Goal: Task Accomplishment & Management: Use online tool/utility

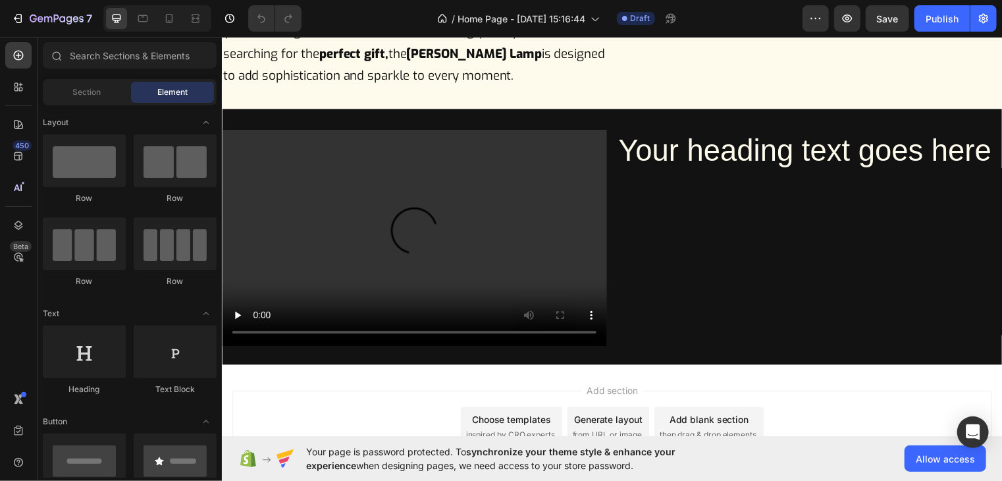
scroll to position [1459, 0]
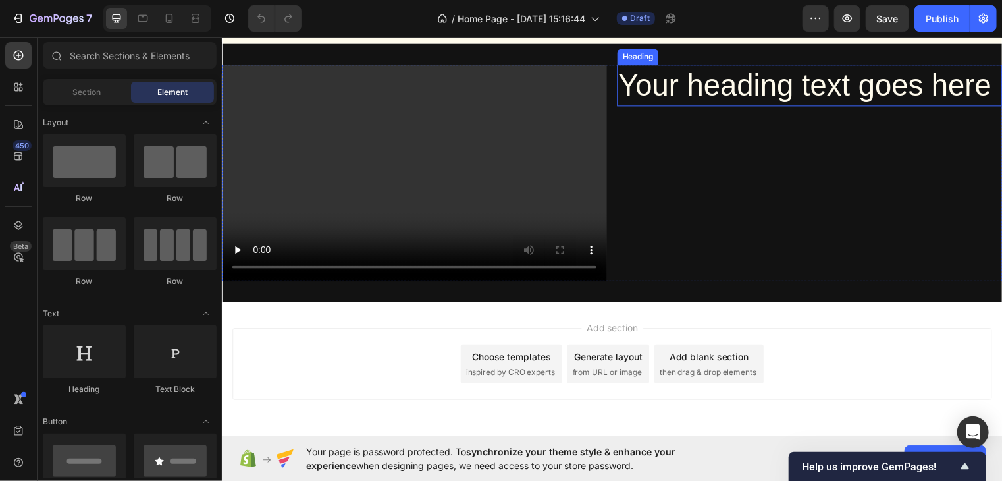
click at [794, 107] on h2 "Your heading text goes here" at bounding box center [816, 86] width 390 height 42
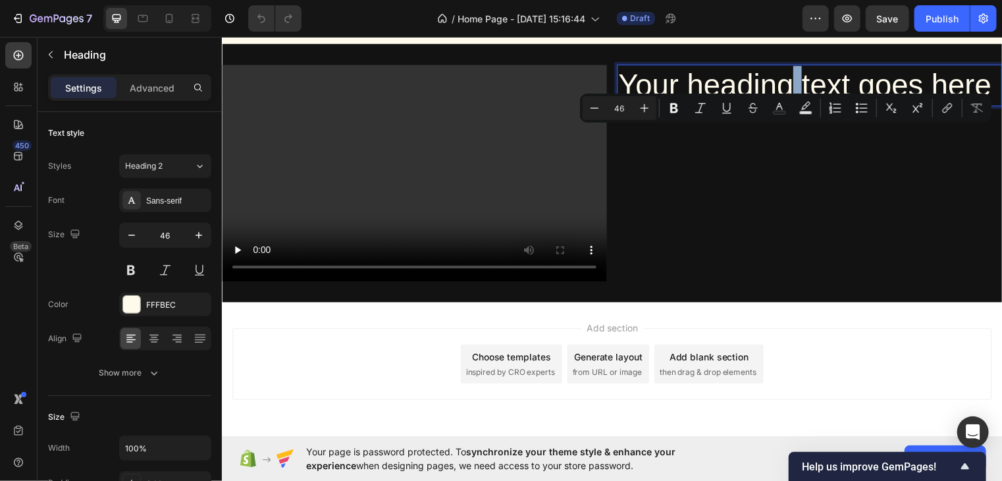
click at [794, 105] on p "Your heading text goes here" at bounding box center [816, 85] width 387 height 39
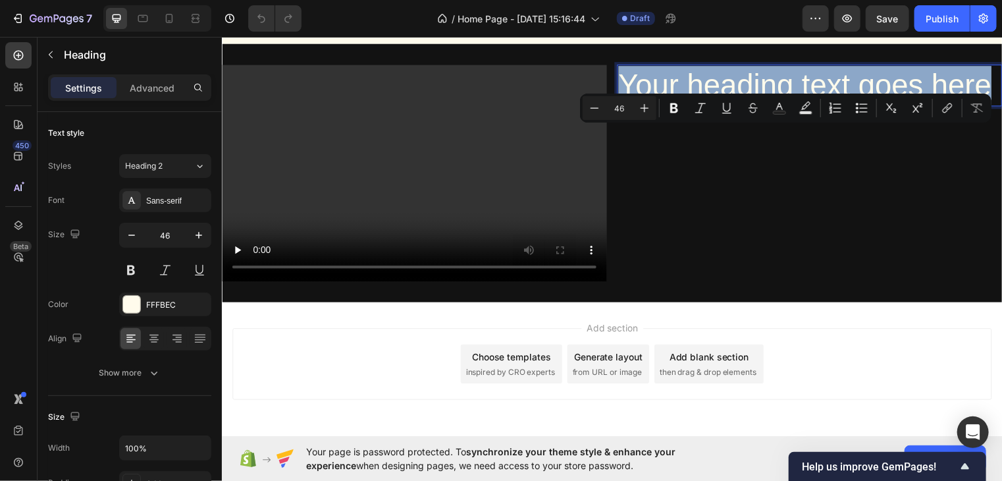
click at [794, 105] on p "Your heading text goes here" at bounding box center [816, 85] width 387 height 39
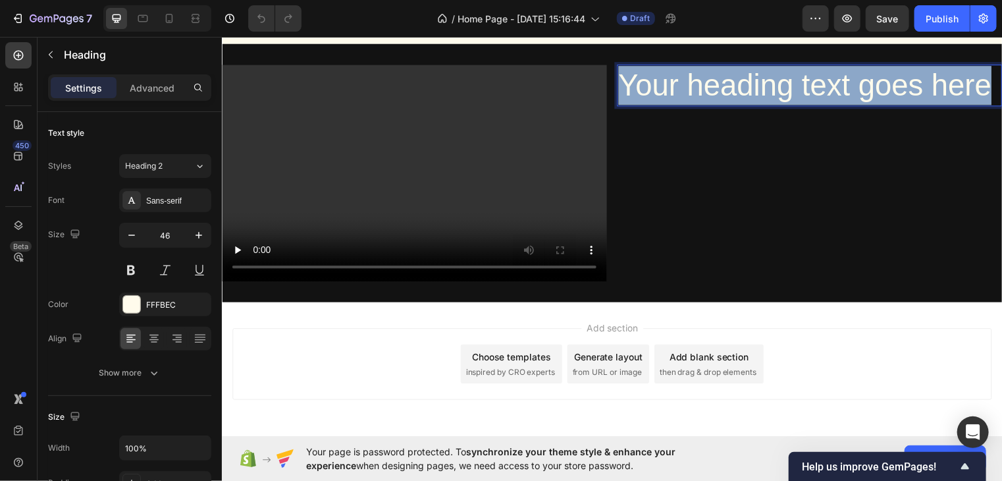
click at [794, 105] on p "Your heading text goes here" at bounding box center [816, 85] width 387 height 39
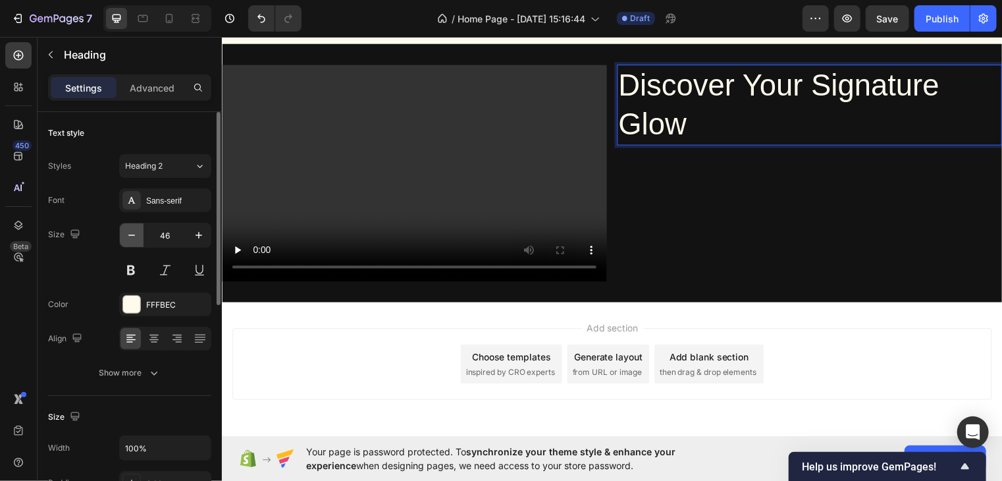
click at [140, 230] on button "button" at bounding box center [132, 235] width 24 height 24
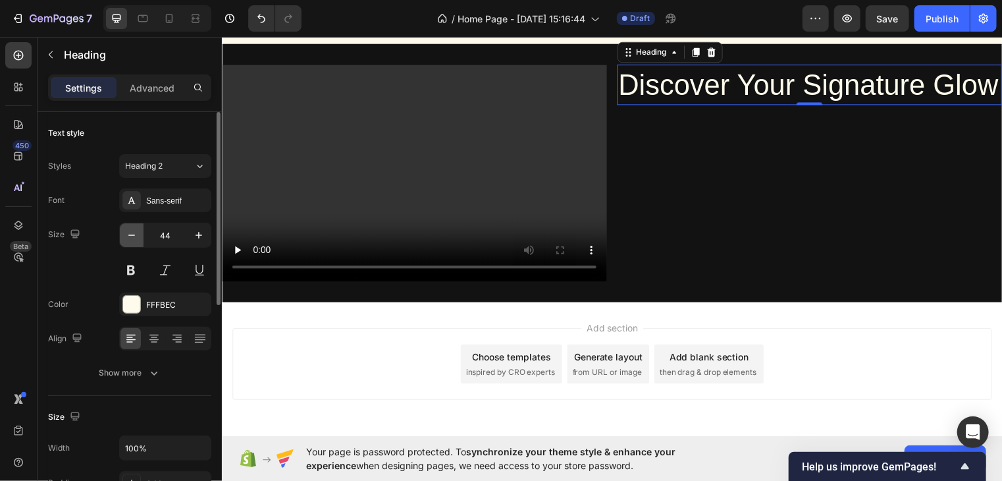
click at [140, 230] on button "button" at bounding box center [132, 235] width 24 height 24
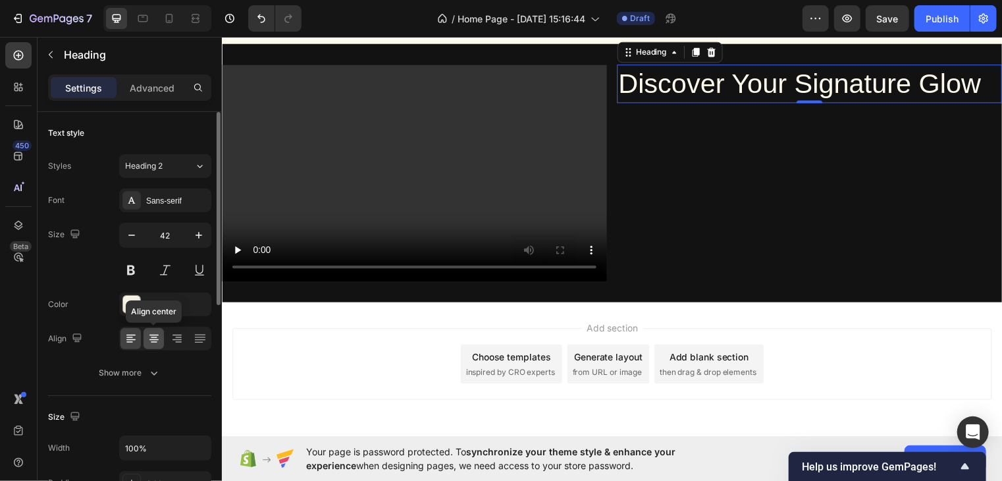
click at [147, 338] on icon at bounding box center [153, 338] width 13 height 13
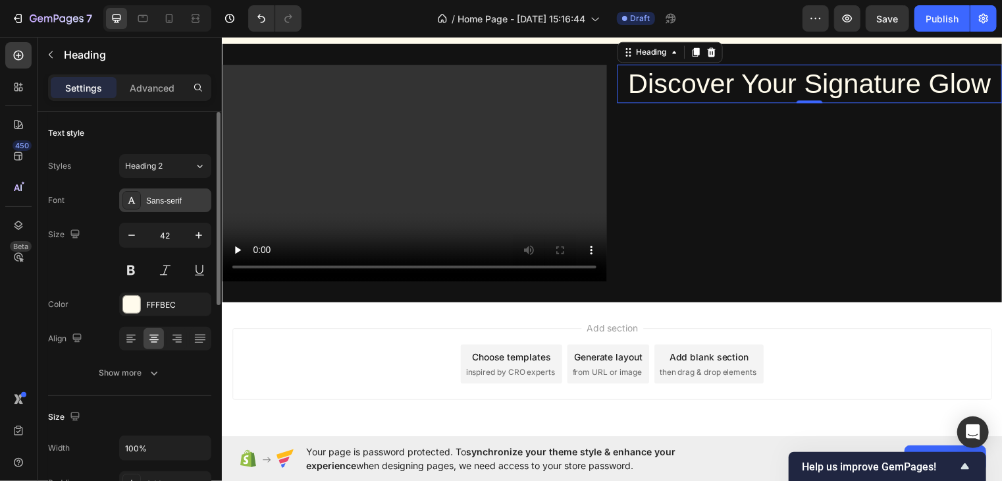
click at [165, 209] on div "Sans-serif" at bounding box center [165, 200] width 92 height 24
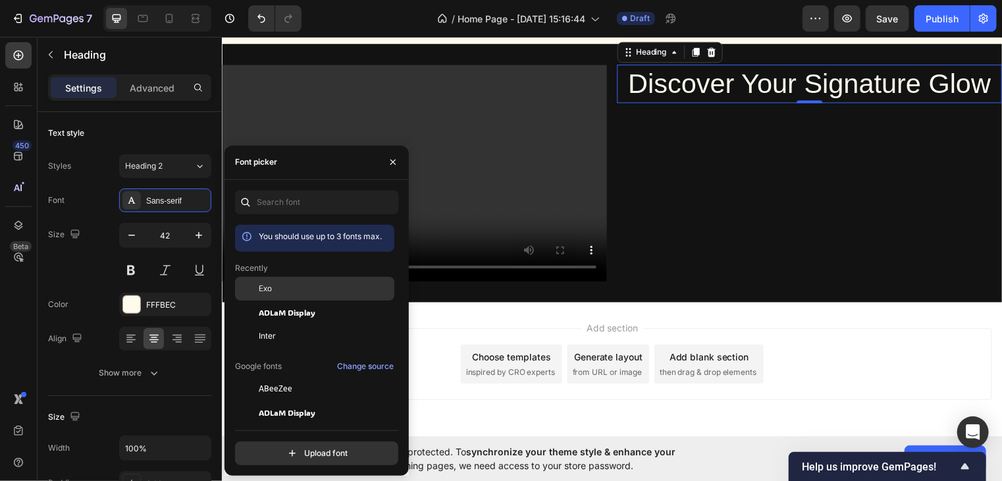
click at [259, 284] on span "Exo" at bounding box center [265, 288] width 13 height 12
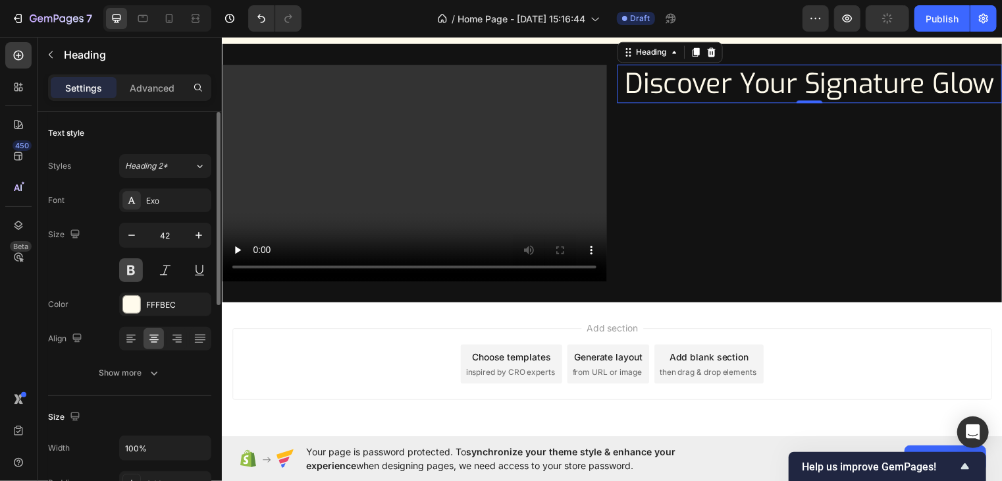
click at [132, 262] on button at bounding box center [131, 270] width 24 height 24
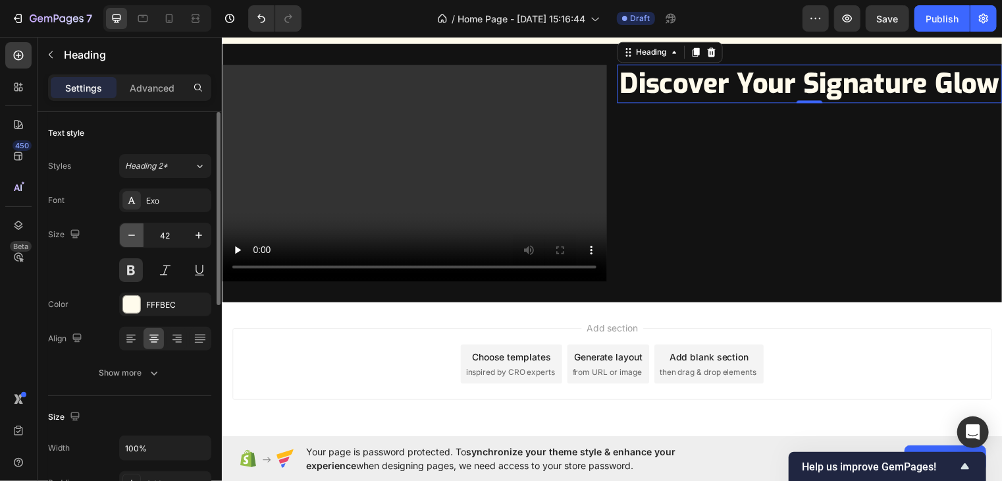
click at [133, 227] on button "button" at bounding box center [132, 235] width 24 height 24
type input "39"
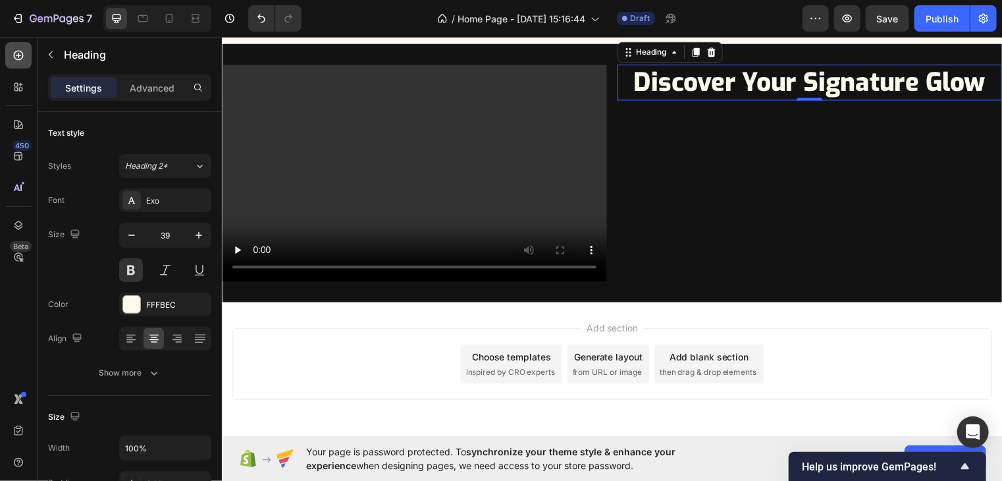
click at [23, 61] on icon at bounding box center [18, 55] width 13 height 13
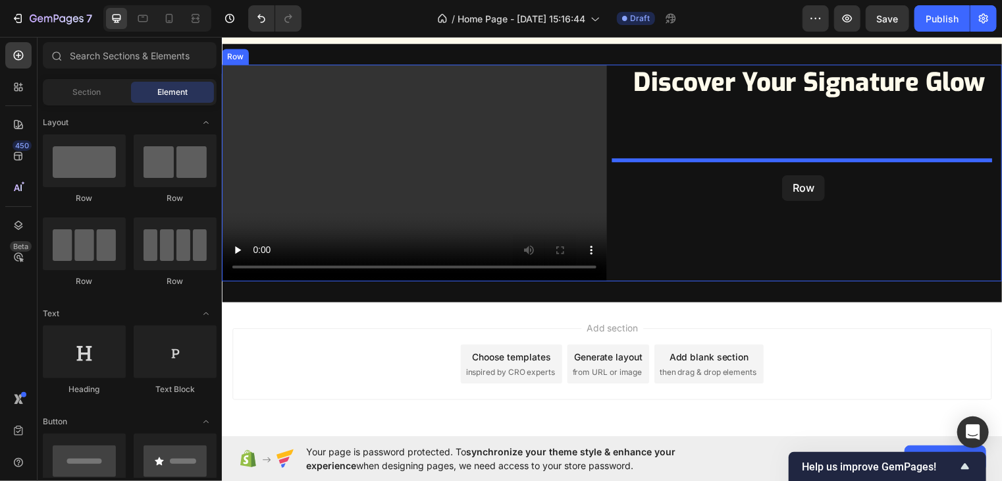
drag, startPoint x: 377, startPoint y: 224, endPoint x: 789, endPoint y: 176, distance: 414.8
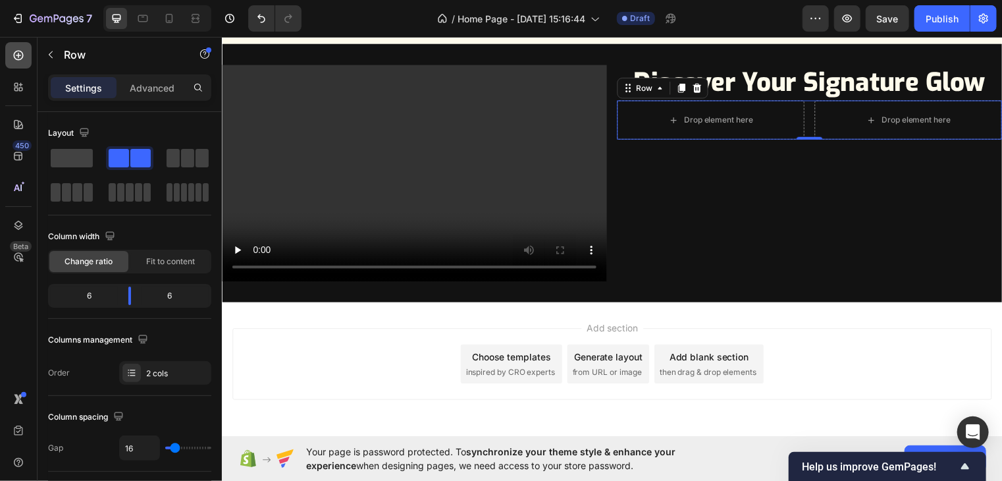
click at [24, 60] on icon at bounding box center [18, 55] width 13 height 13
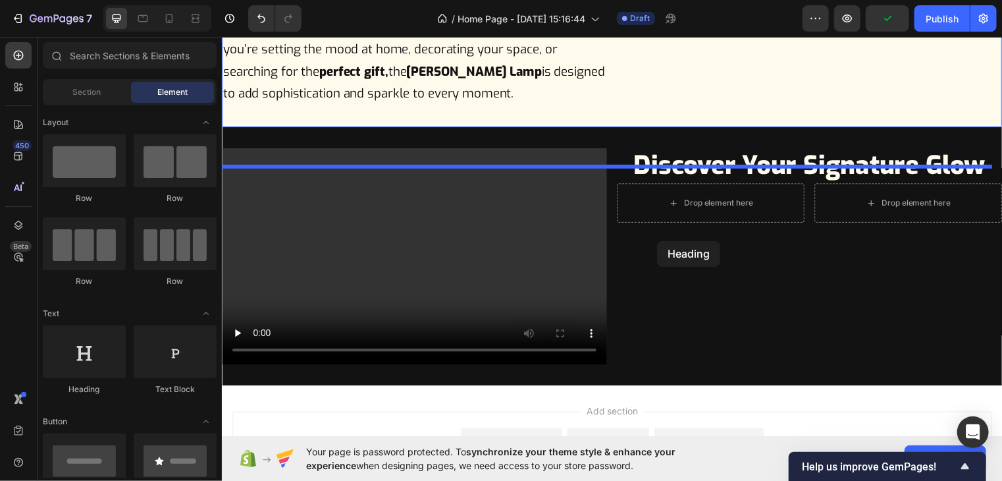
scroll to position [1364, 0]
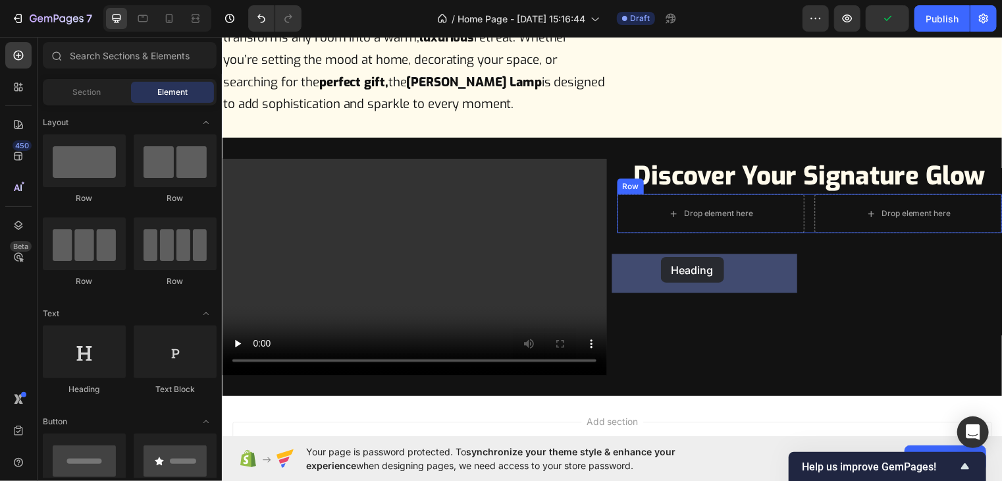
drag, startPoint x: 307, startPoint y: 398, endPoint x: 666, endPoint y: 259, distance: 383.9
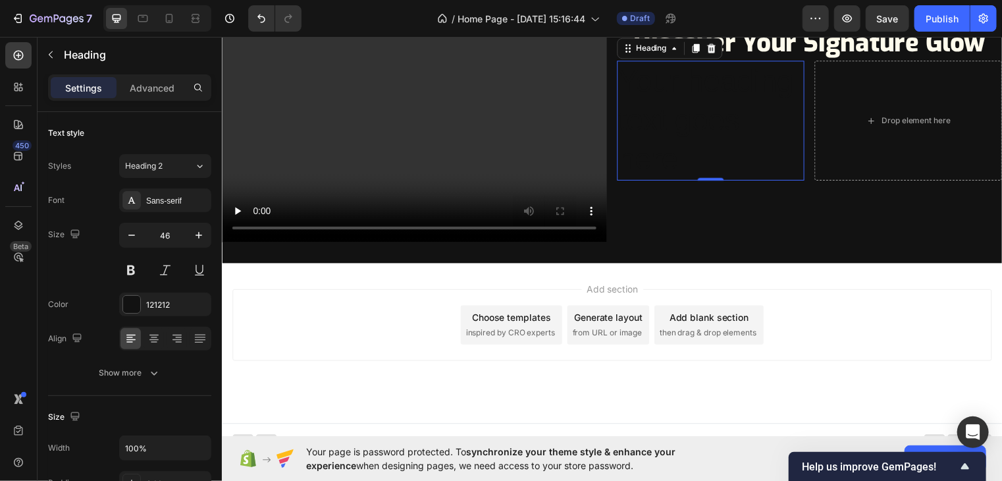
scroll to position [1514, 0]
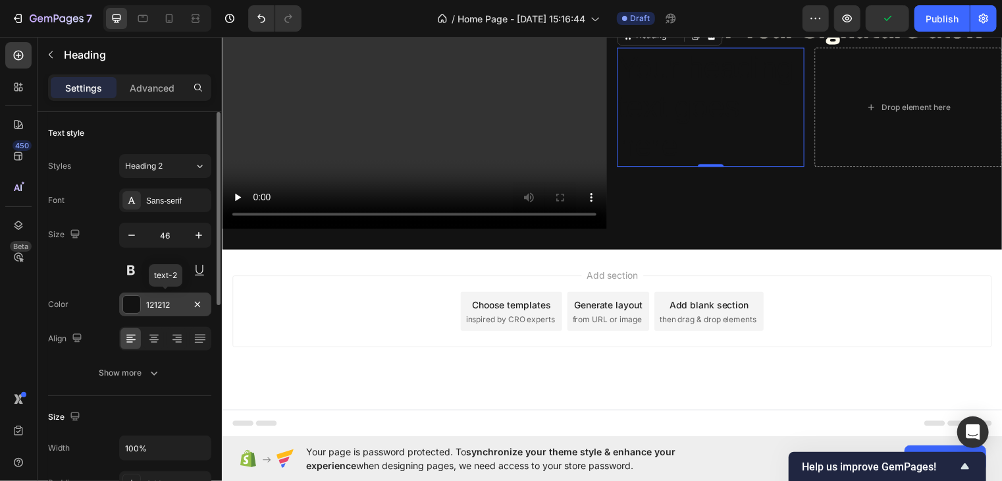
click at [133, 310] on div at bounding box center [131, 304] width 17 height 17
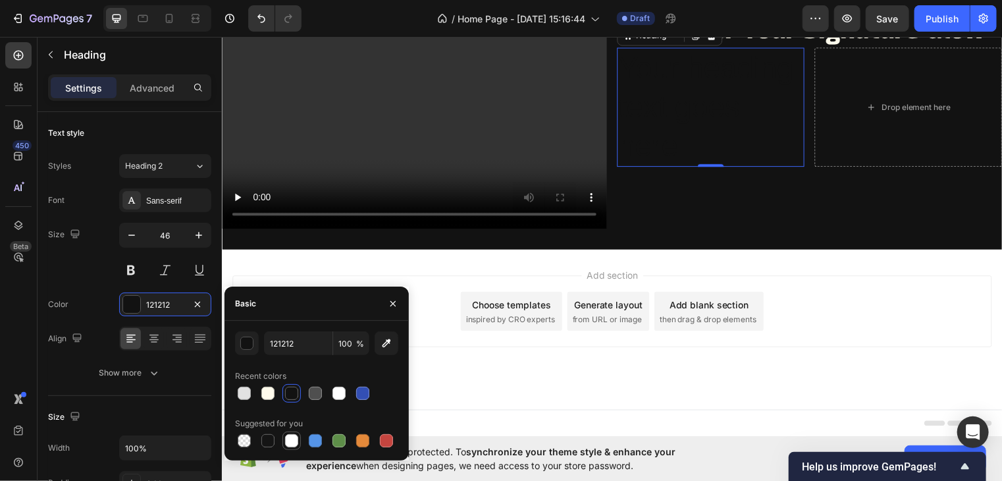
click at [290, 444] on div at bounding box center [291, 440] width 13 height 13
type input "FFFFFF"
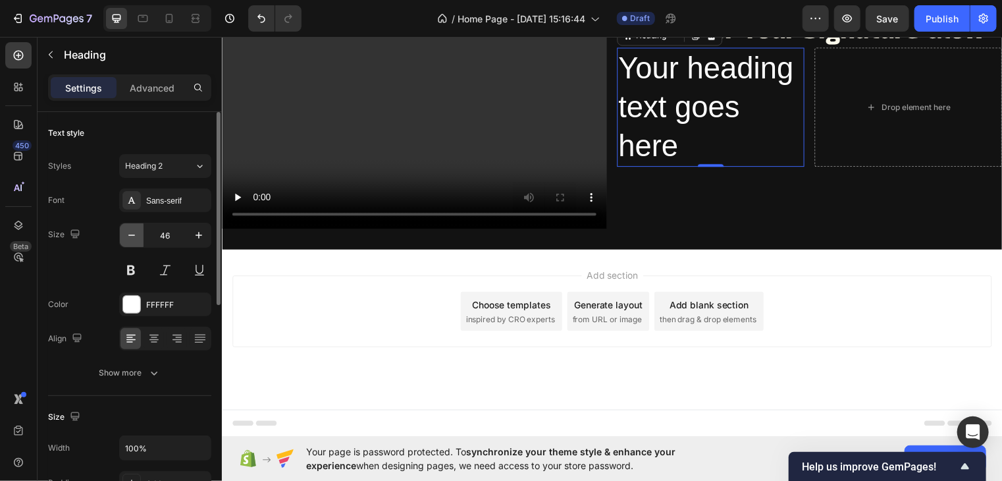
click at [129, 228] on icon "button" at bounding box center [131, 234] width 13 height 13
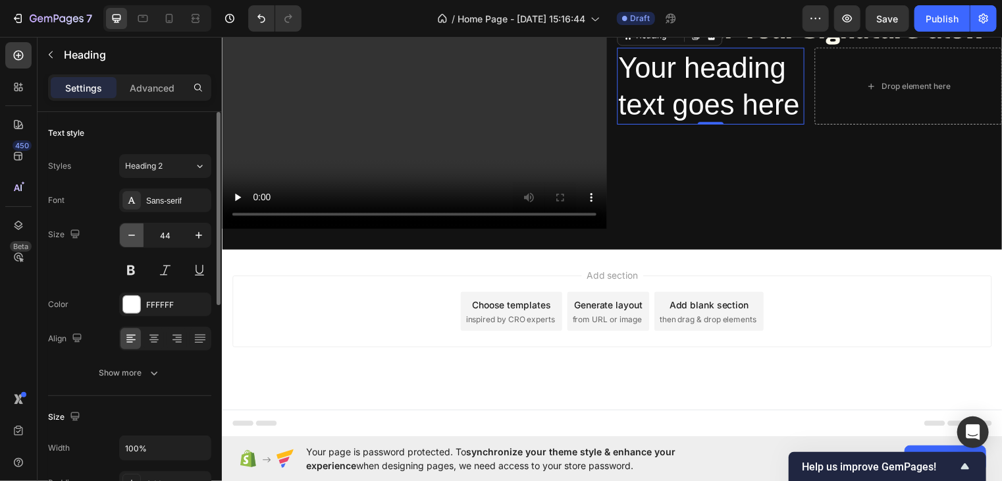
click at [129, 228] on icon "button" at bounding box center [131, 234] width 13 height 13
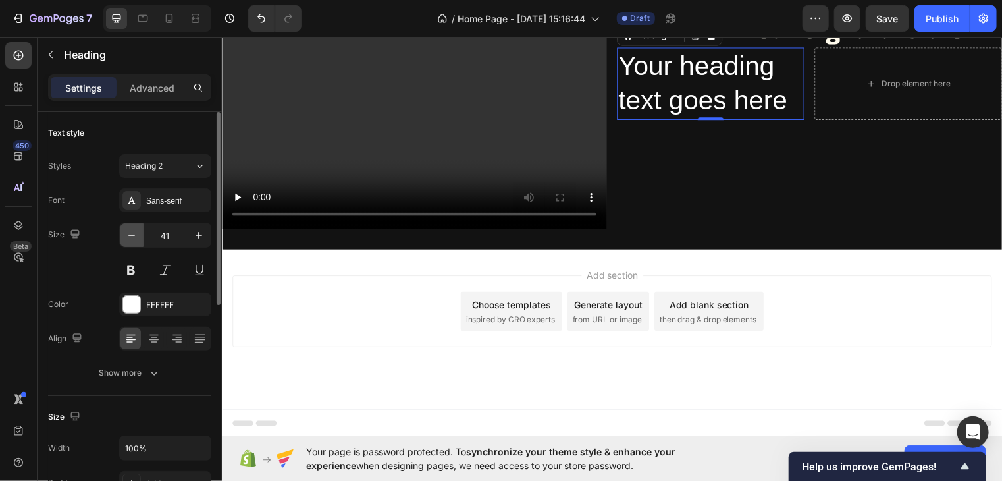
click at [129, 228] on icon "button" at bounding box center [131, 234] width 13 height 13
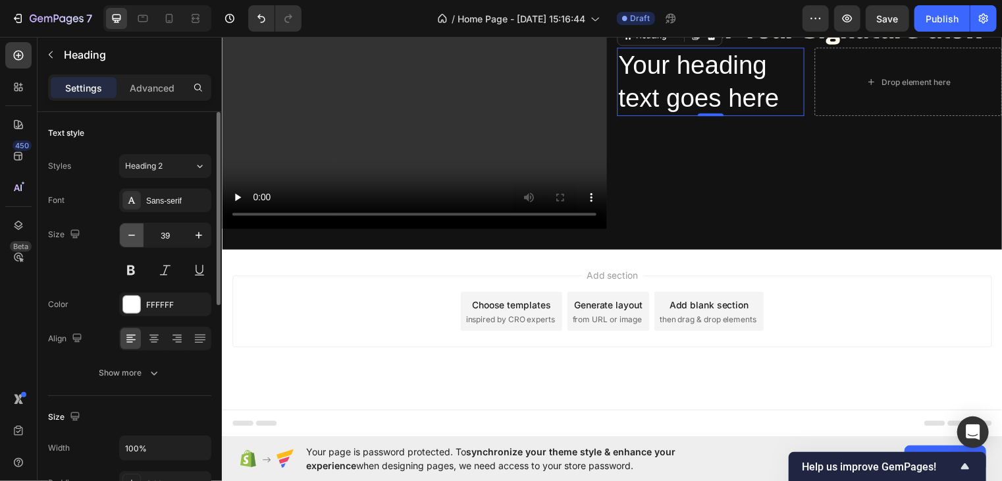
click at [129, 228] on icon "button" at bounding box center [131, 234] width 13 height 13
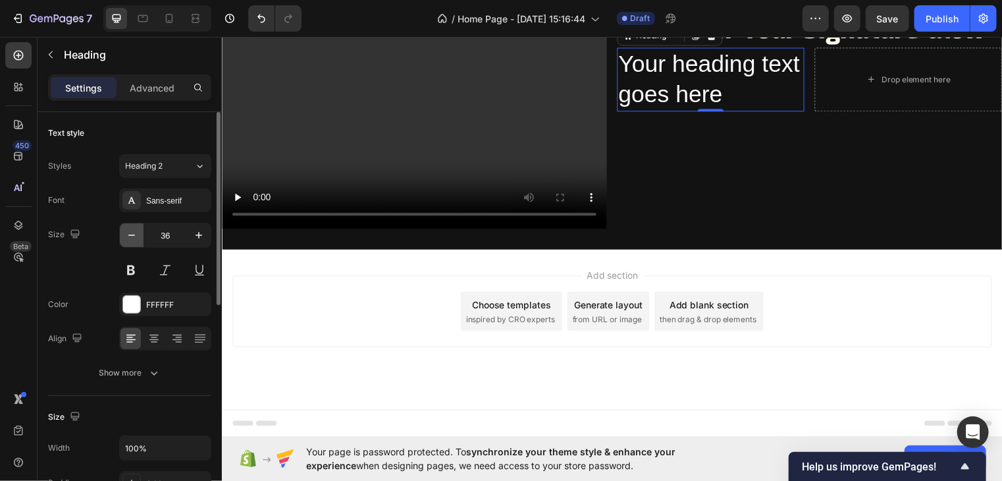
click at [129, 228] on icon "button" at bounding box center [131, 234] width 13 height 13
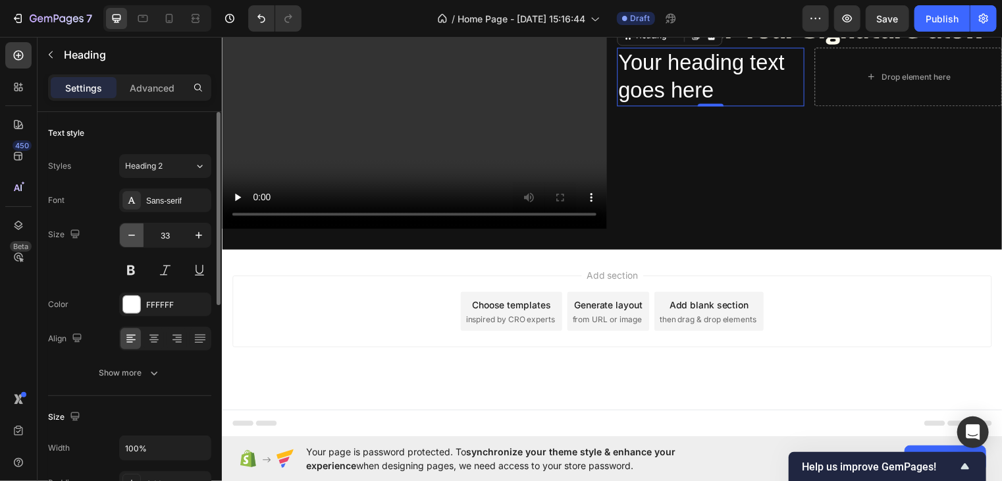
click at [129, 228] on icon "button" at bounding box center [131, 234] width 13 height 13
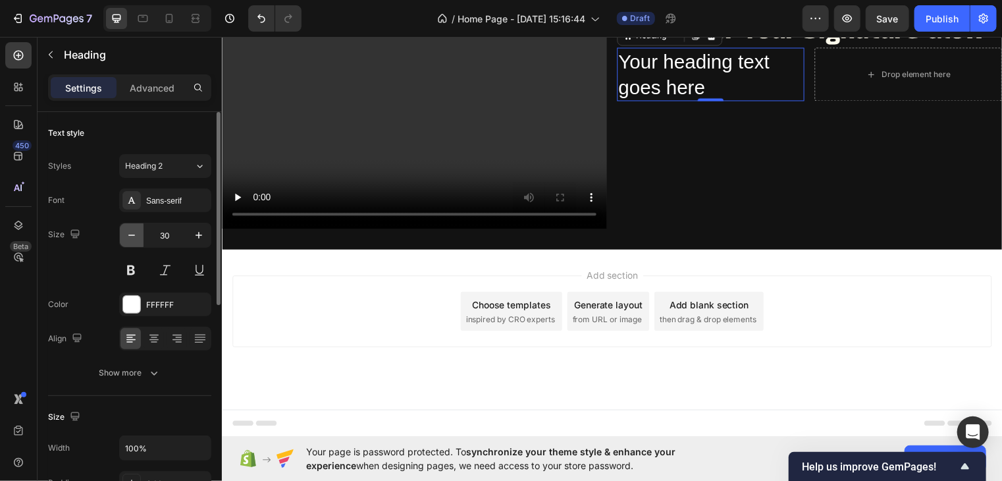
click at [129, 228] on icon "button" at bounding box center [131, 234] width 13 height 13
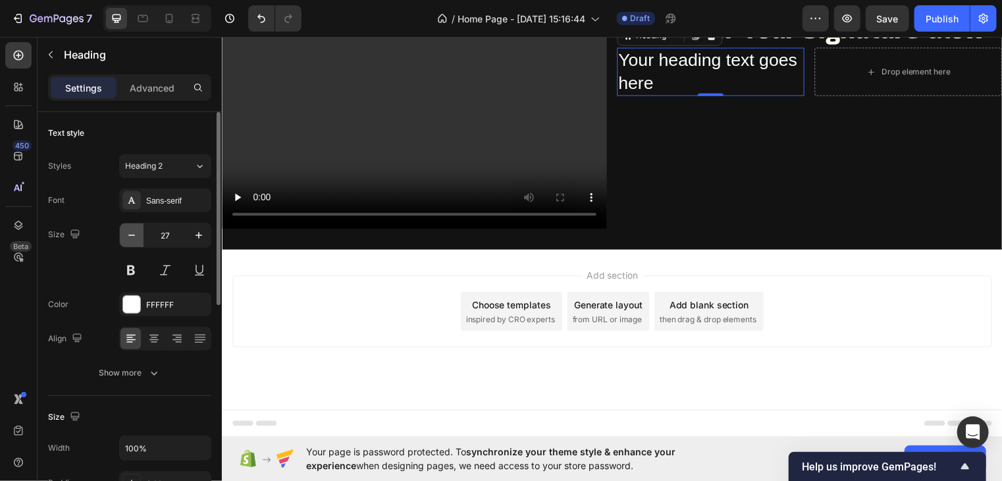
click at [129, 228] on icon "button" at bounding box center [131, 234] width 13 height 13
type input "25"
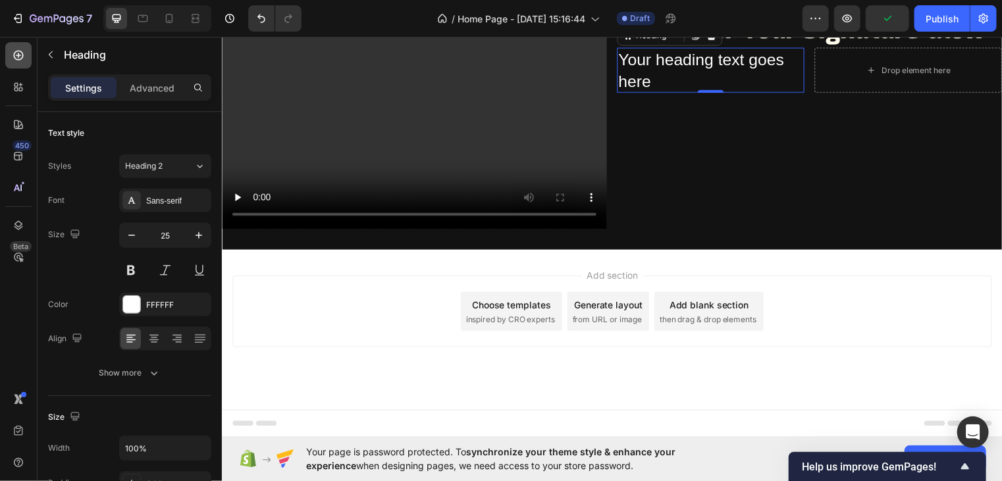
click at [21, 56] on icon at bounding box center [18, 55] width 13 height 13
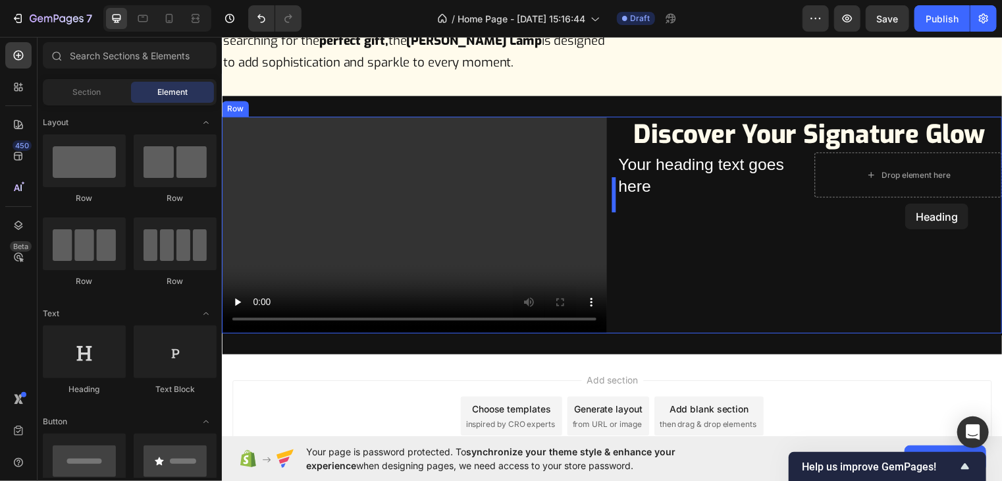
scroll to position [1396, 0]
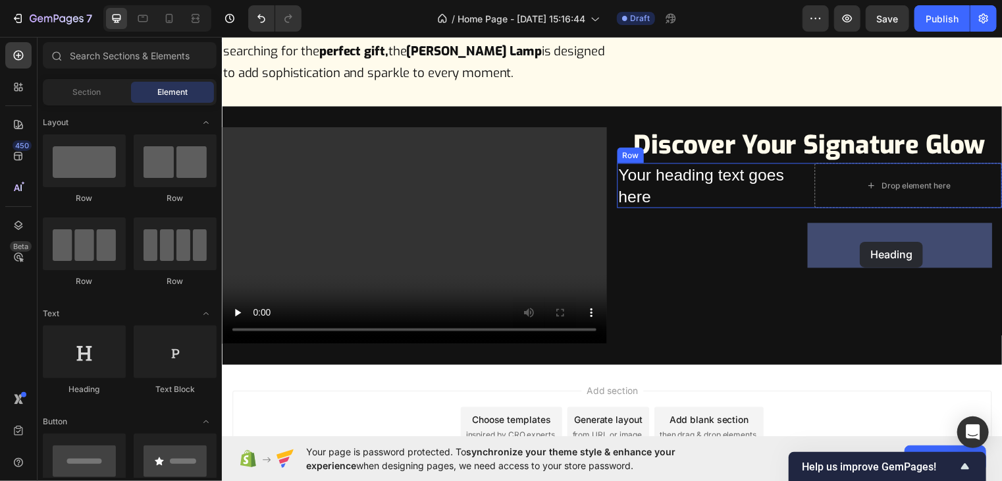
drag, startPoint x: 305, startPoint y: 403, endPoint x: 866, endPoint y: 243, distance: 583.2
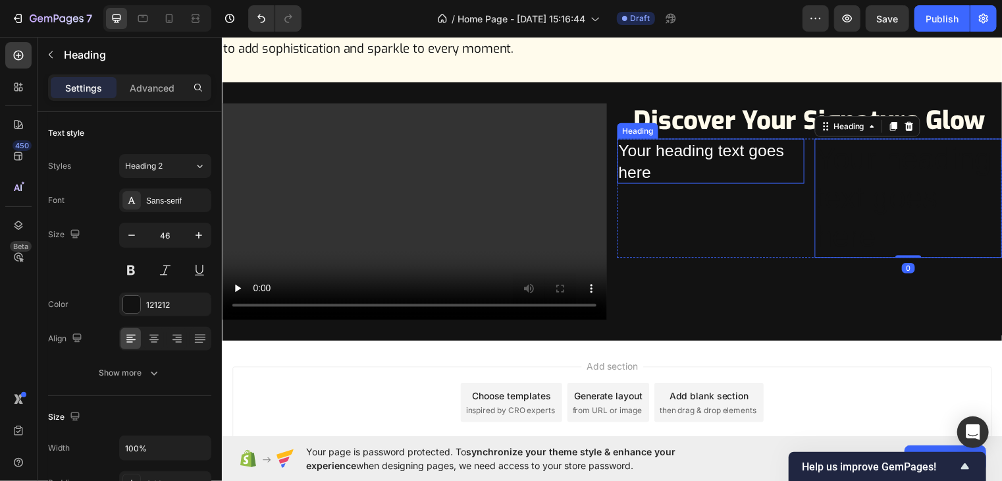
scroll to position [1517, 0]
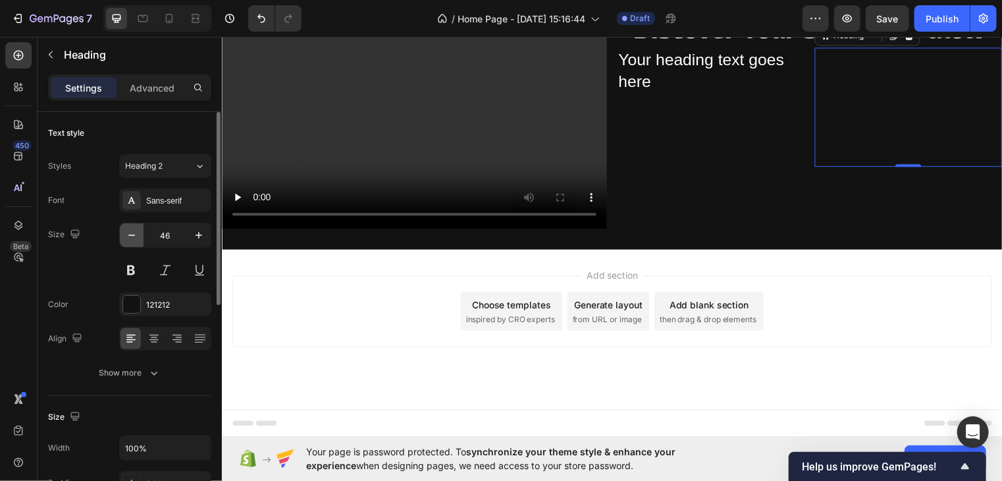
click at [132, 235] on icon "button" at bounding box center [131, 234] width 7 height 1
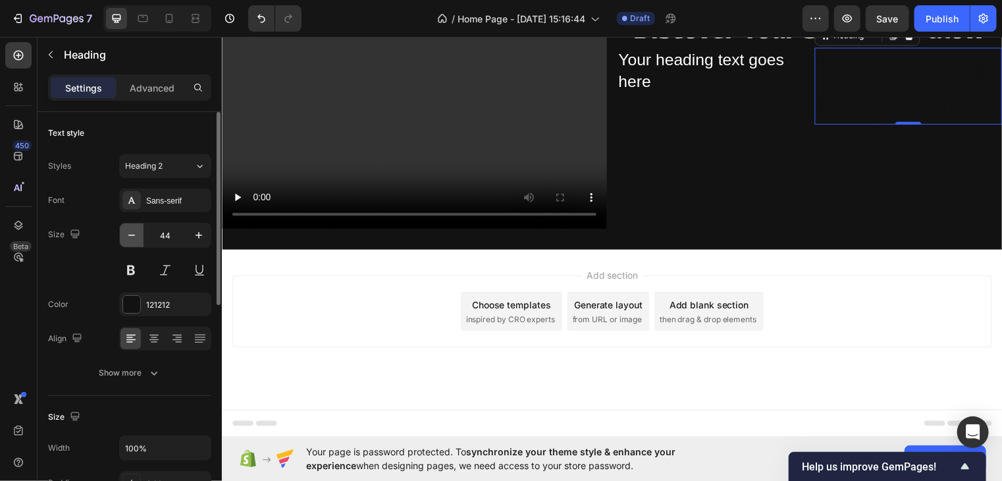
click at [132, 235] on icon "button" at bounding box center [131, 234] width 7 height 1
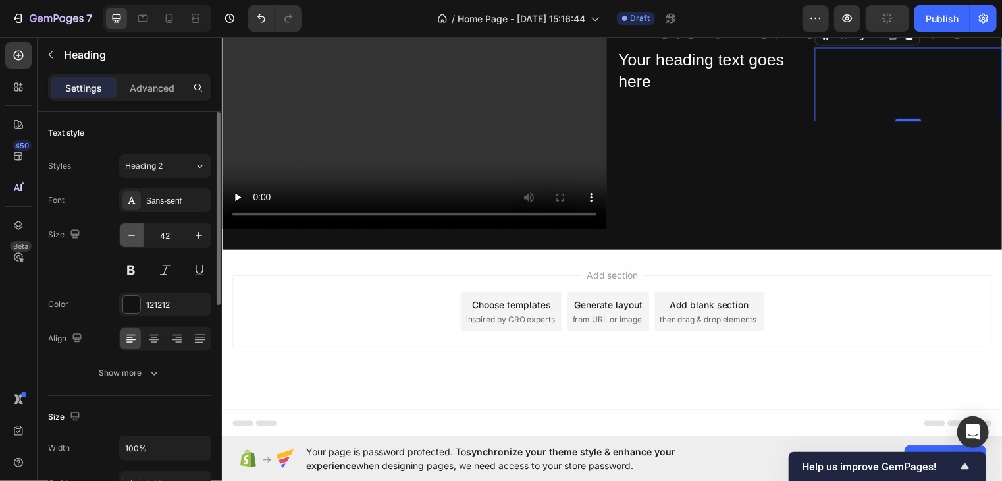
click at [132, 235] on icon "button" at bounding box center [131, 234] width 7 height 1
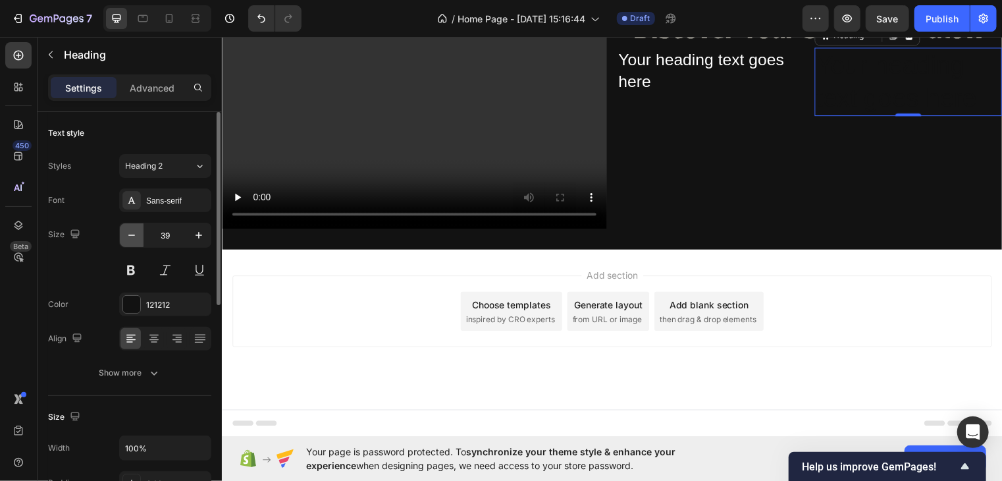
click at [132, 235] on icon "button" at bounding box center [131, 234] width 7 height 1
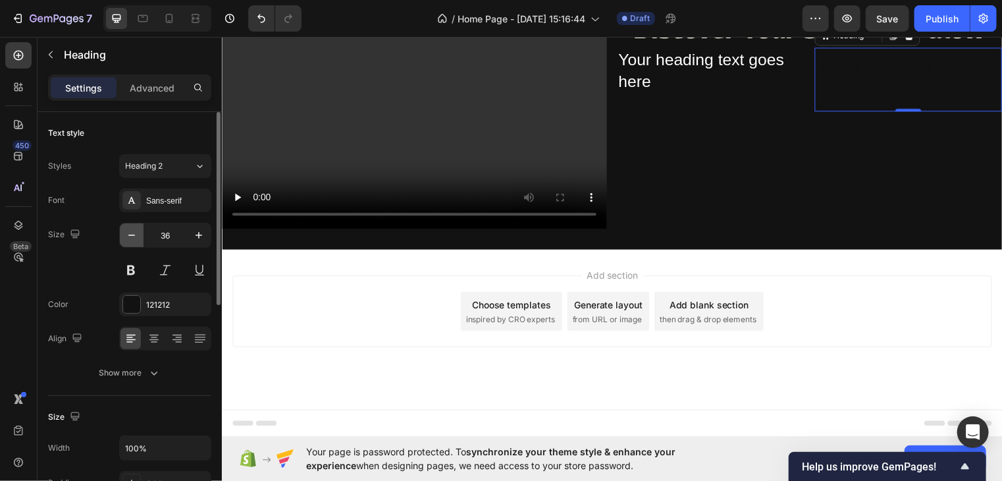
click at [132, 235] on icon "button" at bounding box center [131, 234] width 7 height 1
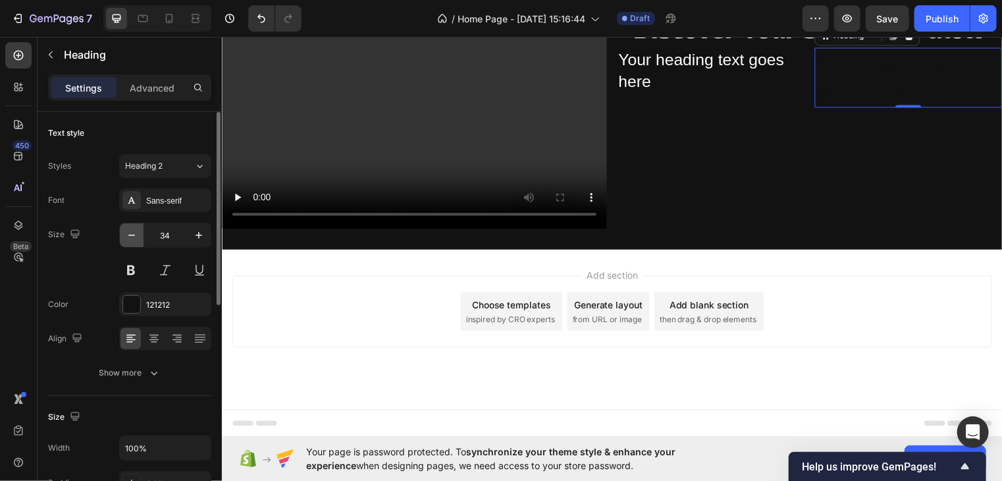
click at [132, 235] on icon "button" at bounding box center [131, 234] width 7 height 1
type input "31"
click at [134, 297] on div at bounding box center [131, 304] width 17 height 17
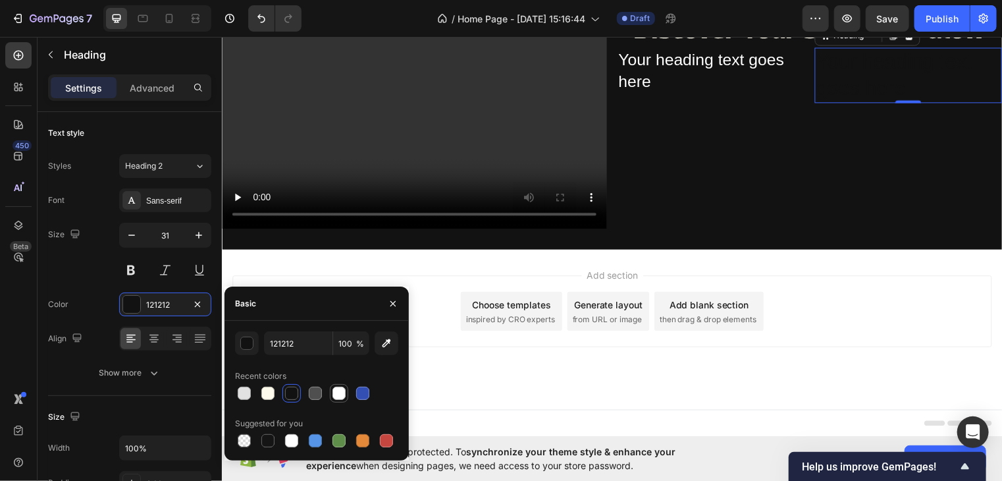
click at [336, 393] on div at bounding box center [338, 392] width 13 height 13
type input "FFFFFF"
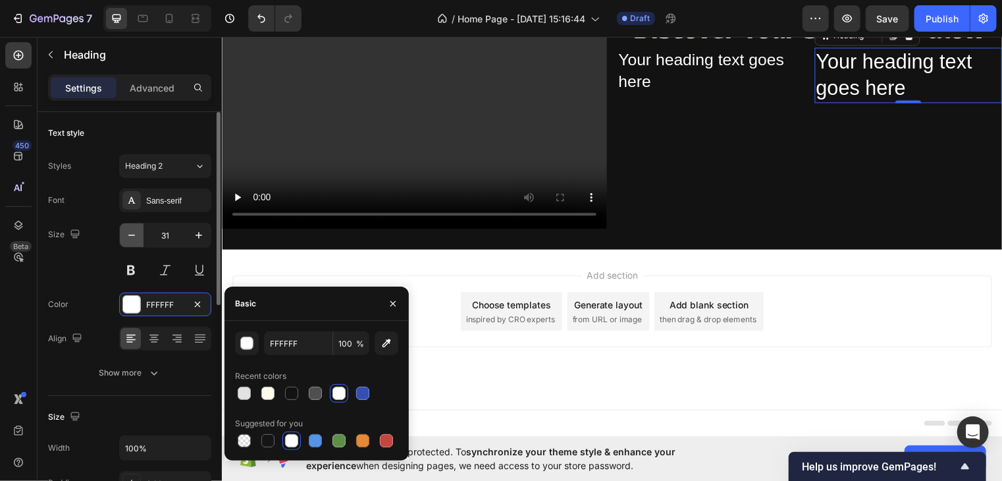
click at [140, 234] on button "button" at bounding box center [132, 235] width 24 height 24
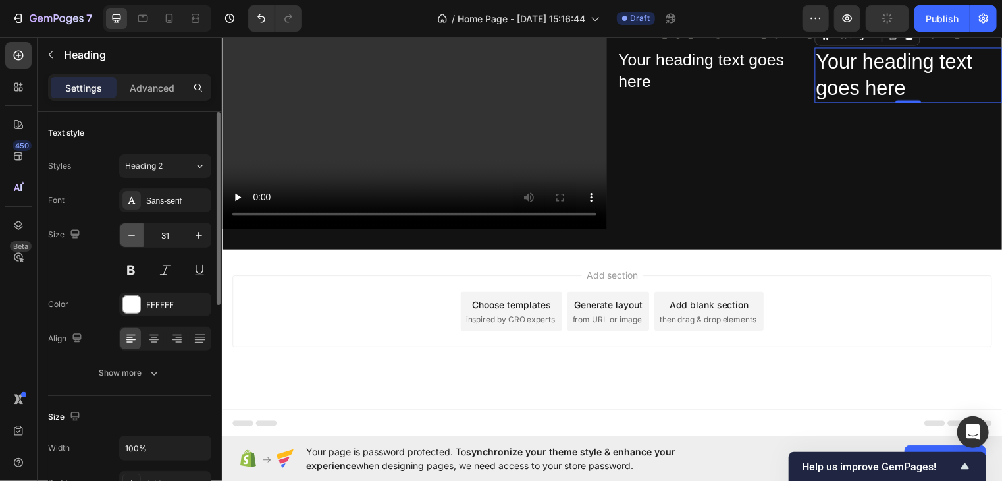
click at [140, 234] on button "button" at bounding box center [132, 235] width 24 height 24
type input "28"
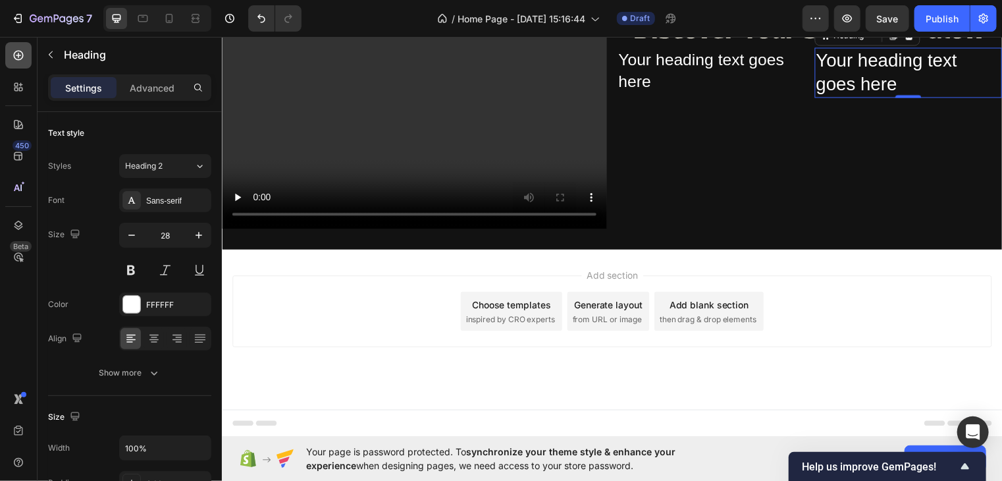
click at [18, 61] on icon at bounding box center [18, 55] width 13 height 13
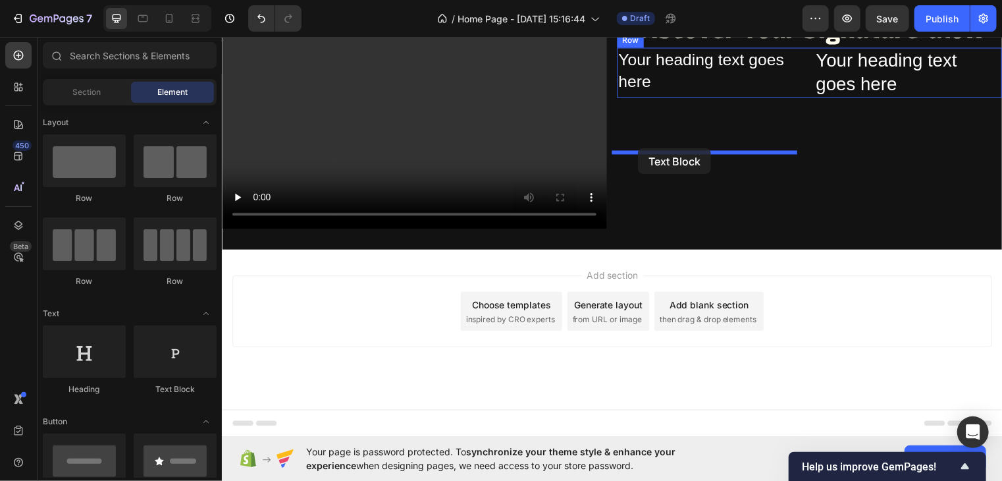
drag, startPoint x: 394, startPoint y: 390, endPoint x: 642, endPoint y: 149, distance: 345.9
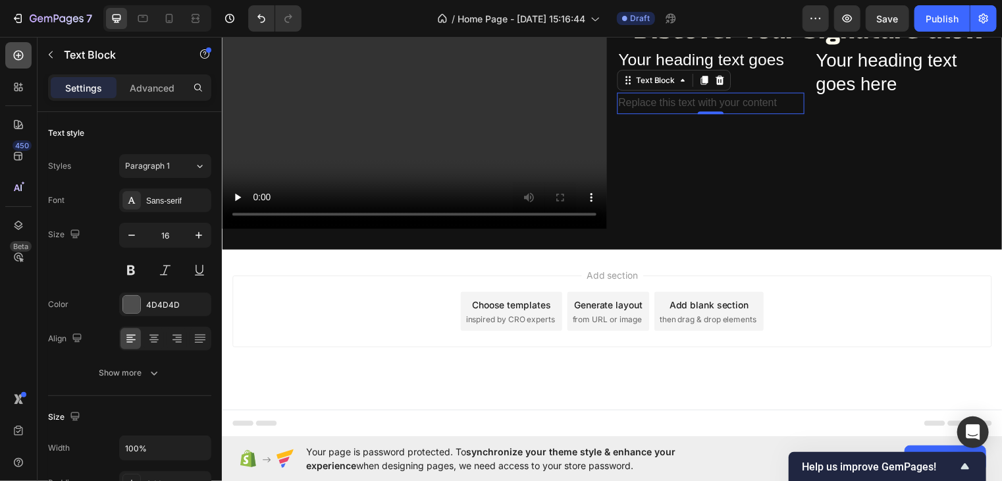
click at [17, 59] on icon at bounding box center [19, 56] width 10 height 10
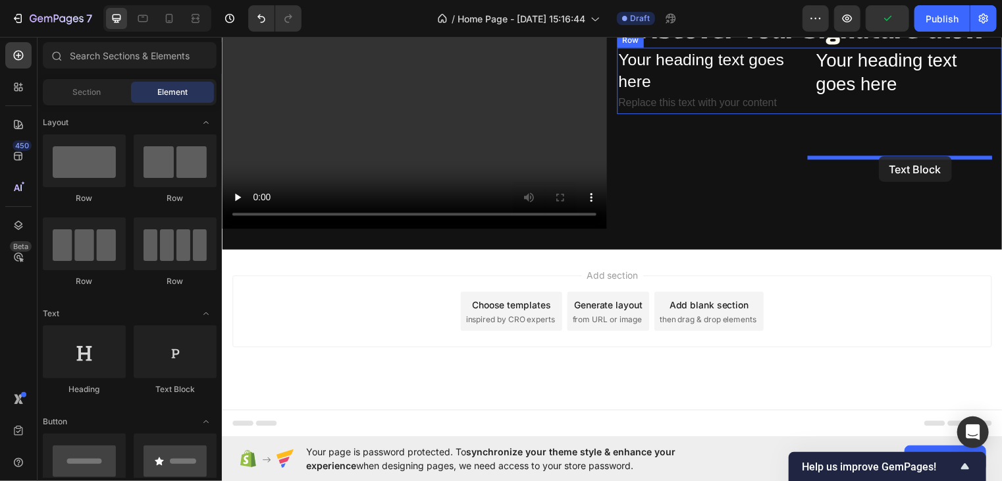
drag, startPoint x: 393, startPoint y: 410, endPoint x: 886, endPoint y: 157, distance: 554.1
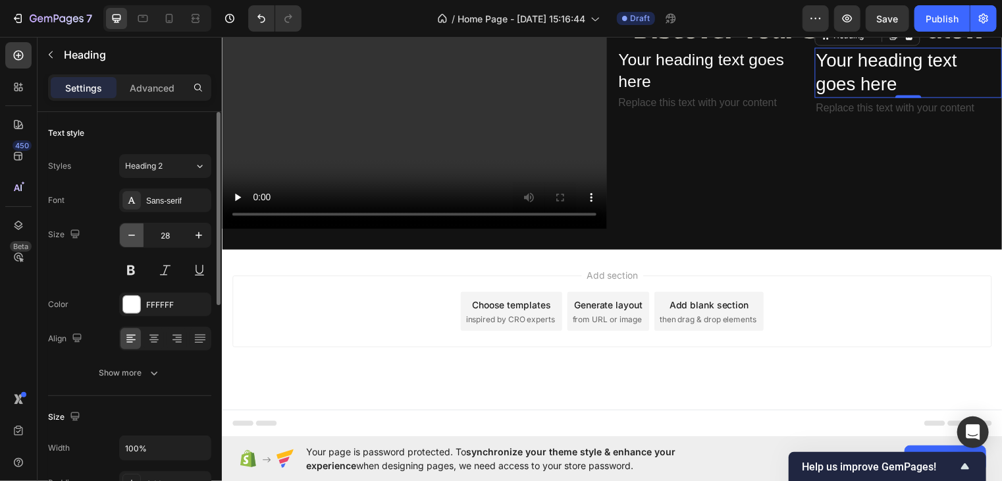
click at [132, 232] on icon "button" at bounding box center [131, 234] width 13 height 13
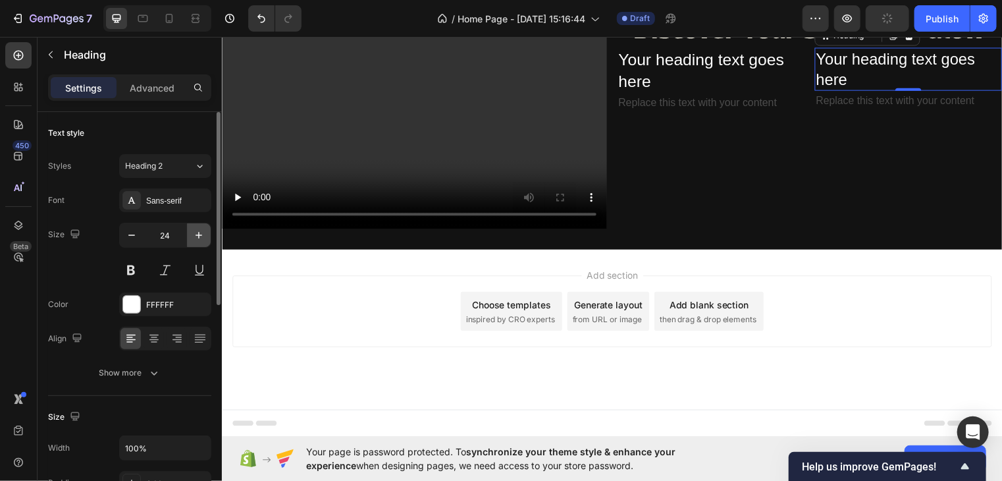
click at [199, 240] on icon "button" at bounding box center [198, 234] width 13 height 13
type input "25"
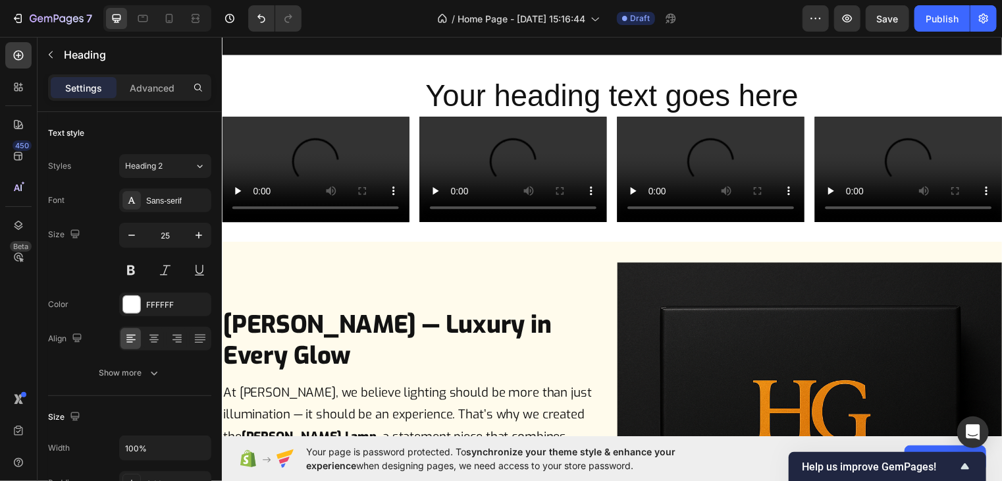
scroll to position [769, 0]
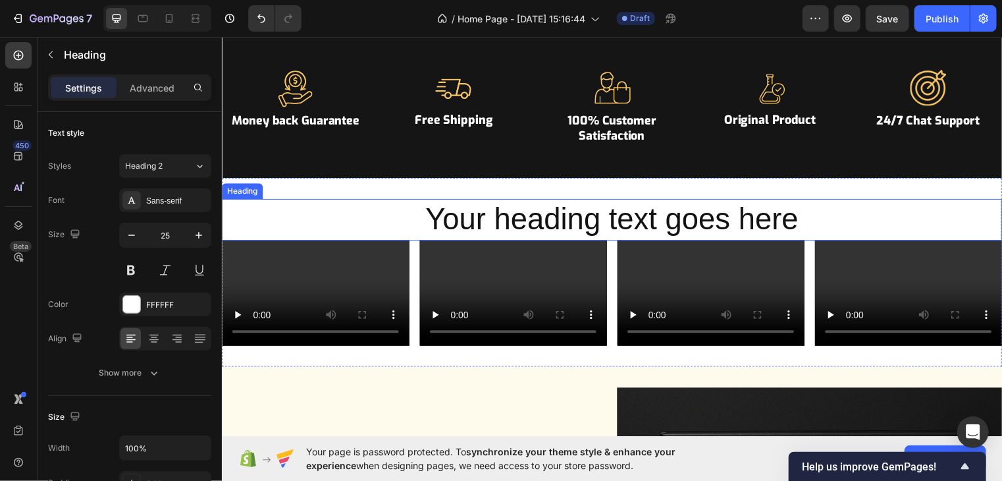
click at [560, 220] on h2 "Your heading text goes here" at bounding box center [616, 221] width 790 height 42
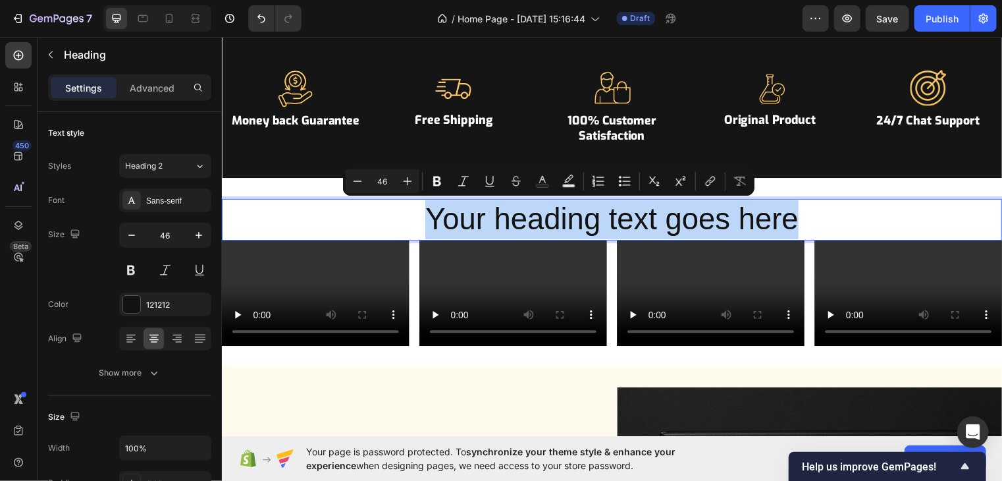
click at [560, 220] on p "Your heading text goes here" at bounding box center [616, 220] width 787 height 39
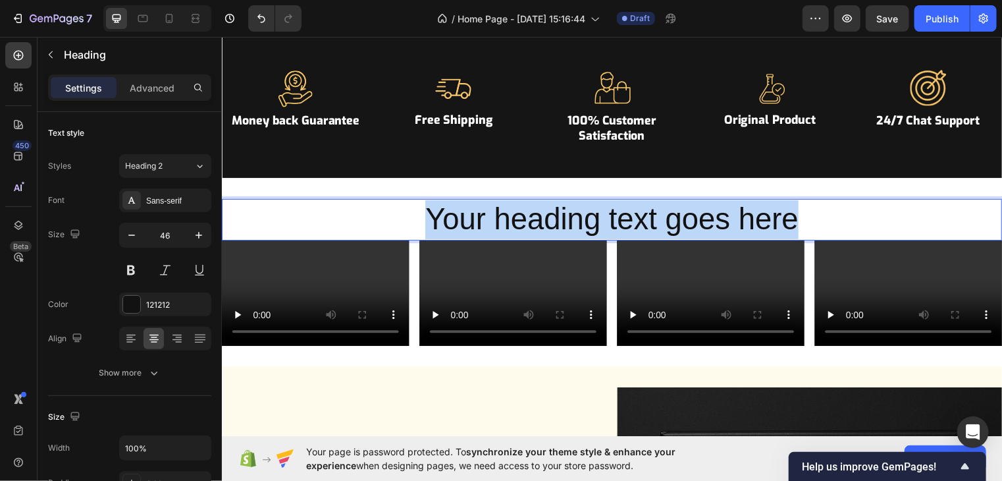
click at [560, 220] on p "Your heading text goes here" at bounding box center [616, 220] width 787 height 39
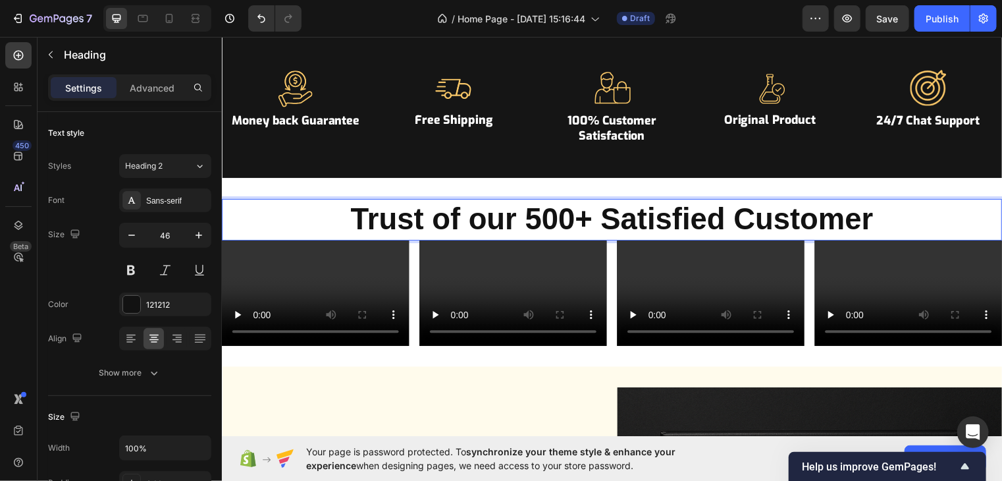
click at [560, 220] on strong "Trust of our 500+ Satisfied Customer" at bounding box center [616, 220] width 529 height 34
drag, startPoint x: 337, startPoint y: 211, endPoint x: 307, endPoint y: 209, distance: 29.7
click at [307, 209] on p "Trust of our 500+ Satisfied Customer" at bounding box center [616, 220] width 787 height 39
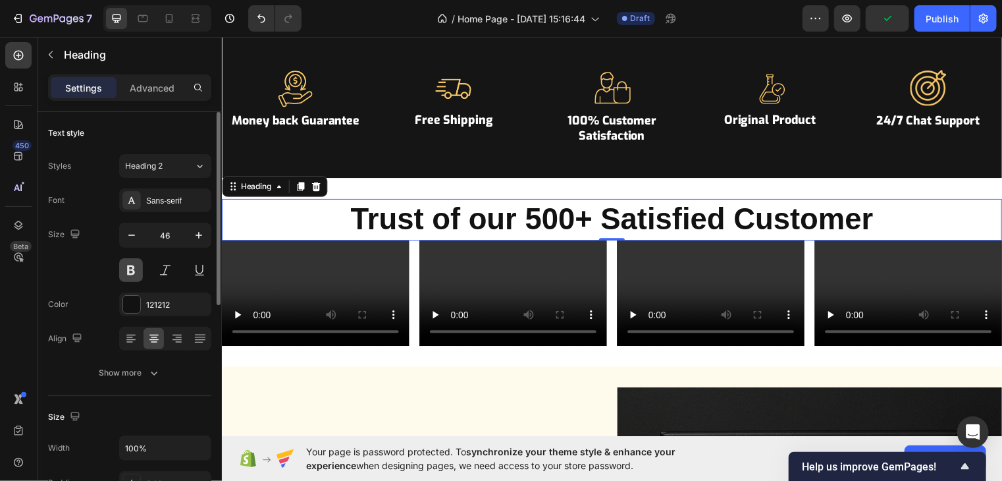
click at [135, 271] on button at bounding box center [131, 270] width 24 height 24
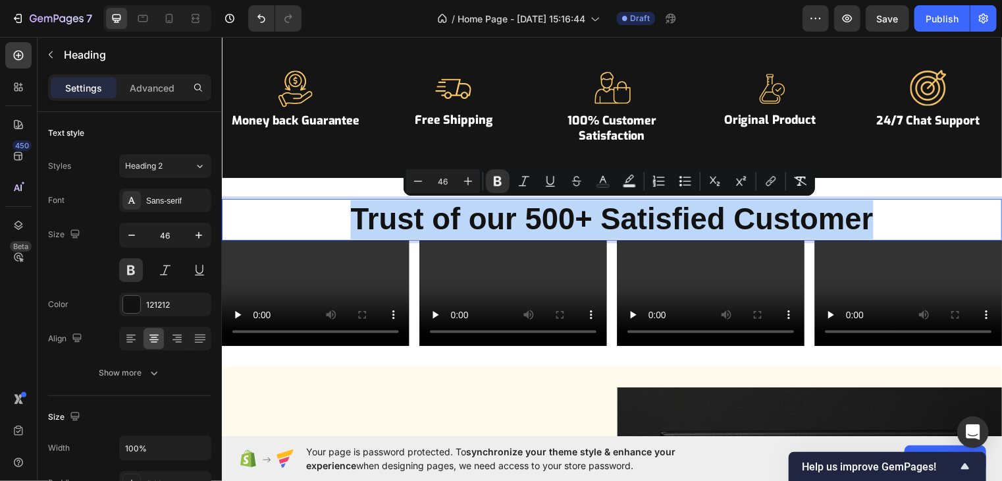
drag, startPoint x: 354, startPoint y: 216, endPoint x: 916, endPoint y: 201, distance: 563.0
click at [916, 201] on p "Trust of our 500+ Satisfied Customer" at bounding box center [616, 220] width 787 height 39
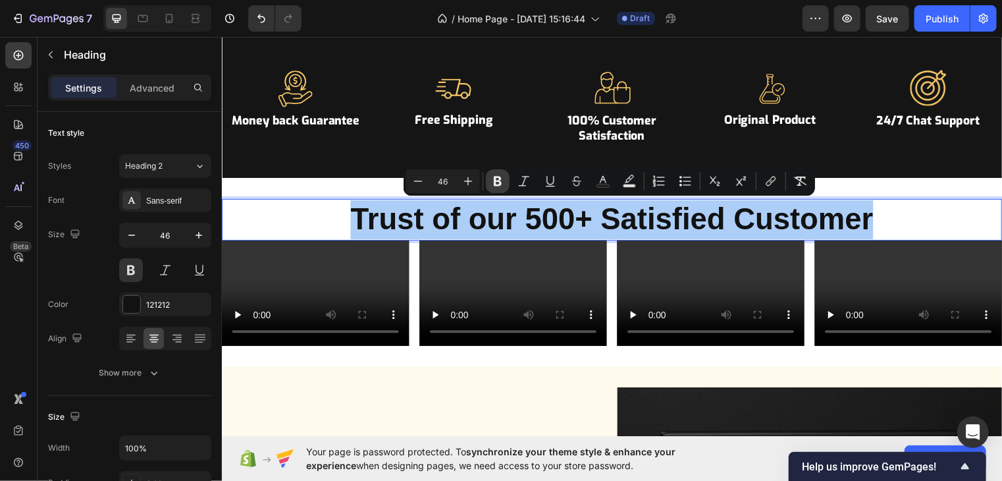
click at [502, 182] on icon "Editor contextual toolbar" at bounding box center [497, 180] width 13 height 13
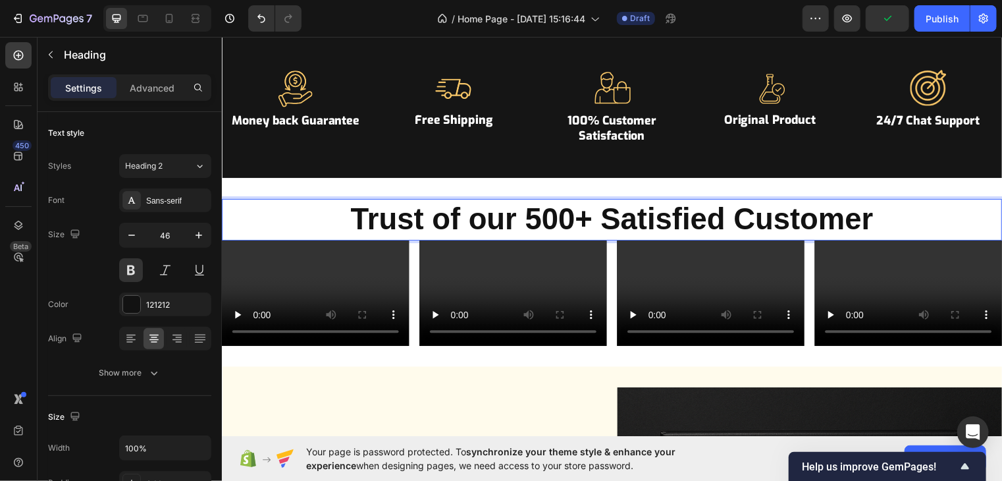
click at [882, 220] on p "Trust of our 500+ Satisfied Customer" at bounding box center [616, 220] width 787 height 39
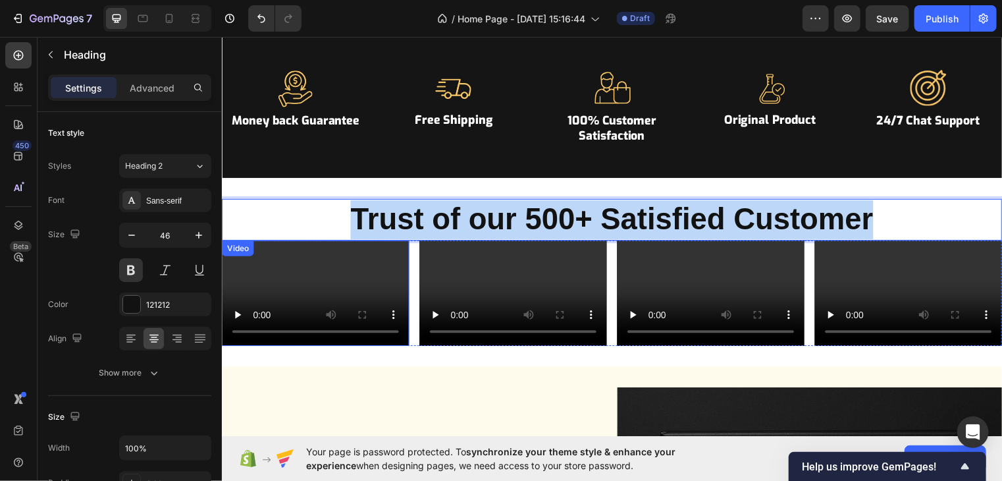
drag, startPoint x: 882, startPoint y: 220, endPoint x: 341, endPoint y: 244, distance: 541.7
click at [341, 244] on div "Trust of our 500+ Satisfied Customer Heading 0 Video Video Video Video Row" at bounding box center [616, 274] width 790 height 149
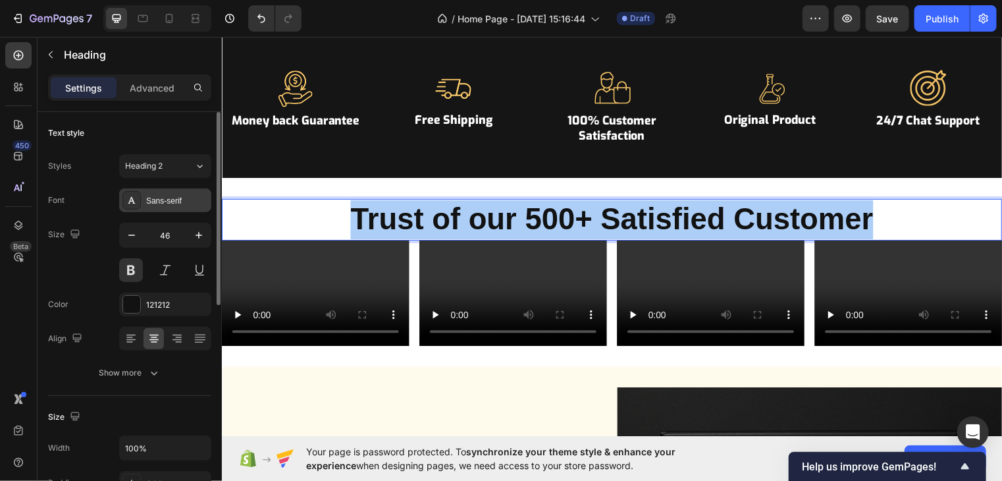
click at [170, 196] on div "Sans-serif" at bounding box center [177, 201] width 62 height 12
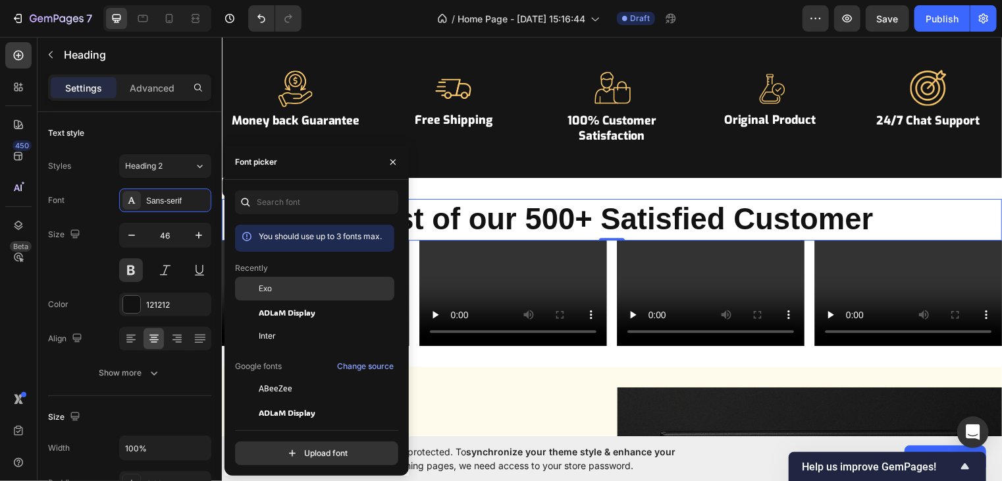
click at [266, 284] on span "Exo" at bounding box center [265, 288] width 13 height 12
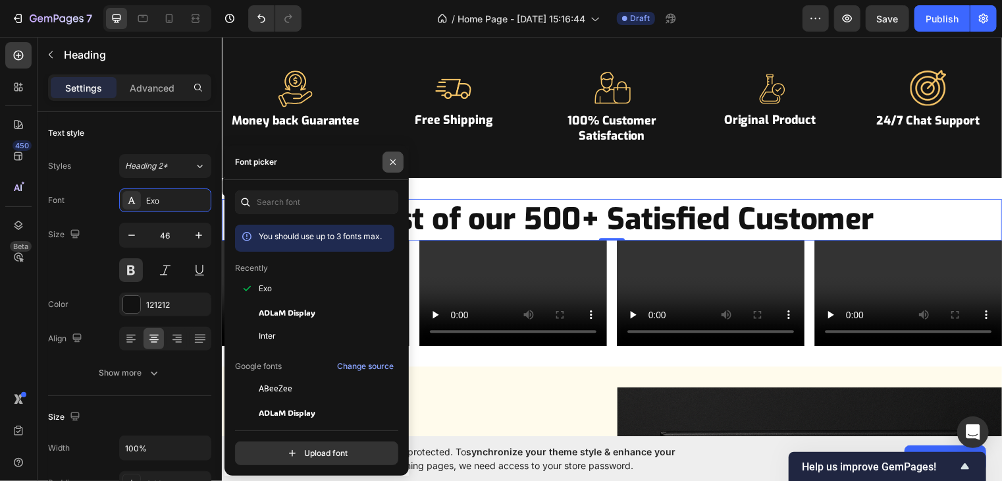
click at [392, 165] on icon "button" at bounding box center [393, 162] width 11 height 11
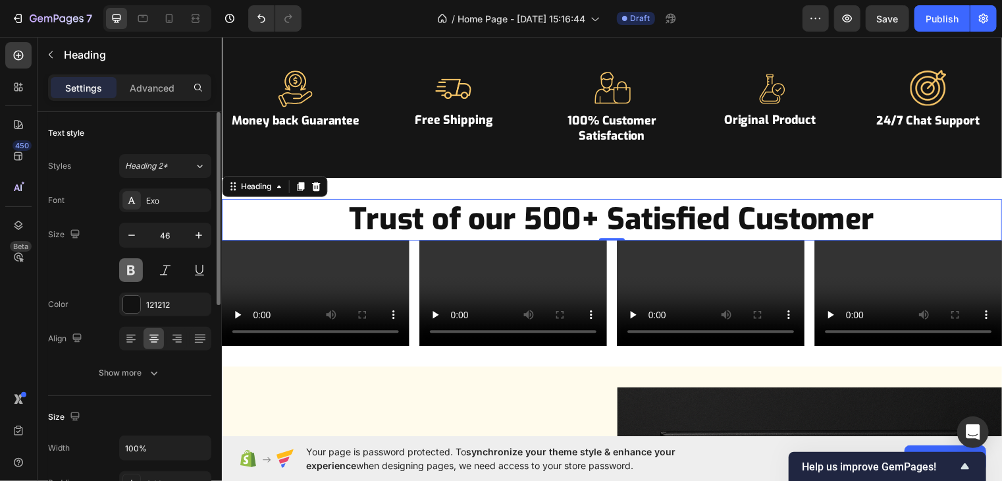
click at [130, 267] on button at bounding box center [131, 270] width 24 height 24
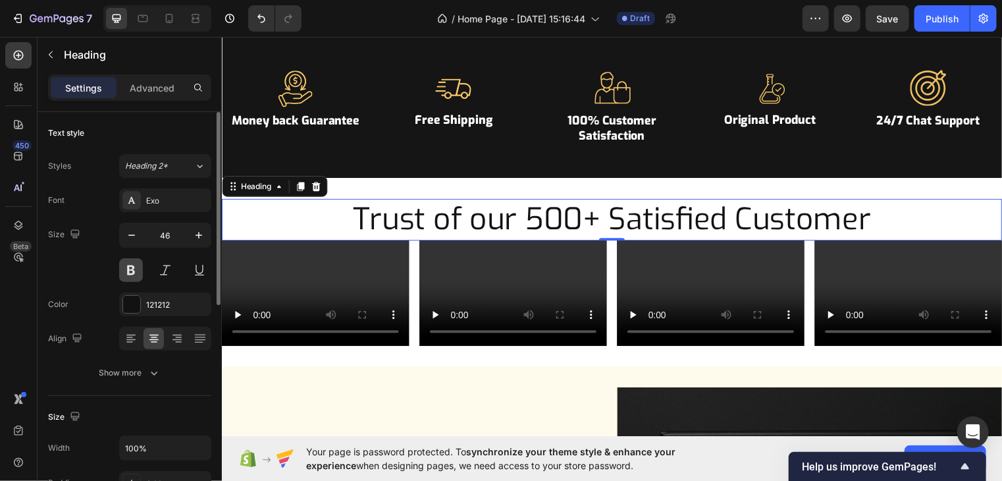
click at [130, 267] on button at bounding box center [131, 270] width 24 height 24
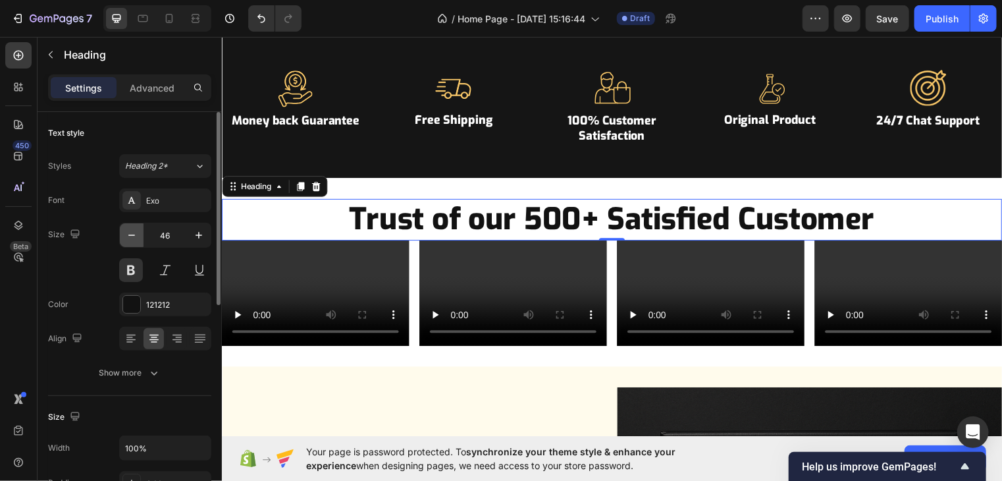
click at [128, 238] on icon "button" at bounding box center [131, 234] width 13 height 13
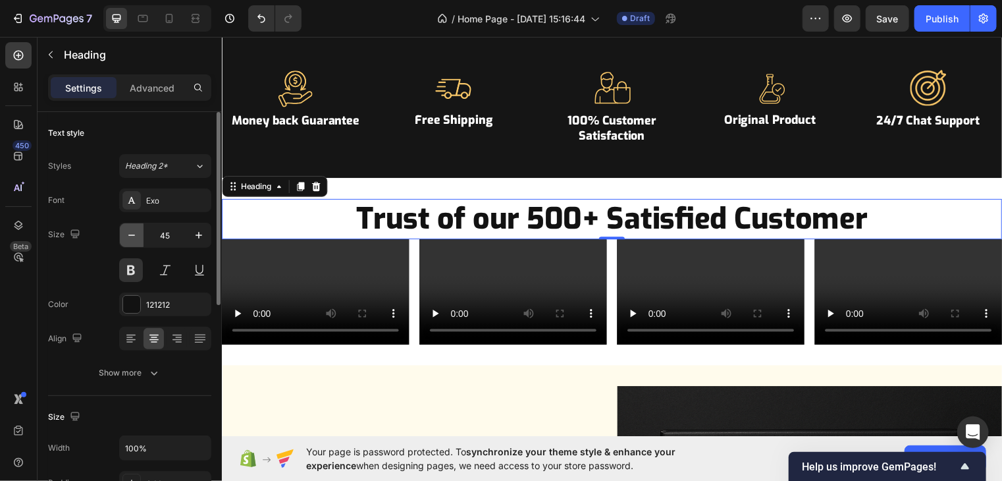
click at [128, 238] on icon "button" at bounding box center [131, 234] width 13 height 13
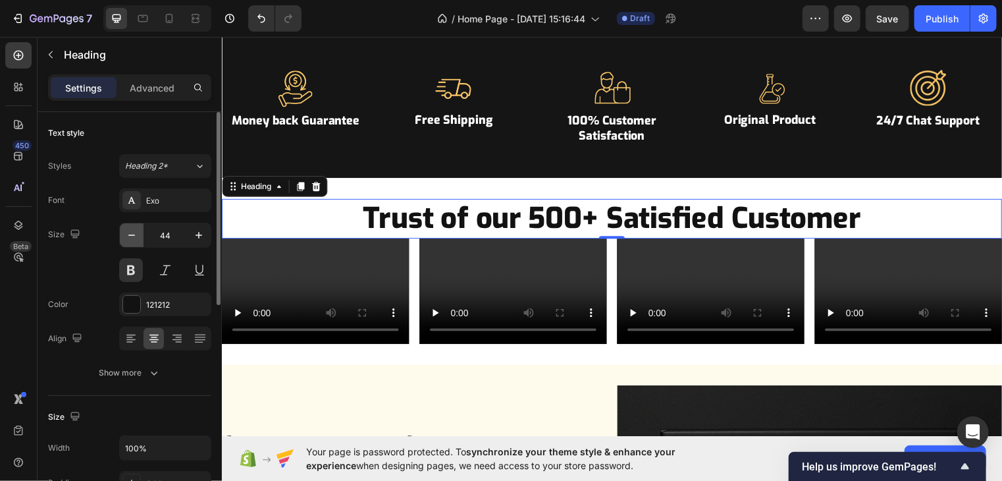
click at [128, 238] on icon "button" at bounding box center [131, 234] width 13 height 13
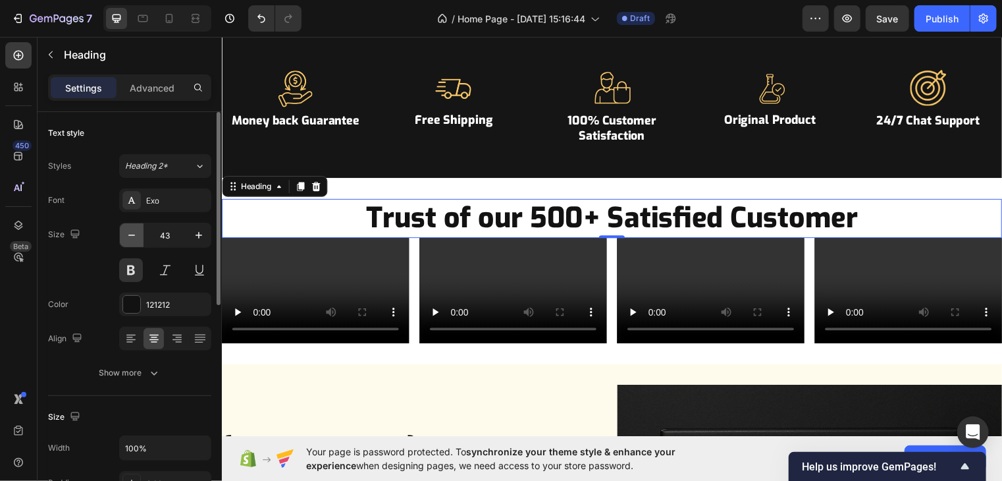
click at [128, 238] on icon "button" at bounding box center [131, 234] width 13 height 13
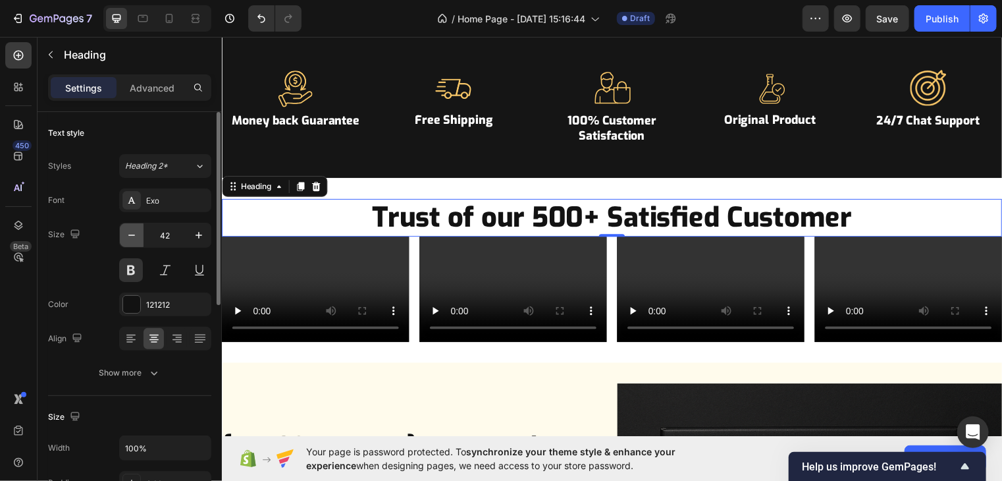
click at [128, 238] on icon "button" at bounding box center [131, 234] width 13 height 13
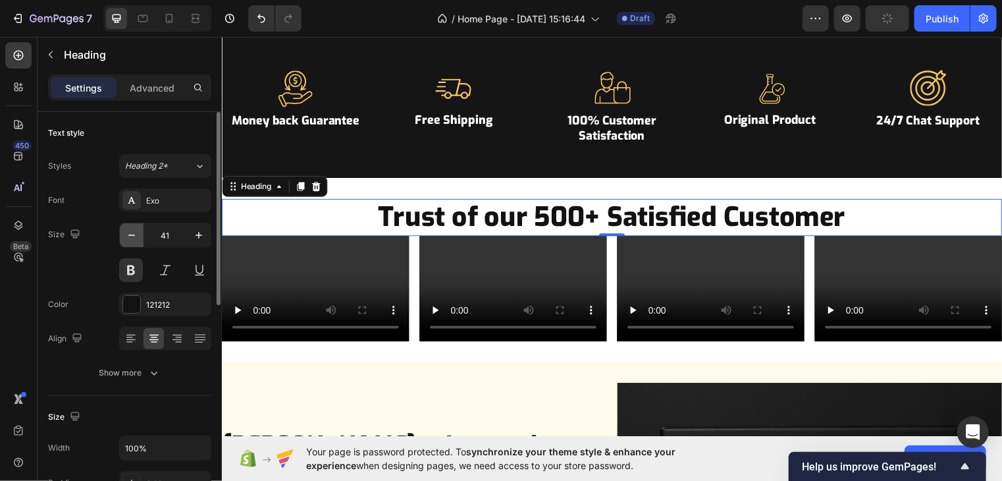
click at [128, 238] on icon "button" at bounding box center [131, 234] width 13 height 13
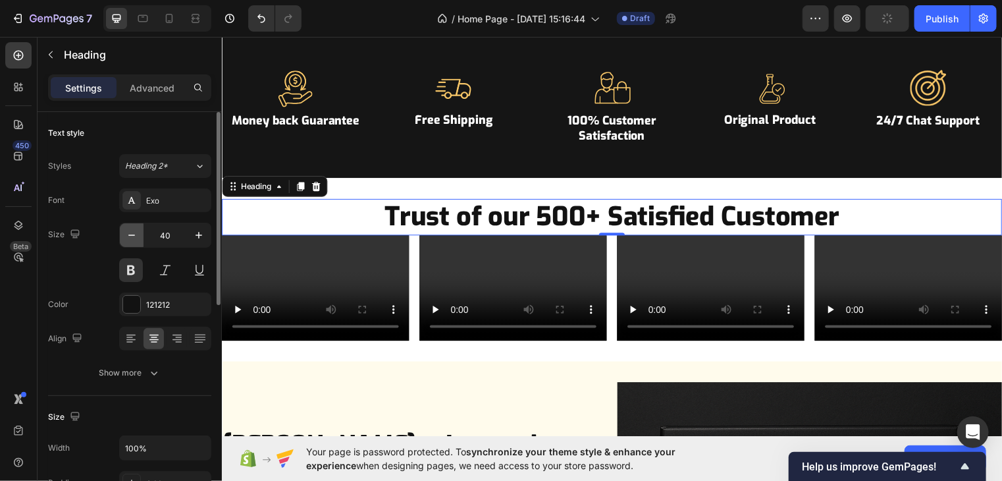
click at [128, 238] on icon "button" at bounding box center [131, 234] width 13 height 13
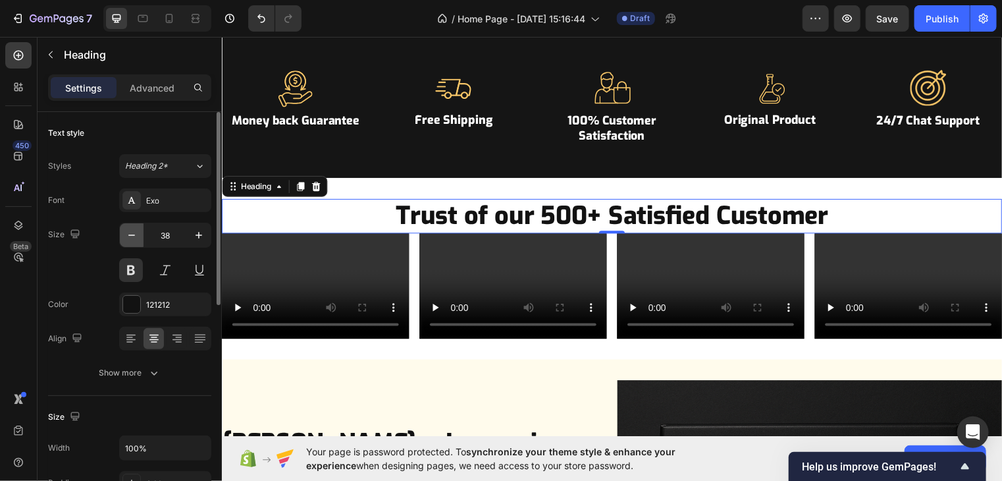
click at [128, 238] on icon "button" at bounding box center [131, 234] width 13 height 13
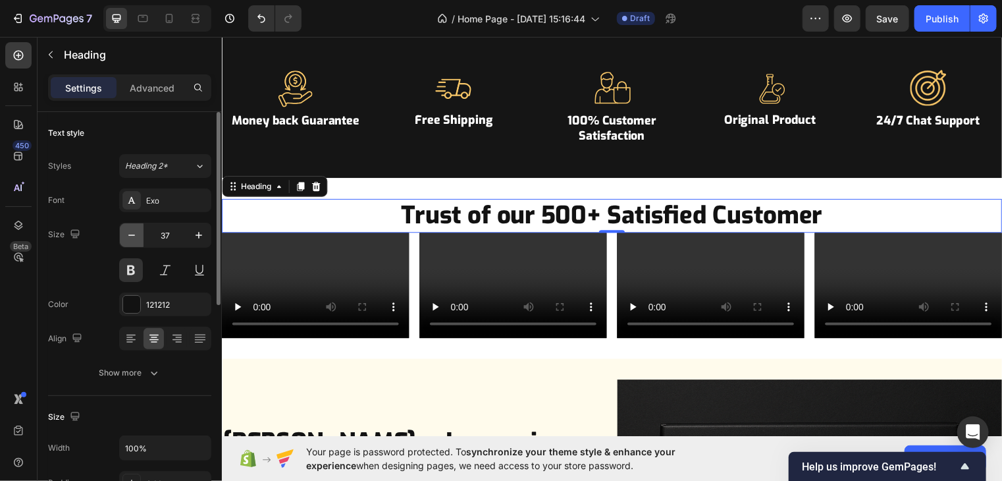
click at [128, 238] on icon "button" at bounding box center [131, 234] width 13 height 13
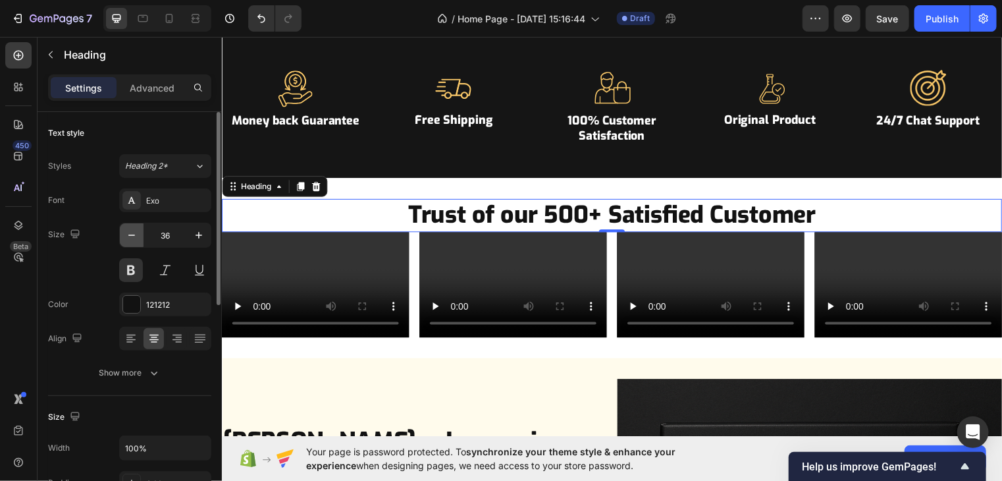
click at [128, 238] on icon "button" at bounding box center [131, 234] width 13 height 13
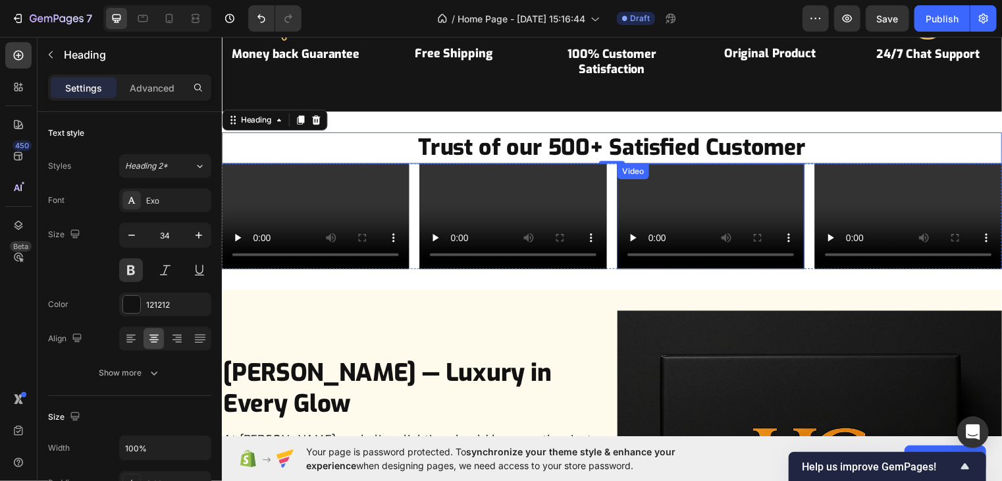
scroll to position [837, 0]
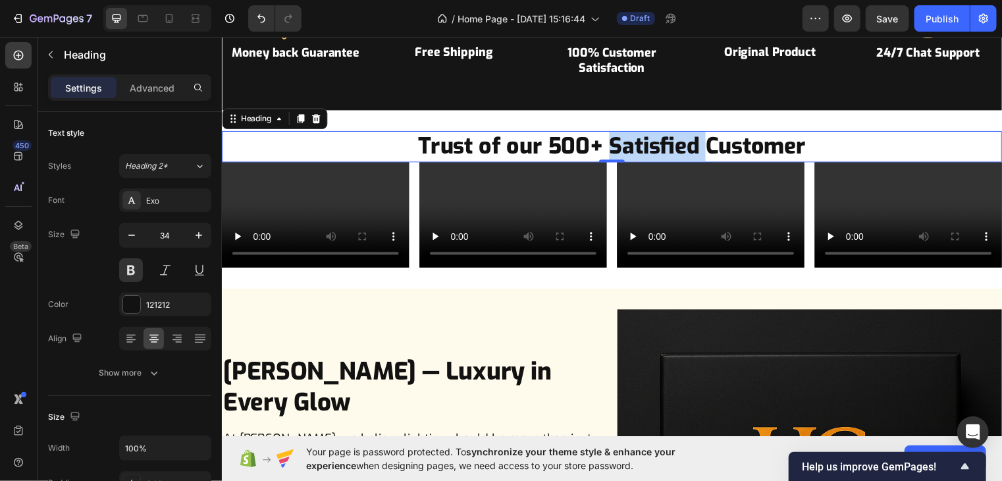
click at [614, 145] on p "Trust of our 500+ Satisfied Customer" at bounding box center [616, 147] width 787 height 29
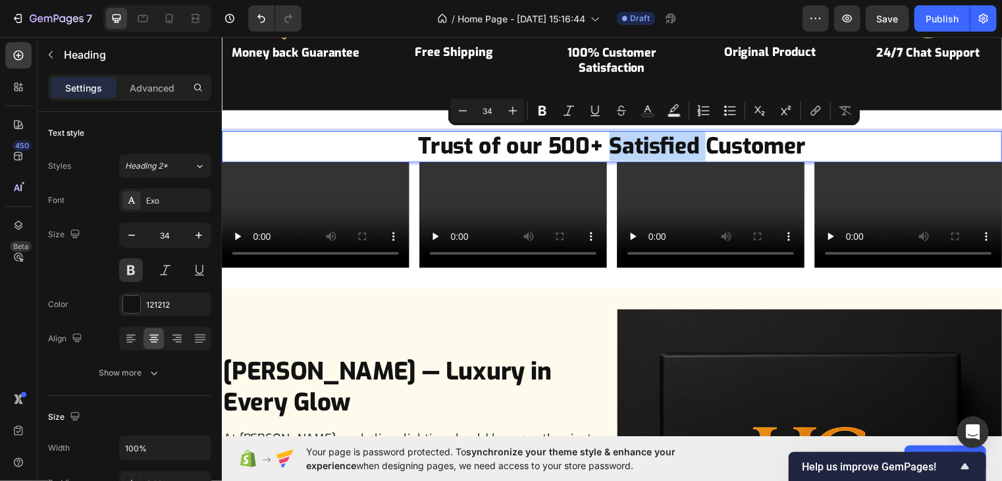
click at [614, 145] on p "Trust of our 500+ Satisfied Customer" at bounding box center [616, 147] width 787 height 29
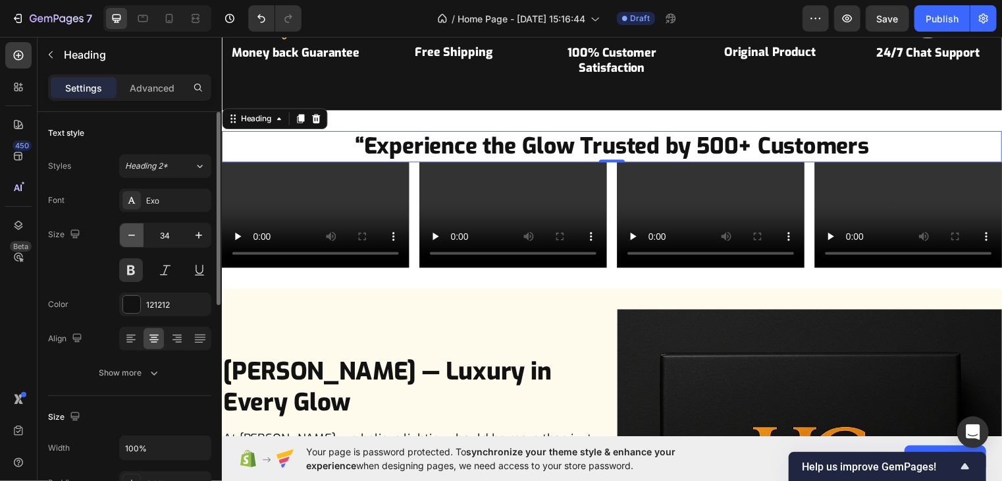
click at [133, 235] on icon "button" at bounding box center [131, 234] width 13 height 13
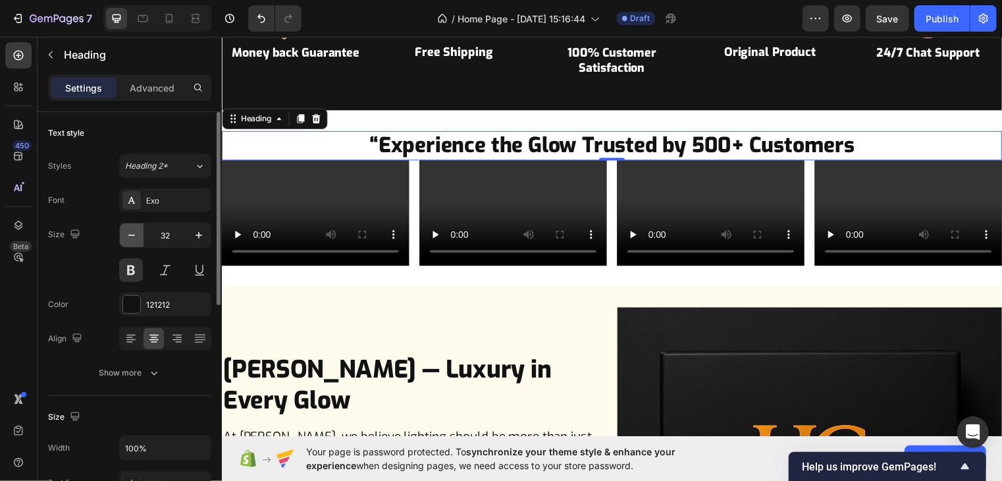
click at [133, 235] on icon "button" at bounding box center [131, 234] width 13 height 13
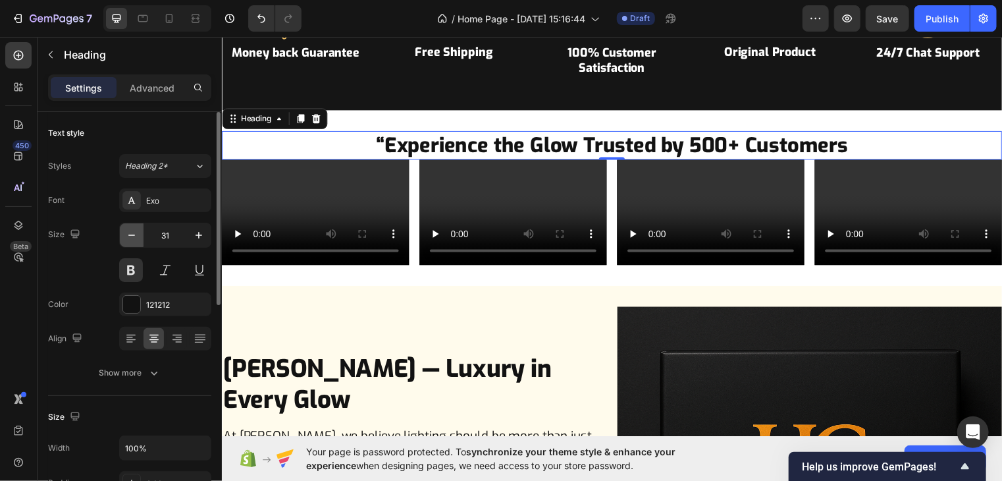
click at [133, 235] on icon "button" at bounding box center [131, 234] width 13 height 13
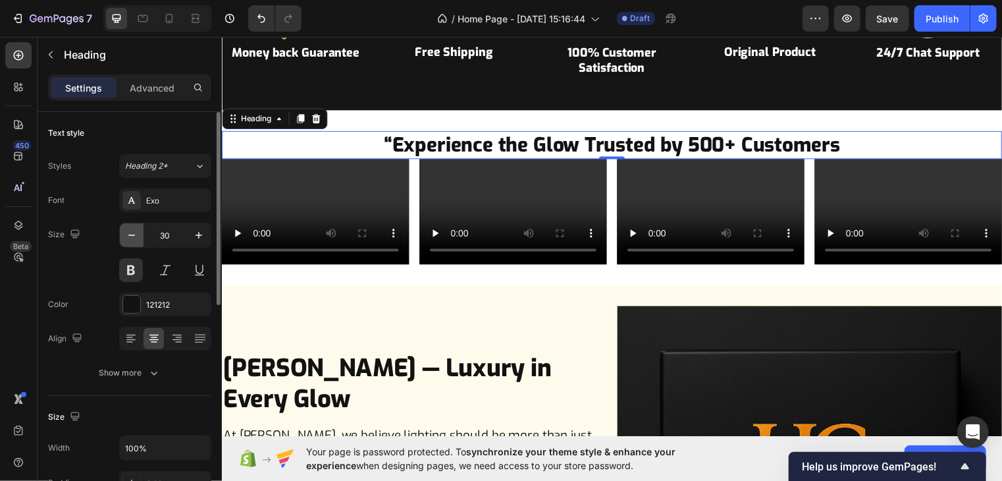
click at [133, 235] on icon "button" at bounding box center [131, 234] width 13 height 13
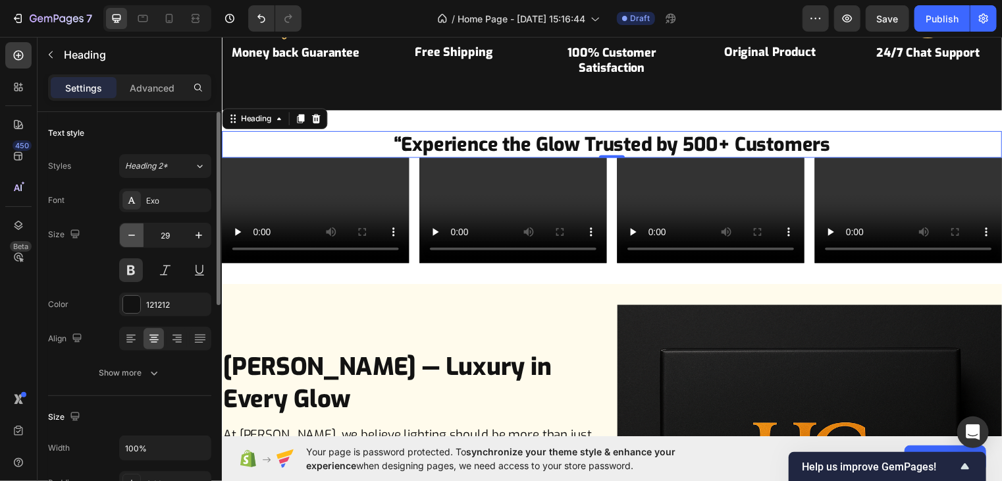
click at [133, 235] on icon "button" at bounding box center [131, 234] width 13 height 13
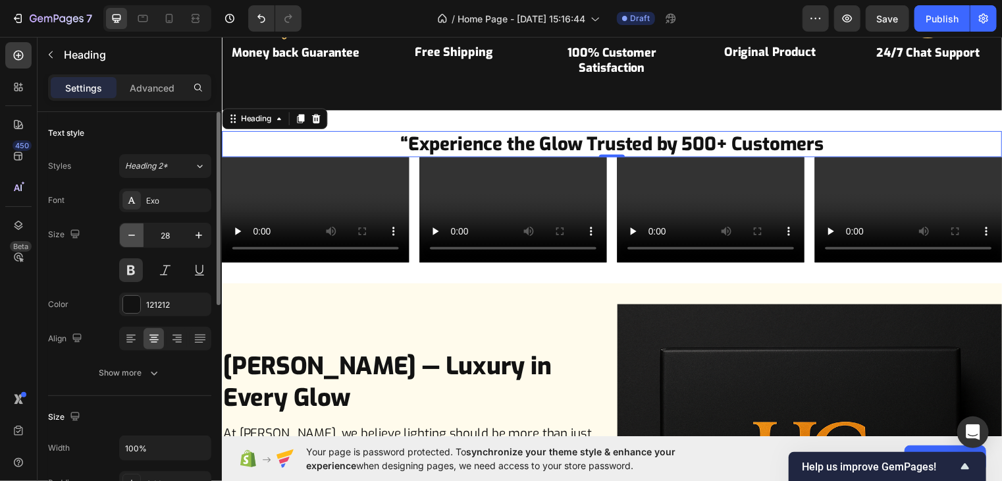
click at [133, 235] on icon "button" at bounding box center [131, 234] width 13 height 13
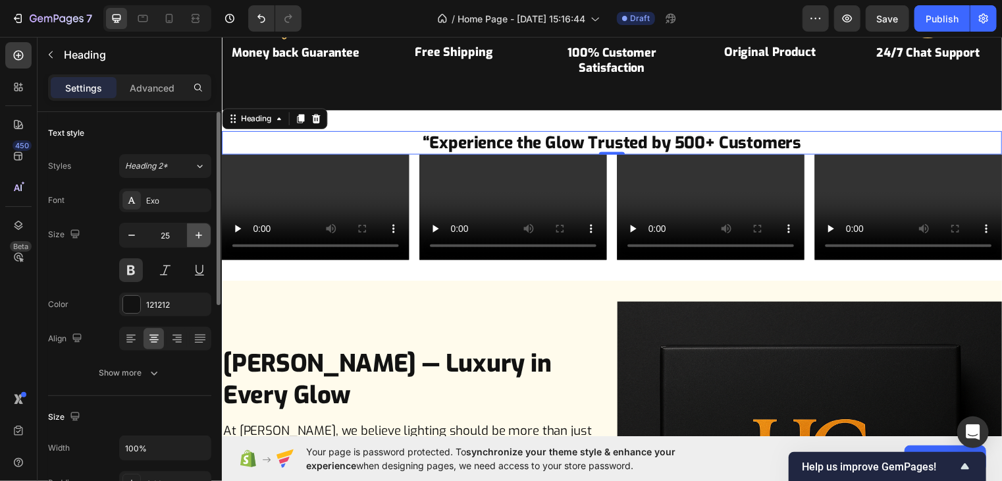
click at [197, 228] on icon "button" at bounding box center [198, 234] width 13 height 13
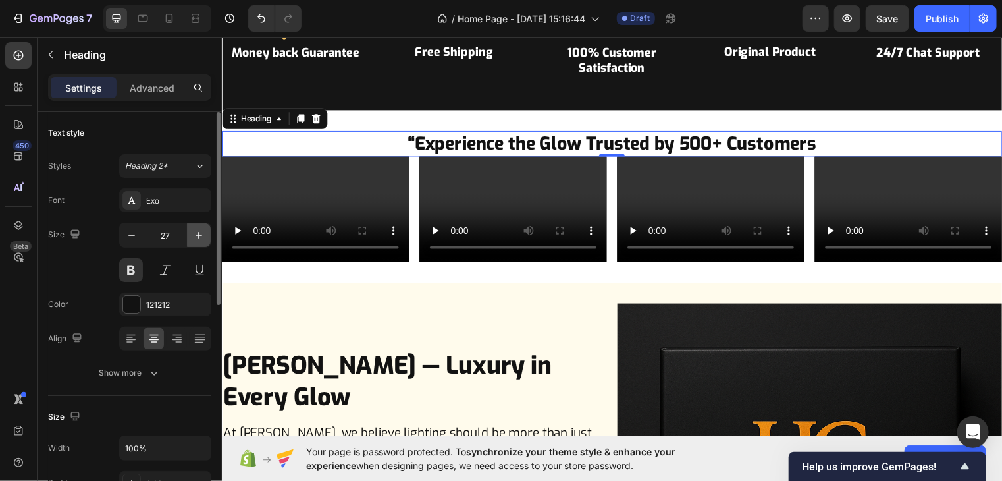
click at [197, 228] on icon "button" at bounding box center [198, 234] width 13 height 13
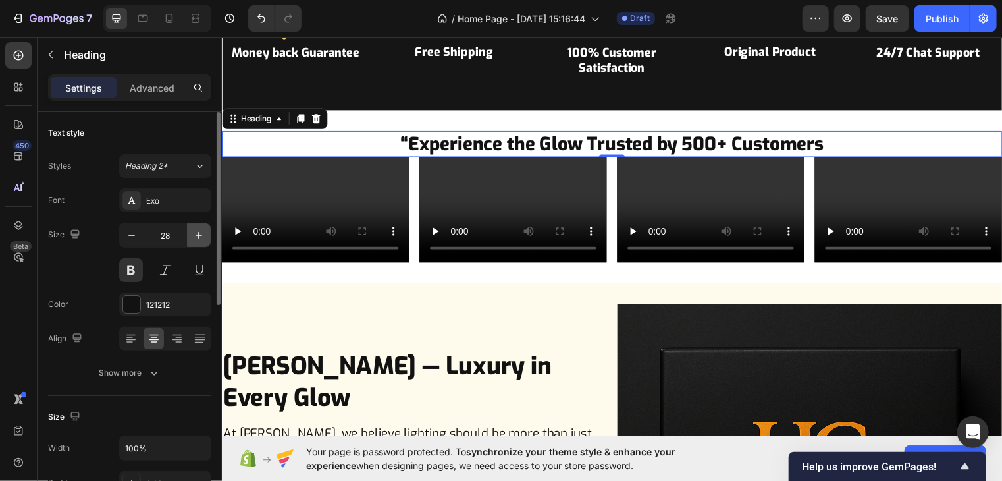
click at [197, 228] on icon "button" at bounding box center [198, 234] width 13 height 13
type input "29"
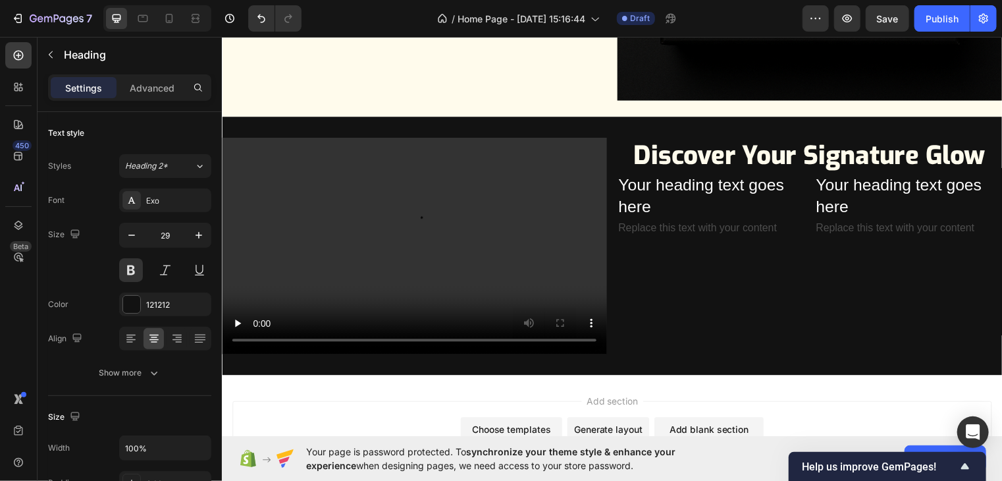
scroll to position [1430, 0]
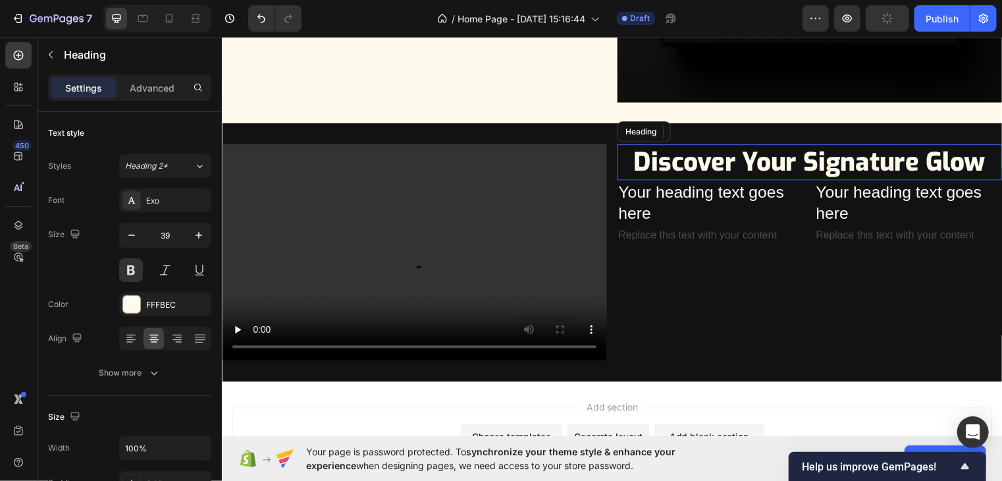
click at [683, 157] on h2 "Discover Your Signature Glow" at bounding box center [816, 163] width 390 height 36
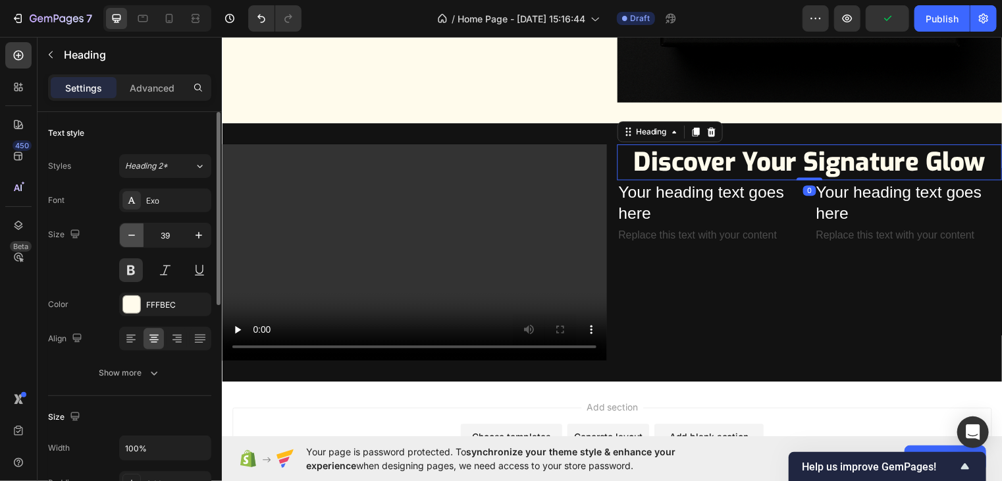
click at [135, 228] on icon "button" at bounding box center [131, 234] width 13 height 13
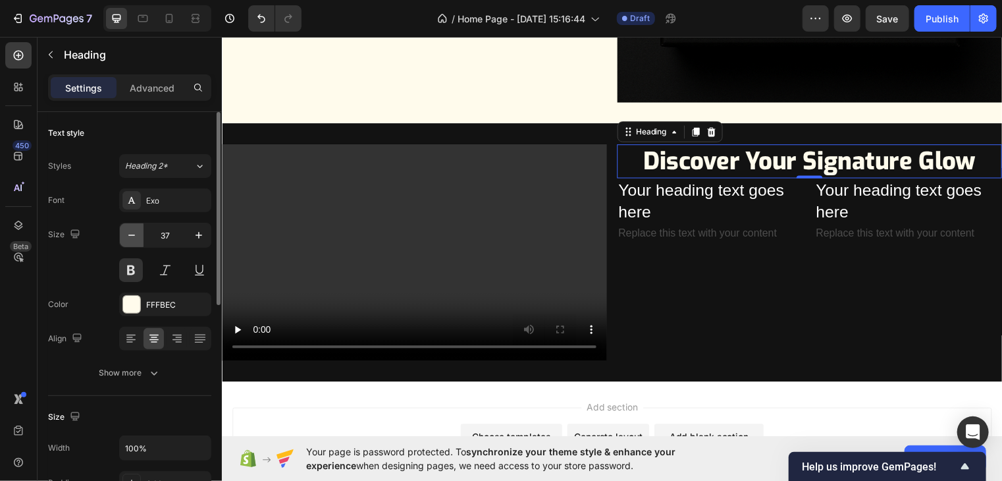
click at [135, 228] on icon "button" at bounding box center [131, 234] width 13 height 13
type input "36"
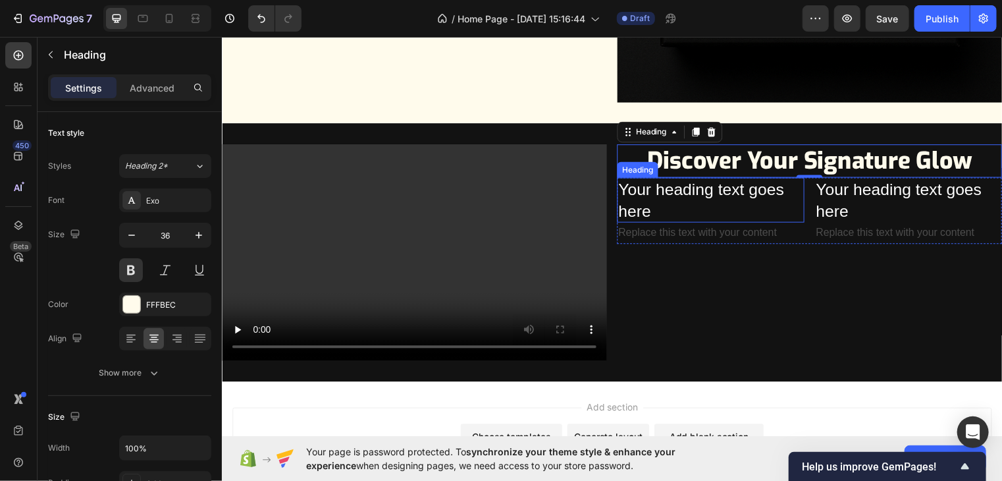
click at [673, 192] on h2 "Your heading text goes here" at bounding box center [716, 200] width 190 height 45
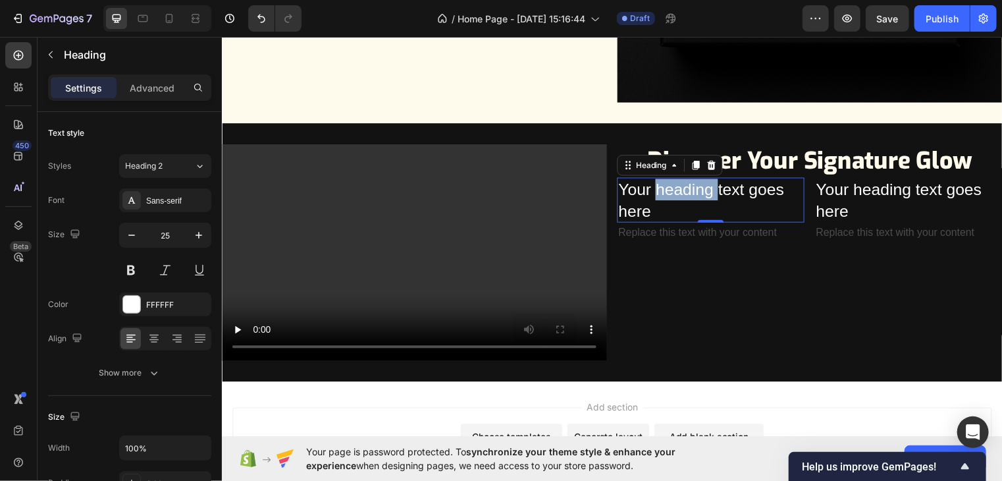
click at [673, 182] on p "Your heading text goes here" at bounding box center [716, 201] width 187 height 43
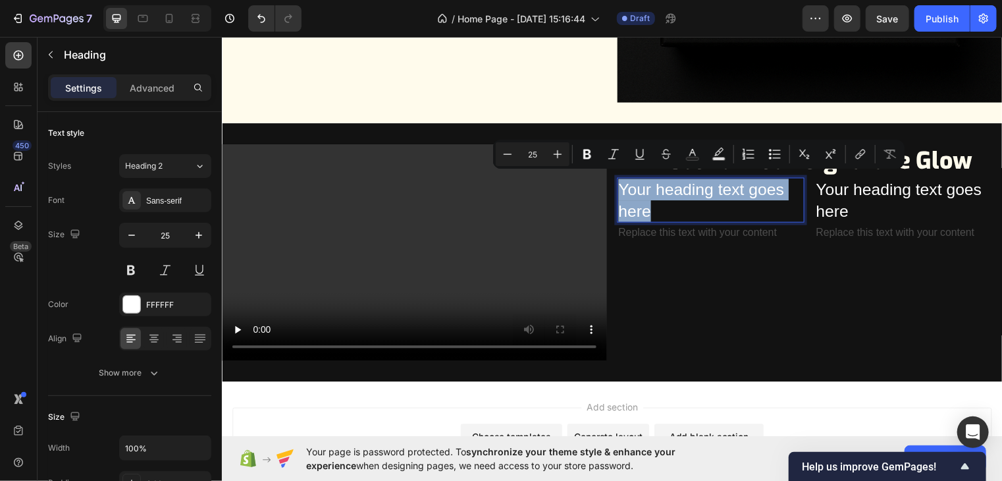
scroll to position [1432, 0]
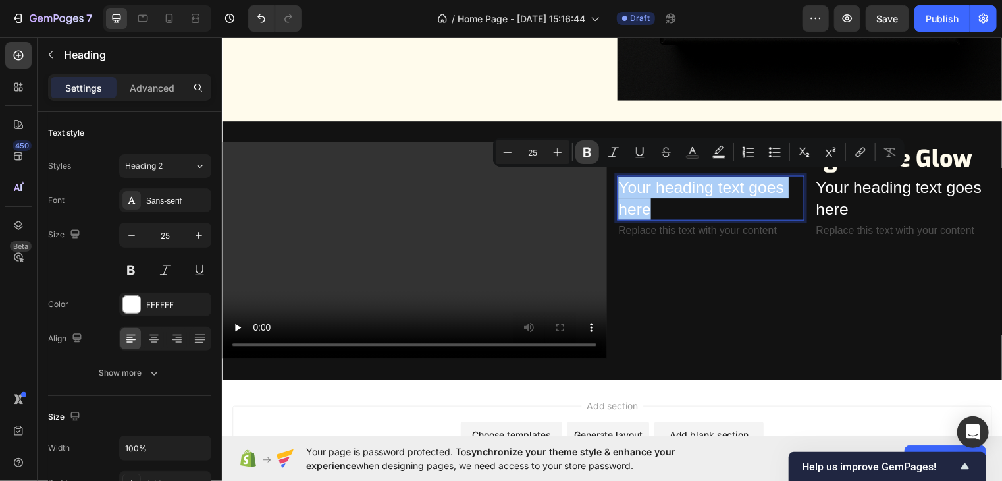
click at [583, 153] on icon "Editor contextual toolbar" at bounding box center [587, 151] width 13 height 13
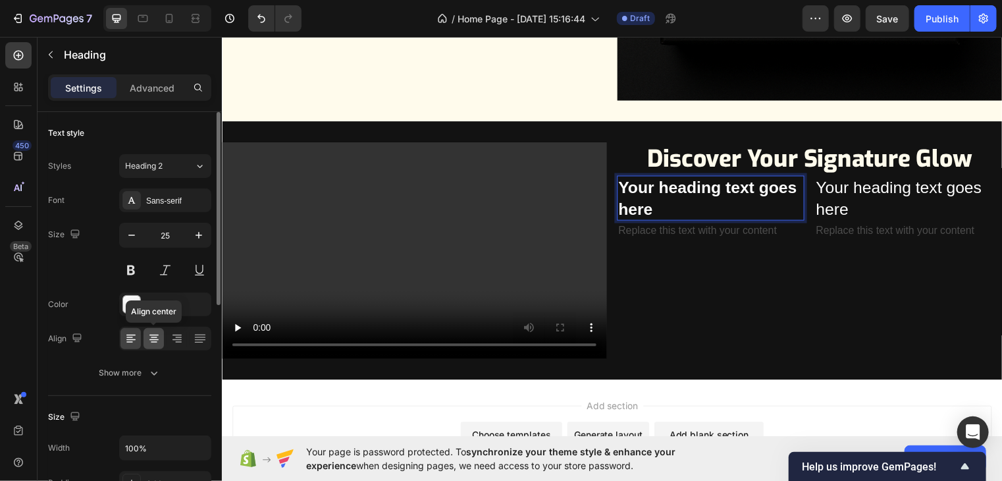
click at [155, 337] on icon at bounding box center [154, 337] width 7 height 1
click at [135, 234] on icon "button" at bounding box center [131, 234] width 13 height 13
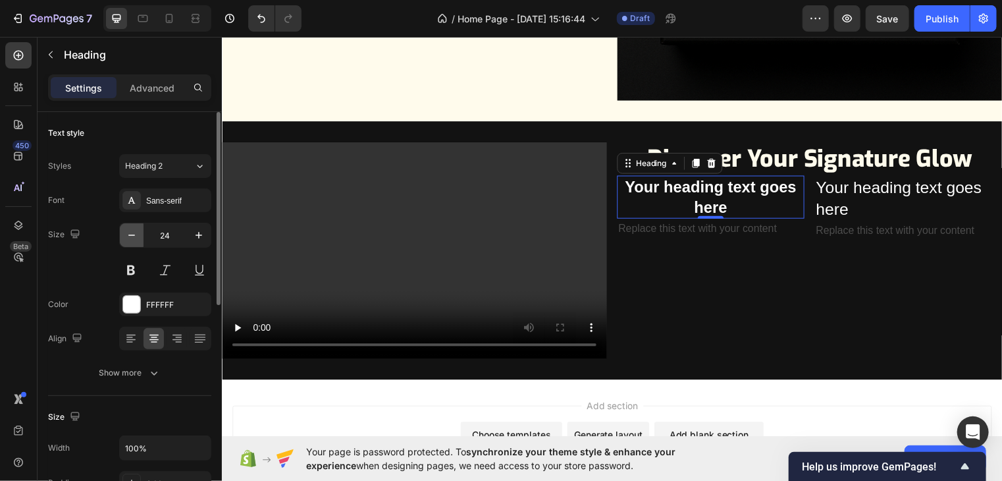
click at [135, 234] on icon "button" at bounding box center [131, 234] width 13 height 13
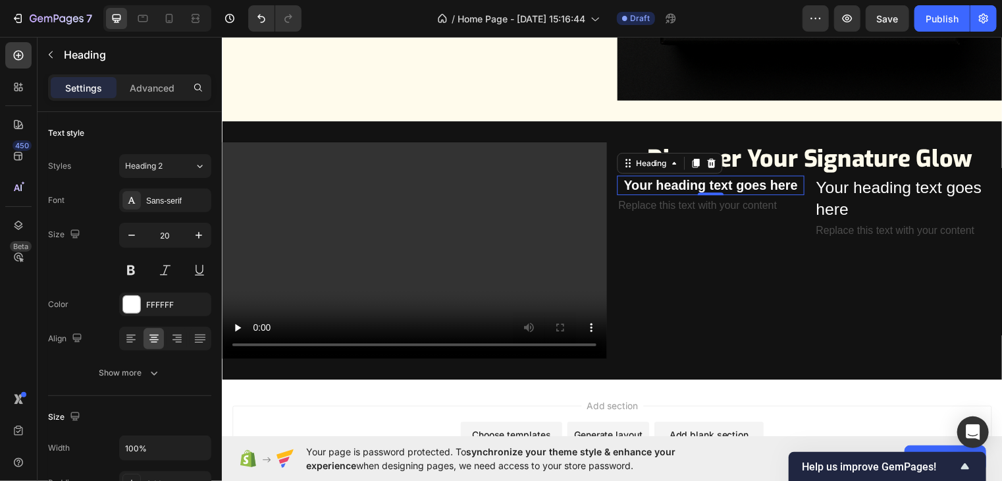
click at [691, 179] on strong "Your heading text goes here" at bounding box center [716, 186] width 176 height 14
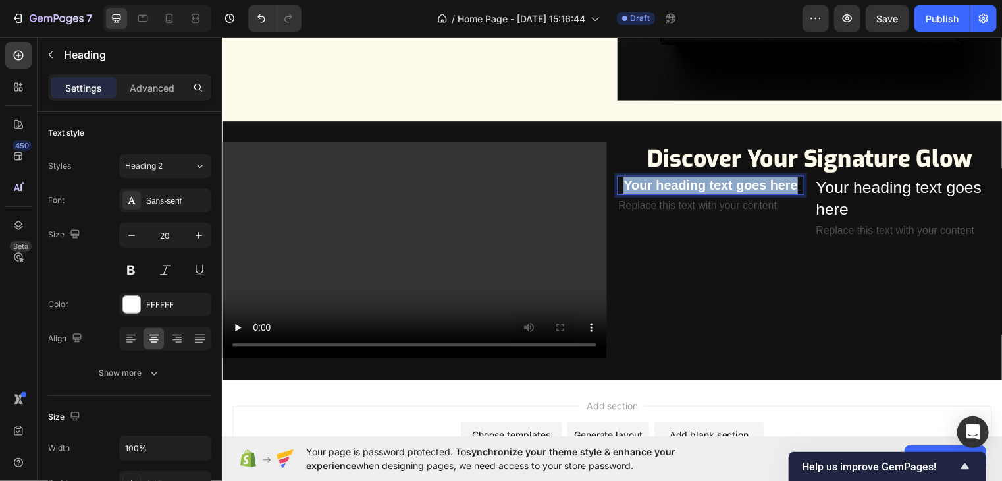
click at [691, 179] on strong "Your heading text goes here" at bounding box center [716, 186] width 176 height 14
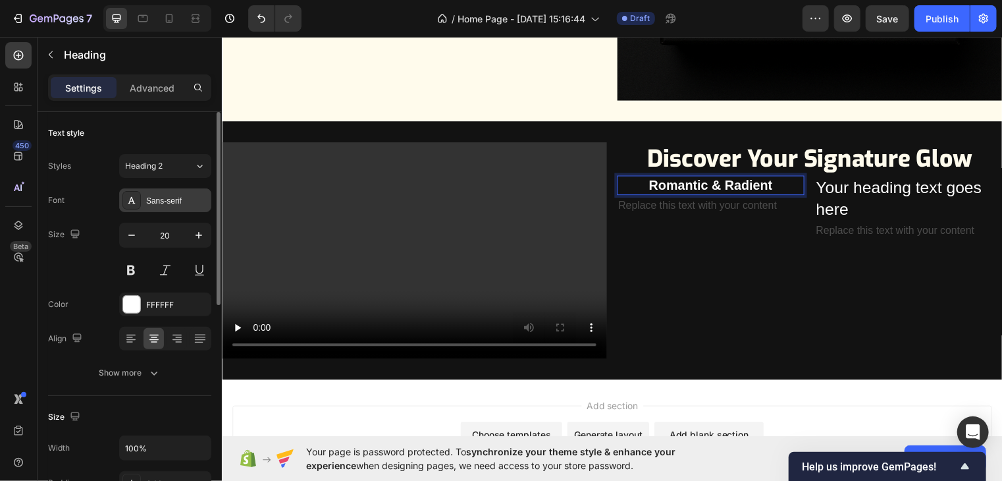
click at [188, 193] on div "Sans-serif" at bounding box center [165, 200] width 92 height 24
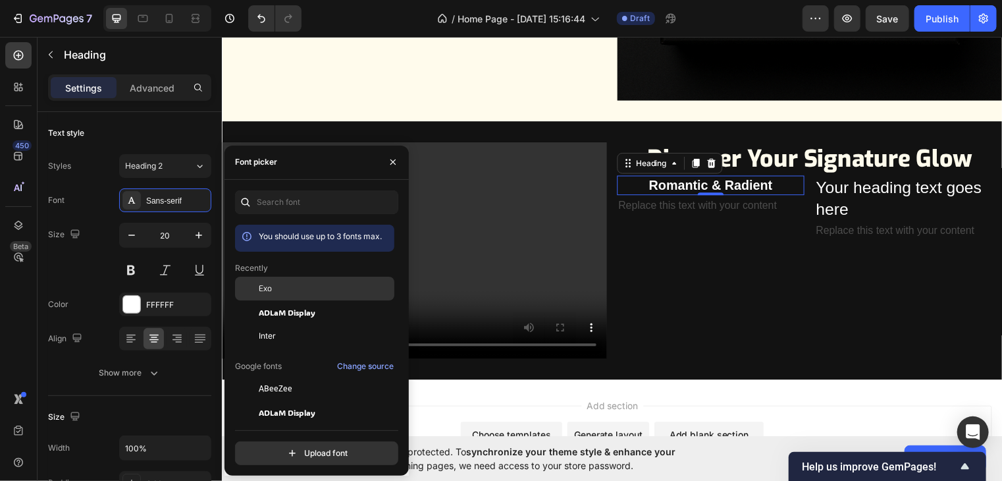
click at [289, 290] on div "Exo" at bounding box center [325, 288] width 133 height 12
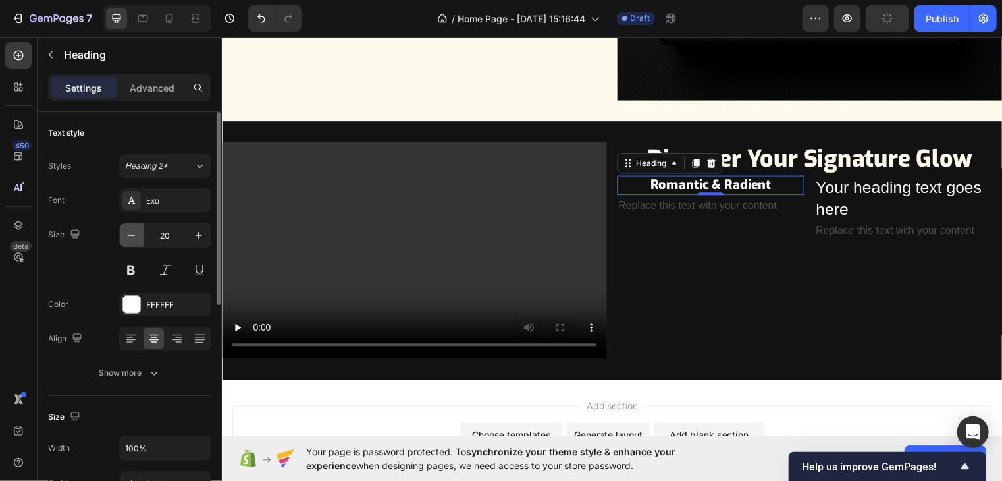
click at [125, 234] on icon "button" at bounding box center [131, 234] width 13 height 13
click at [194, 235] on icon "button" at bounding box center [198, 234] width 13 height 13
type input "19"
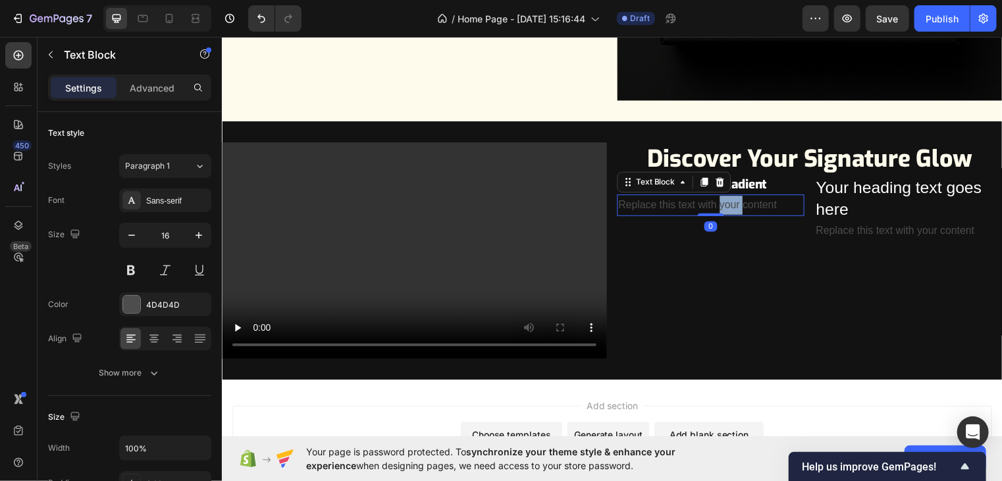
click at [725, 200] on div "Replace this text with your content" at bounding box center [716, 207] width 190 height 22
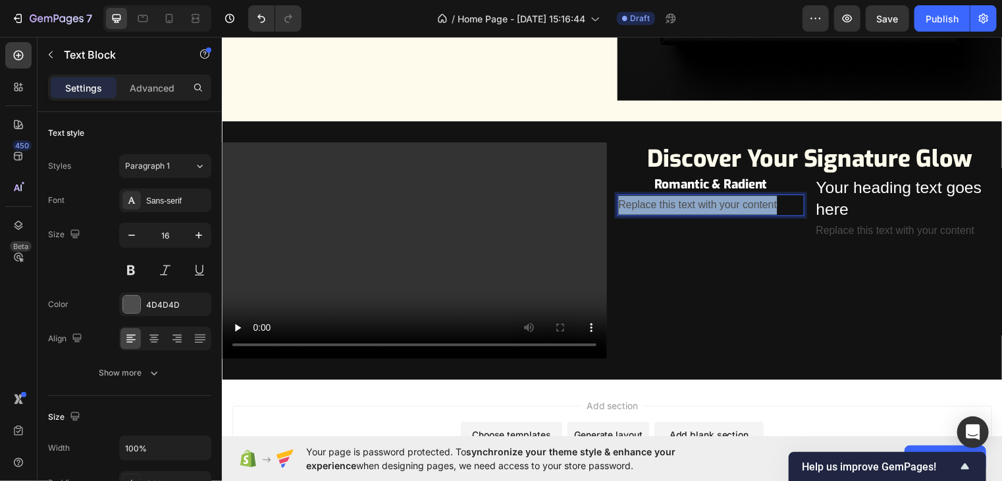
click at [725, 200] on p "Replace this text with your content" at bounding box center [716, 206] width 187 height 19
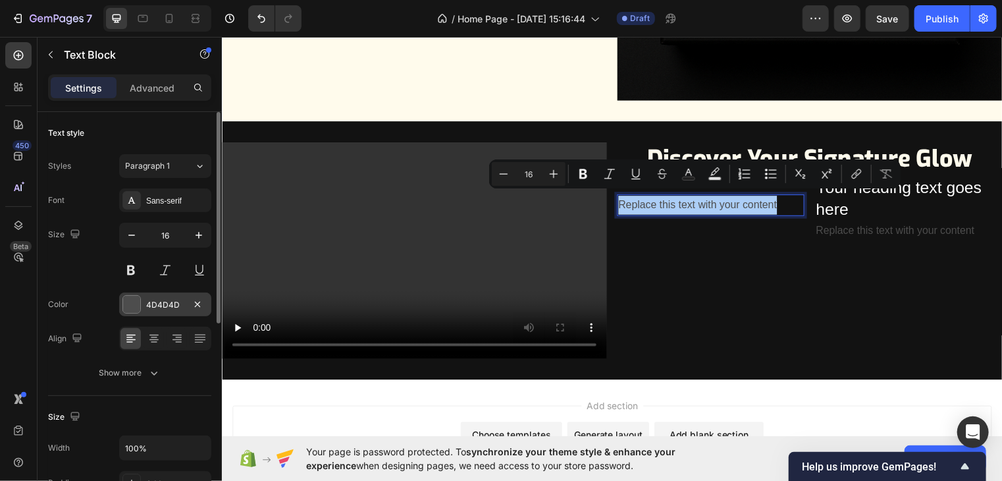
click at [134, 301] on div at bounding box center [131, 304] width 17 height 17
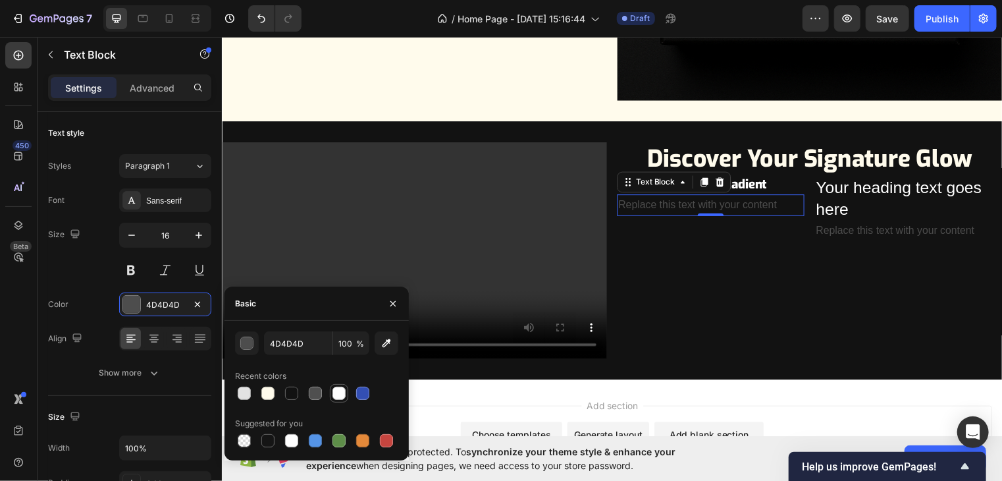
click at [334, 393] on div at bounding box center [338, 392] width 13 height 13
type input "FFFFFF"
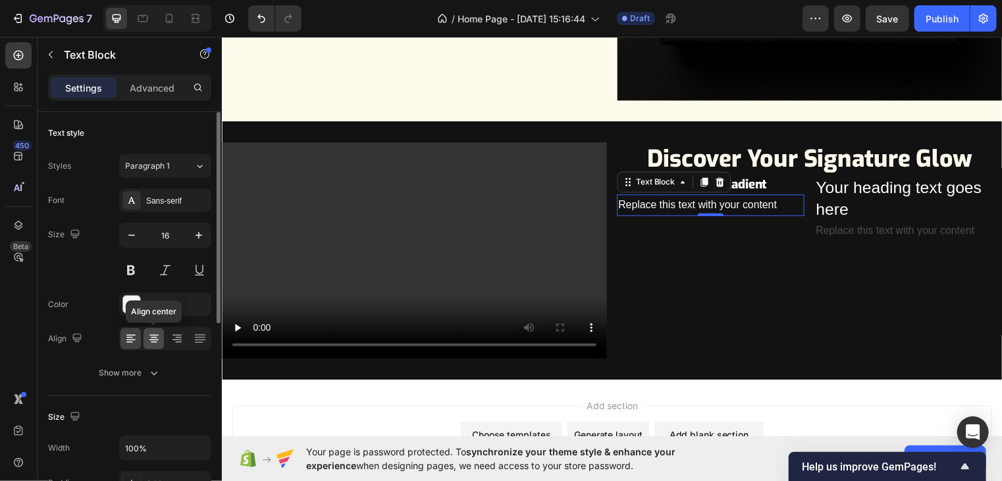
click at [160, 329] on div at bounding box center [154, 338] width 20 height 21
click at [169, 201] on div "Sans-serif" at bounding box center [177, 201] width 62 height 12
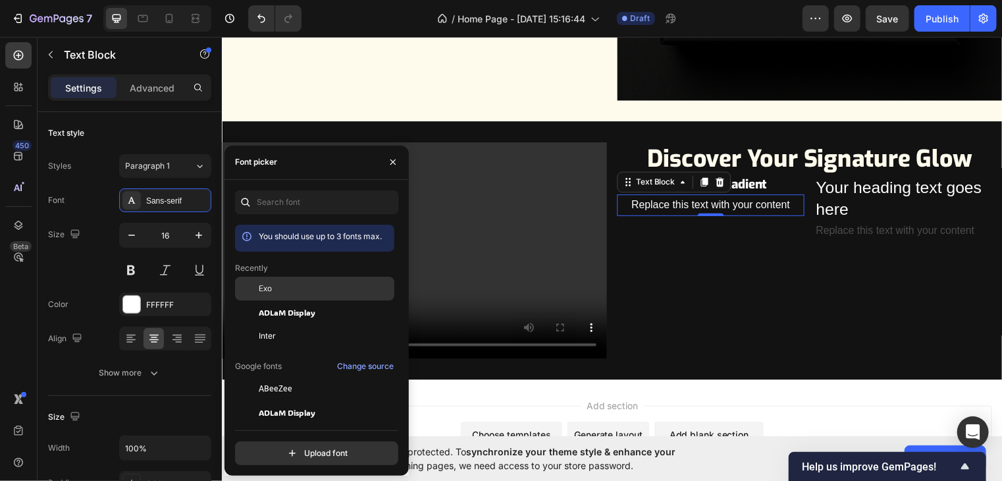
click at [288, 288] on div "Exo" at bounding box center [325, 288] width 133 height 12
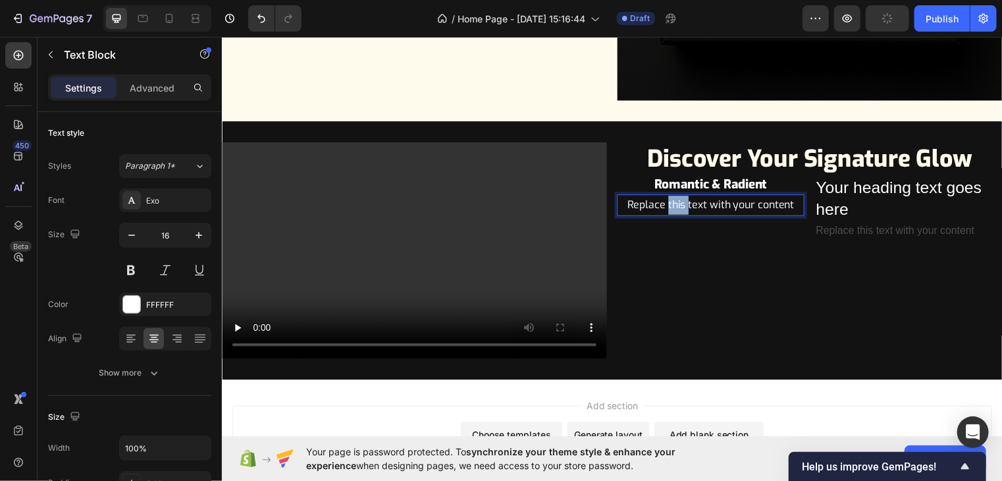
click at [669, 202] on p "Replace this text with your content" at bounding box center [716, 206] width 187 height 19
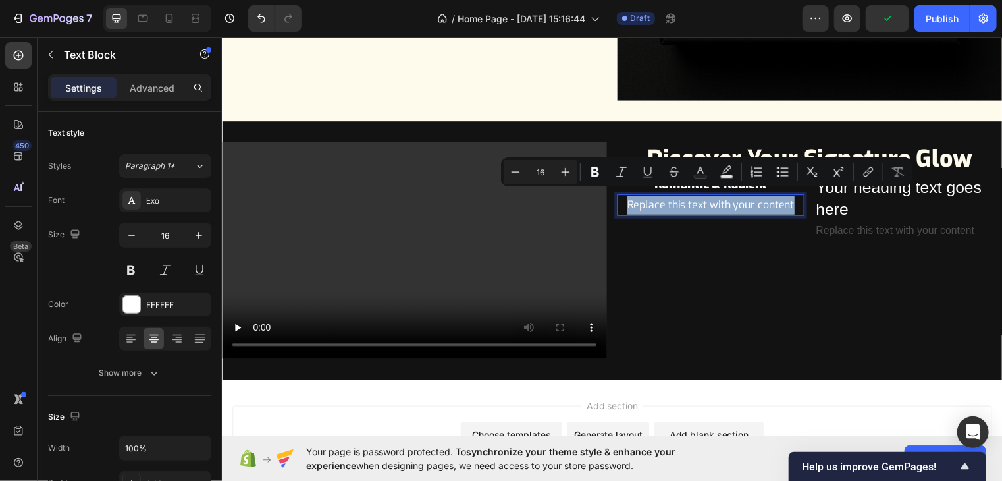
click at [669, 202] on p "Replace this text with your content" at bounding box center [716, 206] width 187 height 19
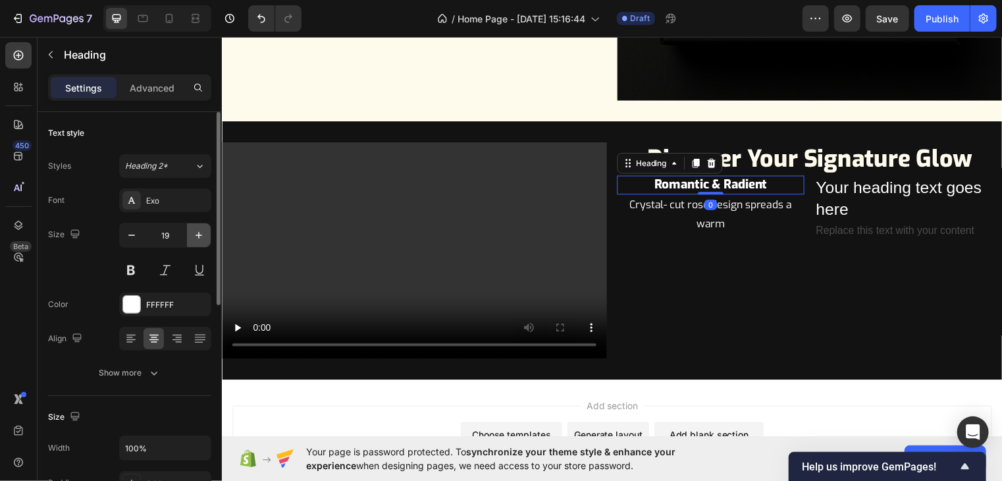
click at [198, 234] on icon "button" at bounding box center [199, 235] width 7 height 7
click at [134, 232] on icon "button" at bounding box center [131, 234] width 13 height 13
type input "21"
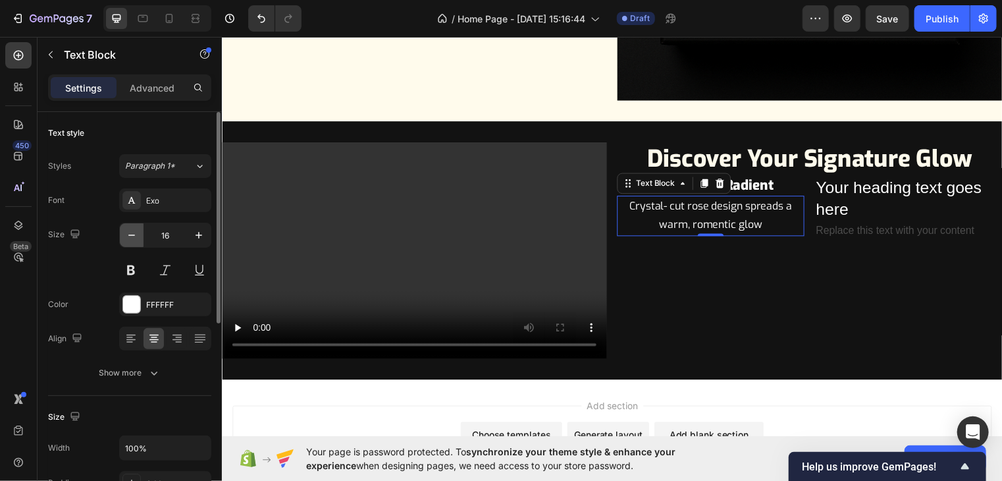
click at [128, 238] on icon "button" at bounding box center [131, 234] width 13 height 13
type input "15"
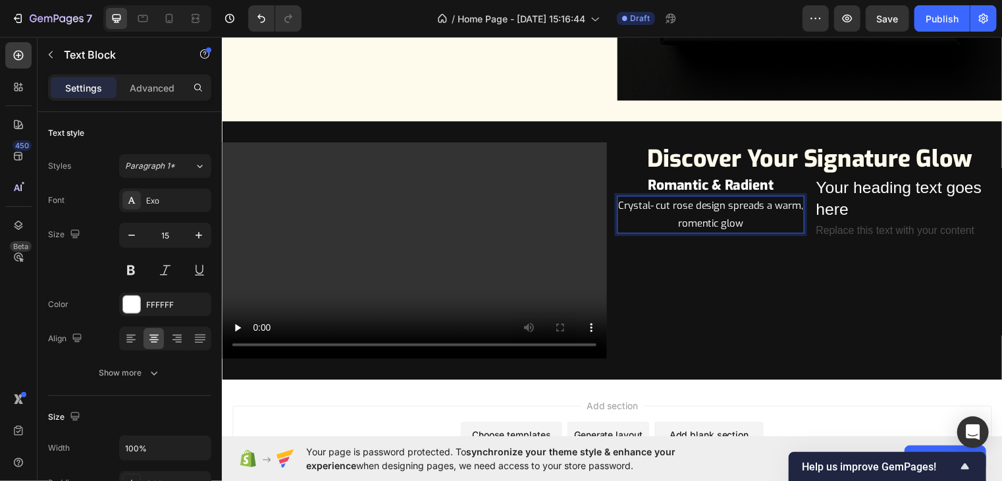
click at [767, 215] on p "Crystal- cut rose design spreads a warm, romentic glow" at bounding box center [716, 216] width 187 height 36
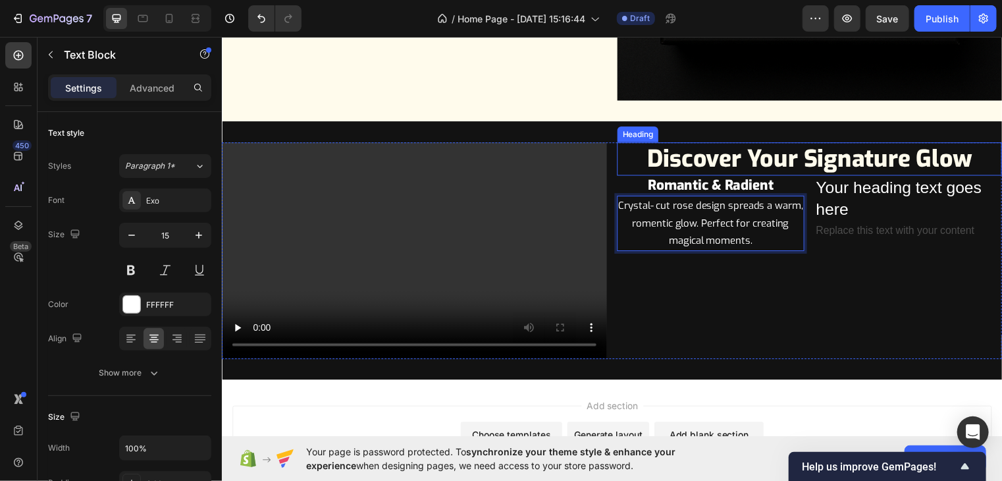
click at [722, 156] on h2 "Discover Your Signature Glow" at bounding box center [816, 160] width 390 height 34
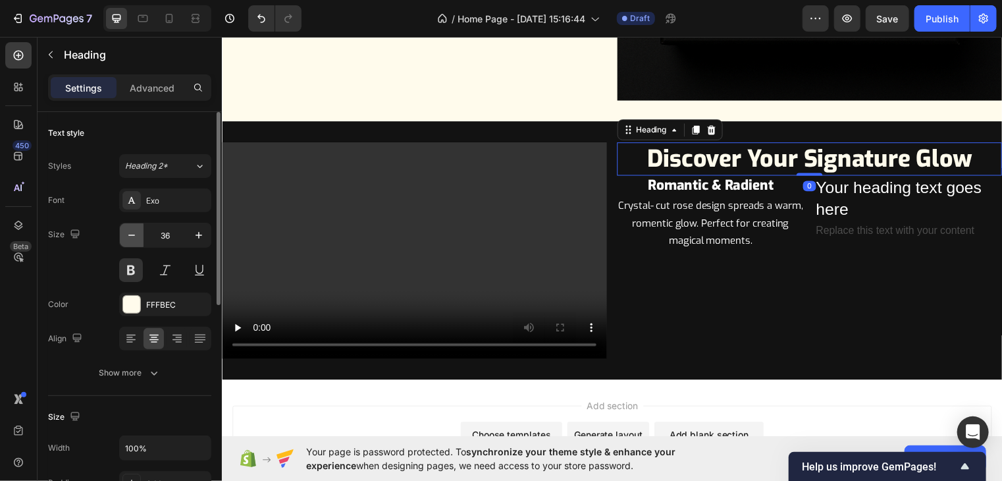
click at [134, 234] on icon "button" at bounding box center [131, 234] width 7 height 1
type input "34"
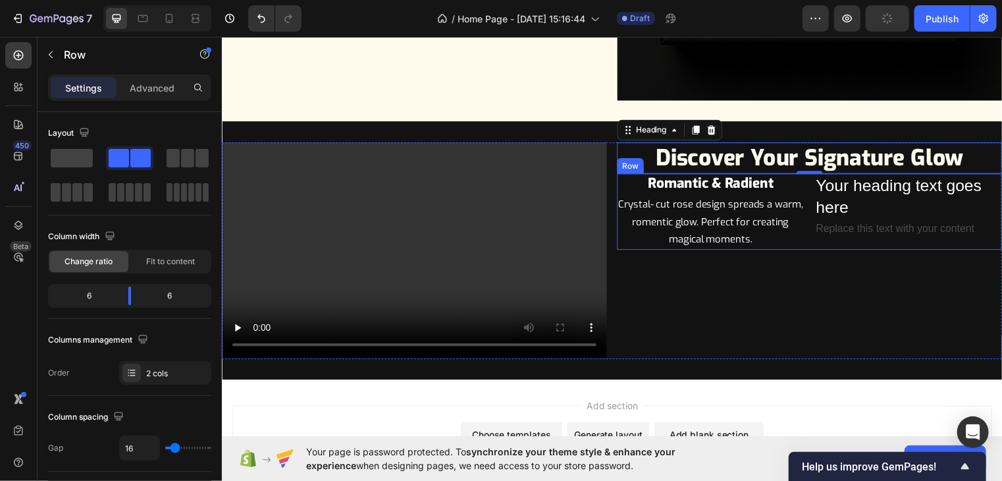
click at [804, 189] on div "⁠⁠⁠⁠⁠⁠⁠ Romantic & Radient Heading Crystal- cut rose design spreads a warm, rom…" at bounding box center [816, 212] width 390 height 76
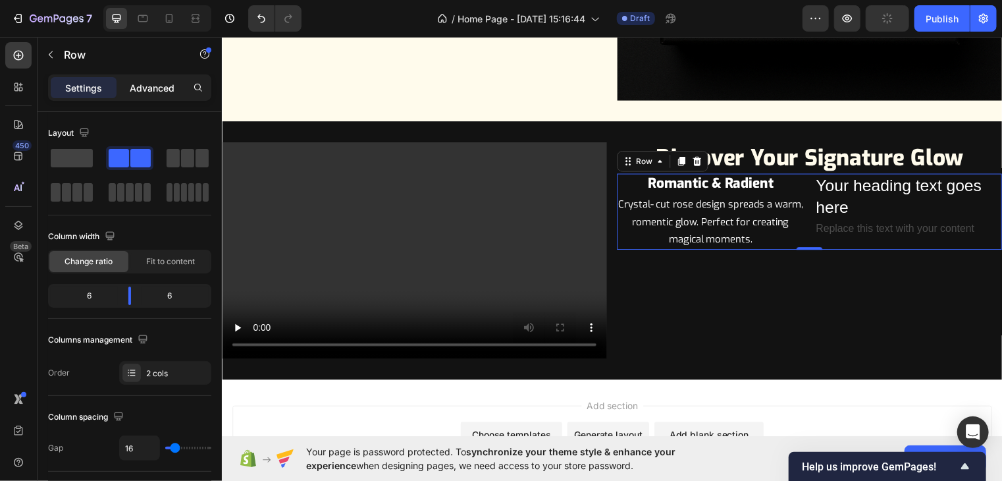
click at [142, 88] on p "Advanced" at bounding box center [152, 88] width 45 height 14
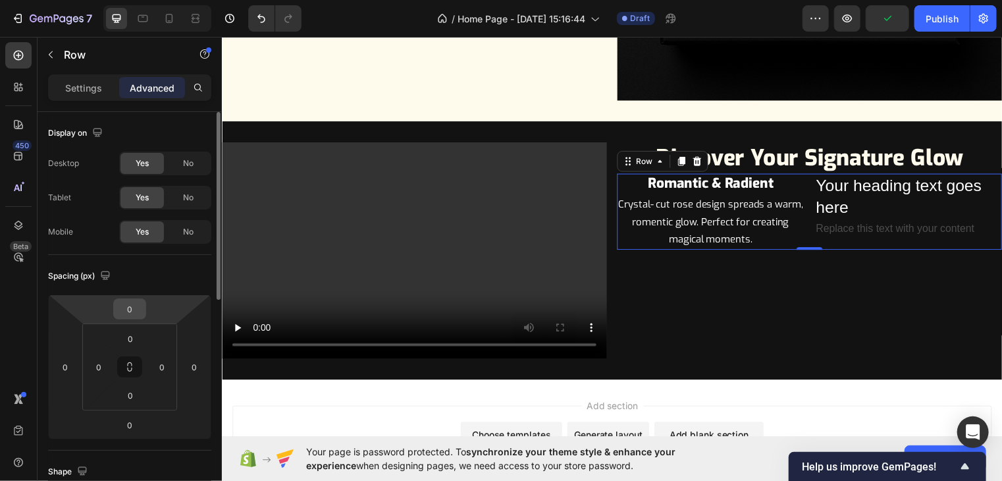
click at [128, 311] on input "0" at bounding box center [130, 309] width 26 height 20
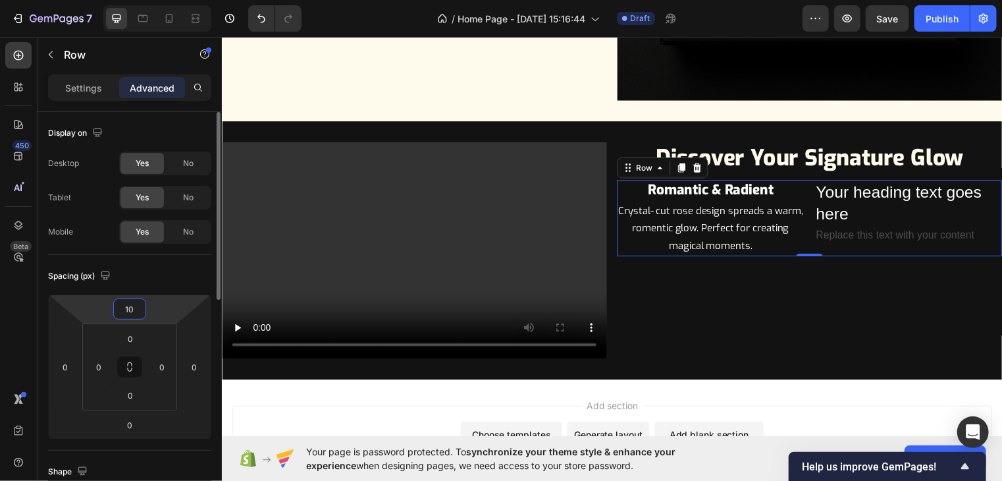
click at [128, 311] on input "10" at bounding box center [130, 309] width 26 height 20
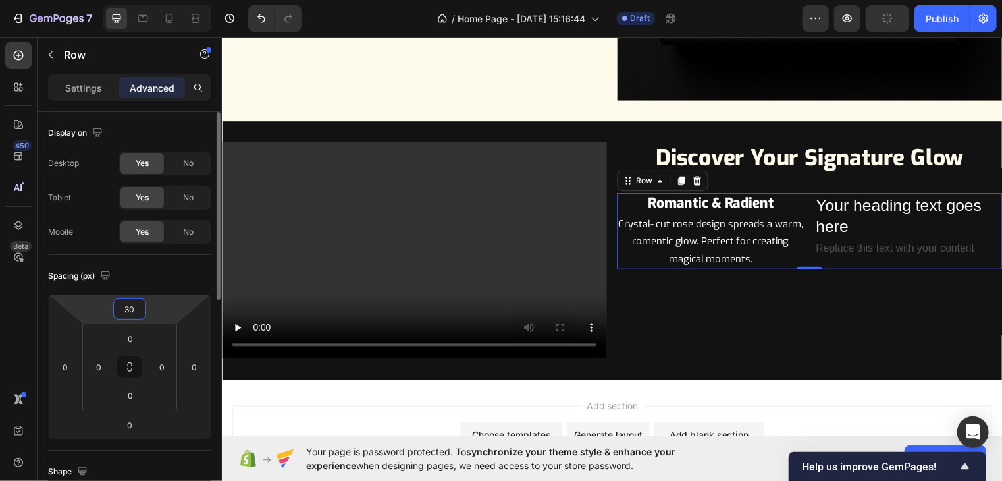
type input "3"
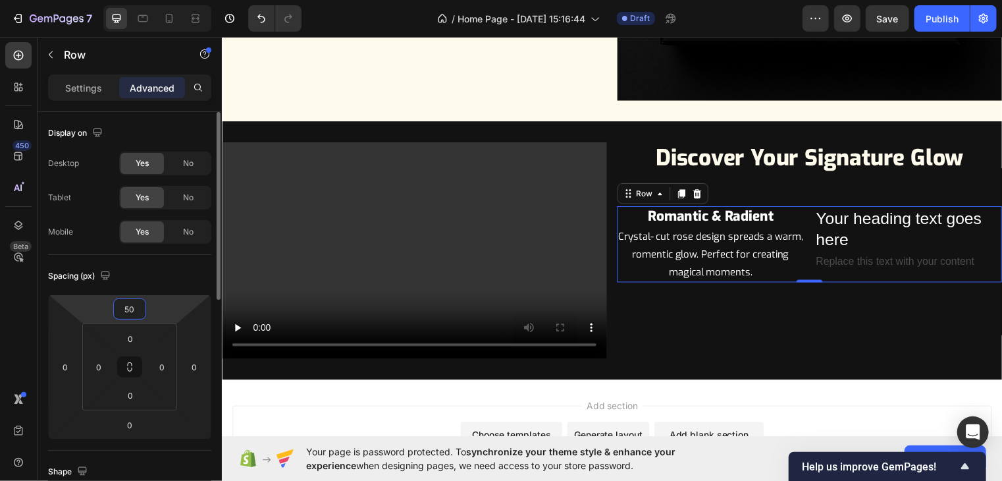
click at [137, 311] on input "50" at bounding box center [130, 309] width 26 height 20
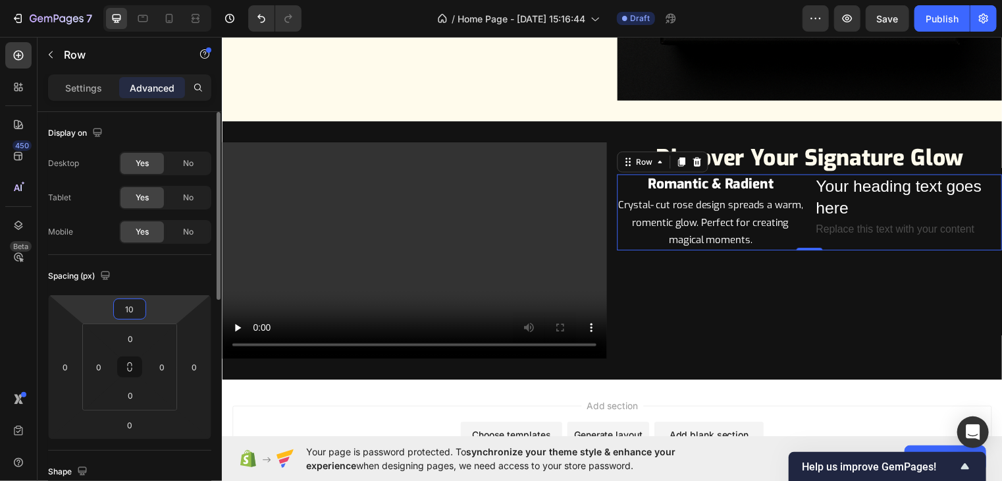
type input "100"
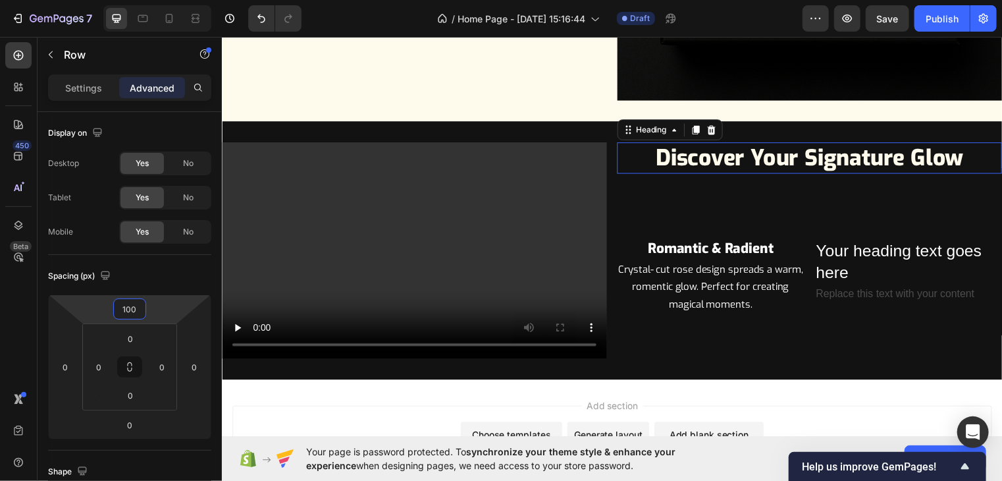
click at [824, 150] on h2 "Discover Your Signature Glow" at bounding box center [816, 159] width 390 height 32
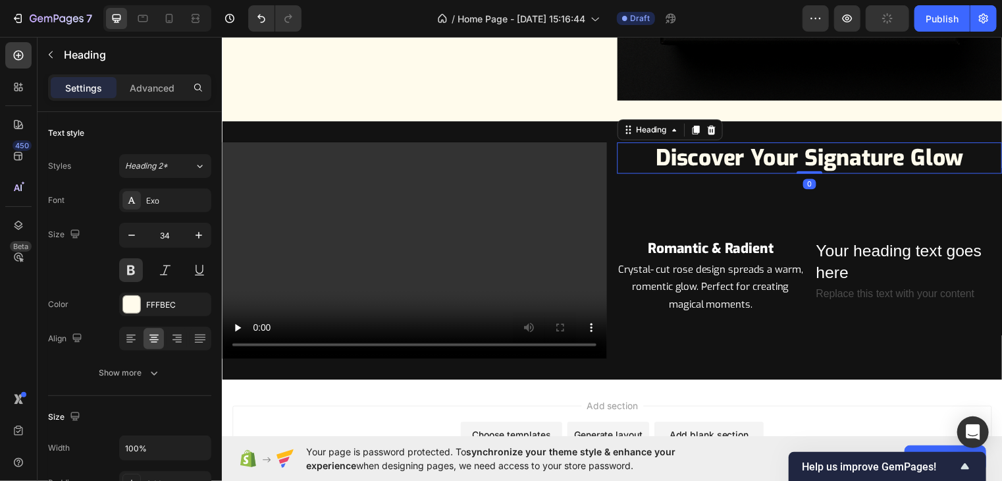
click at [824, 150] on h2 "Discover Your Signature Glow" at bounding box center [816, 159] width 390 height 32
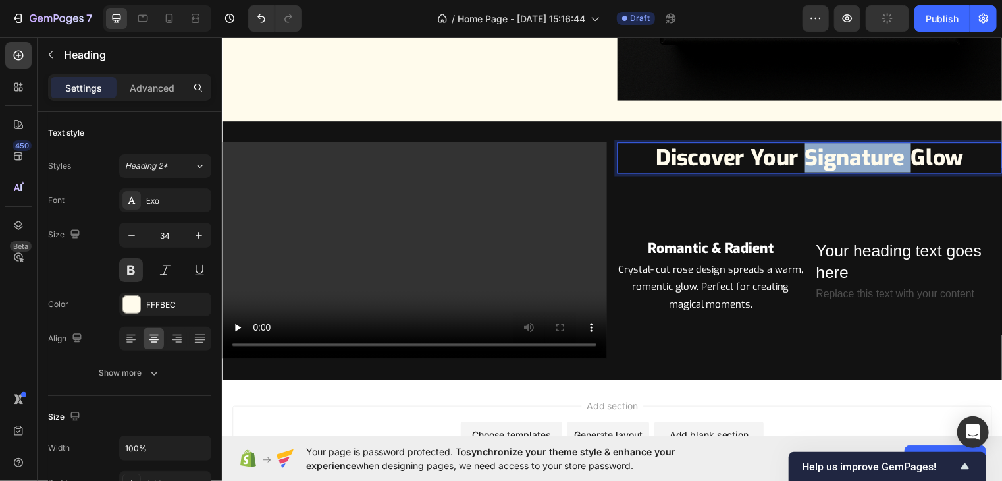
click at [824, 150] on p "Discover Your Signature Glow" at bounding box center [816, 158] width 387 height 29
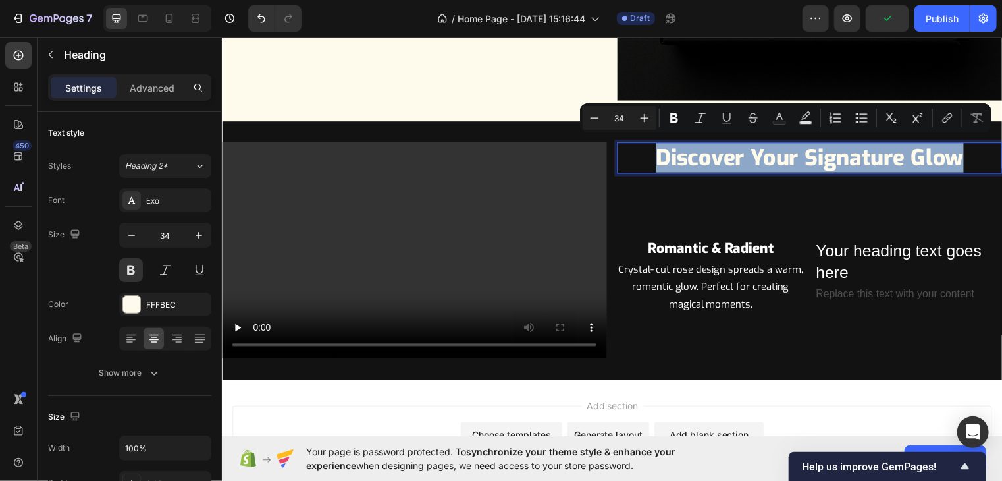
click at [824, 150] on p "Discover Your Signature Glow" at bounding box center [816, 158] width 387 height 29
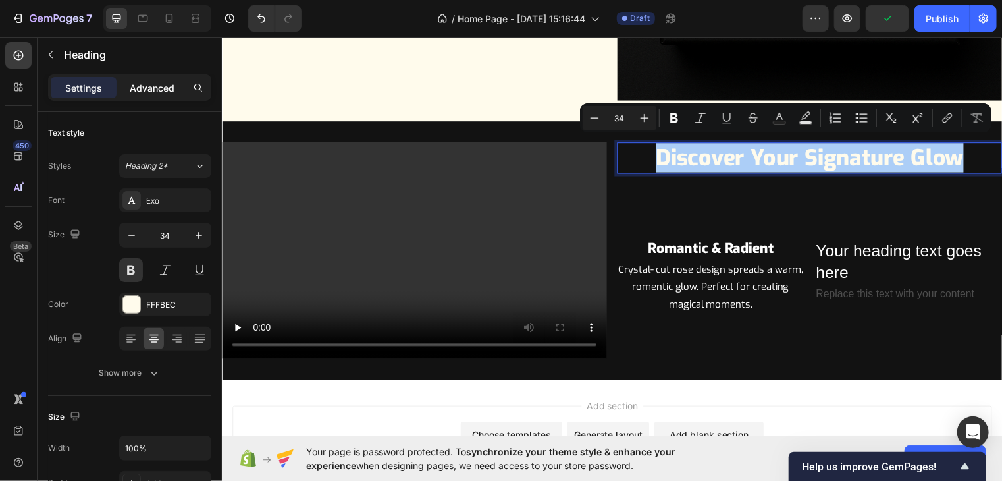
click at [167, 88] on p "Advanced" at bounding box center [152, 88] width 45 height 14
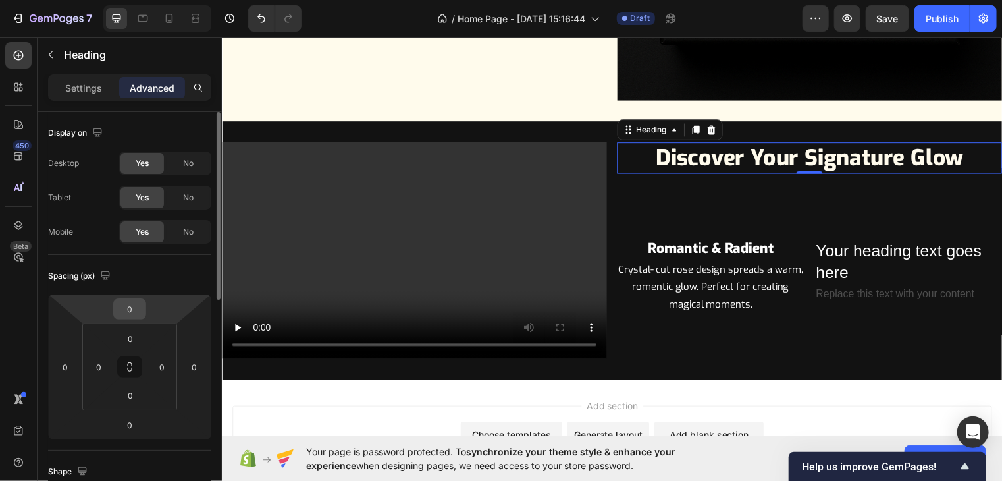
click at [125, 303] on input "0" at bounding box center [130, 309] width 26 height 20
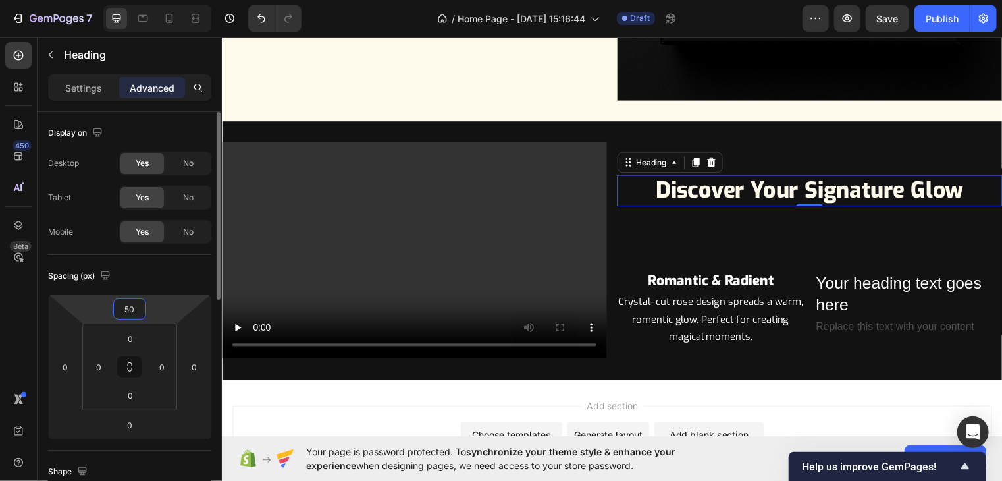
type input "5"
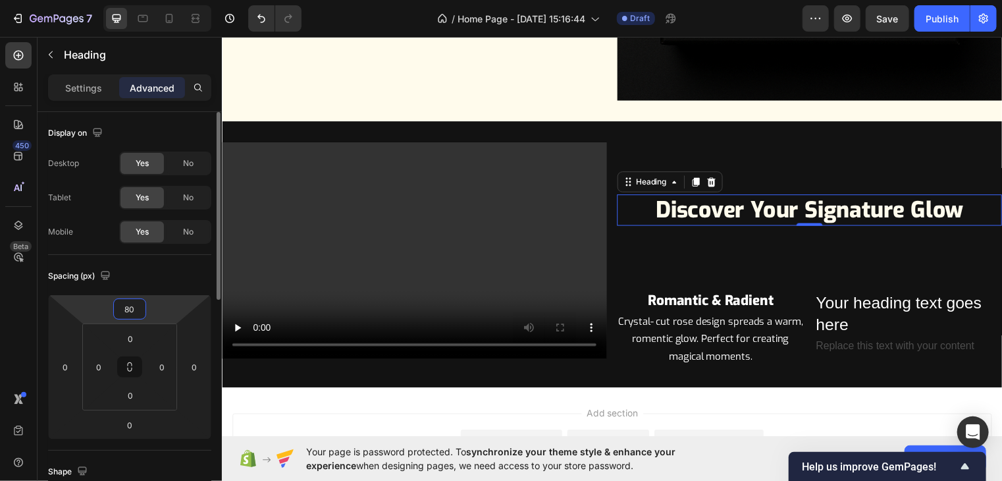
click at [137, 312] on input "80" at bounding box center [130, 309] width 26 height 20
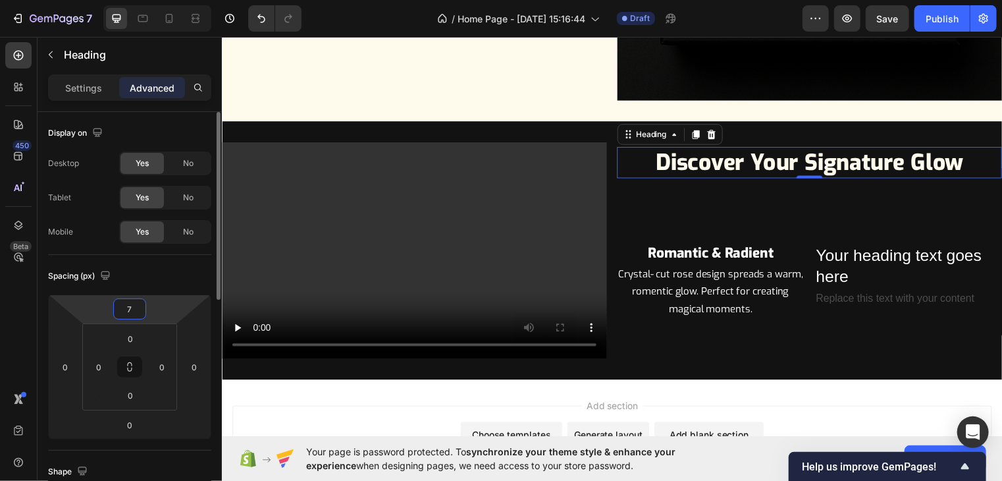
type input "75"
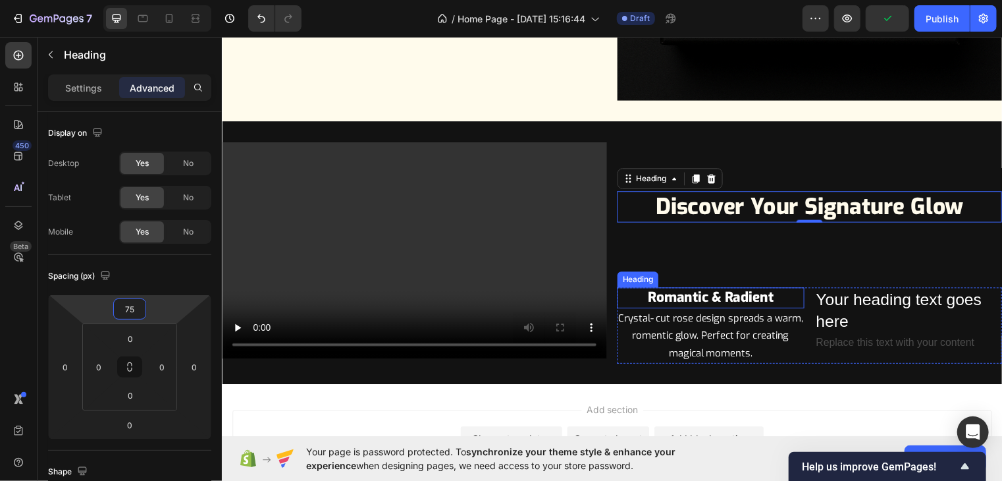
click at [800, 291] on p "⁠⁠⁠⁠⁠⁠⁠ Romantic & Radient" at bounding box center [716, 300] width 187 height 18
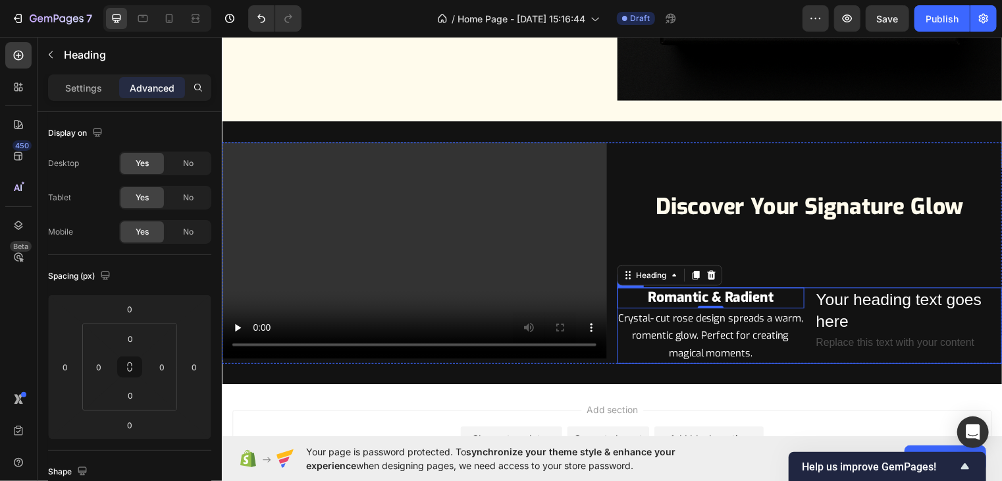
click at [809, 290] on div "⁠⁠⁠⁠⁠⁠⁠ Romantic & Radient Heading 0 Crystal- cut rose design spreads a warm, r…" at bounding box center [816, 328] width 390 height 76
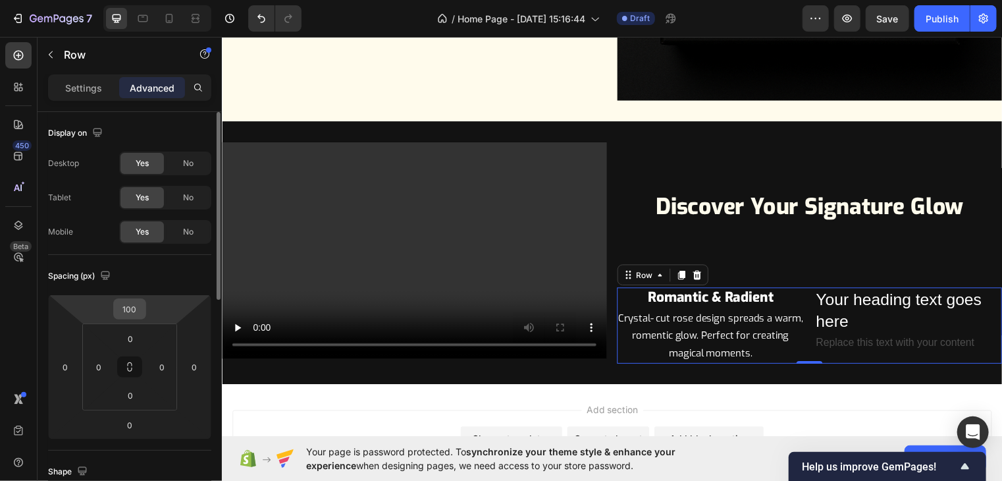
click at [140, 303] on input "100" at bounding box center [130, 309] width 26 height 20
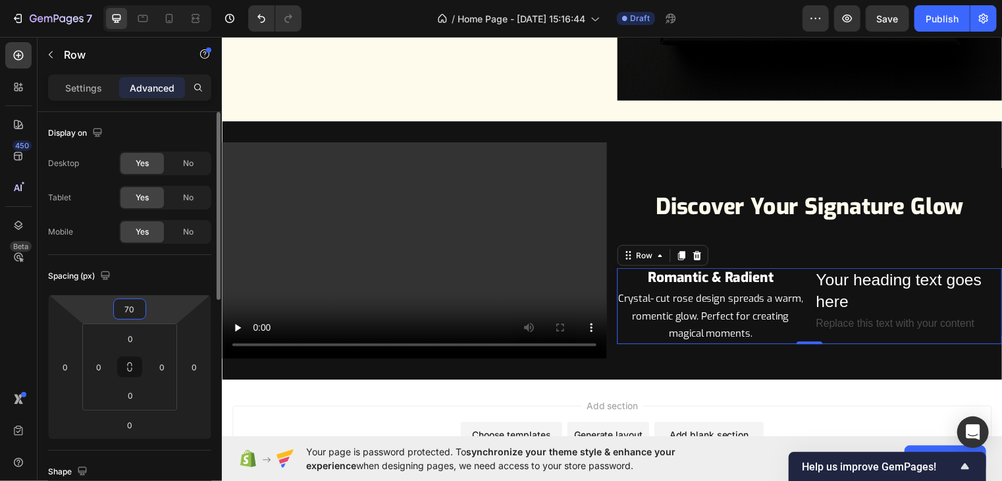
type input "7"
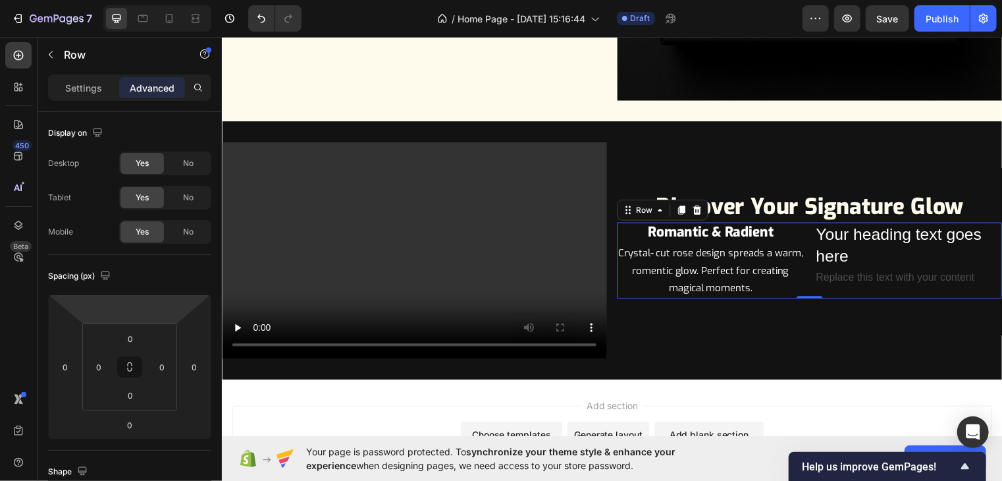
type input "0"
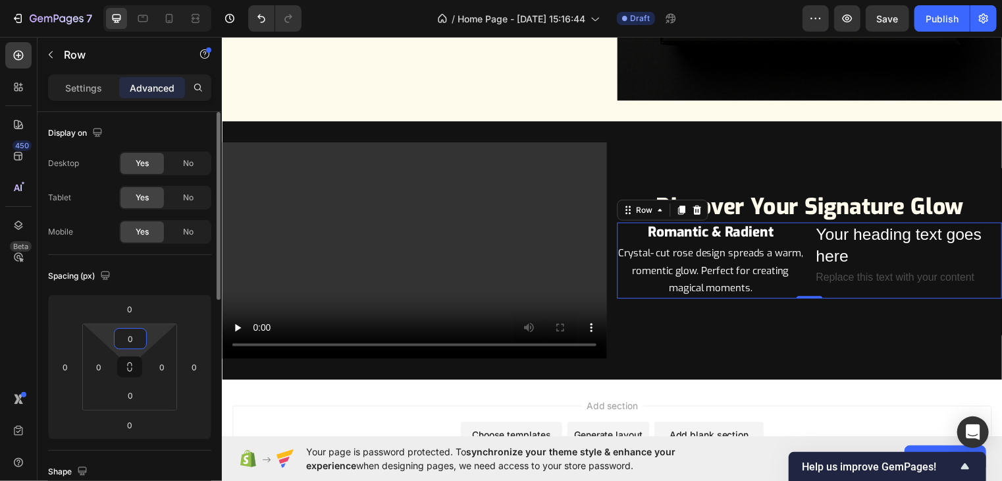
click at [130, 334] on input "0" at bounding box center [130, 338] width 26 height 20
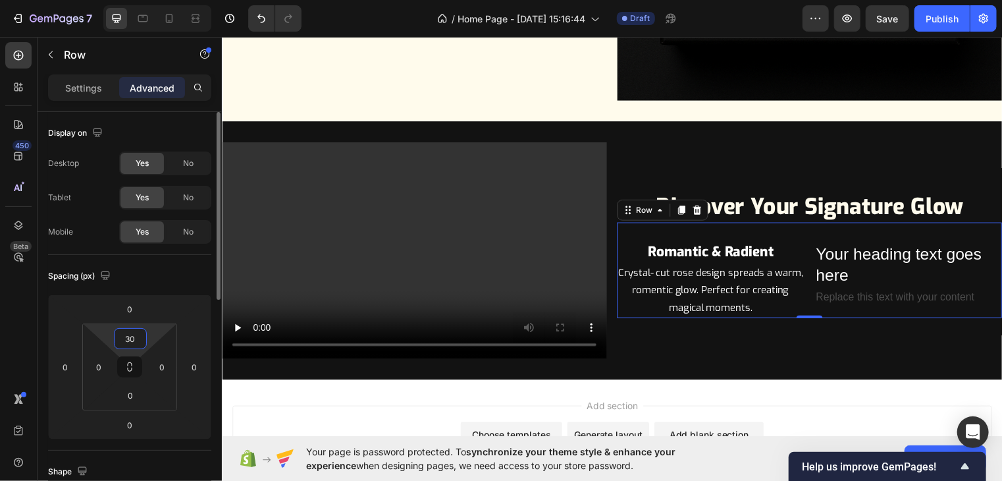
type input "3"
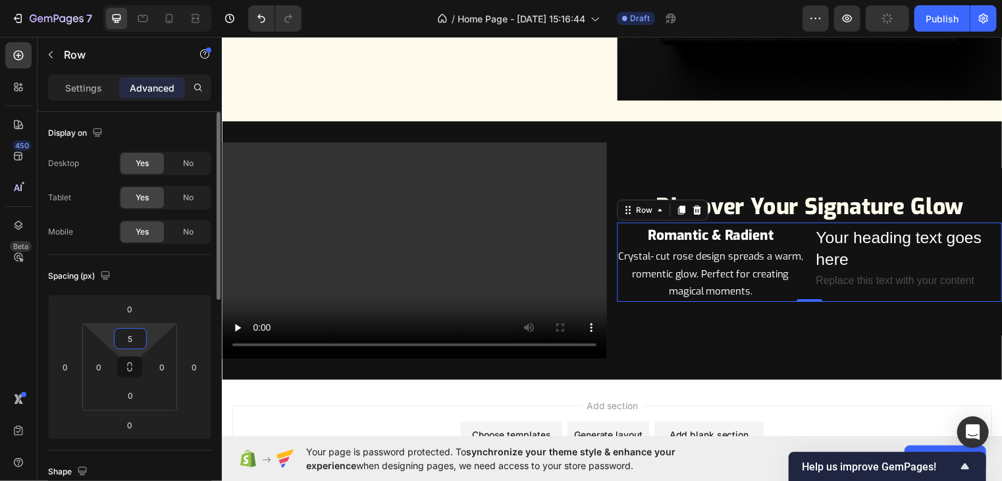
type input "50"
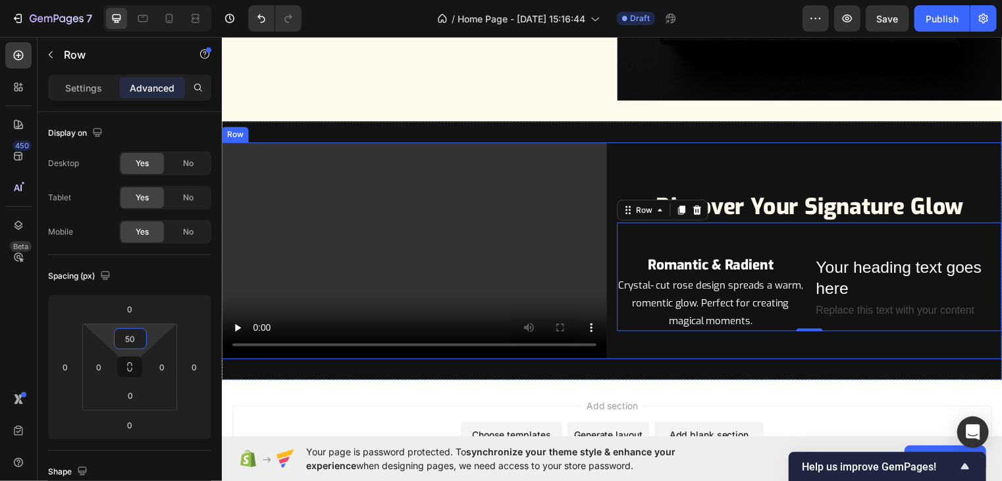
click at [787, 168] on div "Discover Your Signature Glow Heading ⁠⁠⁠⁠⁠⁠⁠ Romantic & Radient Heading Crystal…" at bounding box center [816, 252] width 390 height 219
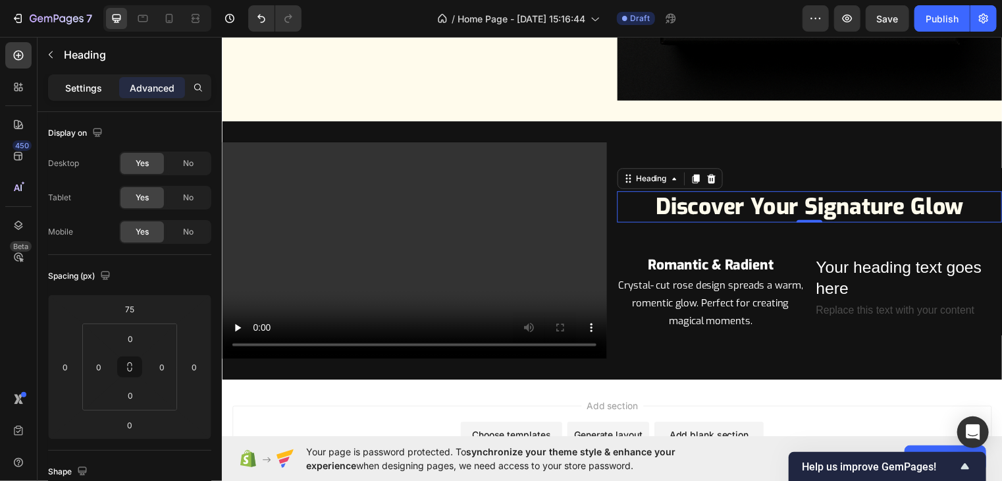
click at [101, 90] on p "Settings" at bounding box center [83, 88] width 37 height 14
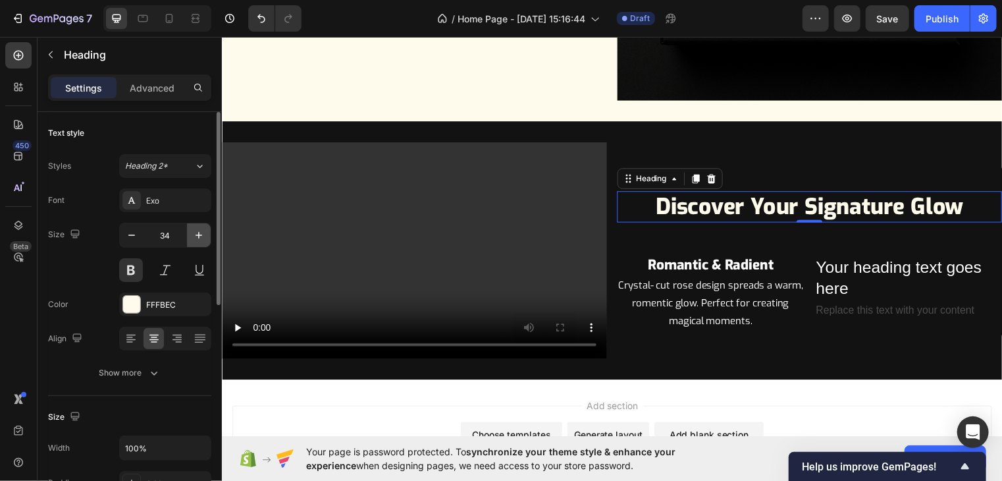
click at [196, 236] on icon "button" at bounding box center [198, 234] width 13 height 13
type input "36"
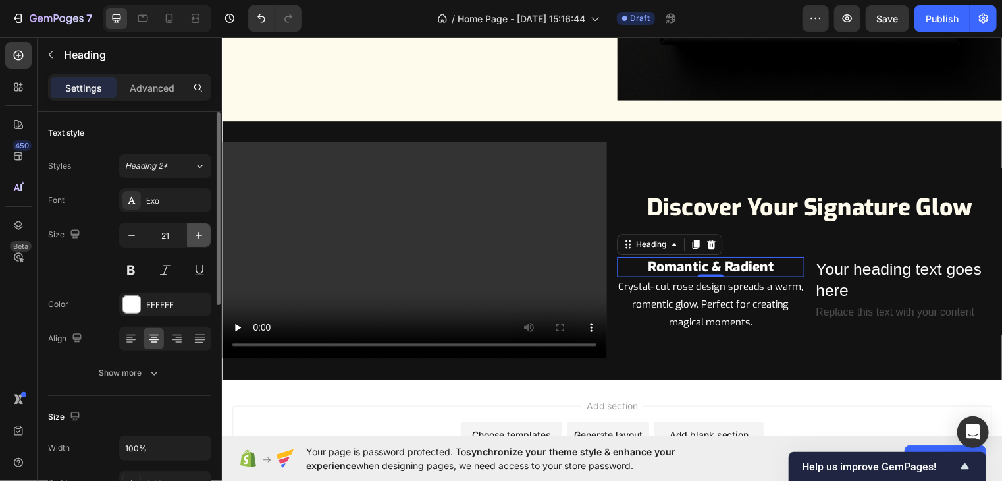
click at [198, 238] on icon "button" at bounding box center [198, 234] width 13 height 13
click at [136, 232] on icon "button" at bounding box center [131, 234] width 13 height 13
type input "21"
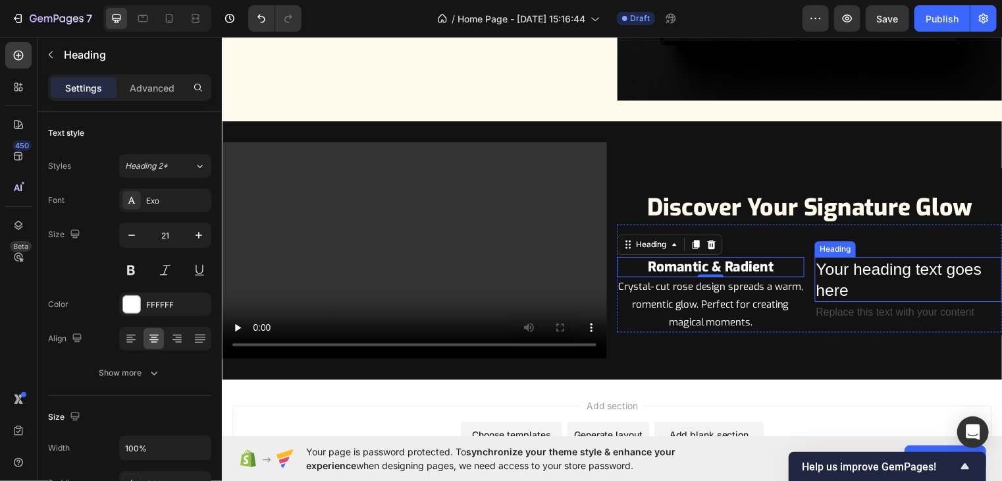
click at [882, 265] on h2 "Your heading text goes here" at bounding box center [917, 281] width 190 height 45
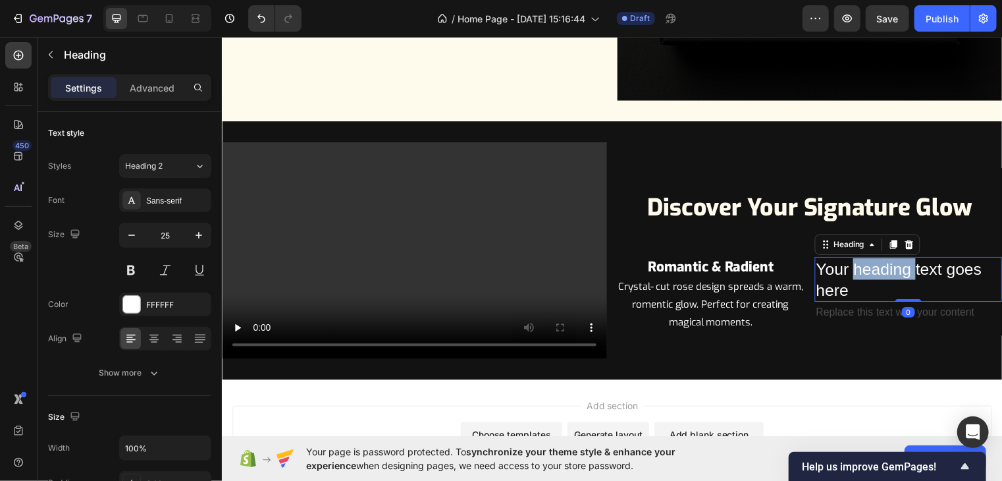
click at [882, 265] on h2 "Your heading text goes here" at bounding box center [917, 281] width 190 height 45
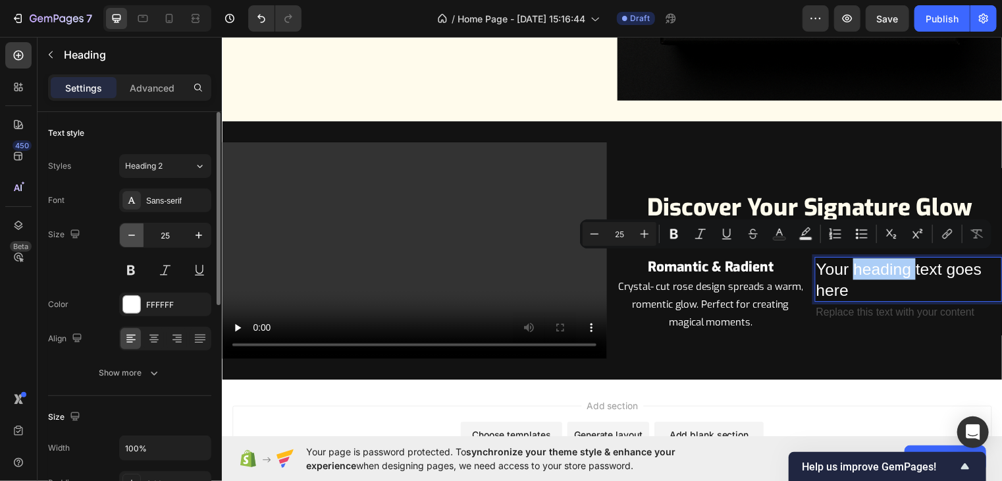
click at [124, 232] on button "button" at bounding box center [132, 235] width 24 height 24
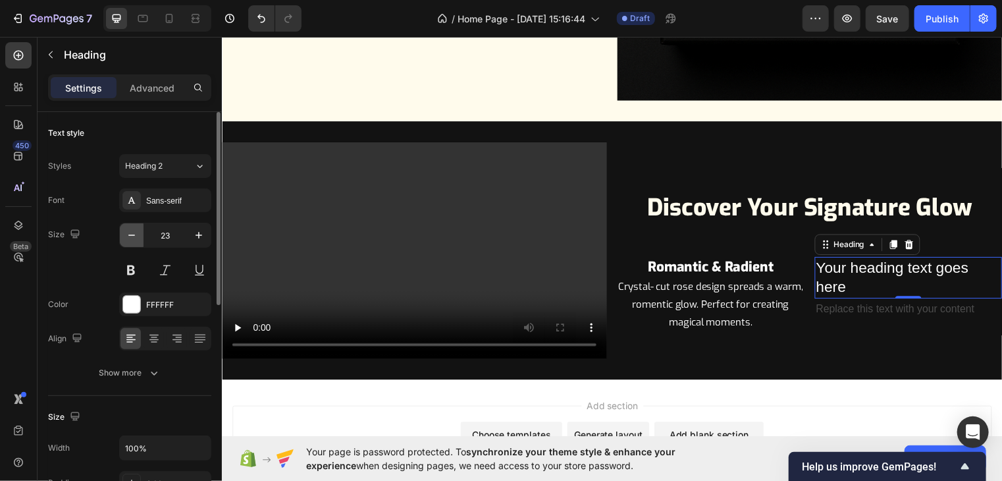
click at [124, 232] on button "button" at bounding box center [132, 235] width 24 height 24
type input "21"
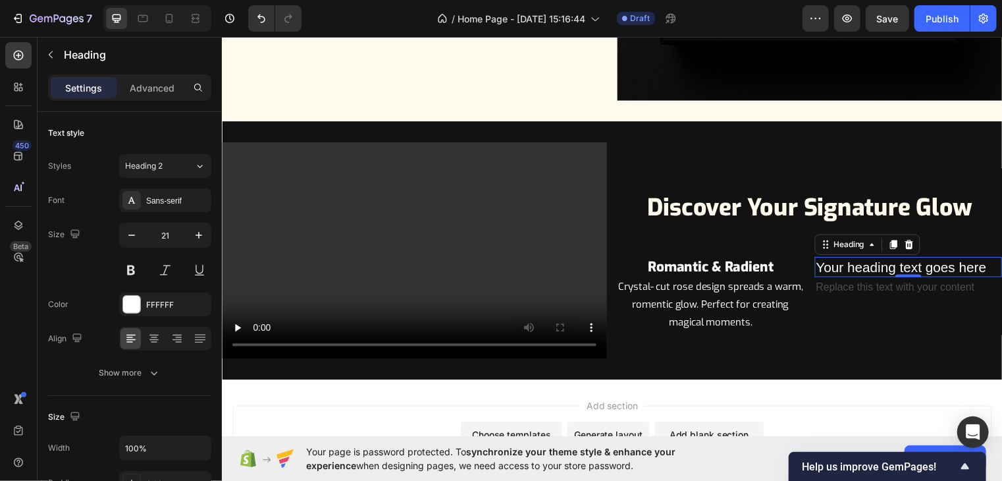
click at [938, 263] on p "Your heading text goes here" at bounding box center [916, 269] width 187 height 18
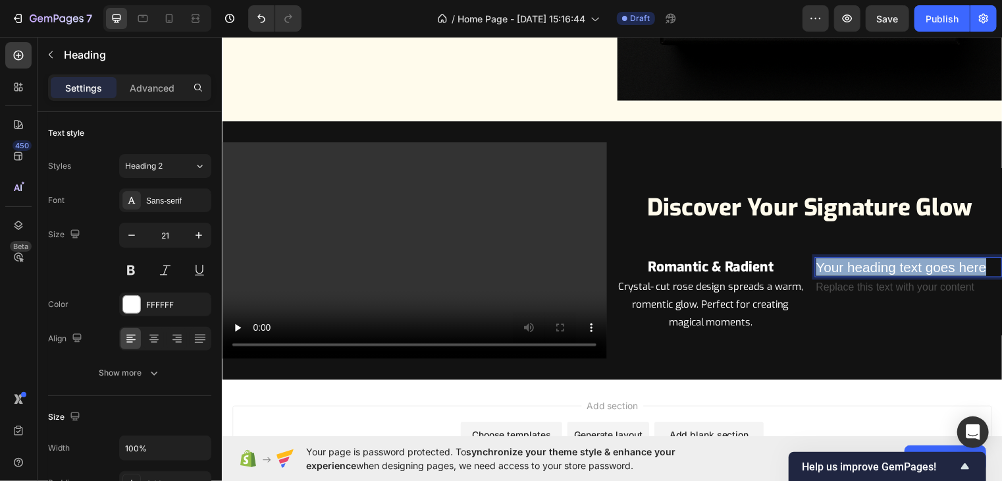
click at [938, 263] on p "Your heading text goes here" at bounding box center [916, 269] width 187 height 18
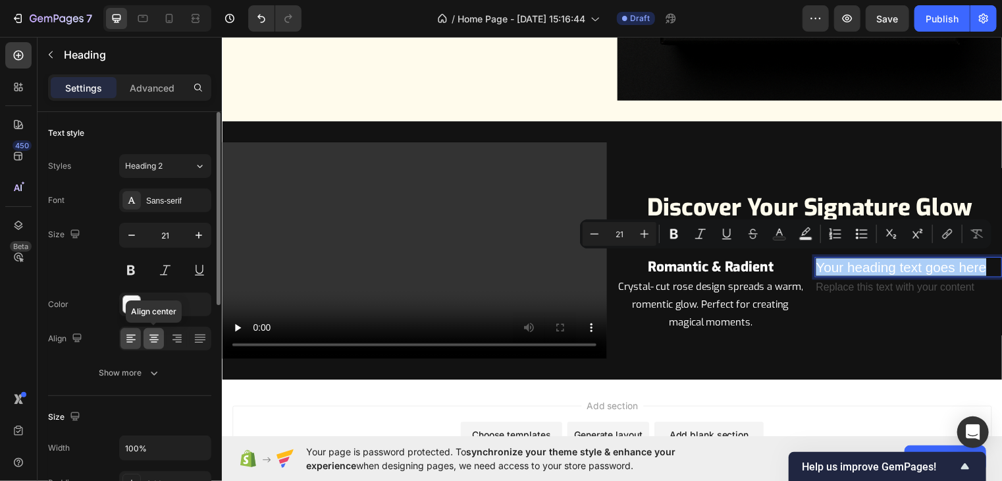
click at [155, 342] on icon at bounding box center [154, 342] width 7 height 1
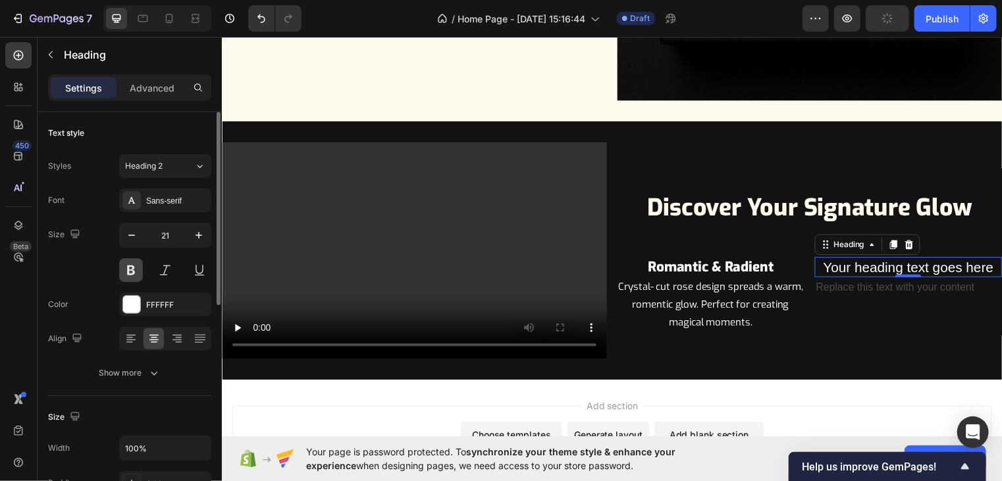
click at [132, 261] on button at bounding box center [131, 270] width 24 height 24
click at [189, 201] on div "Sans-serif" at bounding box center [177, 201] width 62 height 12
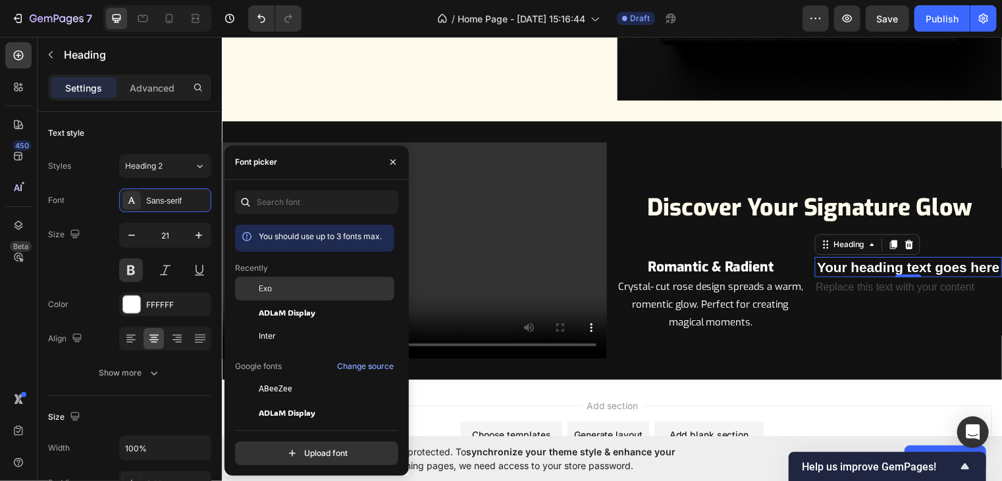
click at [279, 284] on div "Exo" at bounding box center [325, 288] width 133 height 12
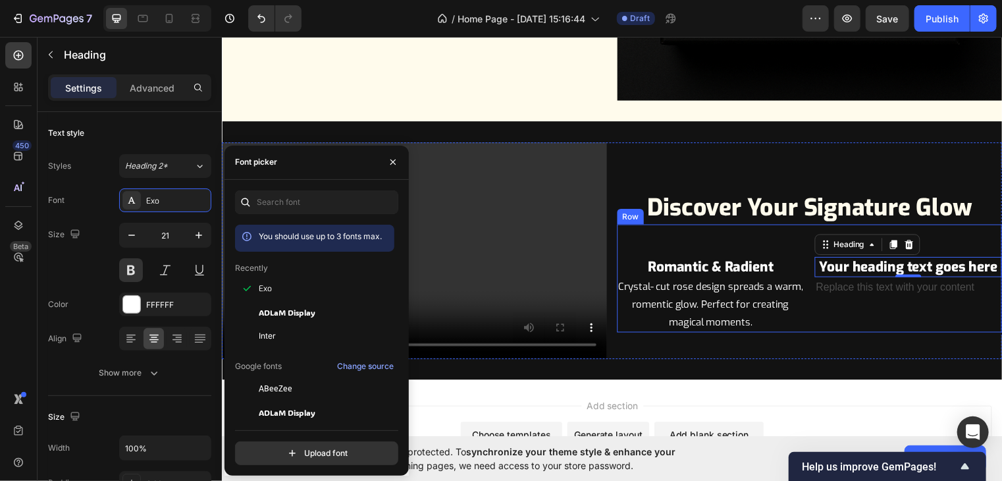
click at [916, 252] on div "⁠⁠⁠⁠⁠⁠⁠ Romantic & Radient Heading Crystal- cut rose design spreads a warm, rom…" at bounding box center [816, 280] width 390 height 109
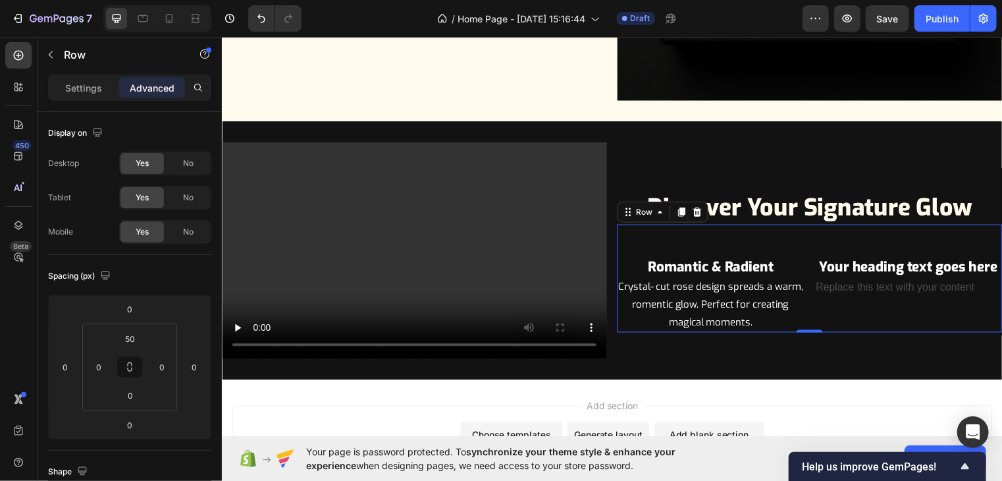
click at [916, 252] on div "⁠⁠⁠⁠⁠⁠⁠ Romantic & Radient Heading Crystal- cut rose design spreads a warm, rom…" at bounding box center [816, 280] width 390 height 109
click at [915, 266] on p "Your heading text goes here" at bounding box center [916, 269] width 187 height 18
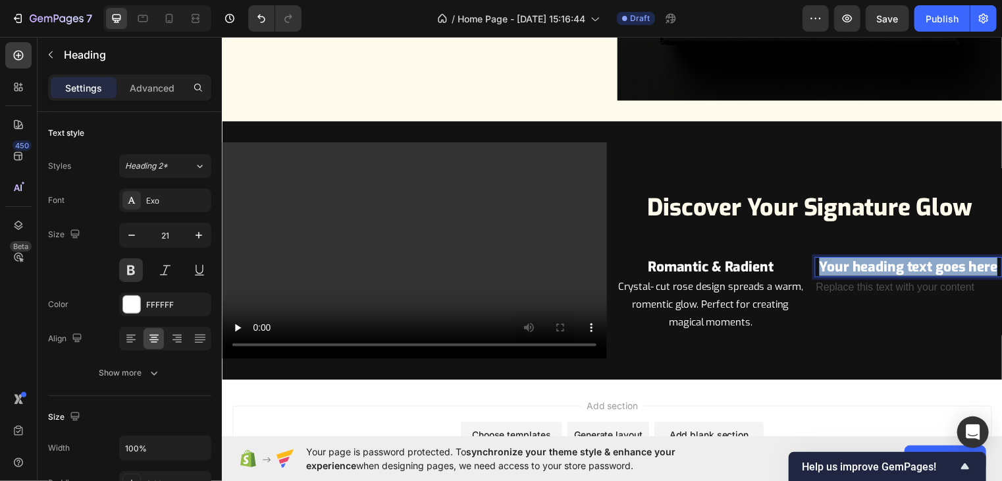
click at [915, 266] on p "Your heading text goes here" at bounding box center [916, 269] width 187 height 18
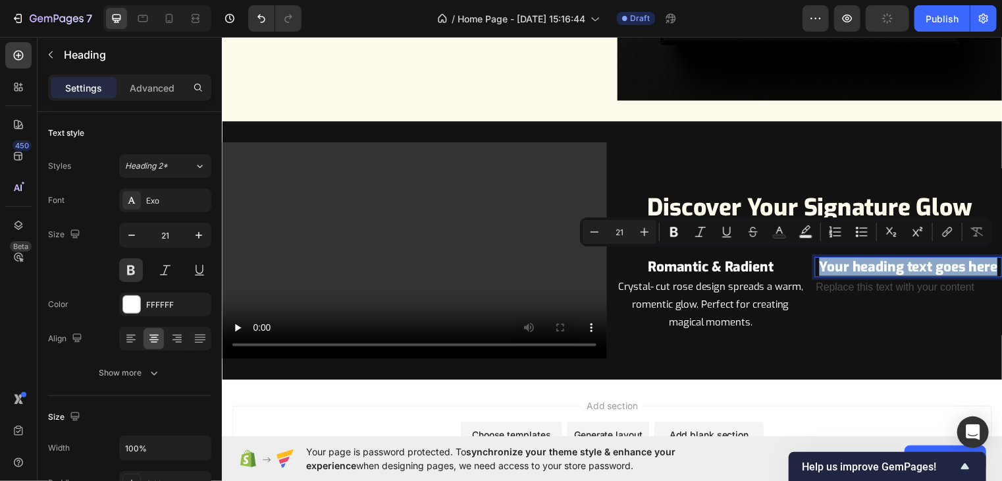
click at [915, 266] on p "Your heading text goes here" at bounding box center [916, 269] width 187 height 18
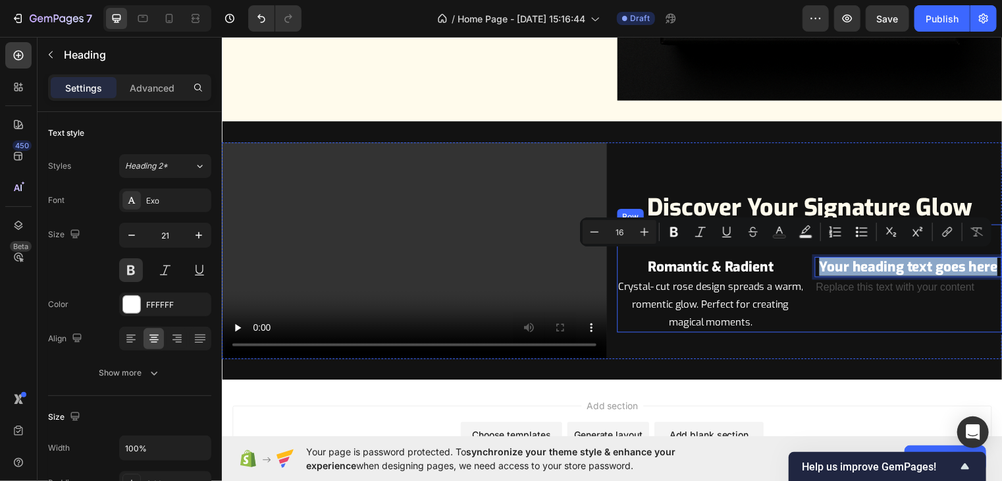
click at [897, 315] on div "Your heading text goes here Heading 0 Replace this text with your content Text …" at bounding box center [917, 297] width 190 height 76
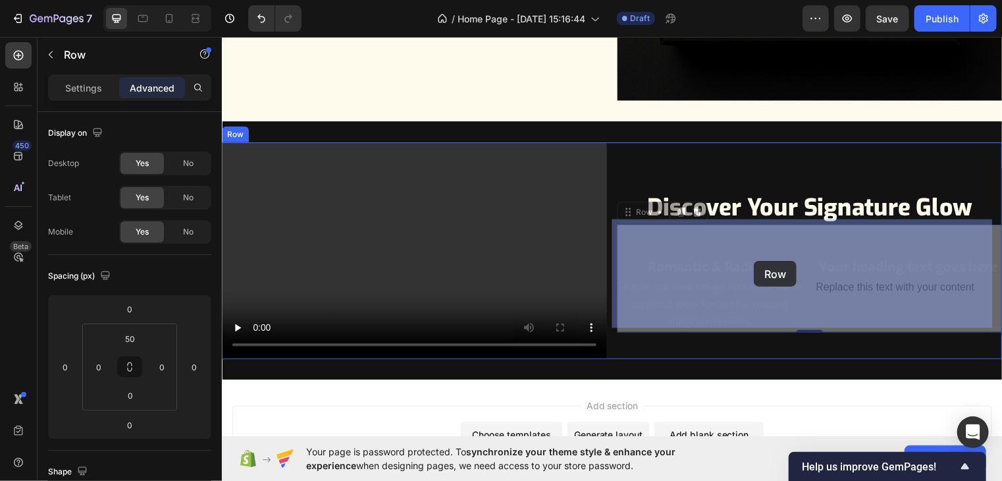
drag, startPoint x: 725, startPoint y: 242, endPoint x: 760, endPoint y: 263, distance: 40.4
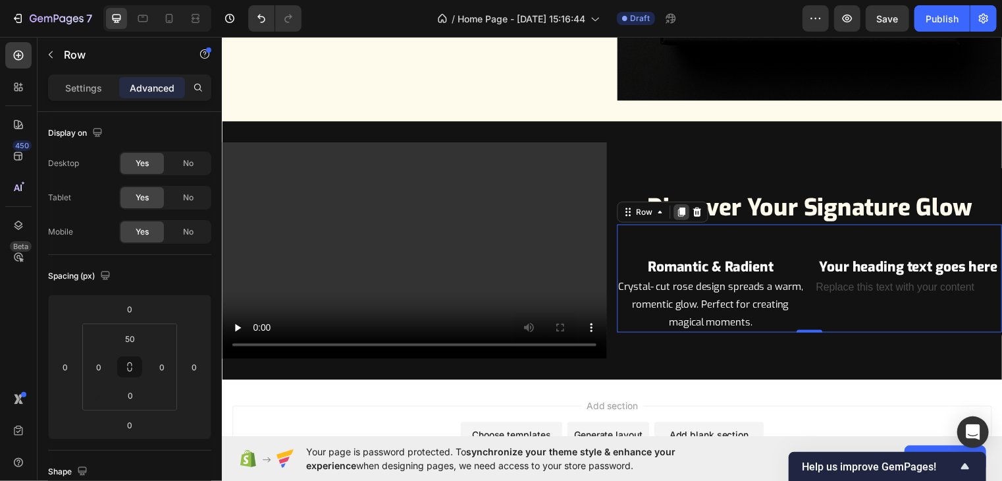
click at [683, 210] on icon at bounding box center [686, 213] width 7 height 9
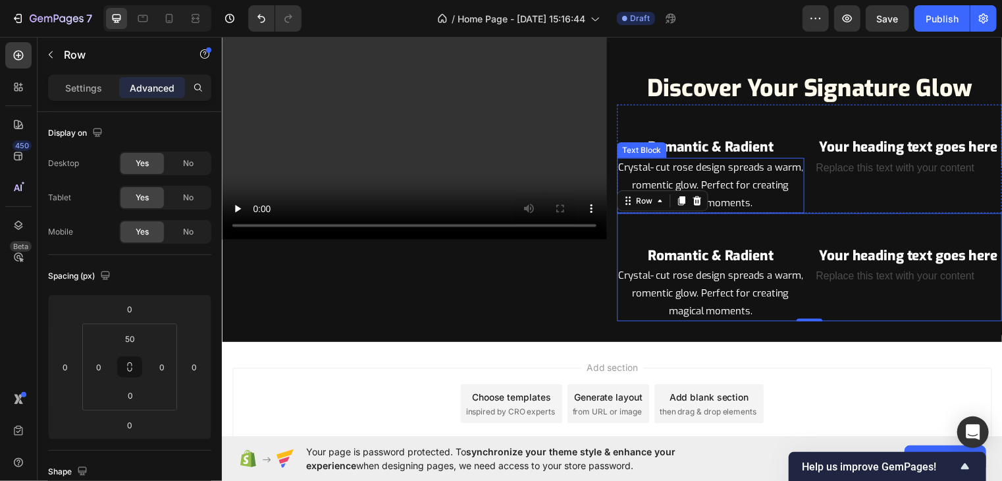
scroll to position [1550, 0]
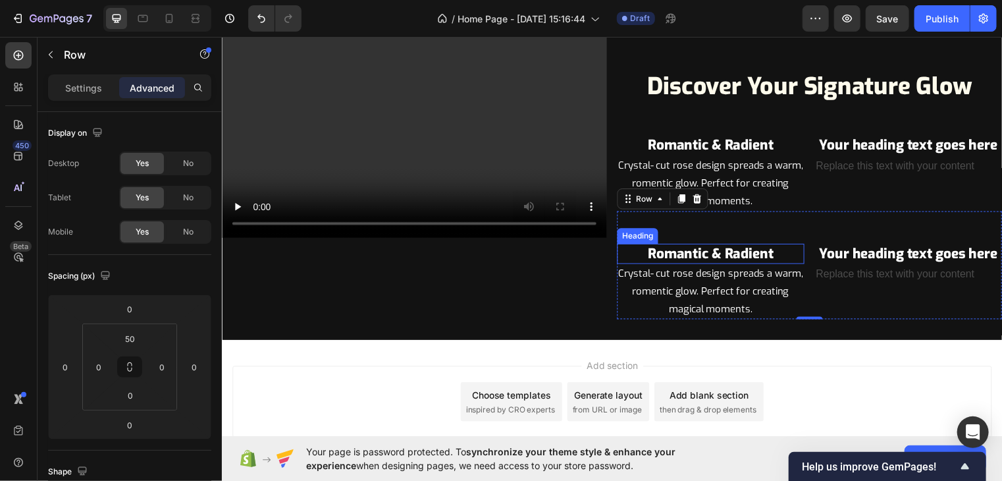
click at [733, 258] on strong "Romantic & Radient" at bounding box center [716, 255] width 127 height 18
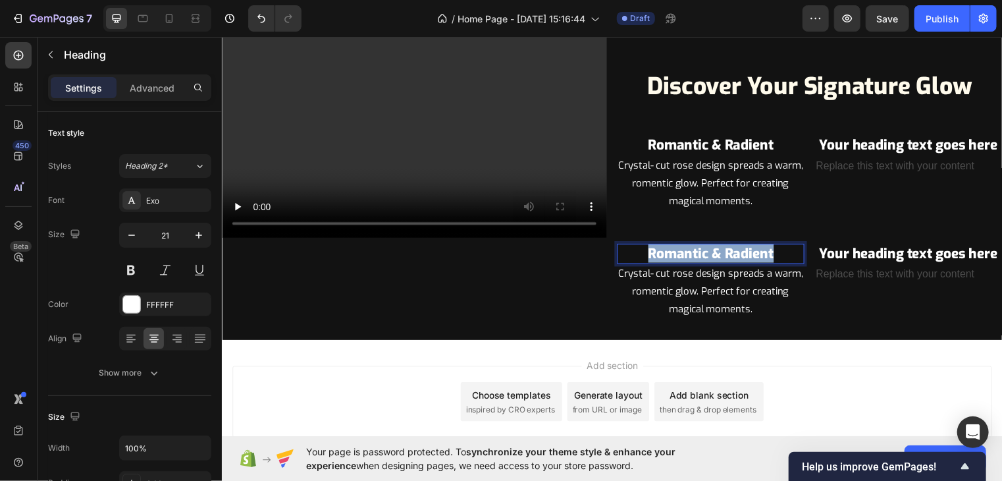
click at [733, 258] on strong "Romantic & Radient" at bounding box center [716, 255] width 127 height 18
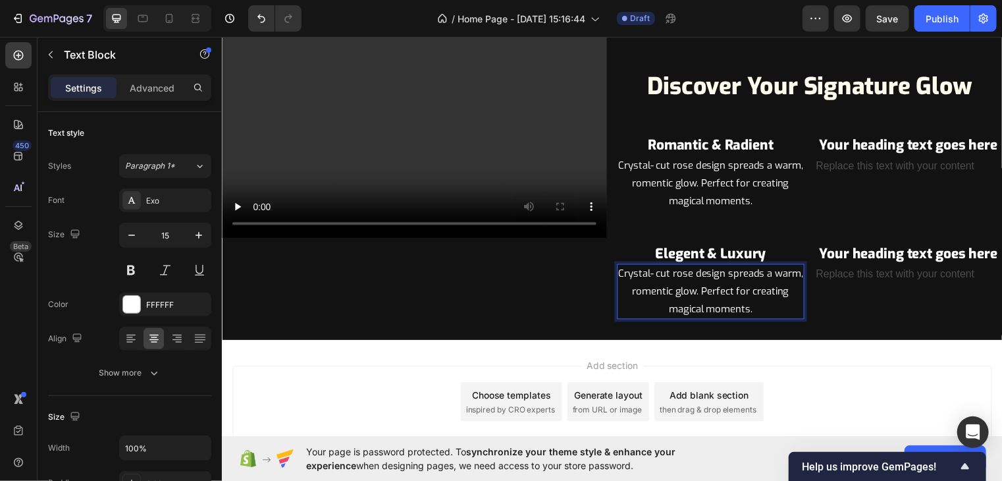
click at [733, 288] on p "Crystal- cut rose design spreads a warm, romentic glow. Perfect for creating ma…" at bounding box center [716, 293] width 187 height 53
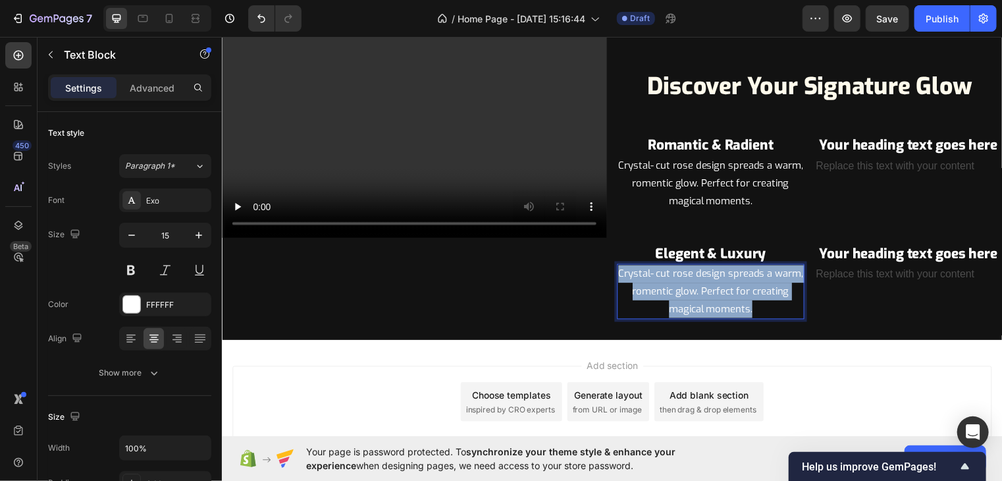
click at [733, 288] on p "Crystal- cut rose design spreads a warm, romentic glow. Perfect for creating ma…" at bounding box center [716, 293] width 187 height 53
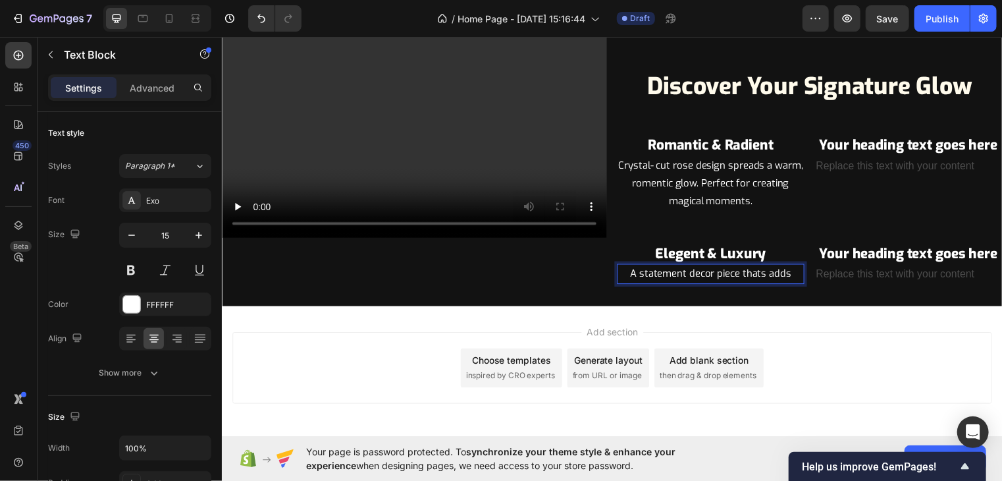
click at [766, 273] on p "A statement decor piece thats adds" at bounding box center [716, 276] width 187 height 18
click at [792, 276] on p "A statement decor piece that adds" at bounding box center [716, 276] width 187 height 18
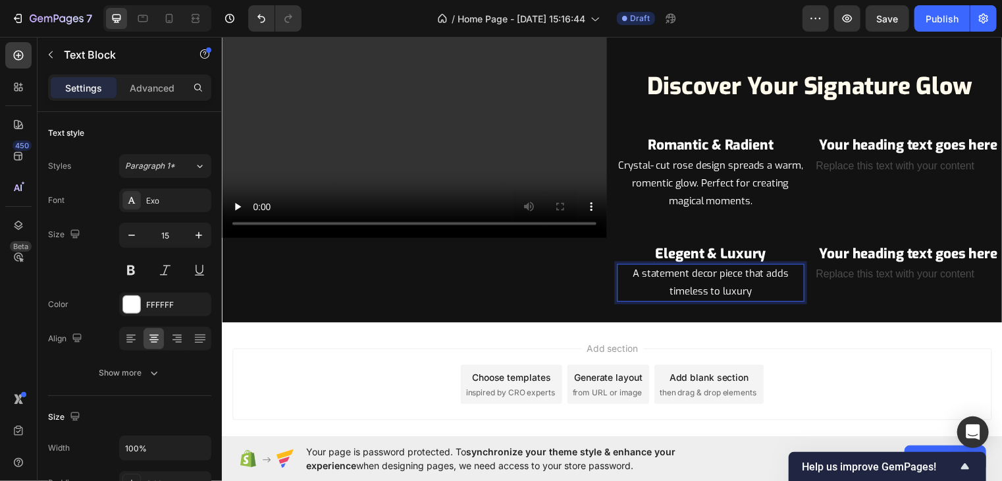
click at [720, 288] on p "A statement decor piece that adds timeless to luxury" at bounding box center [716, 285] width 187 height 36
click at [750, 294] on p "A statement decor piece that adds timeless luxury" at bounding box center [716, 285] width 187 height 36
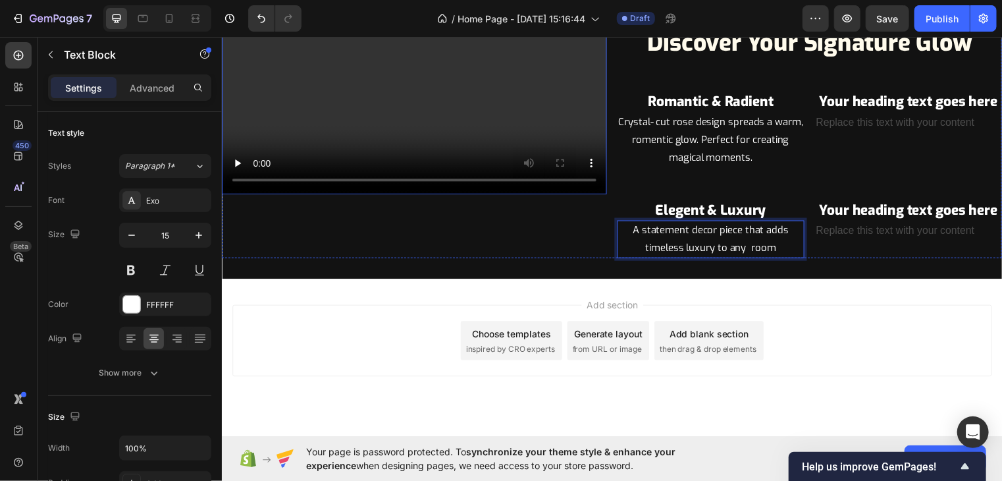
scroll to position [1596, 0]
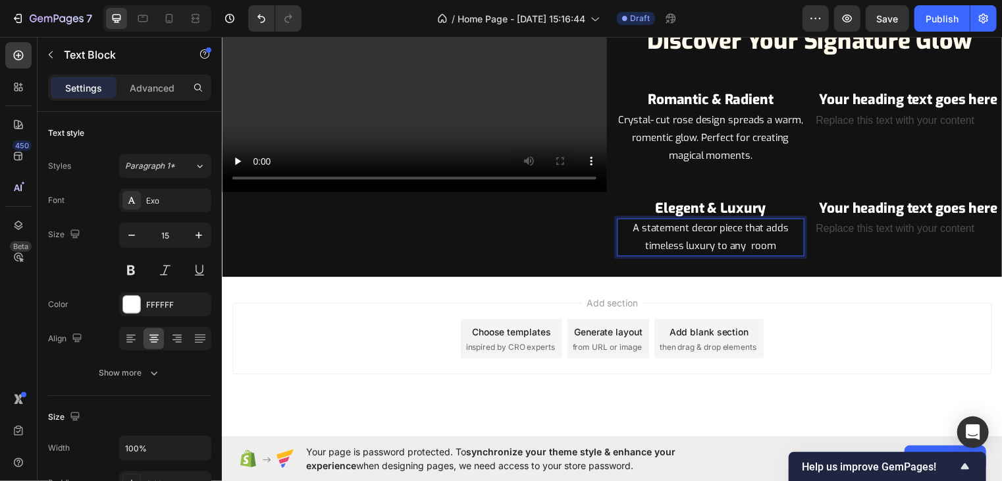
click at [780, 254] on p "A statement decor piece that adds timeless luxury to any room" at bounding box center [716, 239] width 187 height 36
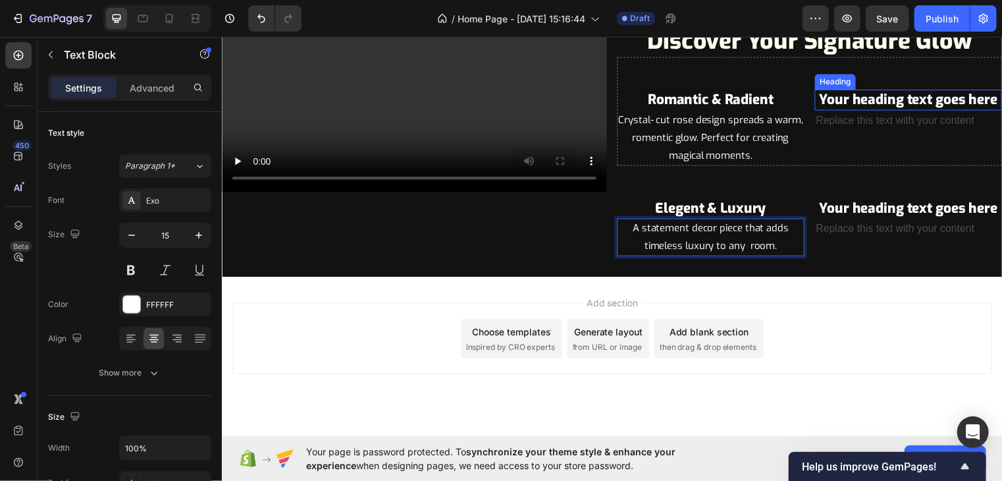
click at [893, 100] on p "Your heading text goes here" at bounding box center [916, 100] width 187 height 18
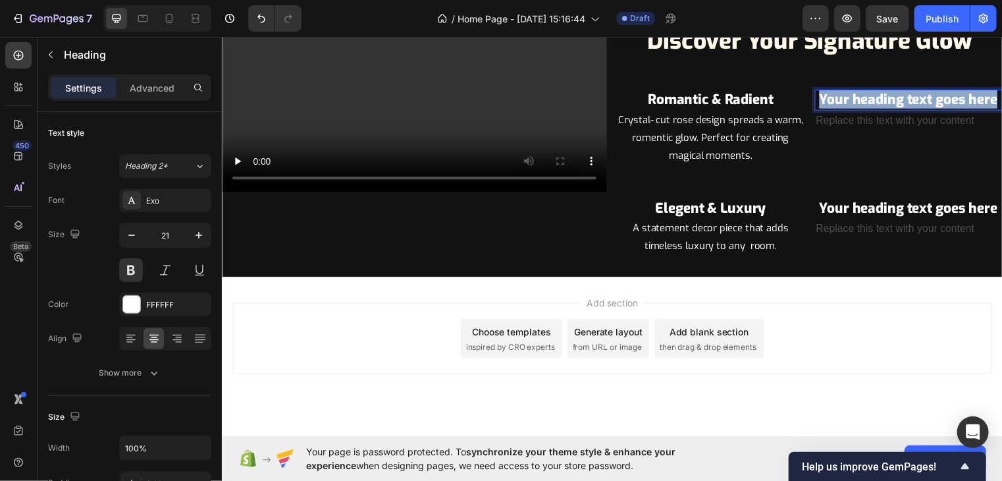
click at [893, 100] on p "Your heading text goes here" at bounding box center [916, 100] width 187 height 18
click at [907, 103] on p "Versitile &" at bounding box center [916, 100] width 187 height 18
click at [953, 100] on p "Versatile &" at bounding box center [916, 100] width 187 height 18
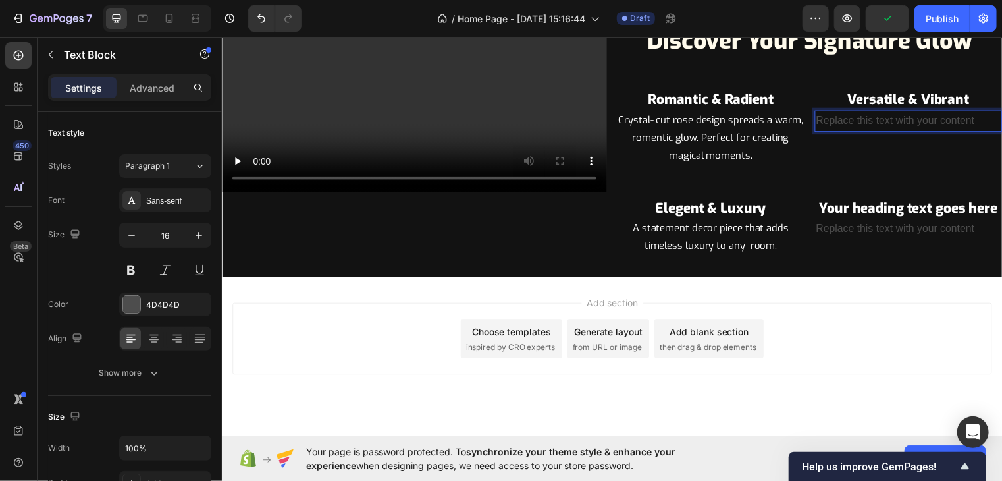
click at [939, 118] on div "Replace this text with your content" at bounding box center [917, 122] width 190 height 22
click at [939, 118] on p "Replace this text with your content" at bounding box center [916, 121] width 187 height 19
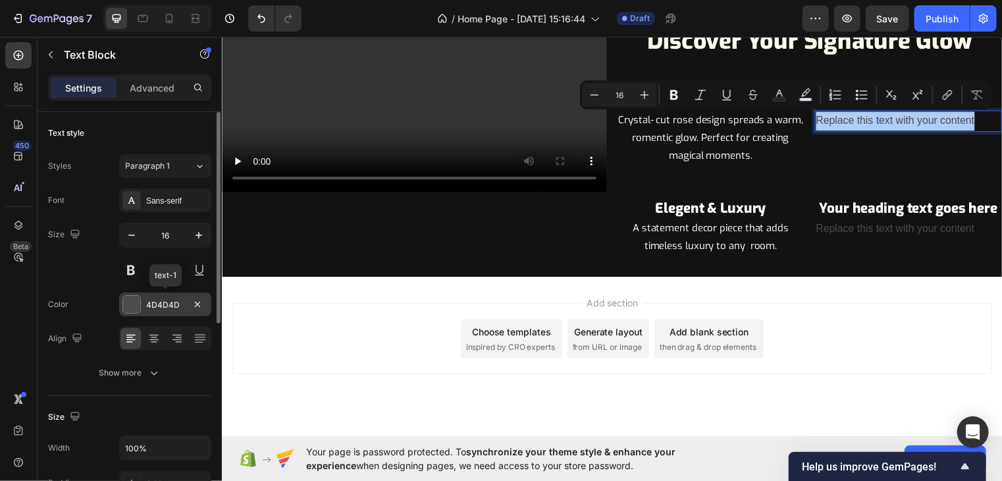
click at [151, 294] on div "4D4D4D" at bounding box center [165, 304] width 92 height 24
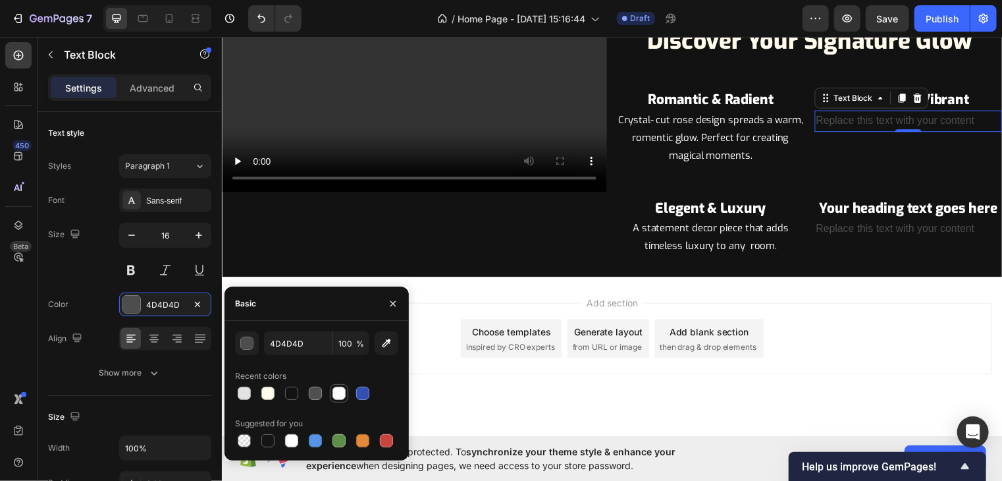
click at [336, 397] on div at bounding box center [338, 392] width 13 height 13
type input "FFFFFF"
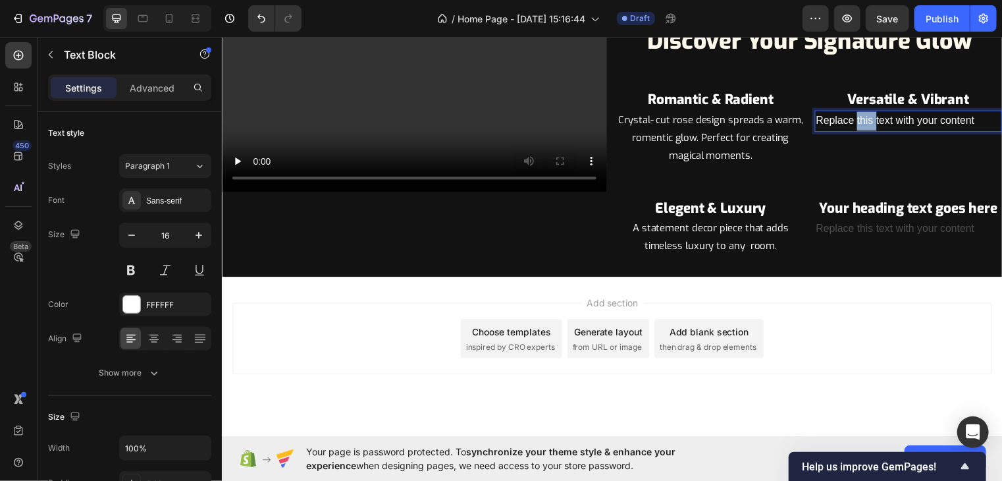
click at [862, 115] on p "Replace this text with your content" at bounding box center [916, 121] width 187 height 19
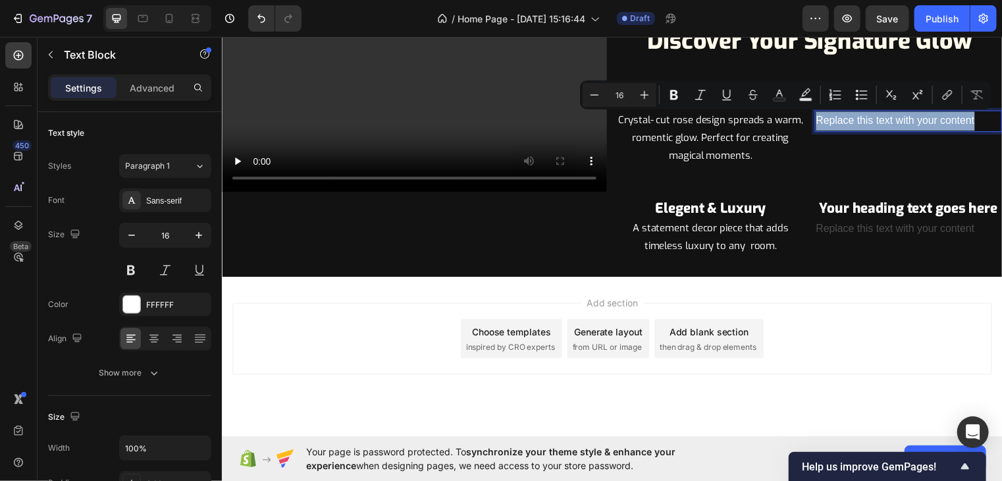
click at [862, 115] on p "Replace this text with your content" at bounding box center [916, 121] width 187 height 19
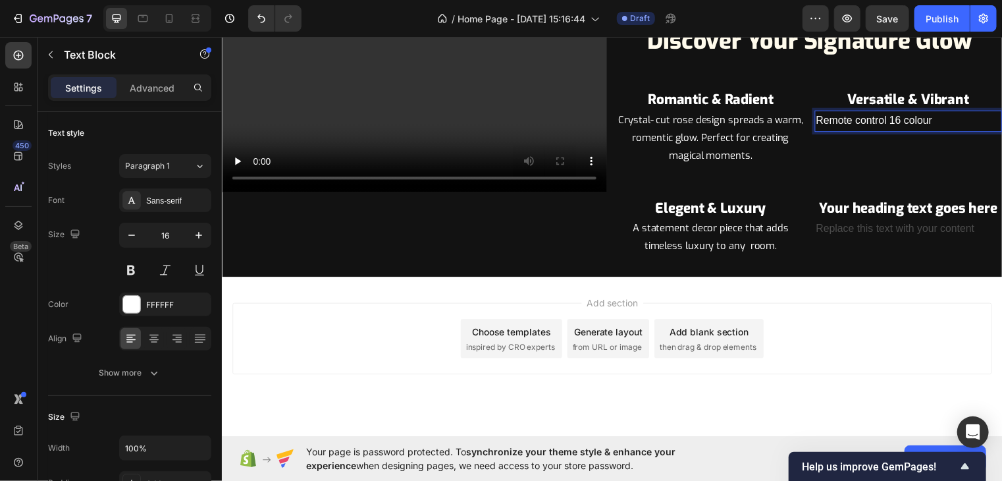
click at [885, 123] on p "Remote control 16 colour" at bounding box center [916, 121] width 187 height 19
click at [888, 120] on p "Remote control 16 colour" at bounding box center [916, 121] width 187 height 19
click at [964, 120] on p "Remote controllled 16 colour" at bounding box center [916, 121] width 187 height 19
click at [891, 117] on p "Remote controllled 16 colour" at bounding box center [916, 121] width 187 height 19
click at [949, 118] on p "Remote controlled 16 colour" at bounding box center [916, 121] width 187 height 19
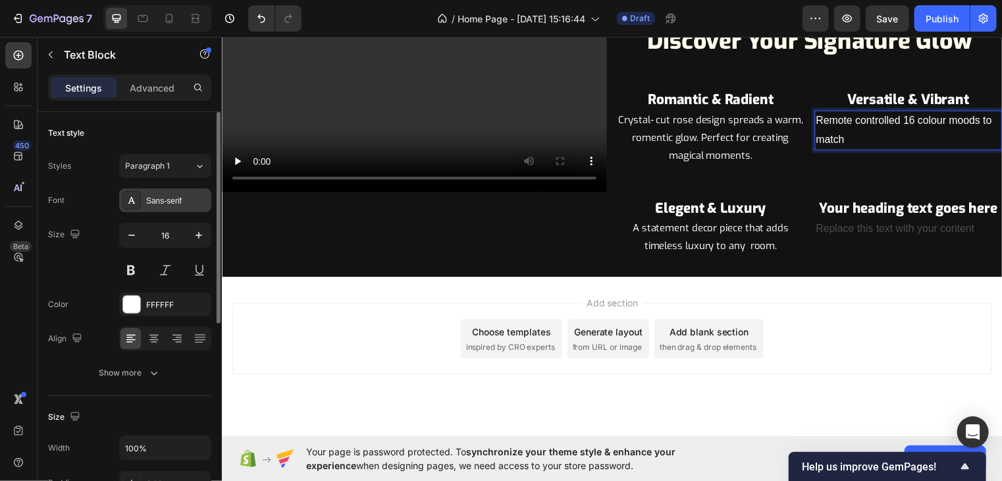
click at [176, 205] on div "Sans-serif" at bounding box center [177, 201] width 62 height 12
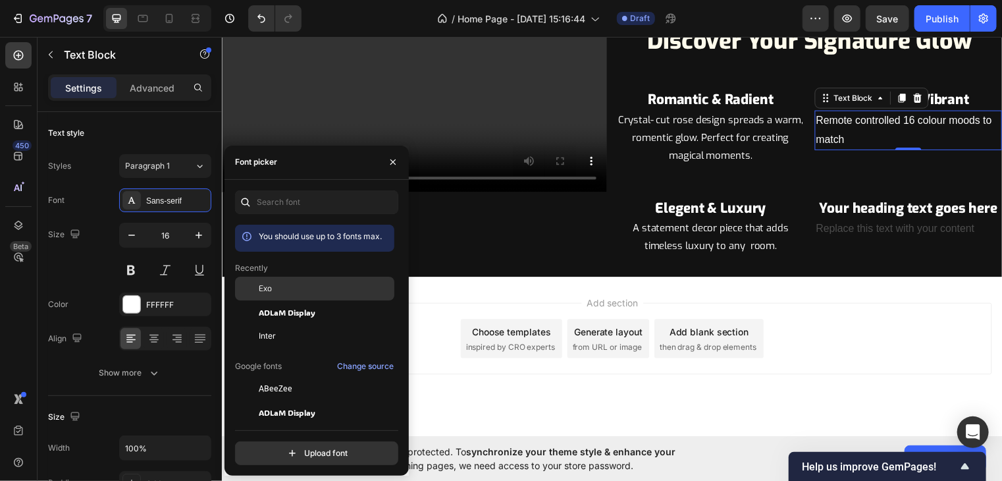
click at [280, 283] on div "Exo" at bounding box center [325, 288] width 133 height 12
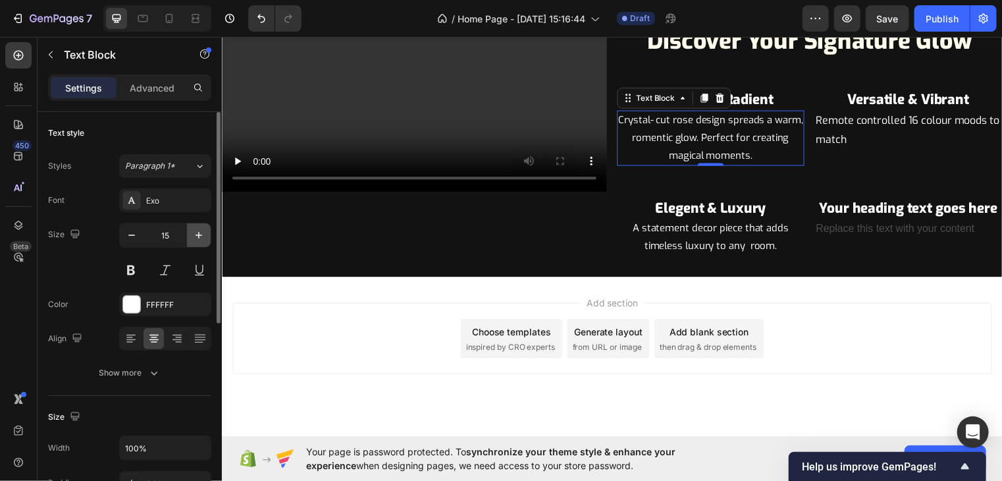
click at [193, 231] on icon "button" at bounding box center [198, 234] width 13 height 13
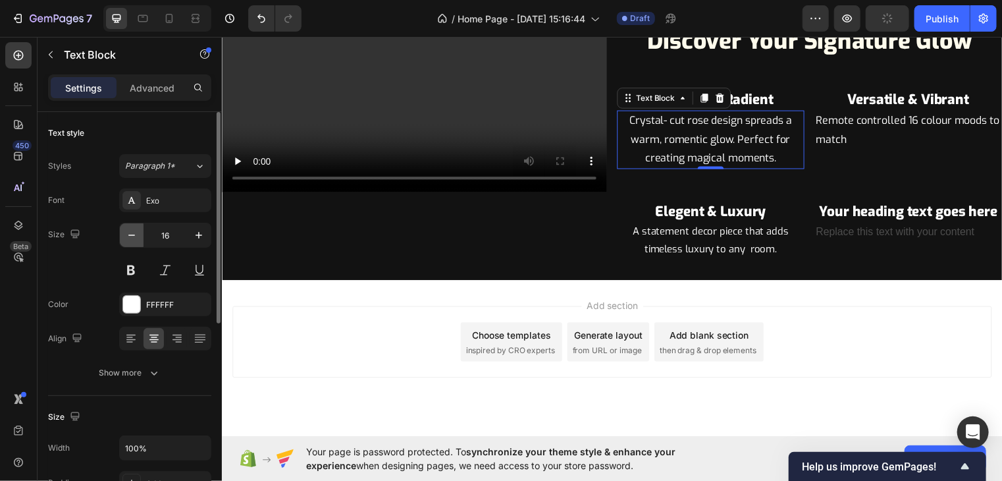
click at [132, 239] on icon "button" at bounding box center [131, 234] width 13 height 13
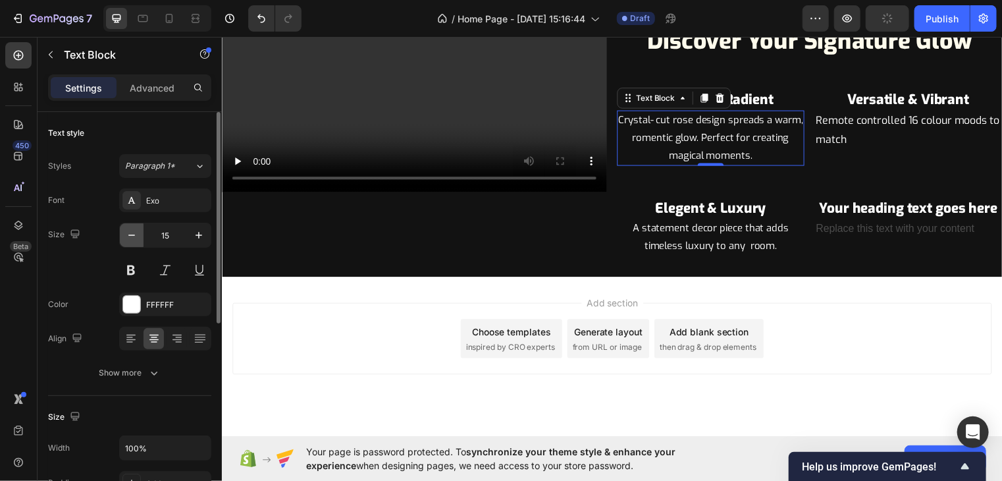
click at [132, 239] on icon "button" at bounding box center [131, 234] width 13 height 13
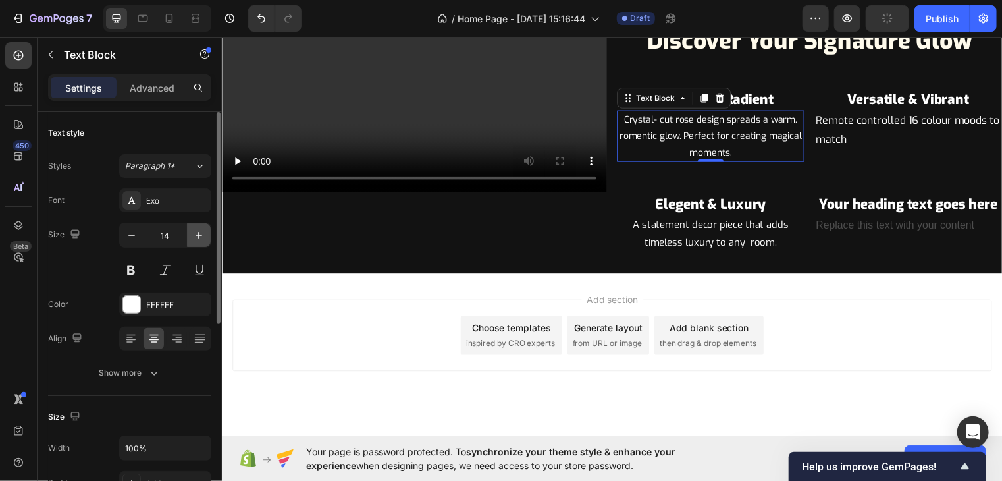
click at [201, 232] on icon "button" at bounding box center [198, 234] width 13 height 13
type input "15"
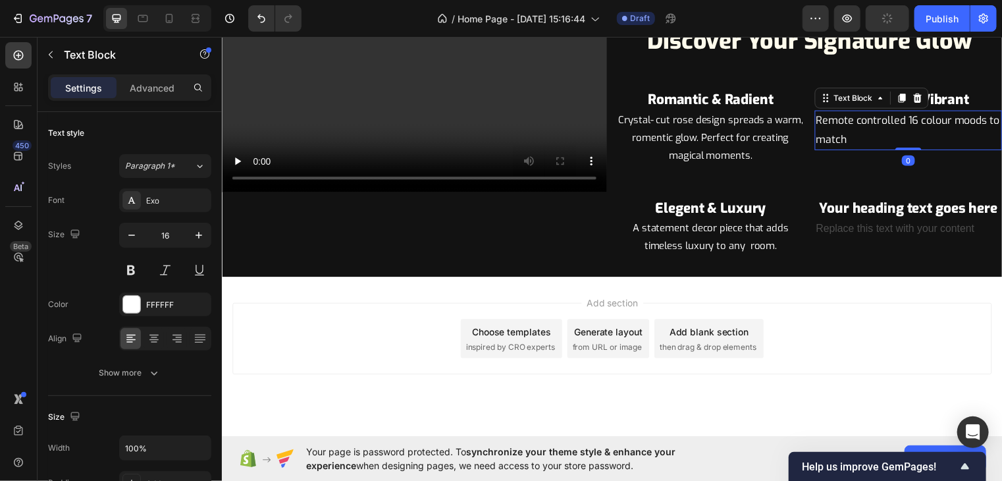
click at [862, 122] on p "Remote controlled 16 colour moods to match" at bounding box center [916, 131] width 187 height 38
click at [142, 237] on button "button" at bounding box center [132, 235] width 24 height 24
type input "15"
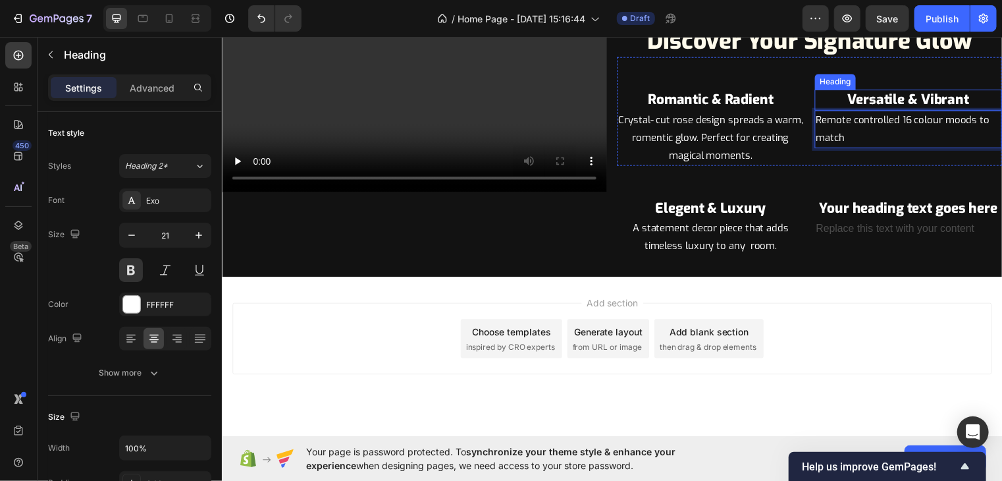
click at [876, 100] on p "Versatile & Vibrant" at bounding box center [916, 100] width 187 height 18
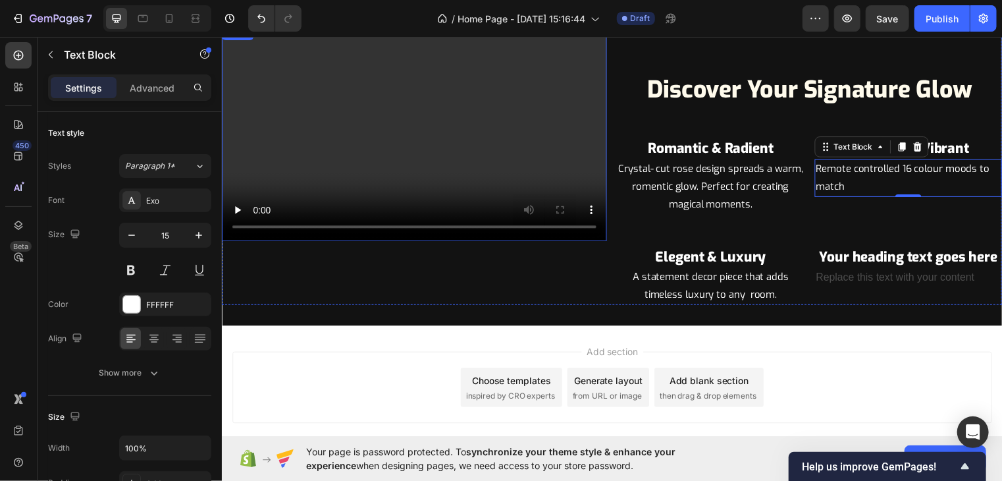
scroll to position [1546, 0]
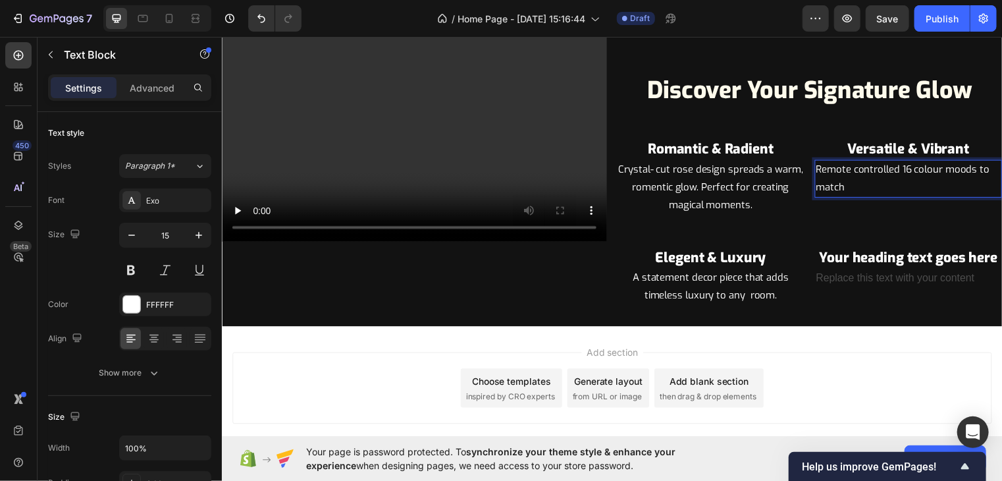
click at [859, 186] on p "Remote controlled 16 colour moods to match" at bounding box center [916, 180] width 187 height 36
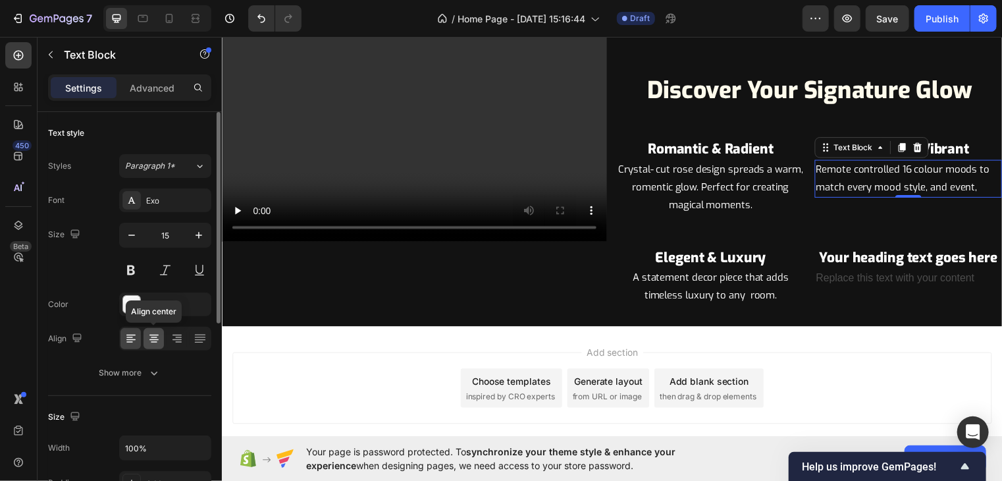
click at [156, 340] on icon at bounding box center [153, 338] width 13 height 13
click at [204, 238] on icon "button" at bounding box center [198, 234] width 13 height 13
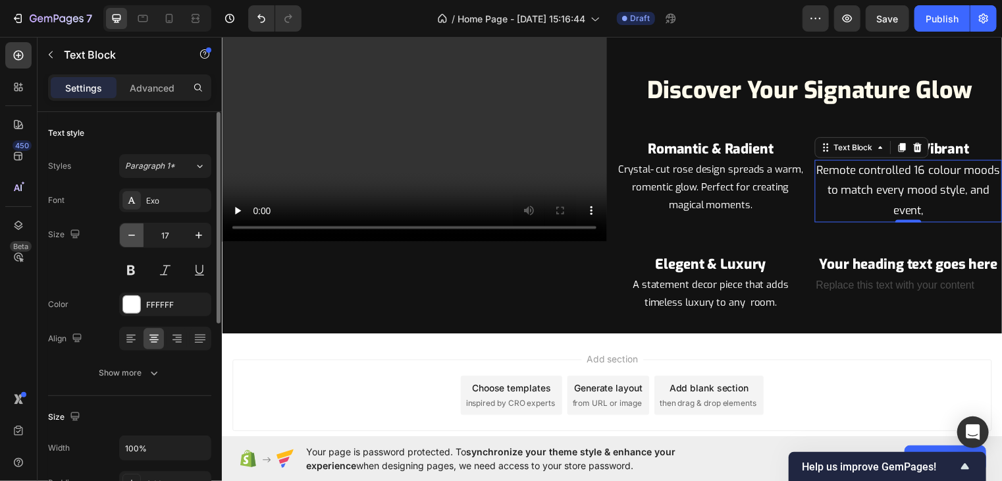
click at [127, 226] on button "button" at bounding box center [132, 235] width 24 height 24
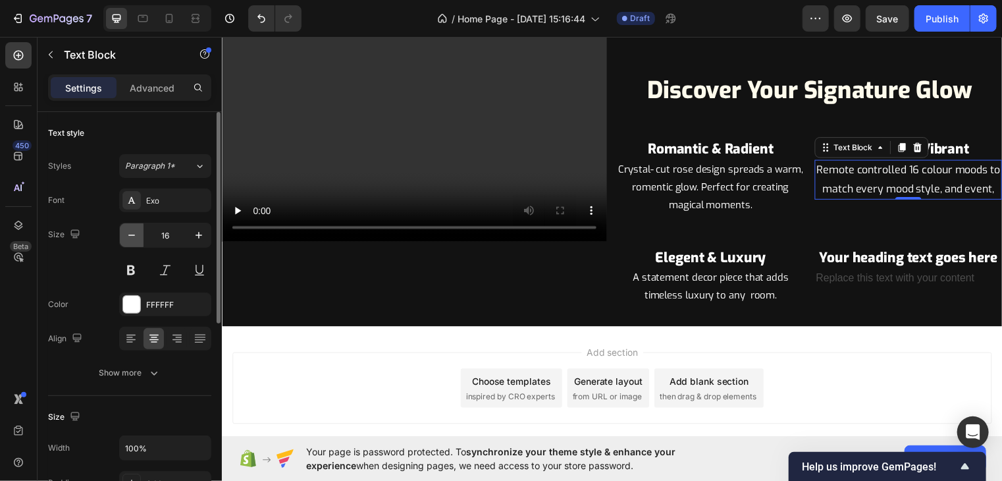
click at [127, 226] on button "button" at bounding box center [132, 235] width 24 height 24
click at [203, 227] on button "button" at bounding box center [199, 235] width 24 height 24
type input "15"
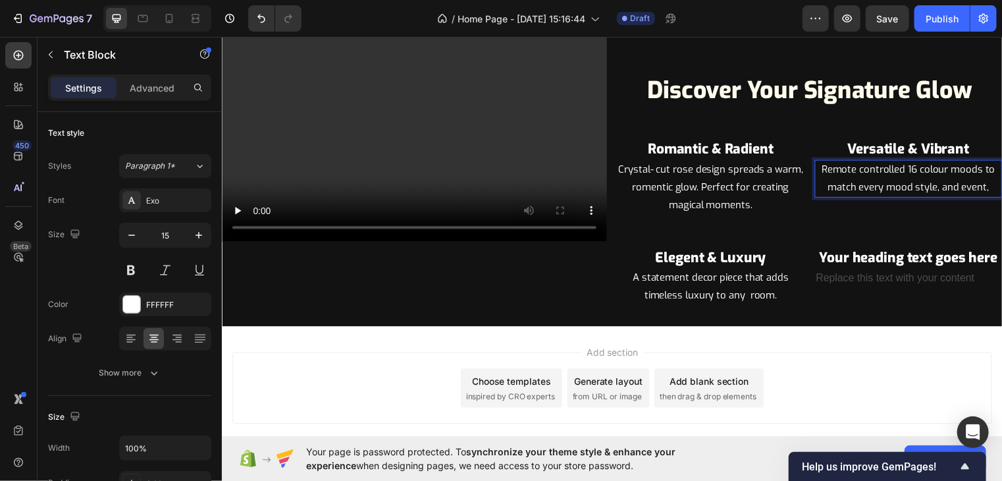
click at [992, 187] on p "Remote controlled 16 colour moods to match every mood style, and event," at bounding box center [916, 180] width 187 height 36
click at [891, 290] on div "Replace this text with your content" at bounding box center [917, 281] width 190 height 22
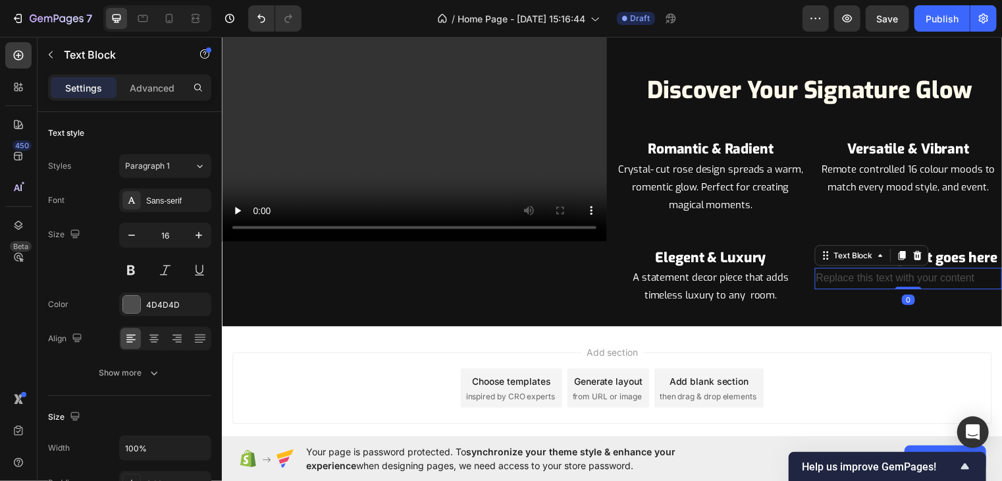
click at [891, 290] on div "Replace this text with your content" at bounding box center [917, 281] width 190 height 22
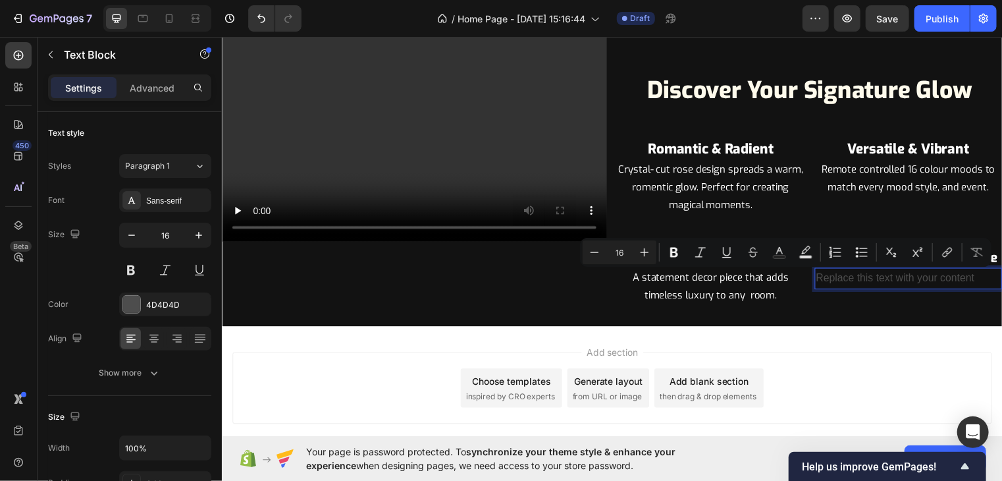
click at [891, 290] on p "Replace this text with your content" at bounding box center [916, 280] width 187 height 19
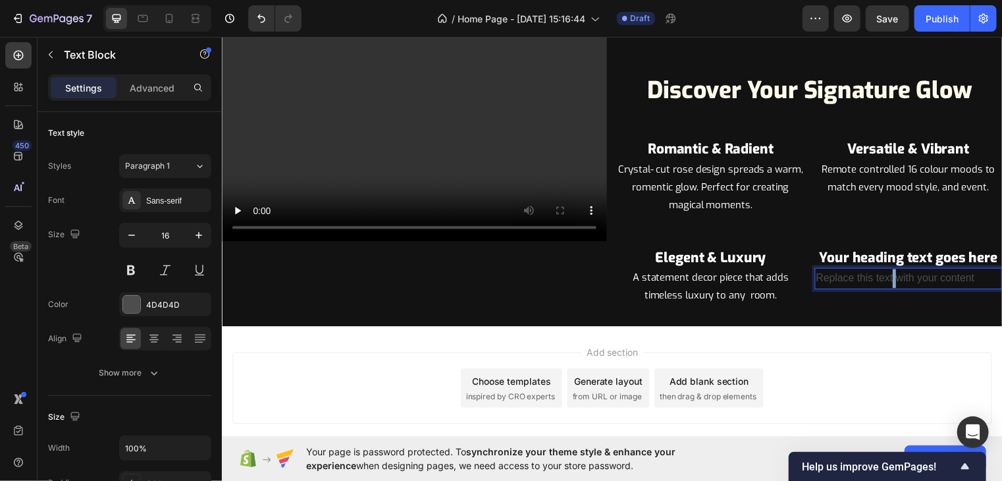
click at [891, 290] on p "Replace this text with your content" at bounding box center [916, 280] width 187 height 19
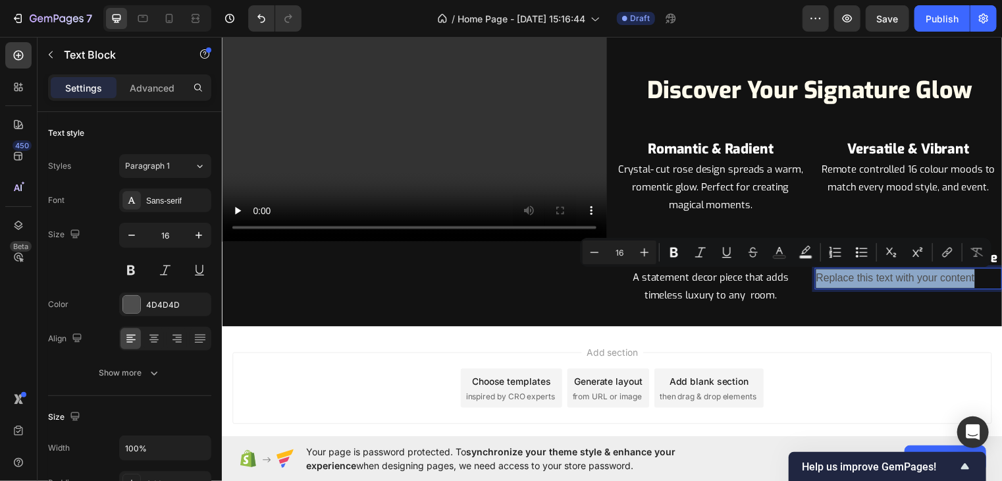
click at [891, 290] on p "Replace this text with your content" at bounding box center [916, 280] width 187 height 19
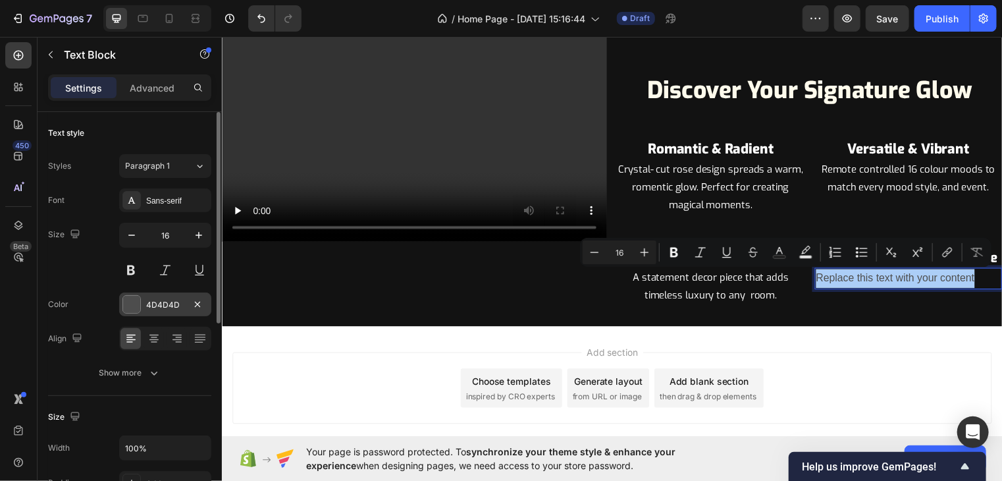
click at [128, 303] on div at bounding box center [131, 304] width 17 height 17
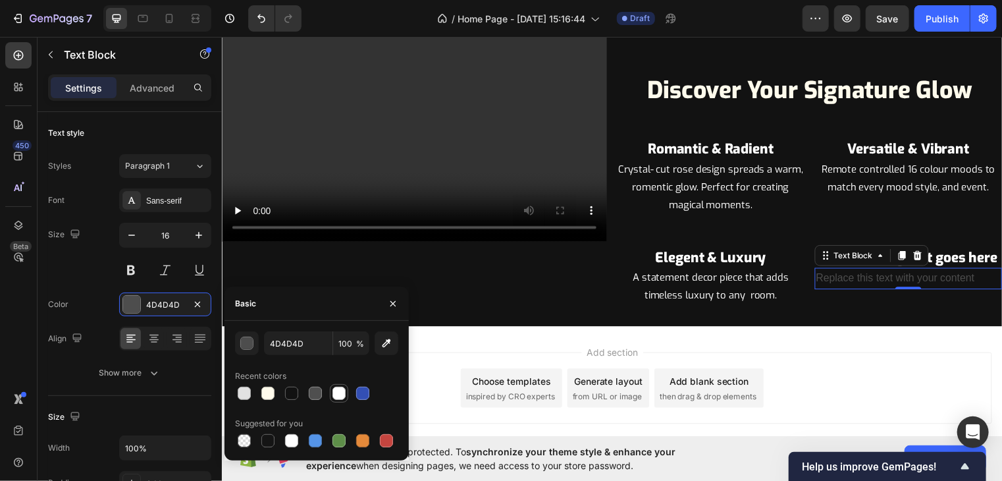
click at [331, 390] on div at bounding box center [339, 393] width 16 height 16
type input "FFFFFF"
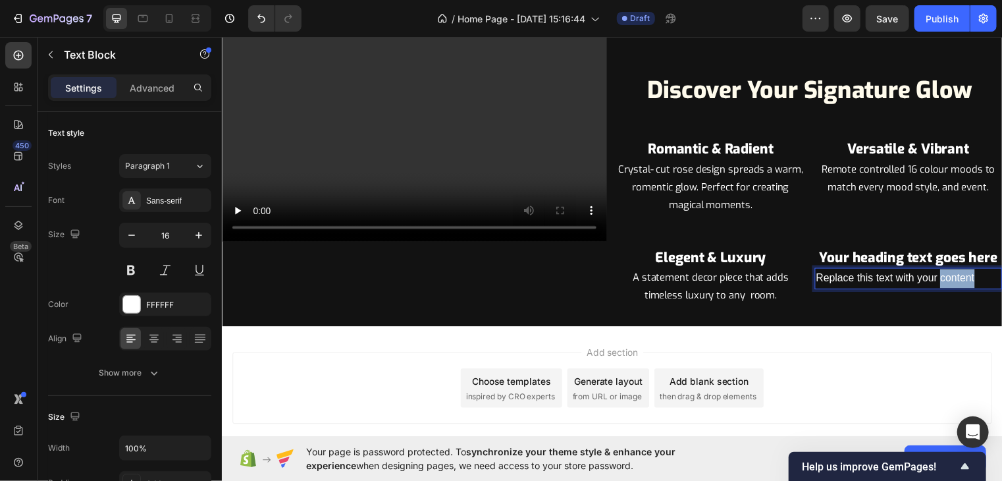
click at [940, 277] on p "Replace this text with your content" at bounding box center [916, 280] width 187 height 19
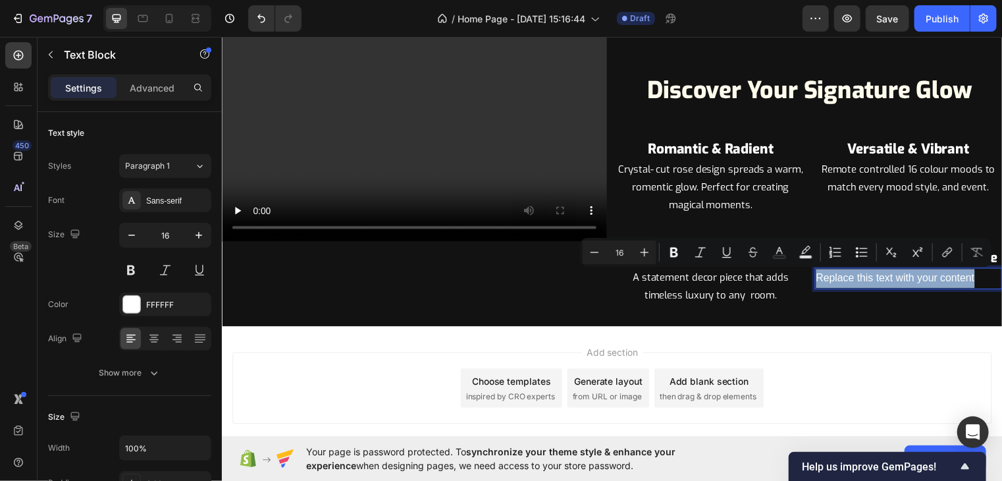
click at [940, 277] on p "Replace this text with your content" at bounding box center [916, 280] width 187 height 19
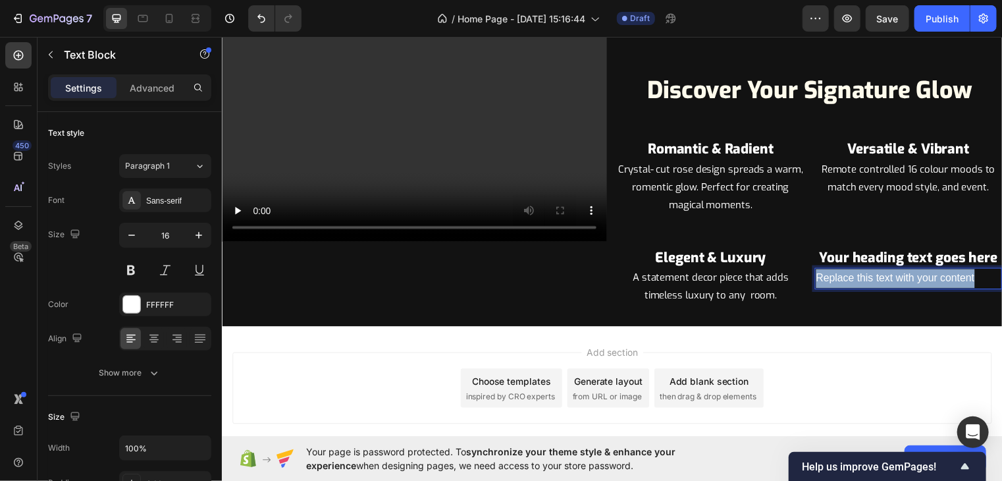
click at [940, 277] on p "Replace this text with your content" at bounding box center [916, 280] width 187 height 19
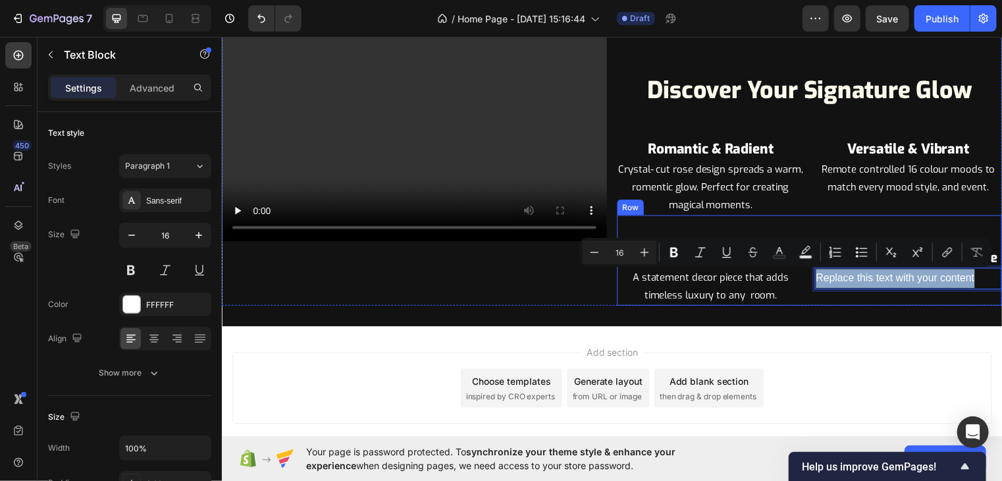
click at [822, 226] on div "⁠⁠⁠⁠⁠⁠⁠ Elegent & Luxury Heading A statement decor piece that adds timeless lux…" at bounding box center [816, 263] width 390 height 92
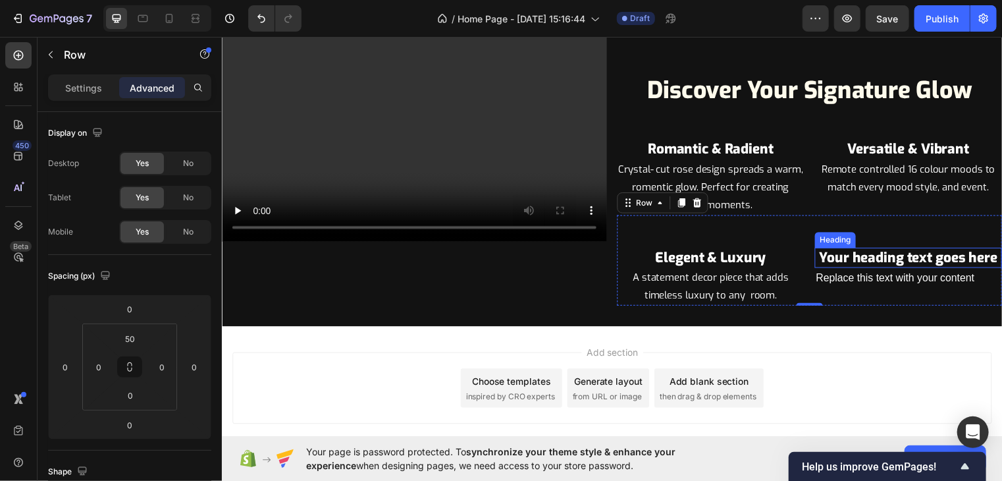
click at [857, 259] on h2 "Your heading text goes here" at bounding box center [917, 259] width 190 height 20
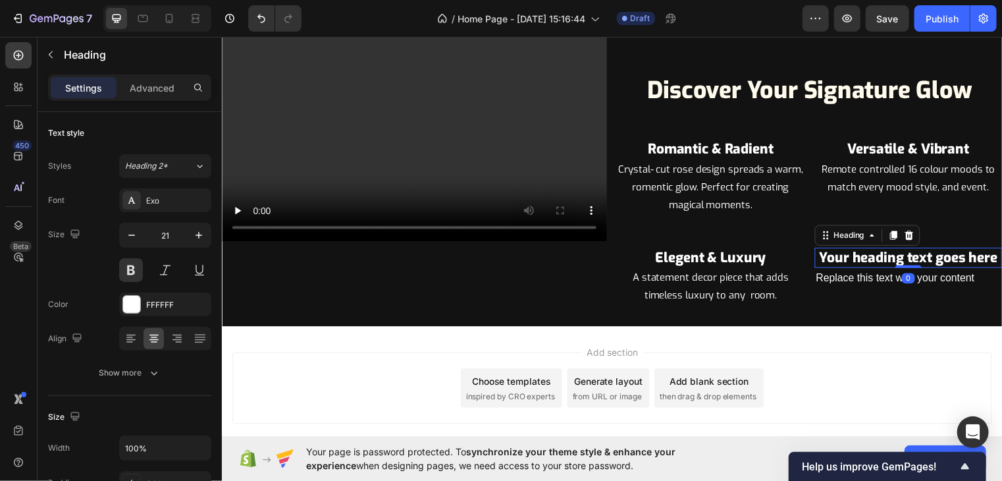
click at [857, 259] on h2 "Your heading text goes here" at bounding box center [917, 259] width 190 height 20
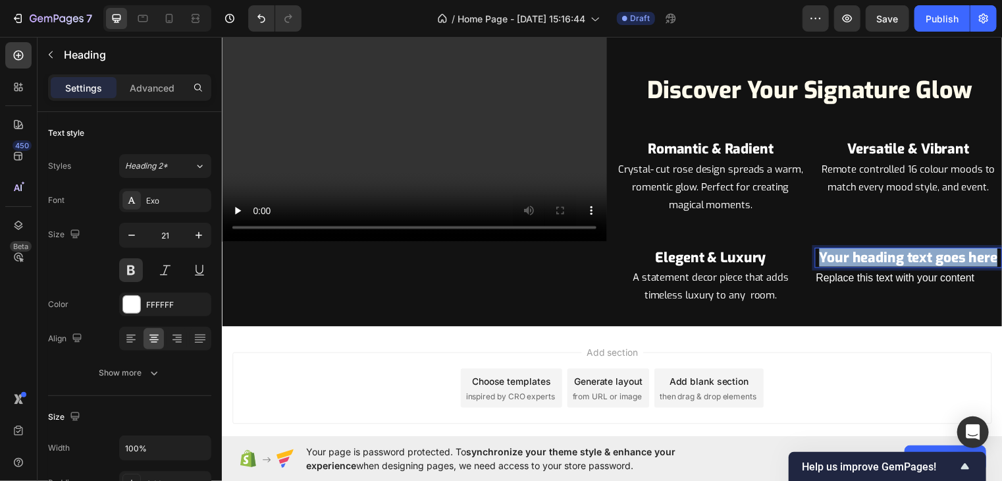
click at [857, 259] on p "Your heading text goes here" at bounding box center [916, 260] width 187 height 18
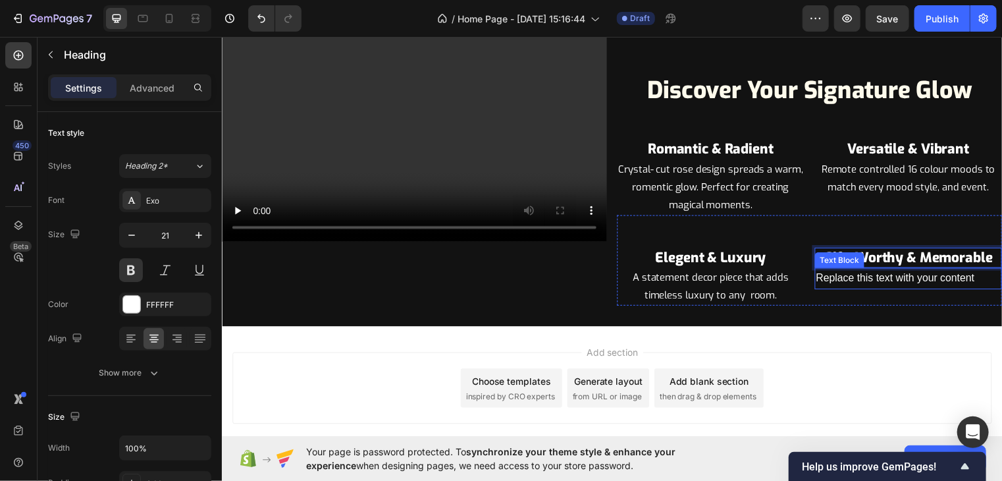
click at [876, 280] on p "Replace this text with your content" at bounding box center [916, 280] width 187 height 19
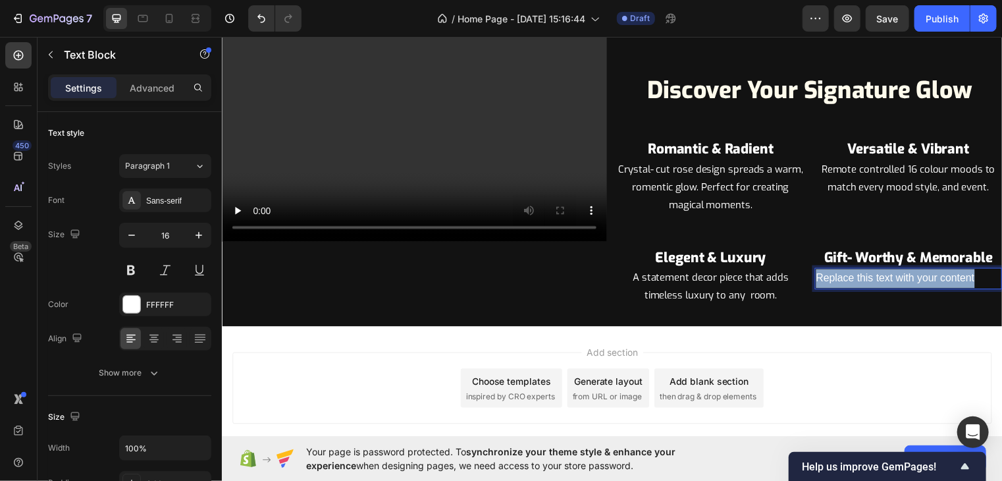
click at [876, 280] on p "Replace this text with your content" at bounding box center [916, 280] width 187 height 19
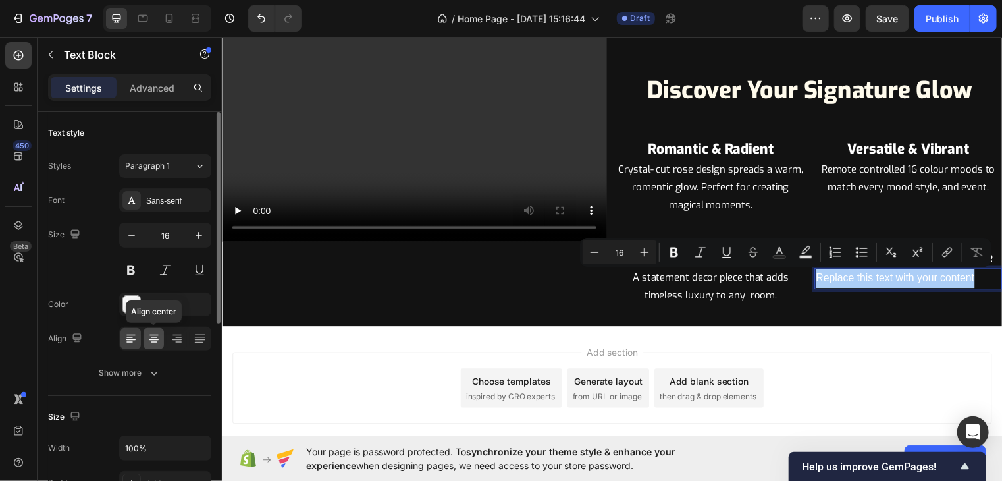
click at [162, 332] on div at bounding box center [154, 338] width 20 height 21
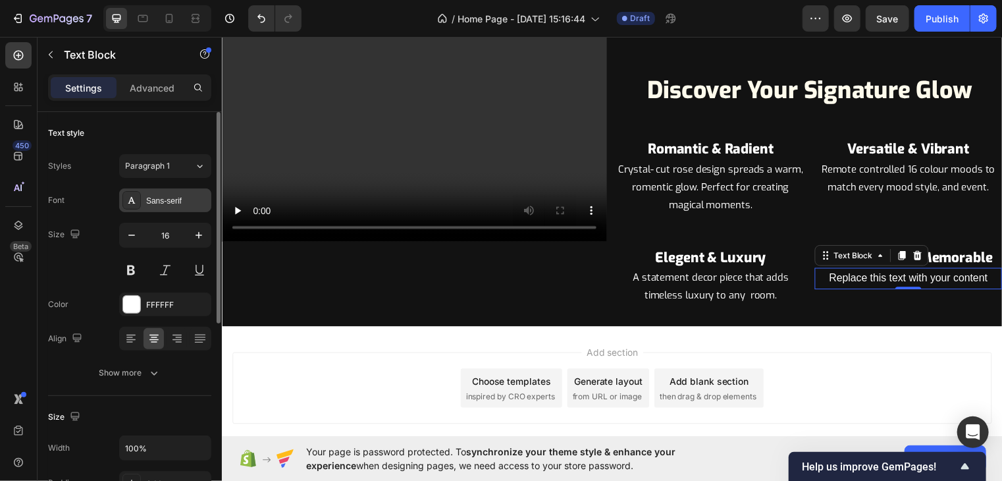
click at [172, 207] on div "Sans-serif" at bounding box center [165, 200] width 92 height 24
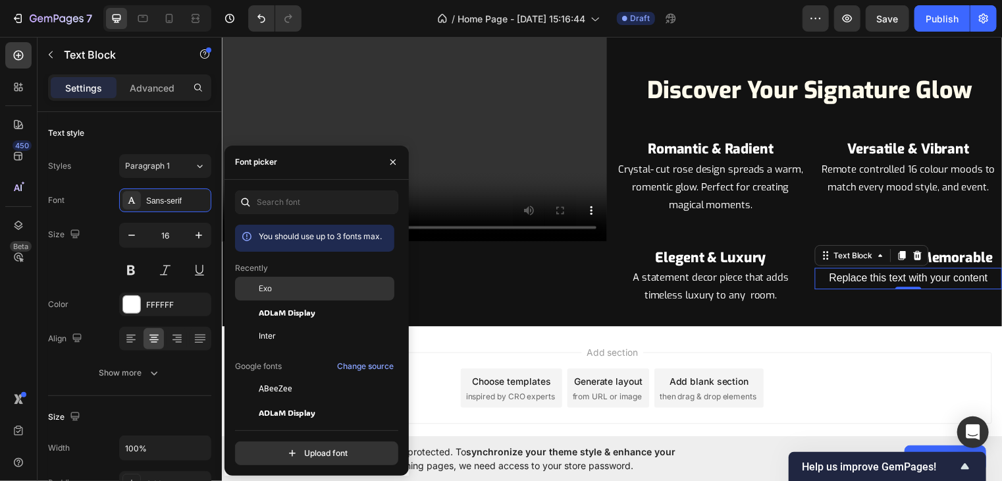
click at [282, 288] on div "Exo" at bounding box center [325, 288] width 133 height 12
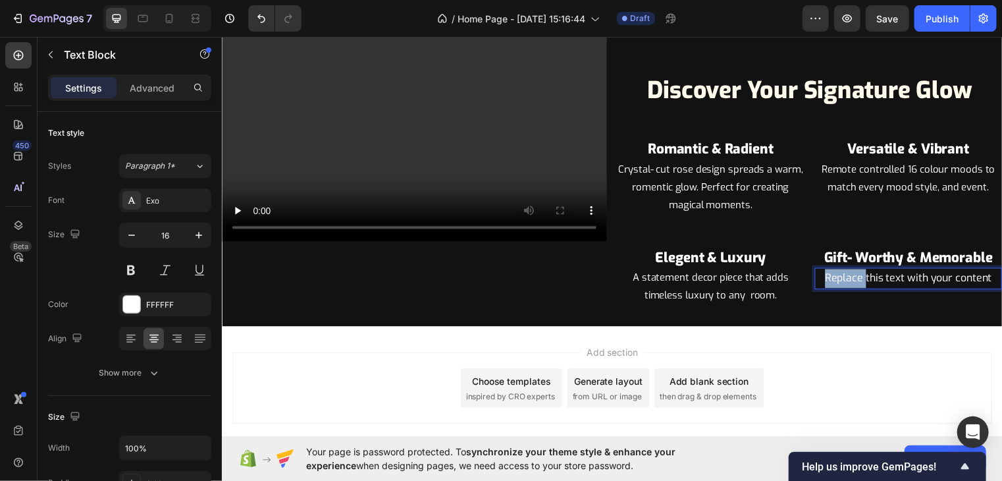
click at [842, 280] on p "Replace this text with your content" at bounding box center [916, 280] width 187 height 19
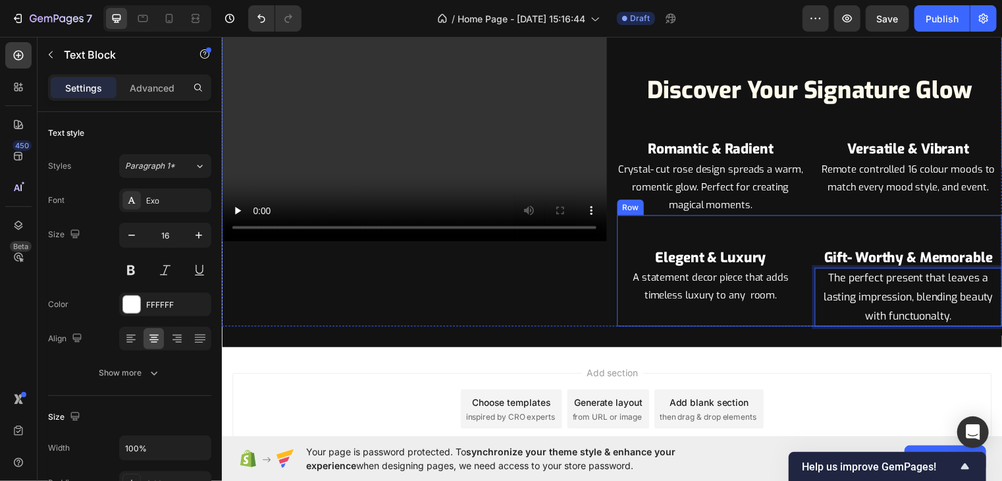
click at [754, 321] on div "⁠⁠⁠⁠⁠⁠⁠ Elegent & Luxury Heading A statement decor piece that adds timeless lux…" at bounding box center [716, 289] width 190 height 80
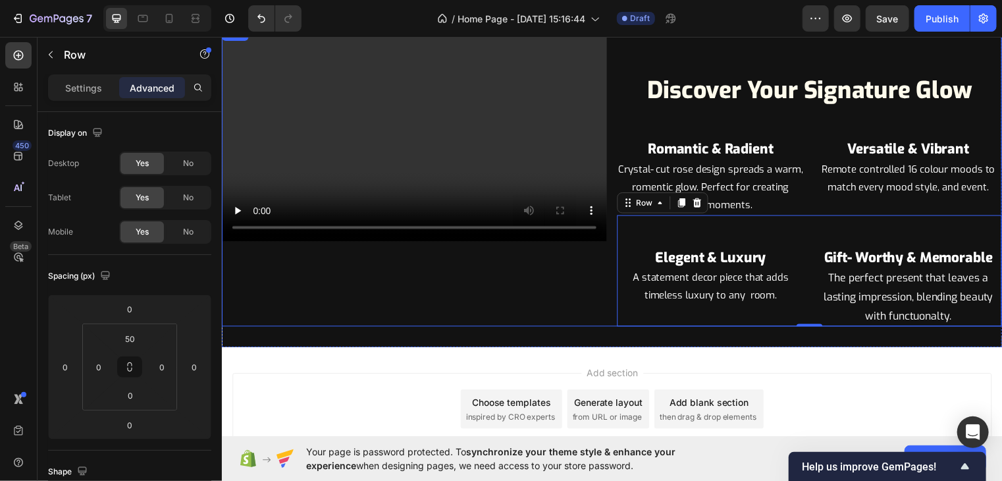
click at [571, 257] on div "Video" at bounding box center [416, 176] width 390 height 305
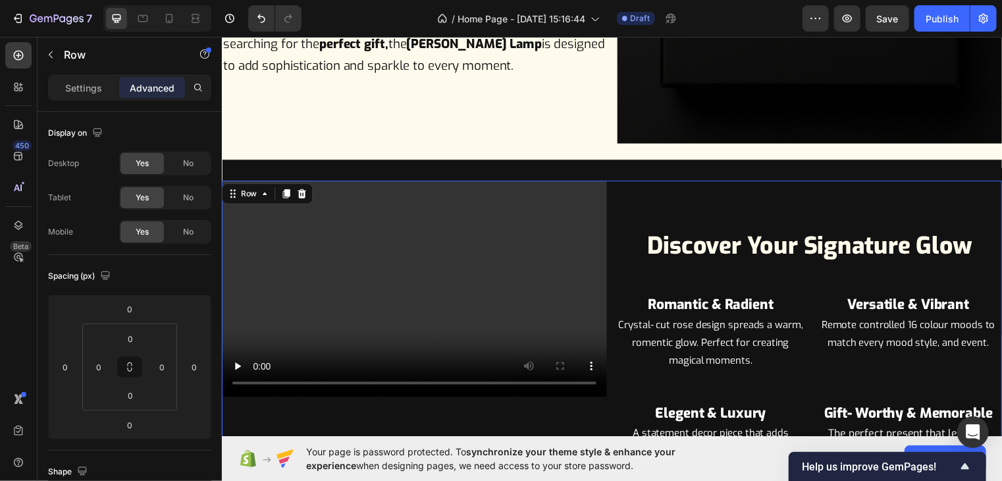
scroll to position [1388, 0]
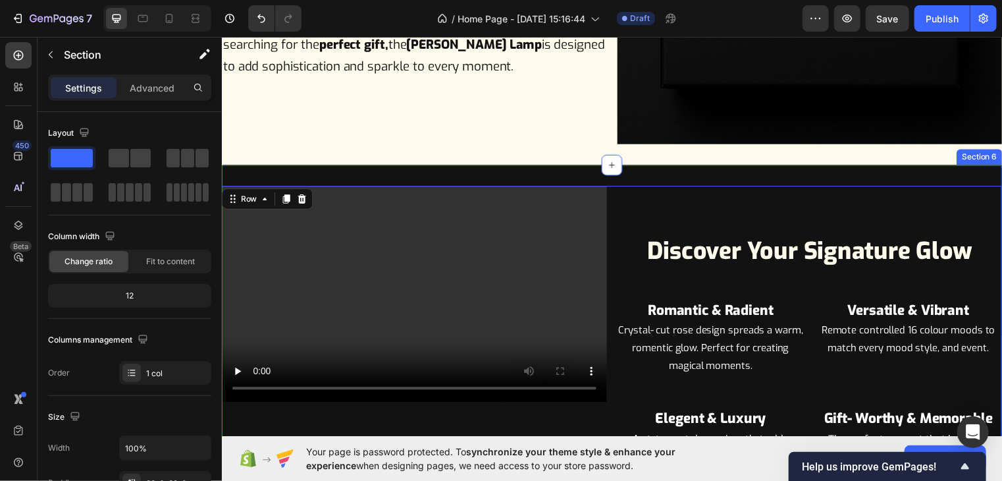
click at [688, 168] on div "Video Discover Your Signature Glow Heading ⁠⁠⁠⁠⁠⁠⁠ Romantic & Radient Heading C…" at bounding box center [616, 340] width 790 height 348
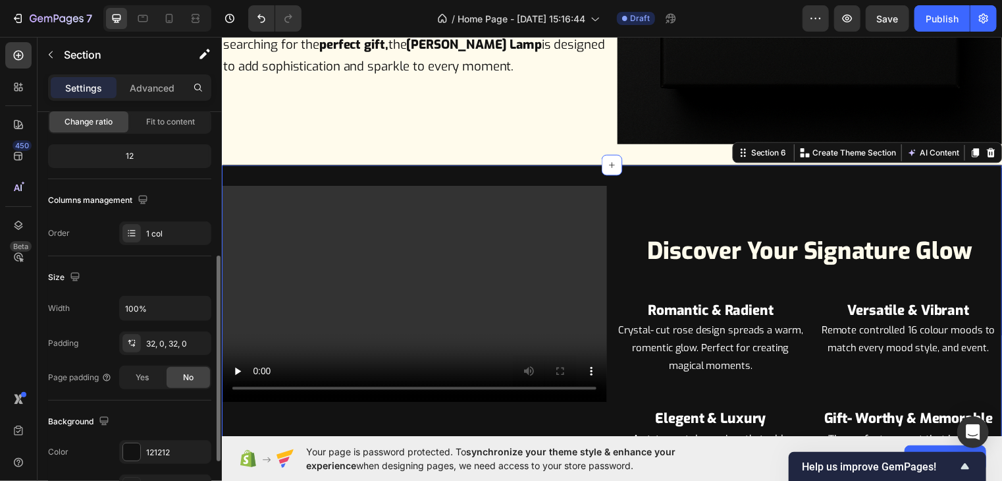
scroll to position [216, 0]
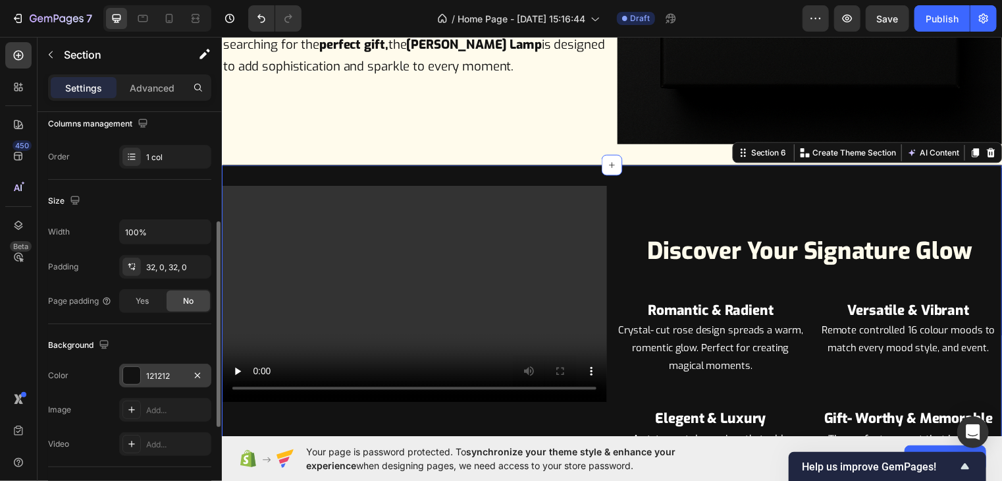
click at [136, 370] on div at bounding box center [131, 375] width 17 height 17
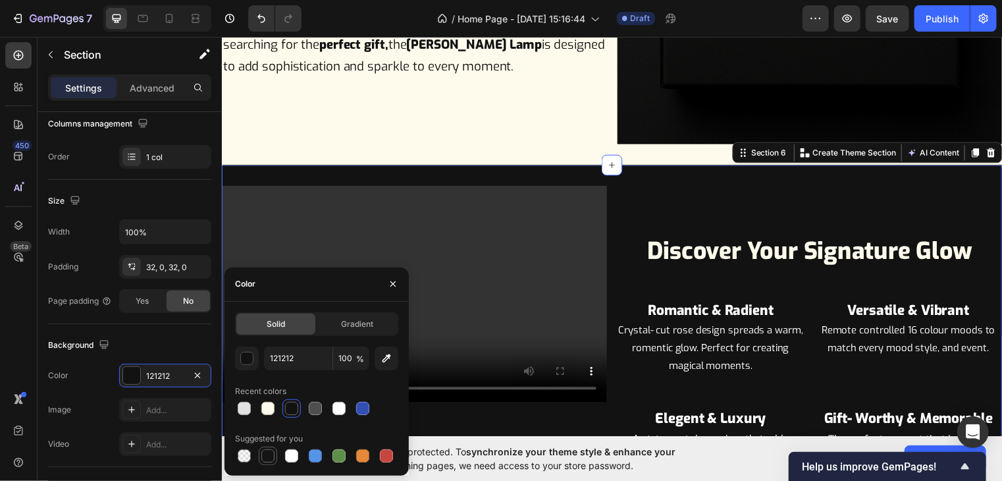
click at [267, 459] on div at bounding box center [267, 455] width 13 height 13
type input "151515"
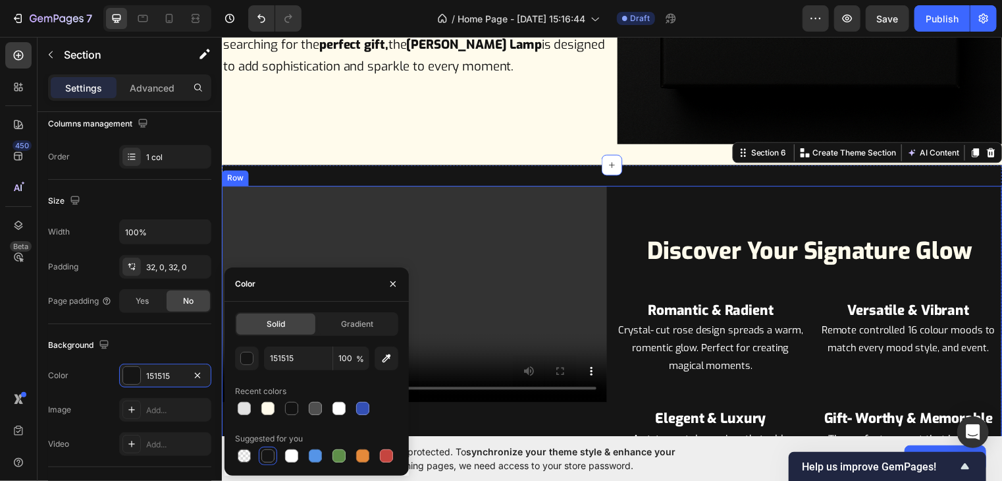
click at [649, 187] on div "Discover Your Signature Glow Heading ⁠⁠⁠⁠⁠⁠⁠ Romantic & Radient Heading Crystal…" at bounding box center [816, 339] width 390 height 305
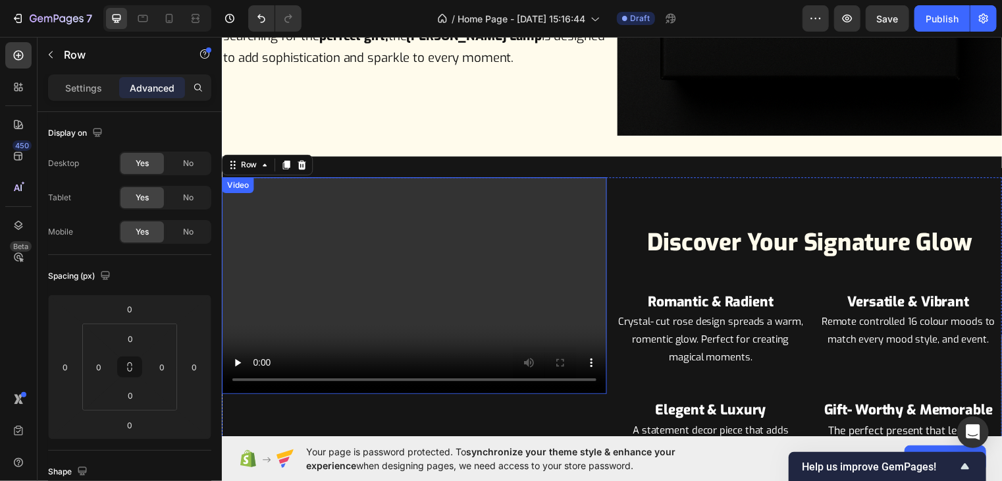
scroll to position [1396, 0]
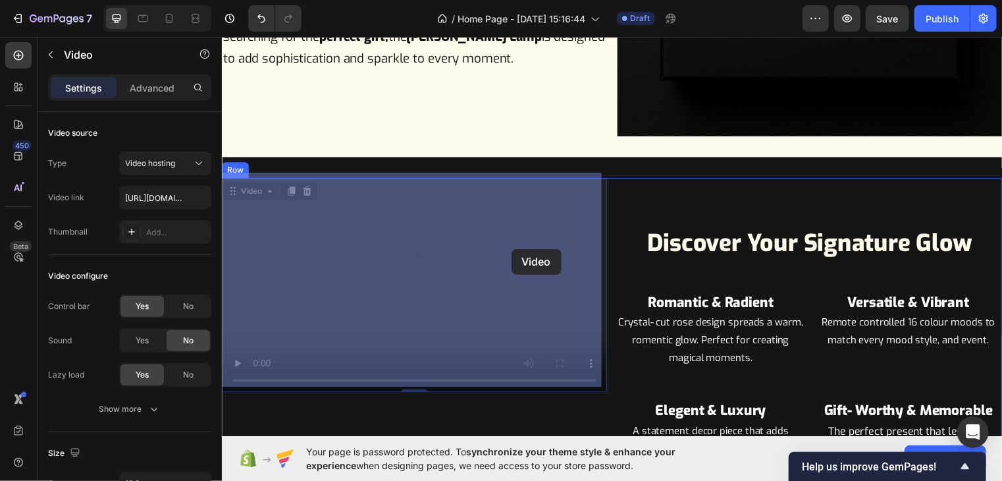
drag, startPoint x: 514, startPoint y: 248, endPoint x: 501, endPoint y: 263, distance: 20.6
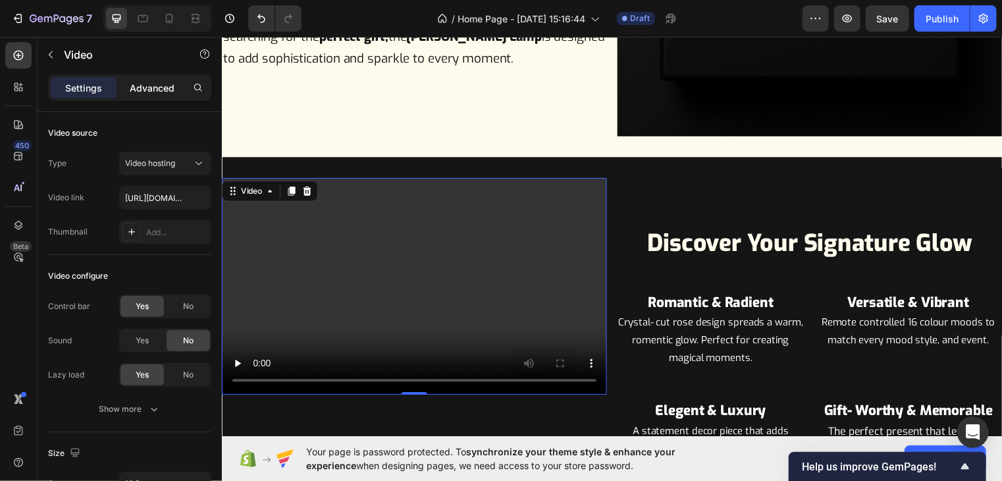
click at [172, 90] on p "Advanced" at bounding box center [152, 88] width 45 height 14
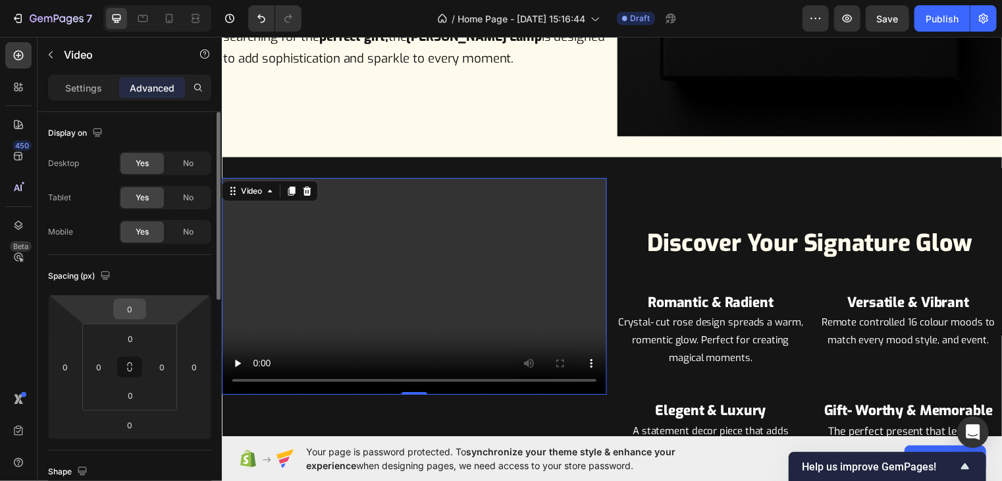
click at [134, 304] on input "0" at bounding box center [130, 309] width 26 height 20
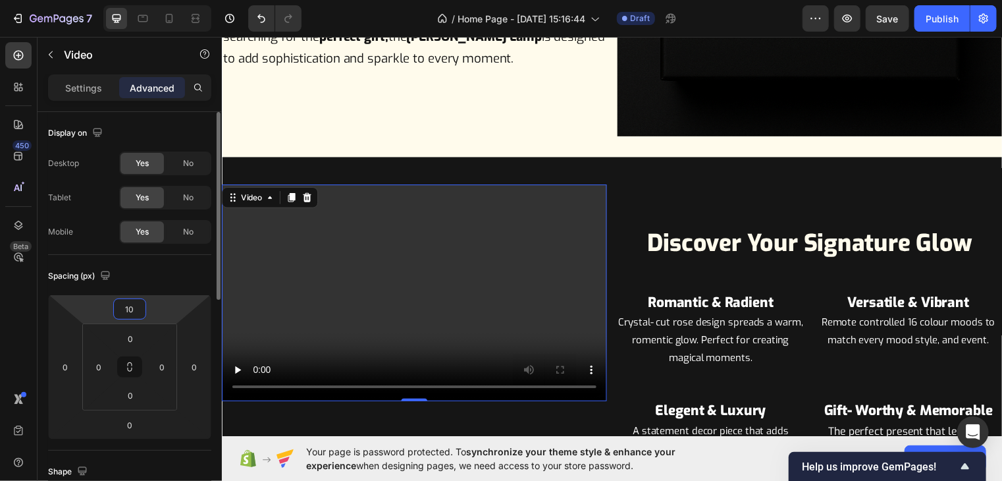
type input "100"
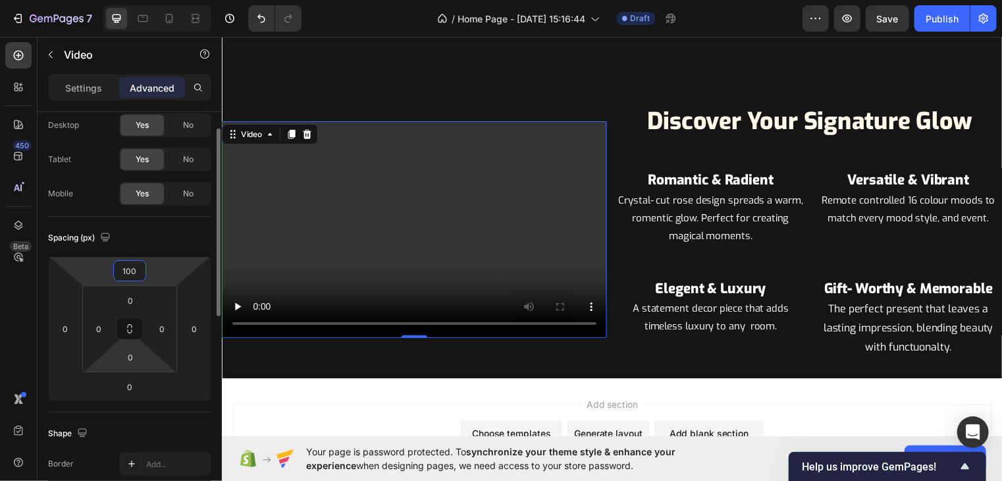
scroll to position [38, 0]
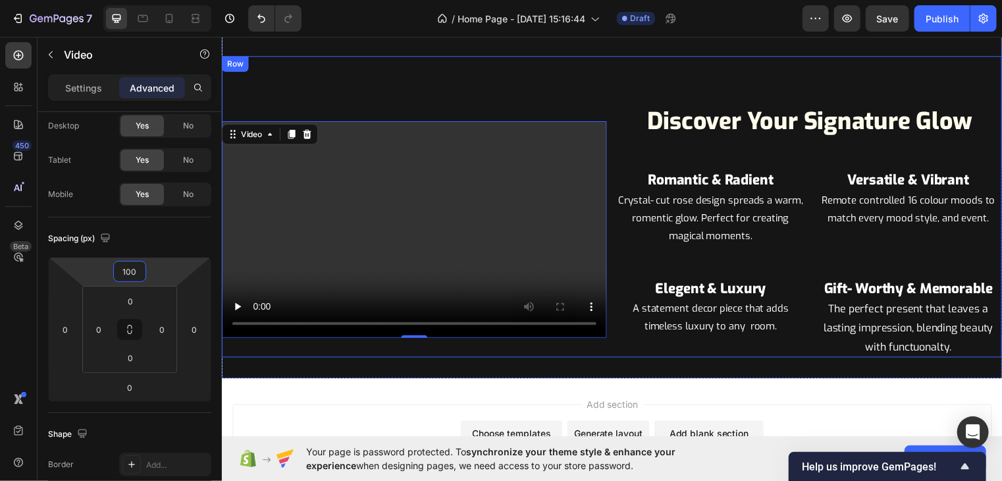
click at [365, 61] on div "Video 0" at bounding box center [416, 208] width 390 height 305
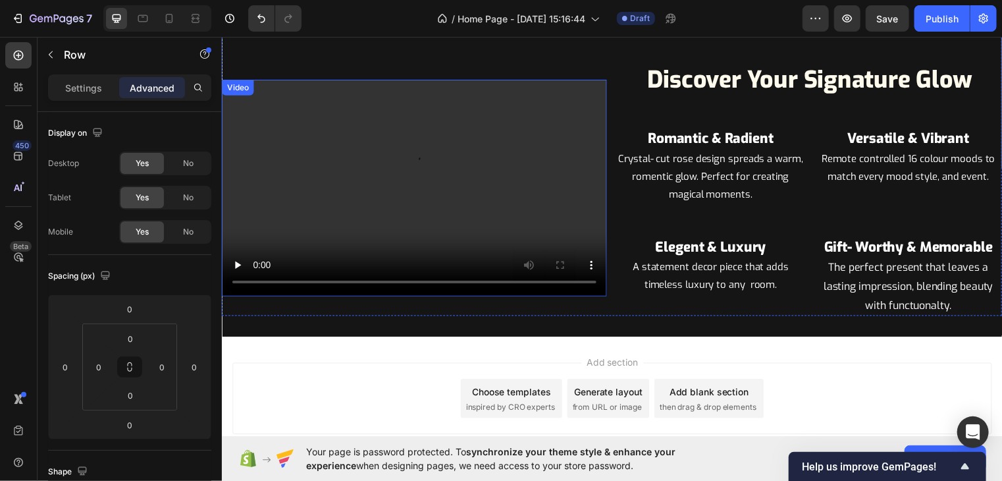
scroll to position [1644, 0]
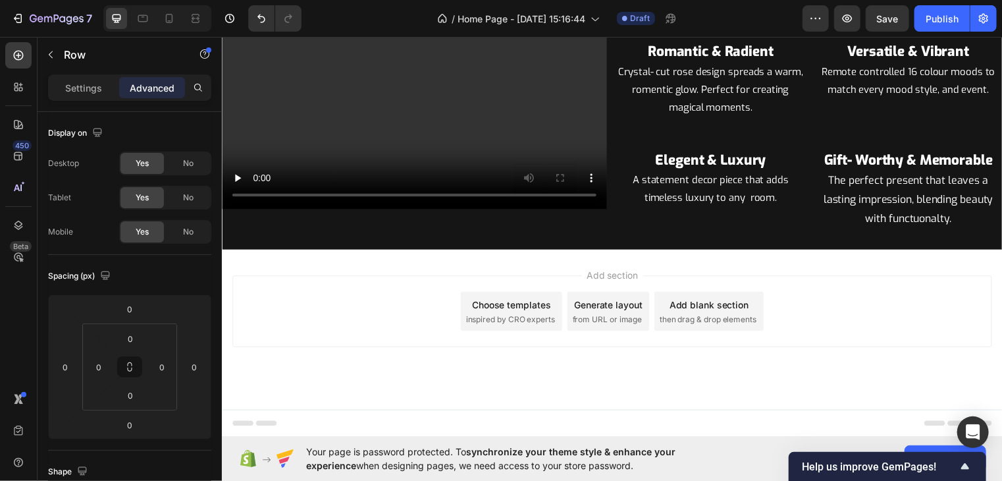
click at [516, 322] on span "inspired by CRO experts" at bounding box center [513, 323] width 90 height 12
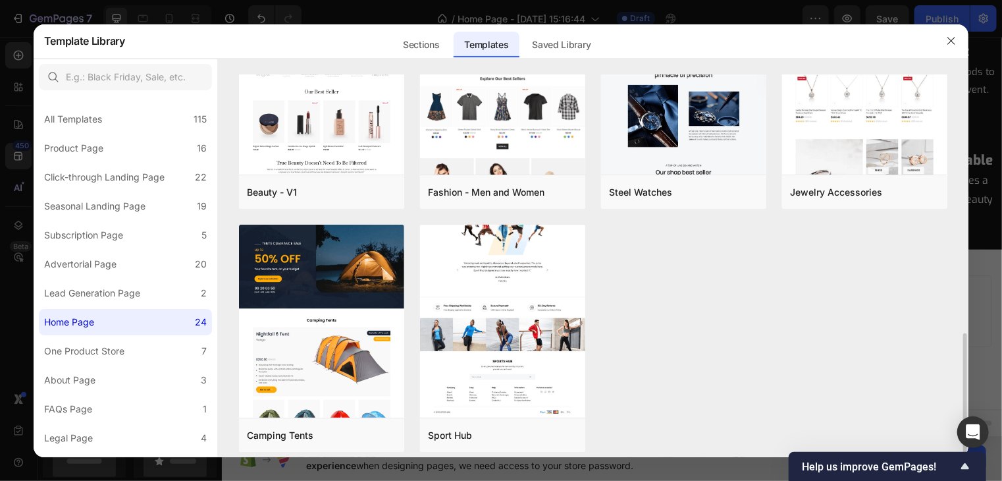
scroll to position [822, 0]
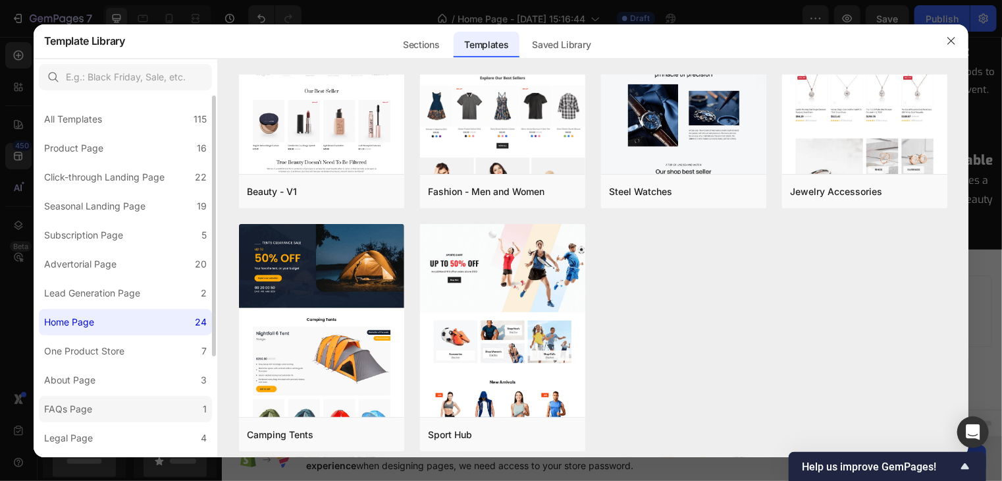
click at [87, 403] on div "FAQs Page" at bounding box center [68, 409] width 48 height 16
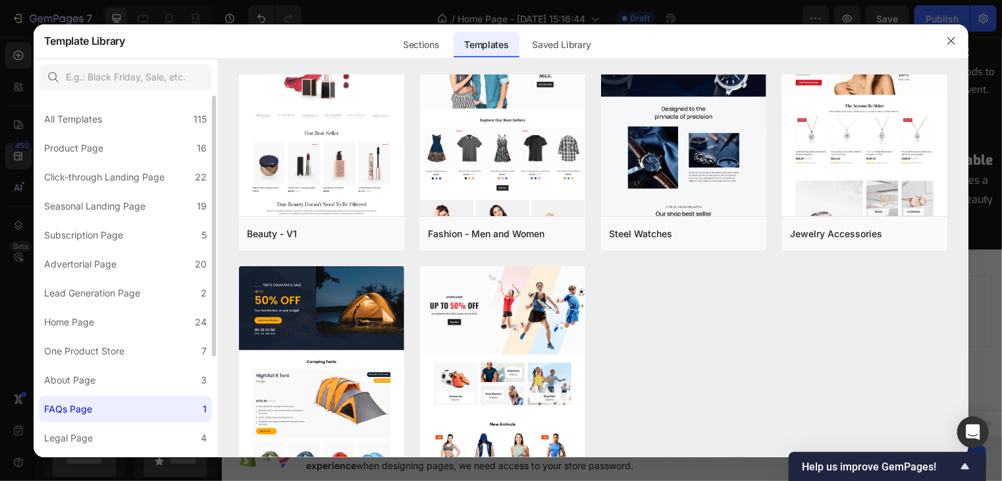
scroll to position [0, 0]
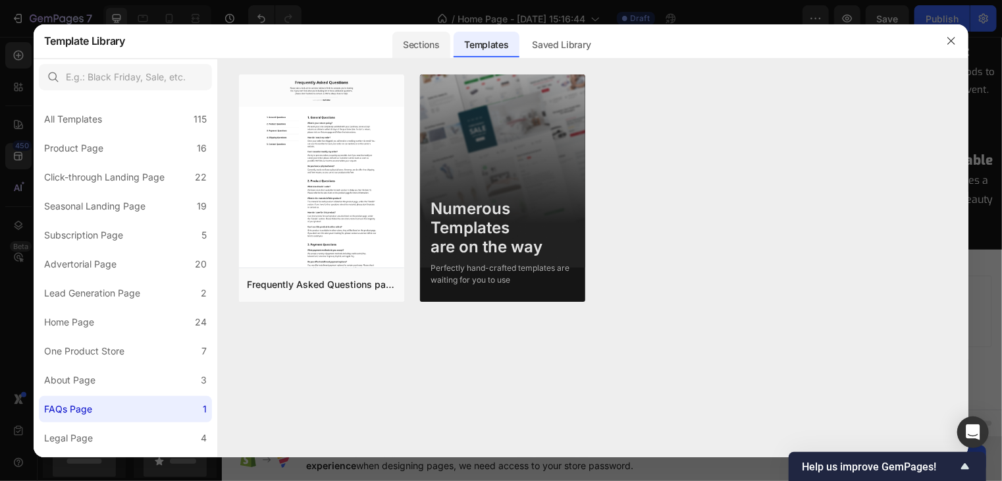
click at [413, 40] on div "Sections" at bounding box center [420, 45] width 57 height 26
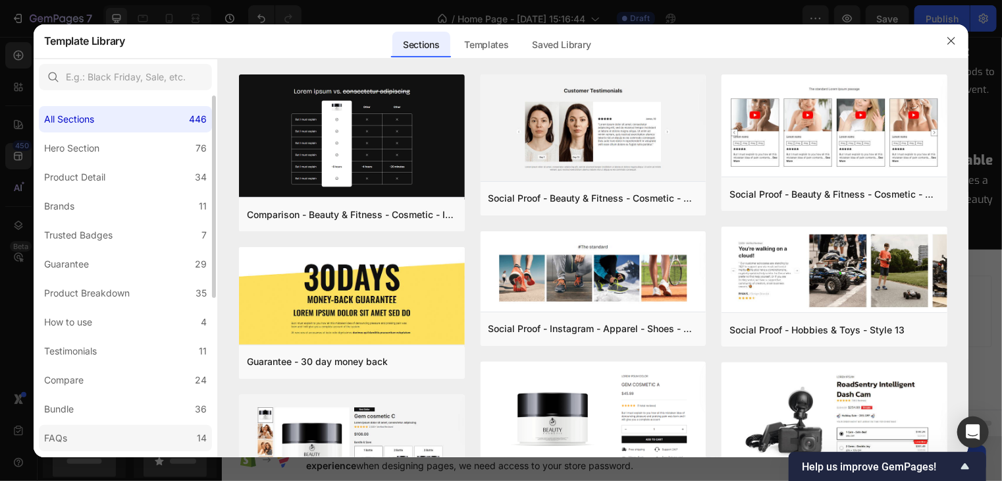
click at [74, 433] on label "FAQs 14" at bounding box center [125, 438] width 173 height 26
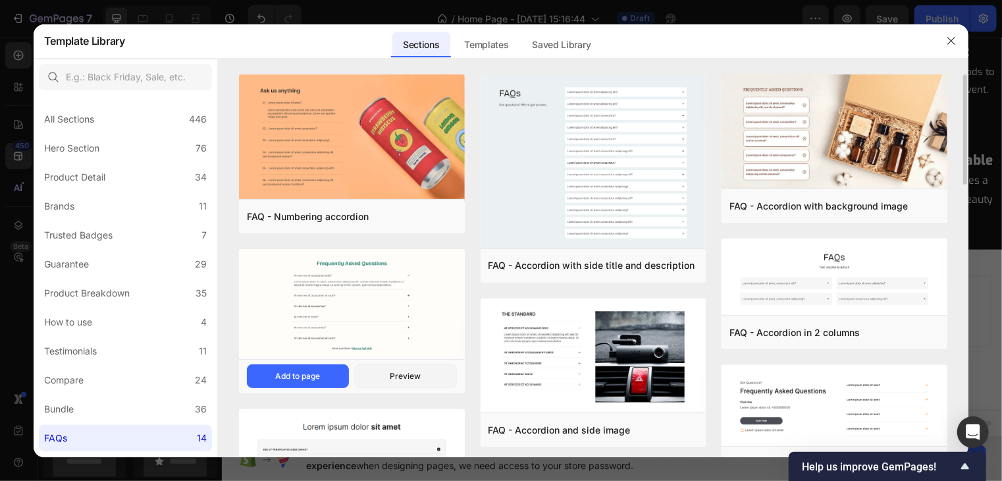
click at [345, 301] on img at bounding box center [352, 305] width 226 height 112
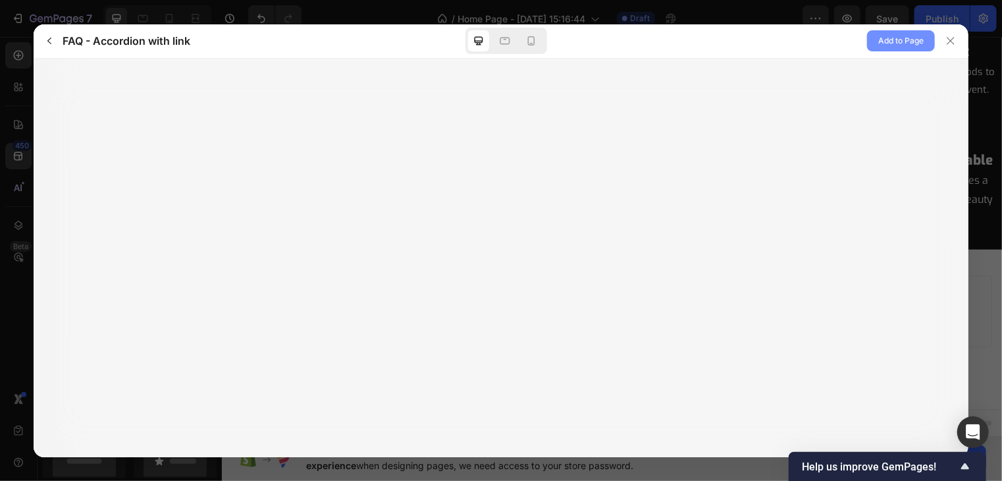
click at [888, 43] on span "Add to Page" at bounding box center [900, 41] width 45 height 16
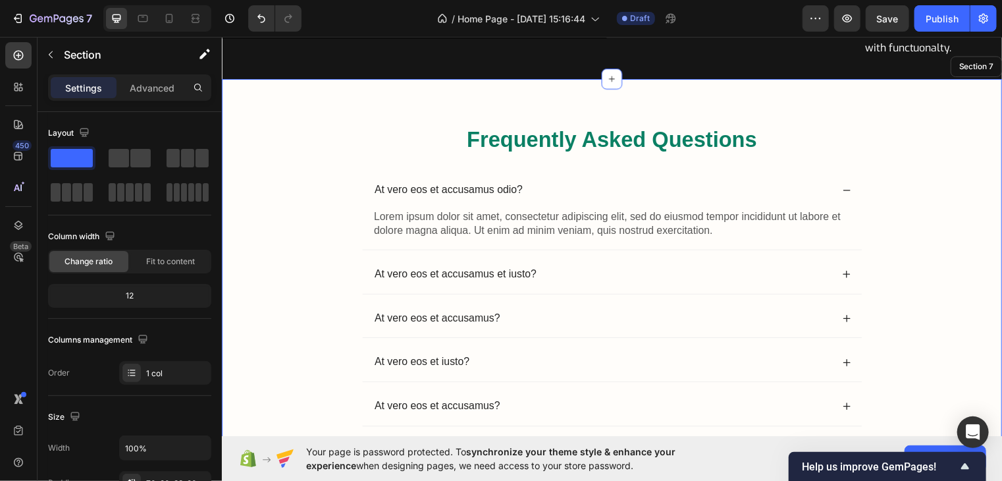
scroll to position [1860, 0]
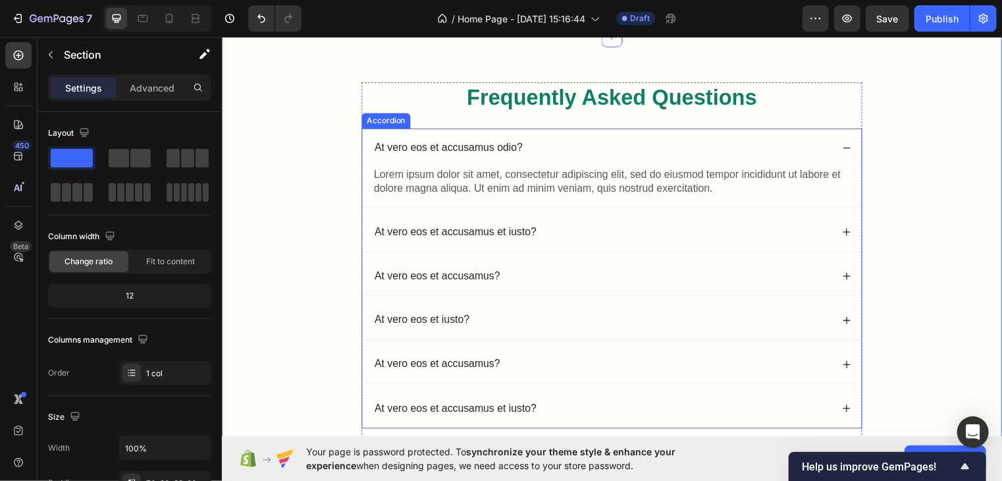
click at [519, 145] on p "At vero eos et accusamus odio?" at bounding box center [451, 149] width 150 height 14
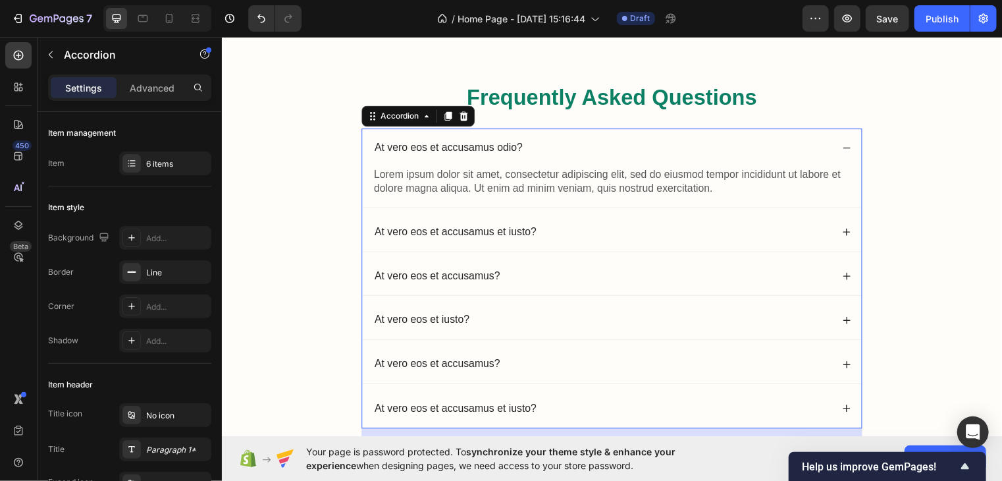
click at [519, 145] on p "At vero eos et accusamus odio?" at bounding box center [451, 149] width 150 height 14
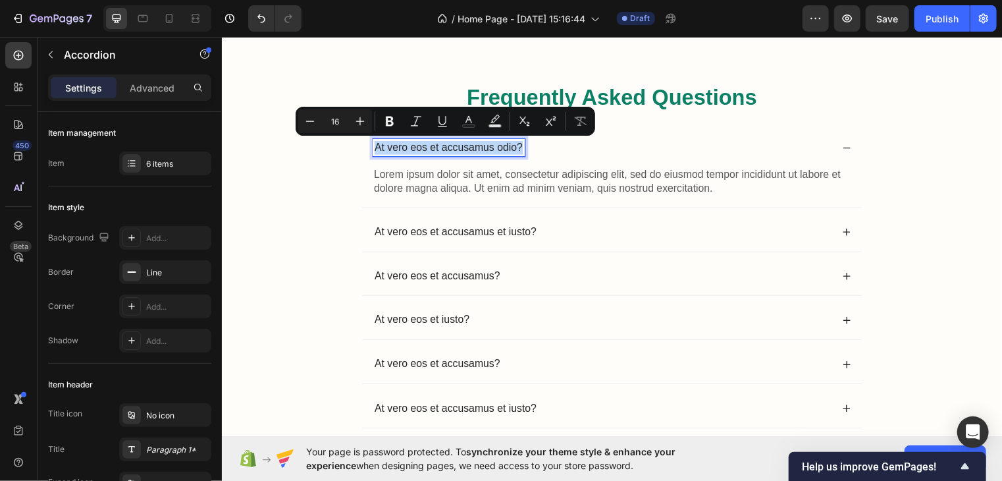
click at [519, 145] on p "At vero eos et accusamus odio?" at bounding box center [451, 149] width 150 height 14
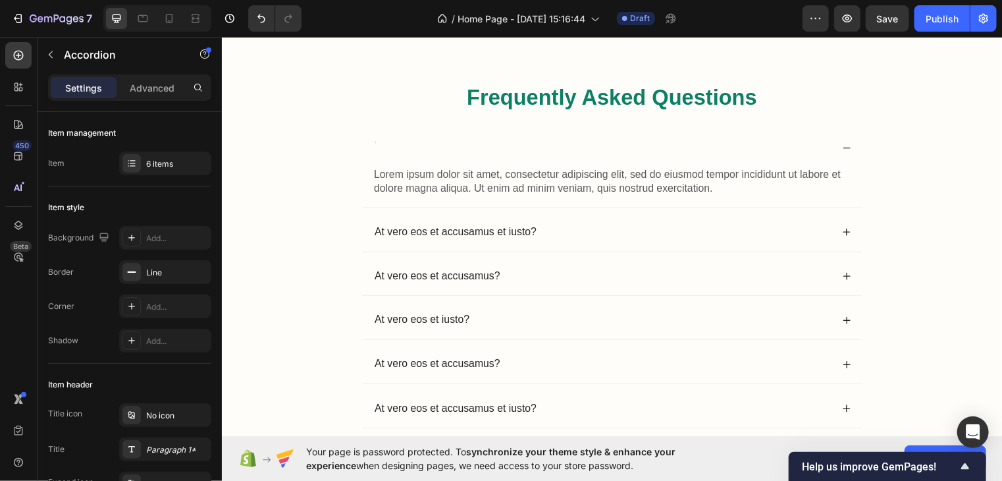
scroll to position [1857, 0]
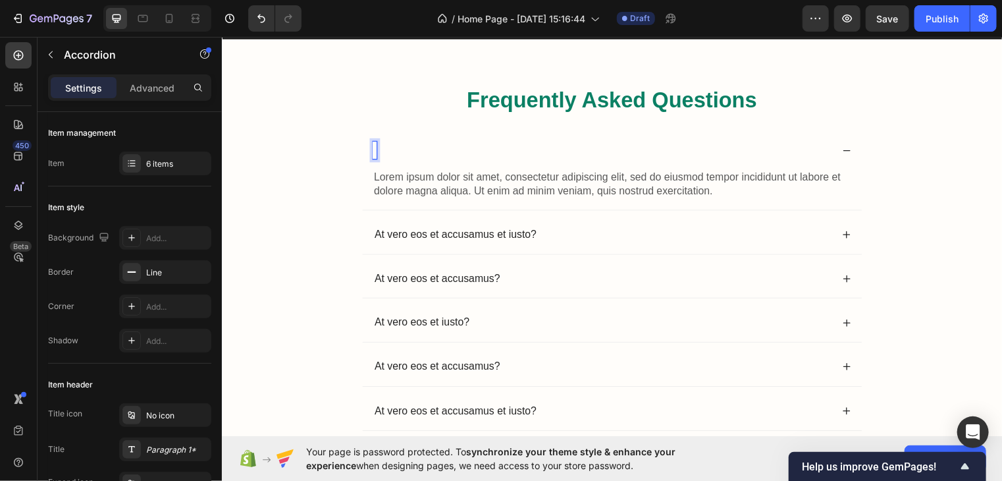
click at [374, 149] on div "Rich Text Editor. Editing area: main" at bounding box center [376, 151] width 4 height 18
click at [374, 150] on div "Rich Text Editor. Editing area: main" at bounding box center [376, 151] width 4 height 18
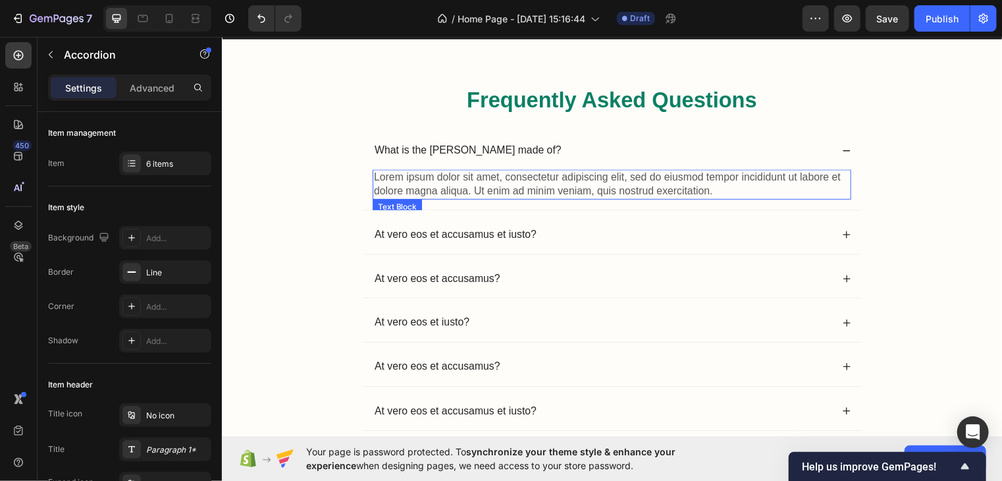
click at [846, 182] on p "Lorem ipsum dolor sit amet, consectetur adipiscing elit, sed do eiusmod tempor …" at bounding box center [616, 186] width 482 height 28
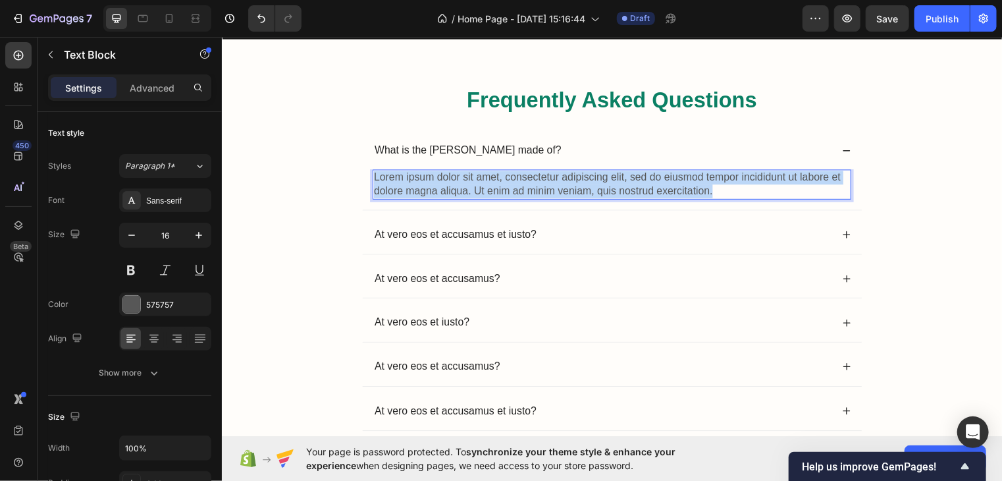
click at [846, 182] on p "Lorem ipsum dolor sit amet, consectetur adipiscing elit, sed do eiusmod tempor …" at bounding box center [616, 186] width 482 height 28
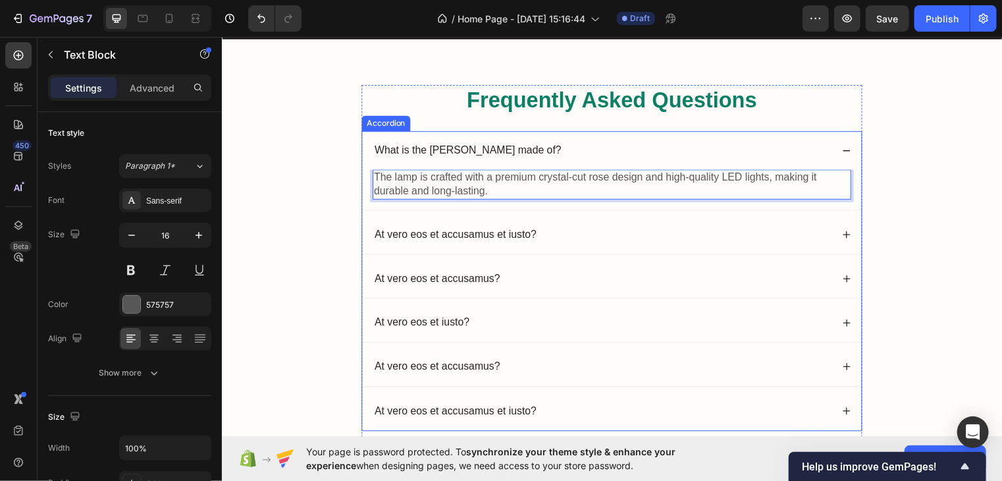
click at [527, 144] on p "What is the [PERSON_NAME] made of?" at bounding box center [470, 151] width 189 height 14
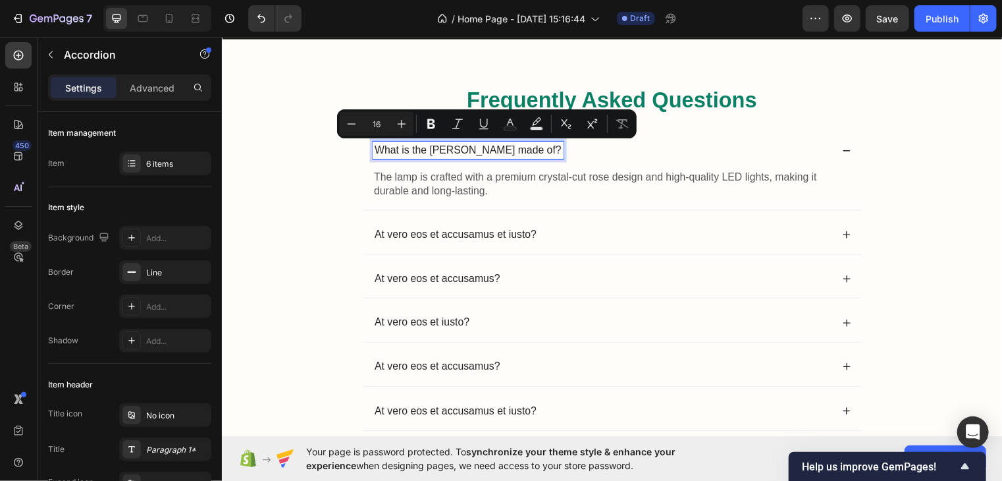
click at [484, 147] on p "What is the [PERSON_NAME] made of?" at bounding box center [470, 151] width 189 height 14
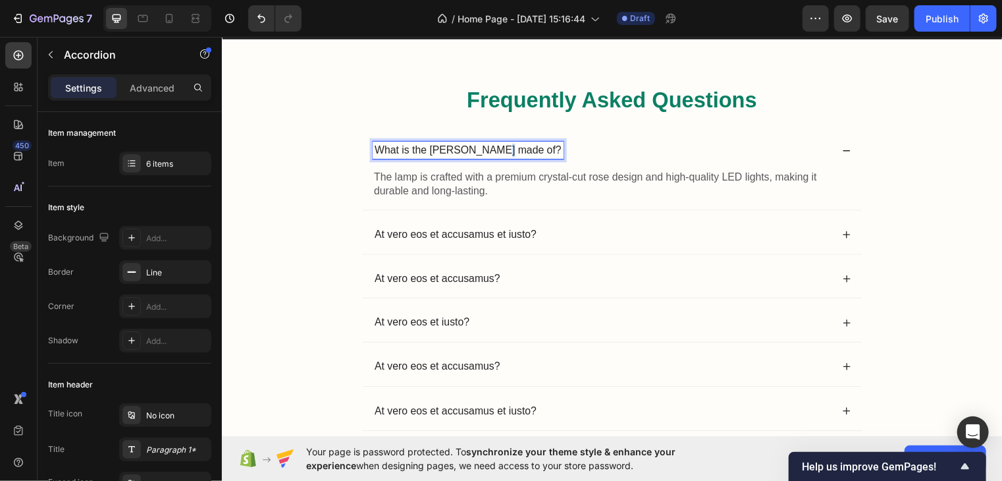
click at [484, 147] on p "What is the [PERSON_NAME] made of?" at bounding box center [470, 151] width 189 height 14
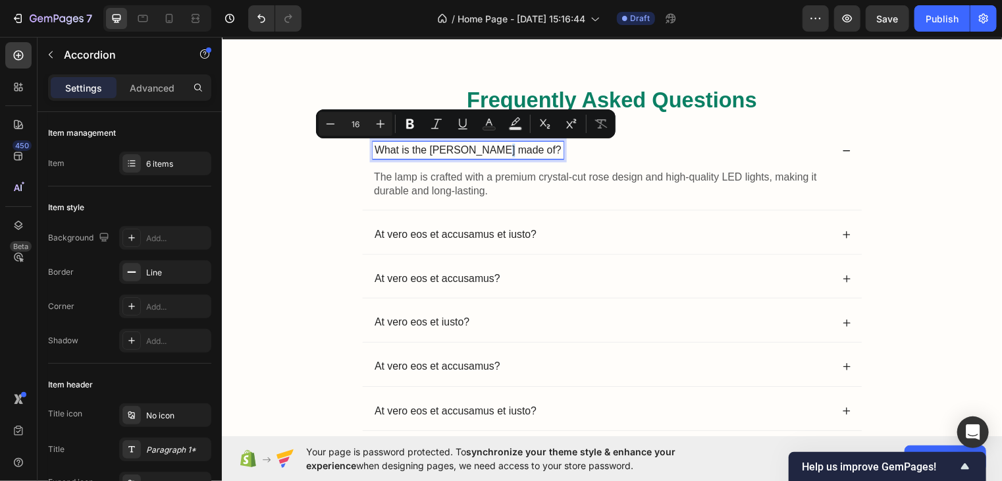
click at [484, 147] on p "What is the [PERSON_NAME] made of?" at bounding box center [470, 151] width 189 height 14
click at [414, 119] on icon "Editor contextual toolbar" at bounding box center [410, 123] width 13 height 13
click at [530, 203] on div "The lamp is crafted with a premium crystal-cut rose design and high-quality LED…" at bounding box center [616, 190] width 506 height 41
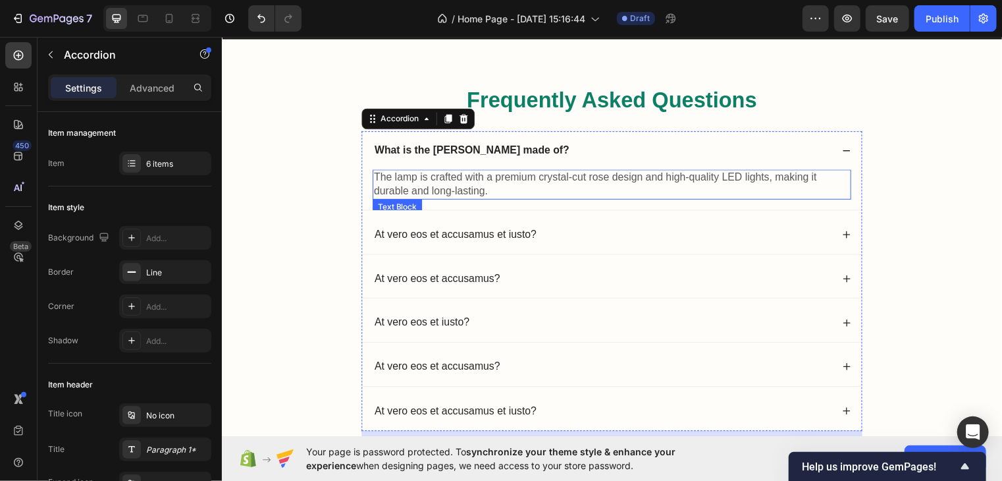
click at [494, 188] on p "The lamp is crafted with a premium crystal-cut rose design and high-quality LED…" at bounding box center [616, 186] width 482 height 28
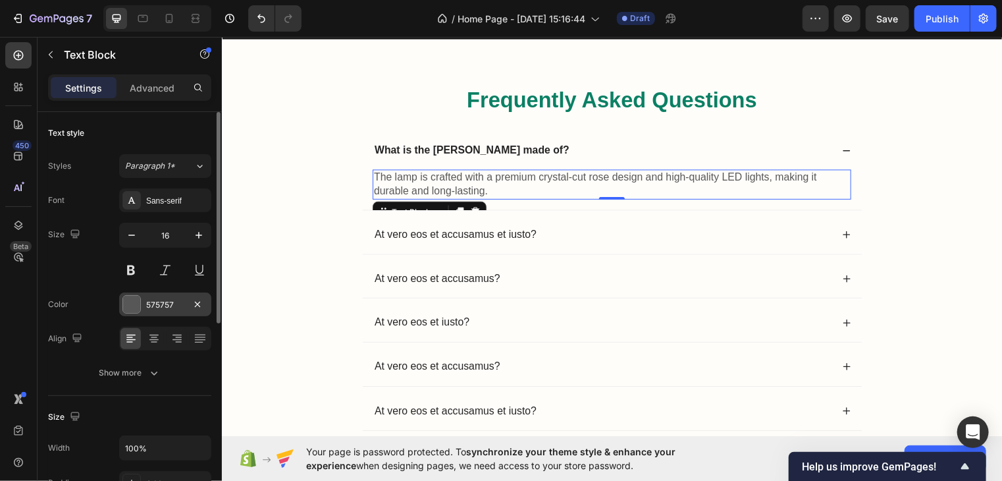
click at [180, 301] on div "575757" at bounding box center [165, 305] width 38 height 12
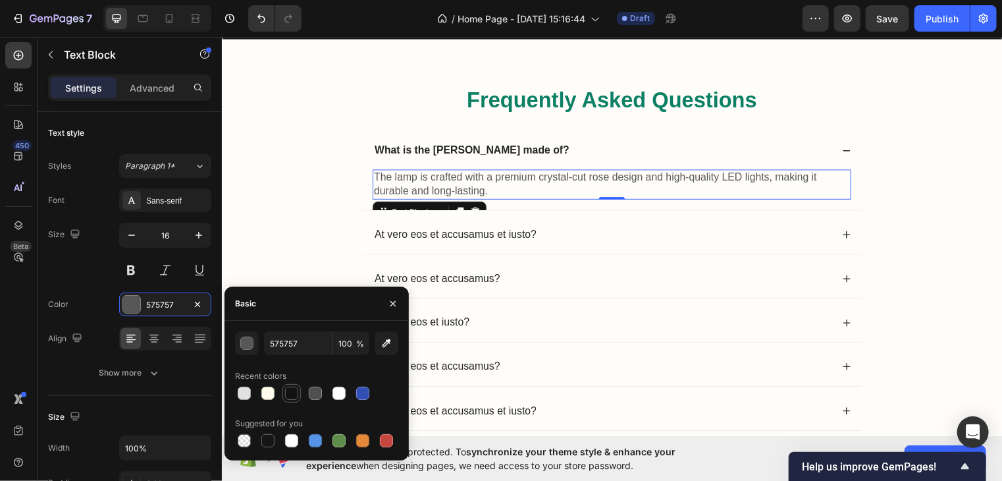
click at [294, 392] on div at bounding box center [291, 392] width 13 height 13
type input "121212"
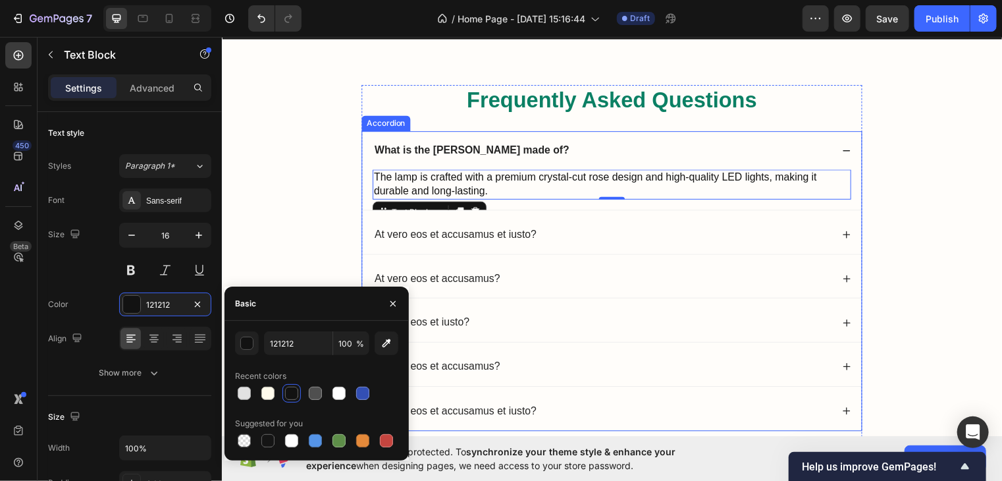
click at [594, 290] on div "At vero eos et accusamus?" at bounding box center [616, 281] width 506 height 39
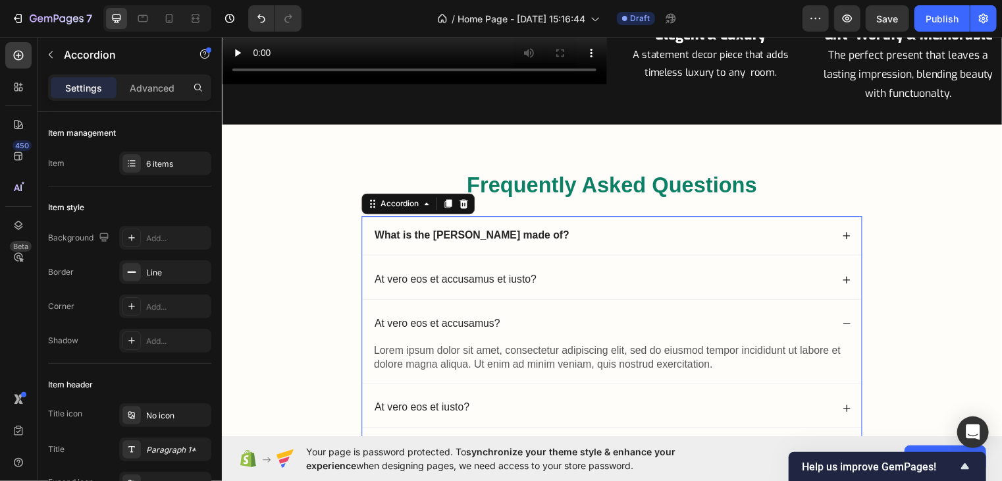
scroll to position [1770, 0]
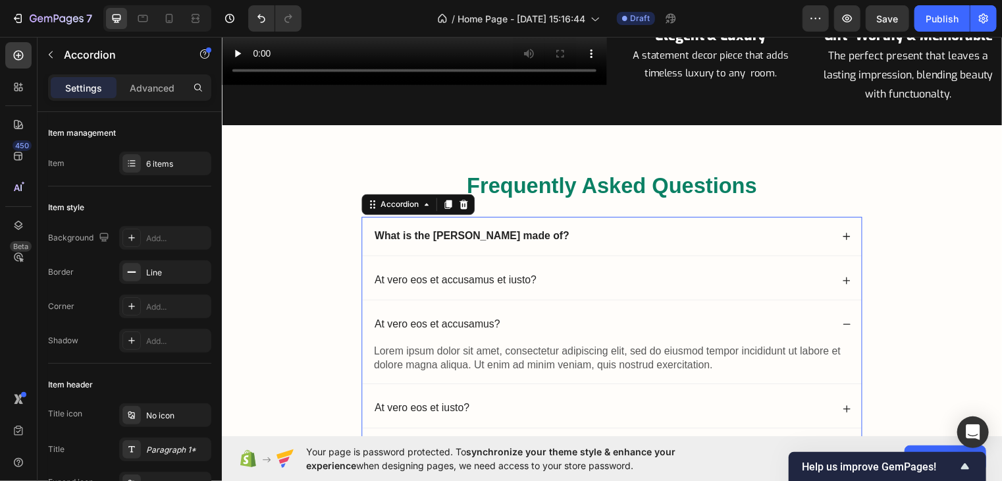
click at [849, 235] on icon at bounding box center [853, 238] width 9 height 9
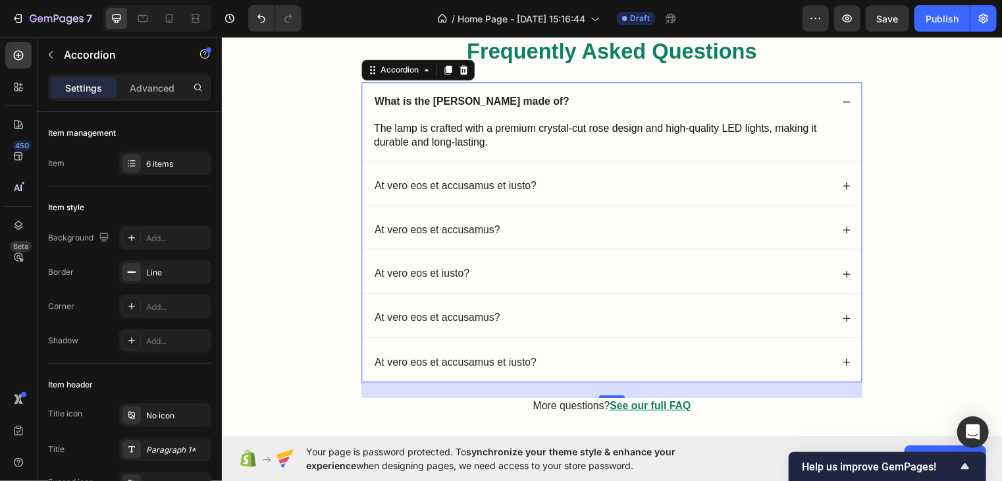
scroll to position [1907, 0]
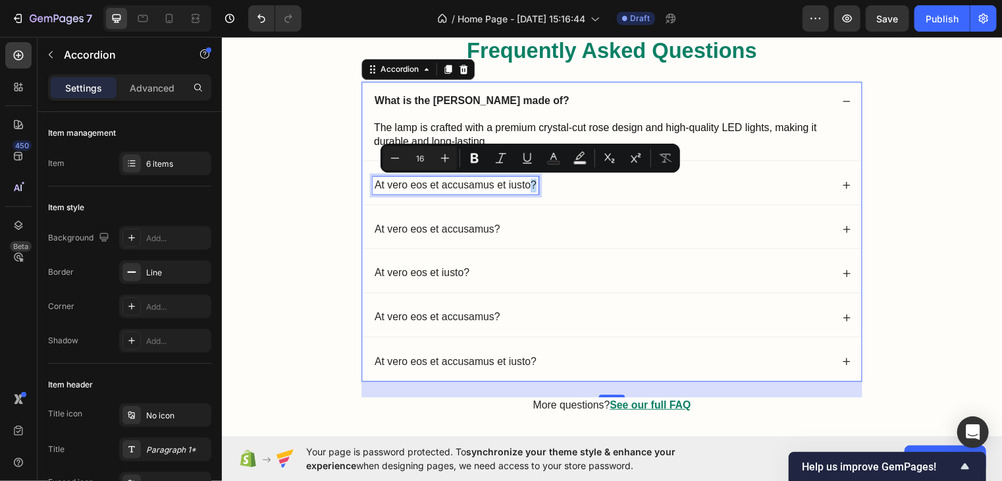
click at [529, 184] on p "At vero eos et accusamus et iusto?" at bounding box center [458, 187] width 164 height 14
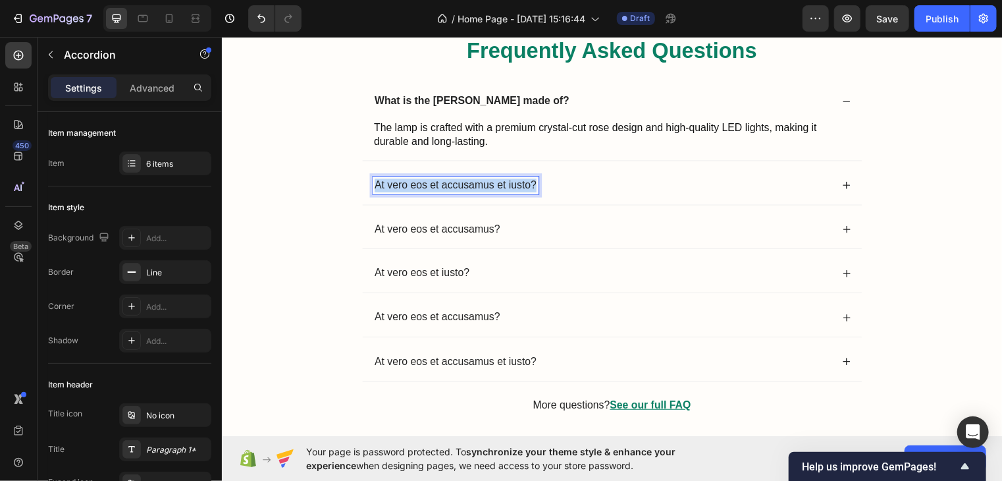
click at [529, 184] on p "At vero eos et accusamus et iusto?" at bounding box center [458, 187] width 164 height 14
click at [849, 182] on icon at bounding box center [853, 186] width 9 height 9
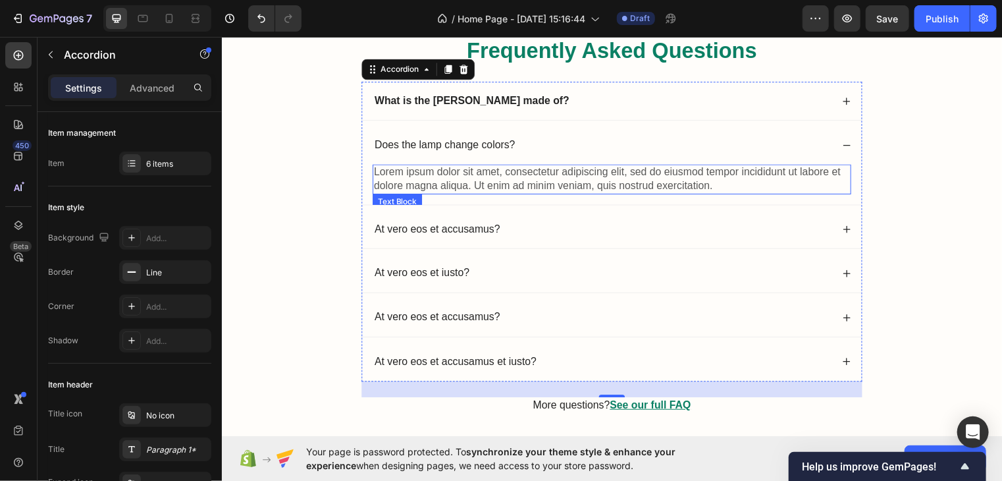
click at [736, 186] on p "Lorem ipsum dolor sit amet, consectetur adipiscing elit, sed do eiusmod tempor …" at bounding box center [616, 181] width 482 height 28
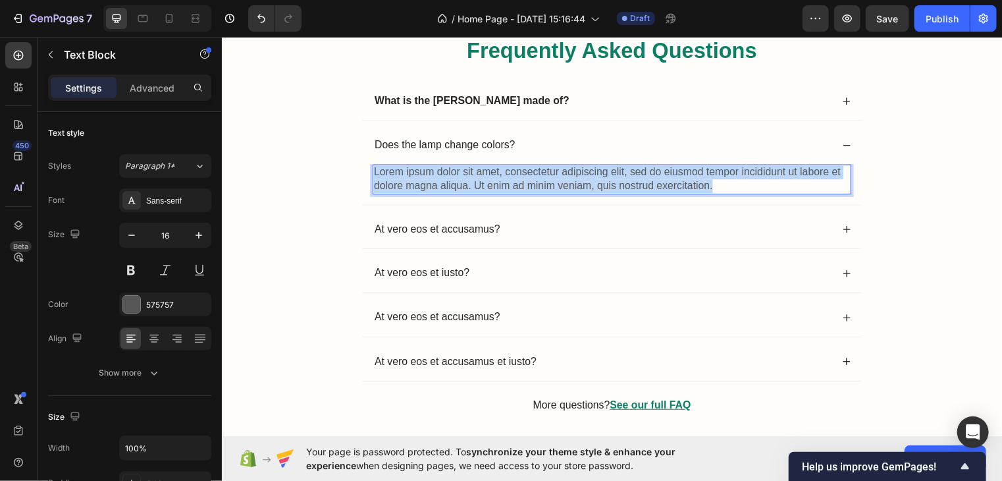
click at [736, 186] on p "Lorem ipsum dolor sit amet, consectetur adipiscing elit, sed do eiusmod tempor …" at bounding box center [616, 181] width 482 height 28
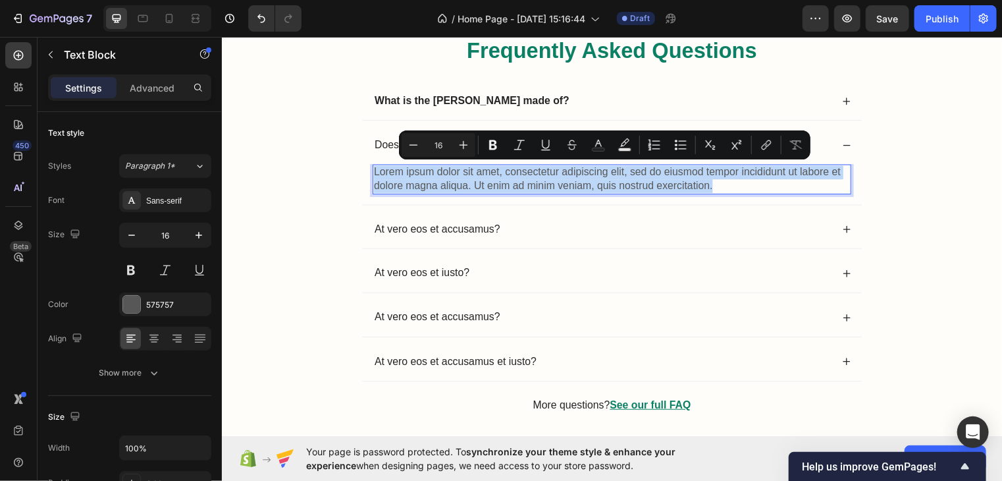
click at [736, 186] on p "Lorem ipsum dolor sit amet, consectetur adipiscing elit, sed do eiusmod tempor …" at bounding box center [616, 181] width 482 height 28
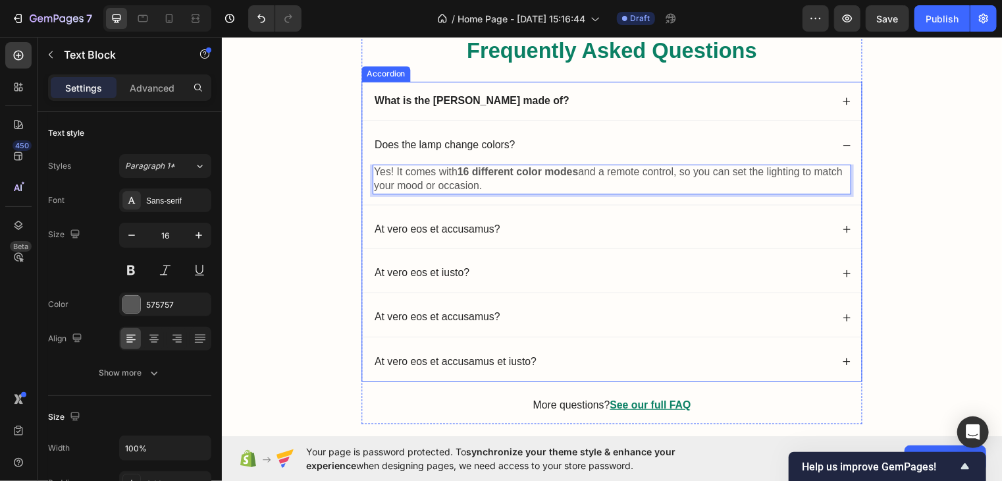
click at [413, 150] on p "Does the lamp change colors?" at bounding box center [447, 146] width 142 height 14
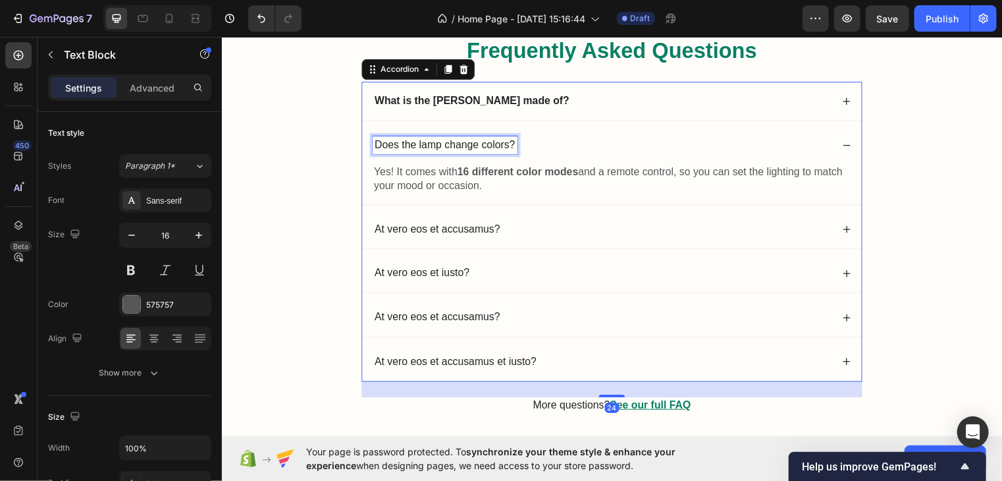
click at [413, 150] on p "Does the lamp change colors?" at bounding box center [447, 146] width 142 height 14
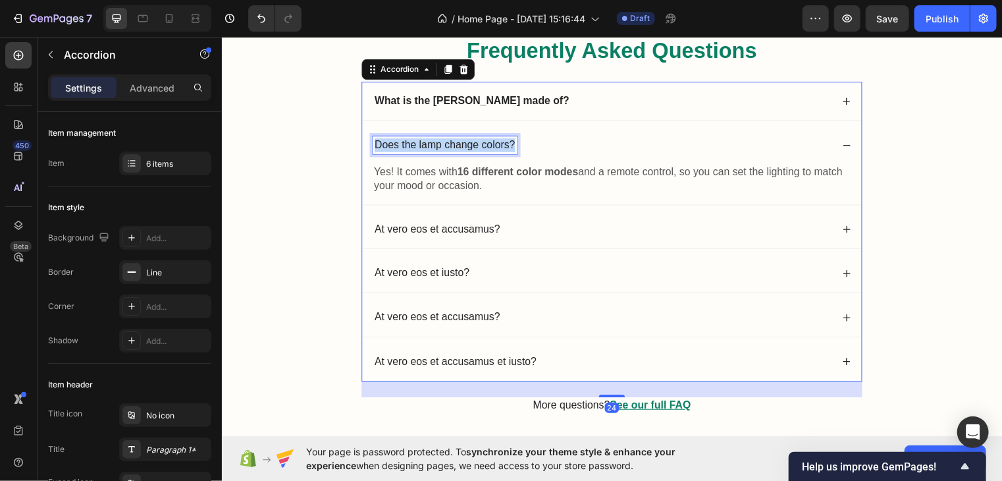
click at [413, 150] on p "Does the lamp change colors?" at bounding box center [447, 146] width 142 height 14
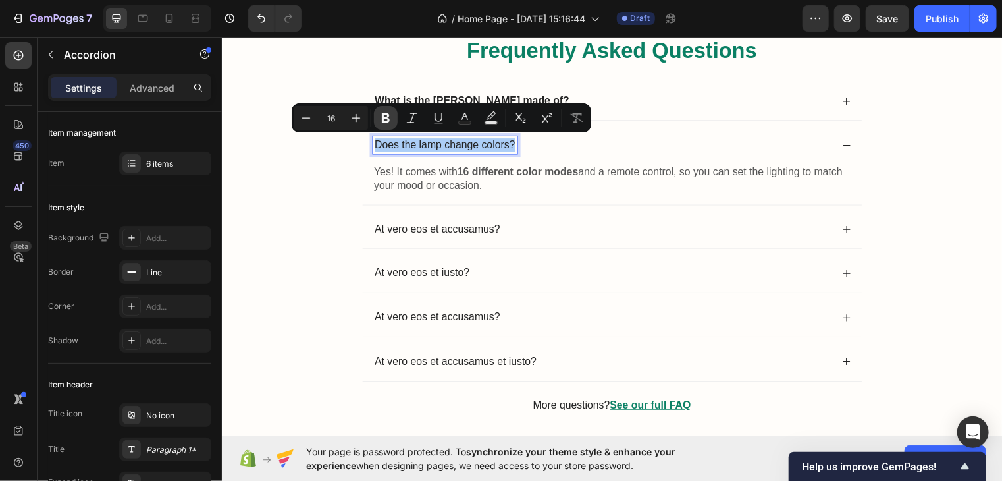
click at [390, 115] on icon "Editor contextual toolbar" at bounding box center [385, 117] width 13 height 13
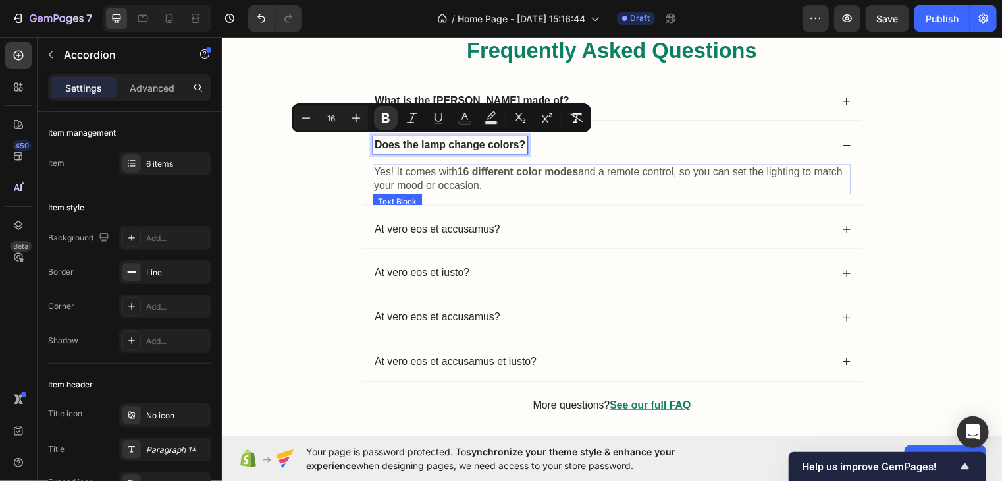
click at [488, 182] on p "Yes! It comes with 16 different color modes and a remote control, so you can se…" at bounding box center [616, 181] width 482 height 28
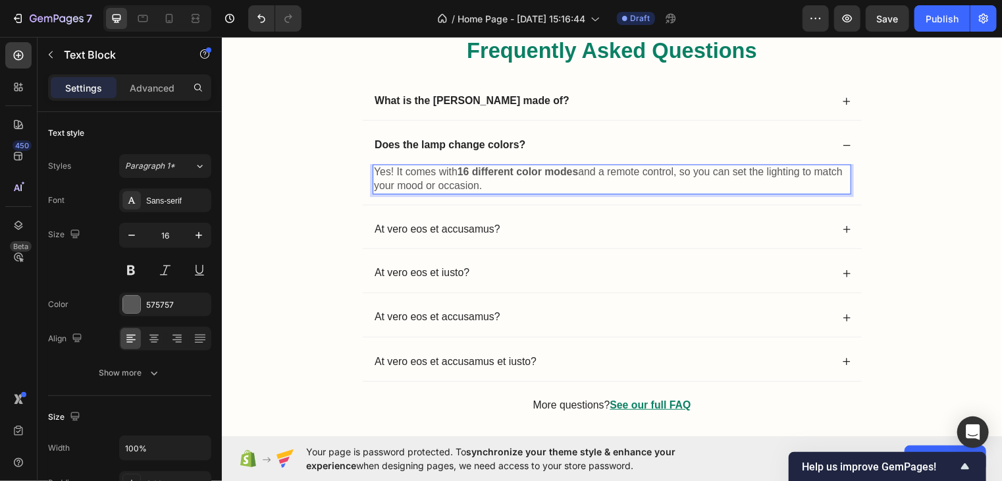
click at [488, 182] on p "Yes! It comes with 16 different color modes and a remote control, so you can se…" at bounding box center [616, 181] width 482 height 28
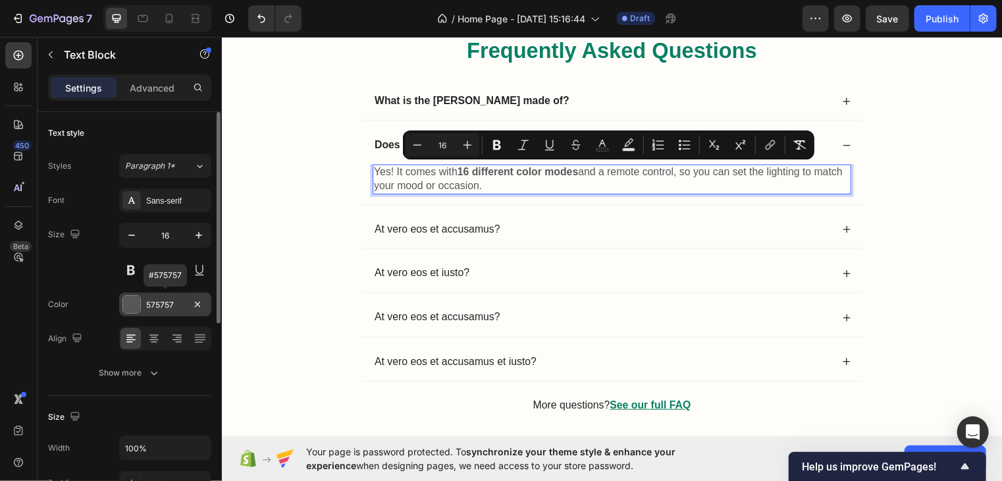
click at [126, 301] on div at bounding box center [131, 304] width 17 height 17
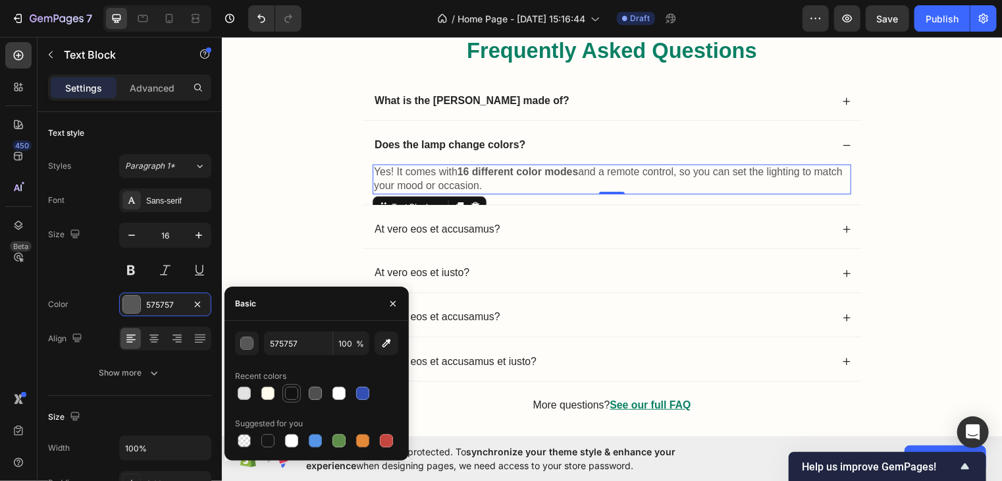
click at [287, 392] on div at bounding box center [291, 392] width 13 height 13
type input "121212"
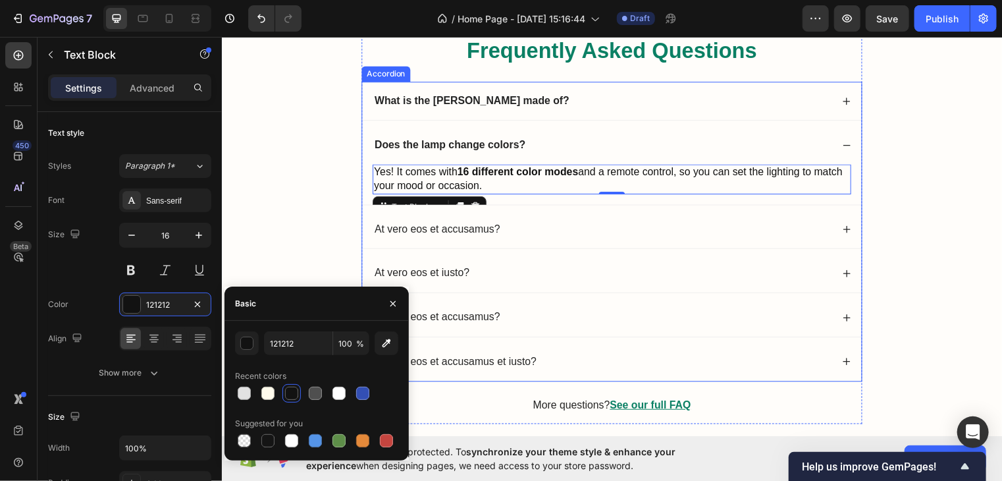
click at [449, 234] on p "At vero eos et accusamus?" at bounding box center [439, 231] width 127 height 14
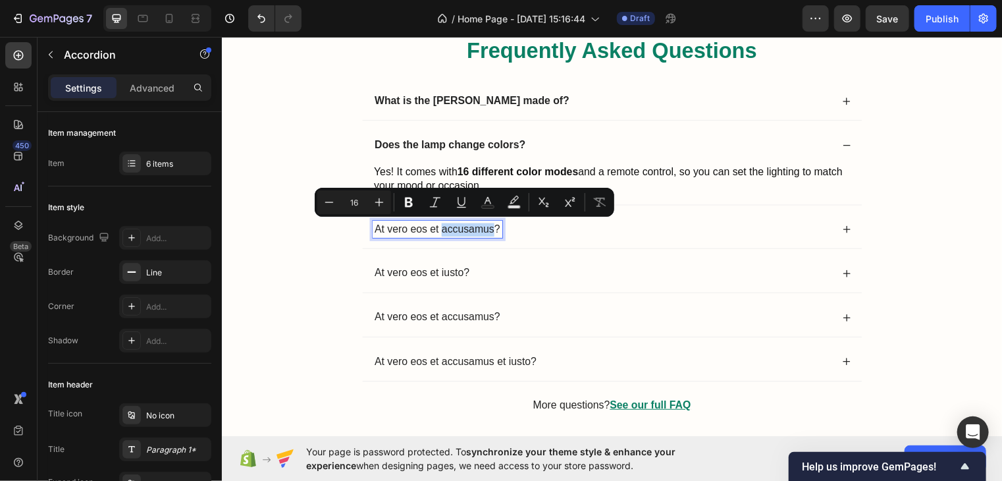
click at [449, 234] on p "At vero eos et accusamus?" at bounding box center [439, 231] width 127 height 14
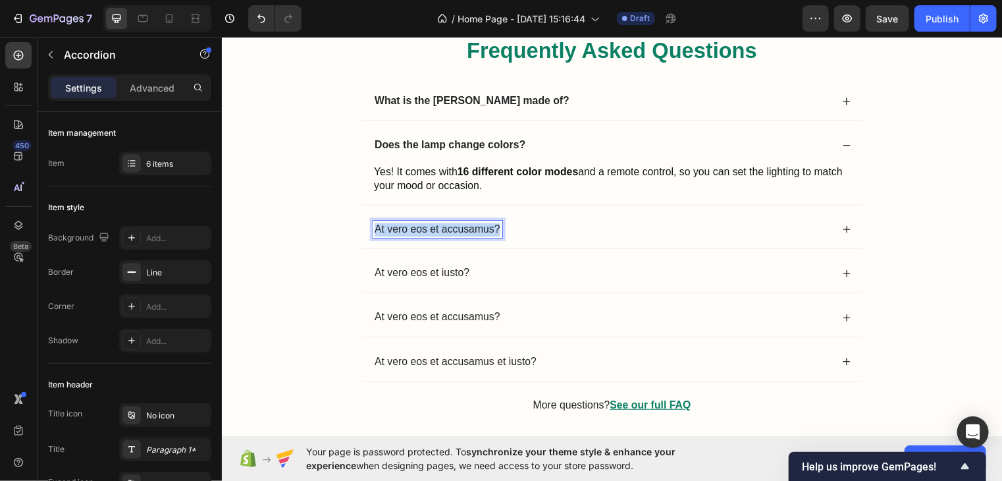
click at [449, 234] on p "At vero eos et accusamus?" at bounding box center [439, 231] width 127 height 14
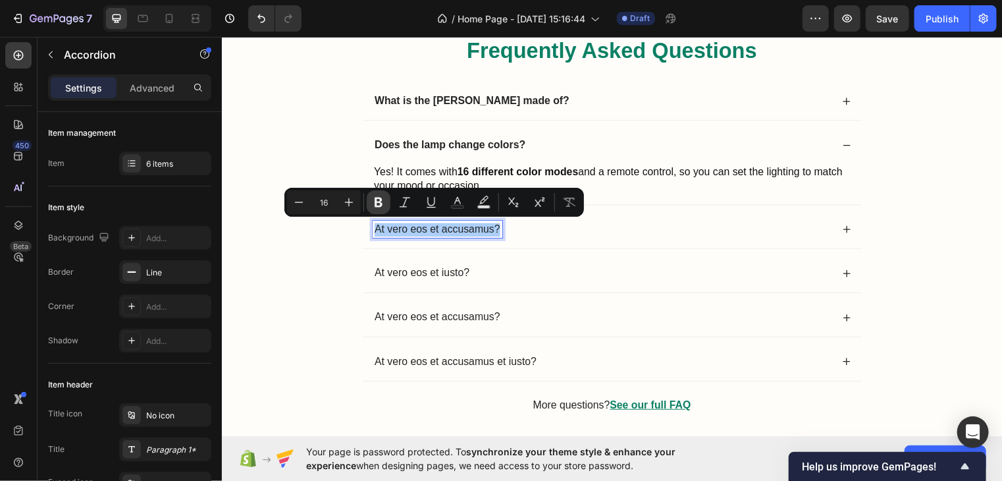
click at [382, 201] on icon "Editor contextual toolbar" at bounding box center [378, 202] width 13 height 13
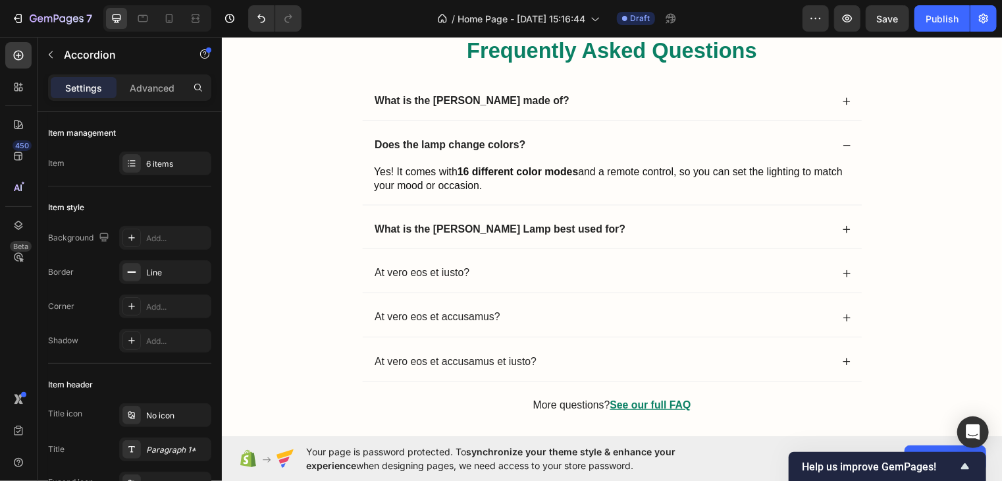
click at [849, 230] on icon at bounding box center [853, 230] width 9 height 9
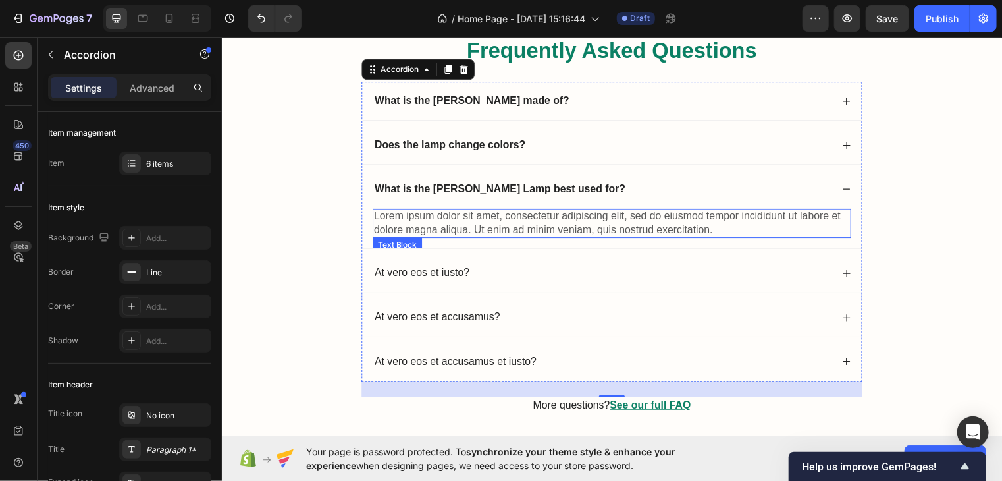
click at [737, 223] on p "Lorem ipsum dolor sit amet, consectetur adipiscing elit, sed do eiusmod tempor …" at bounding box center [616, 225] width 482 height 28
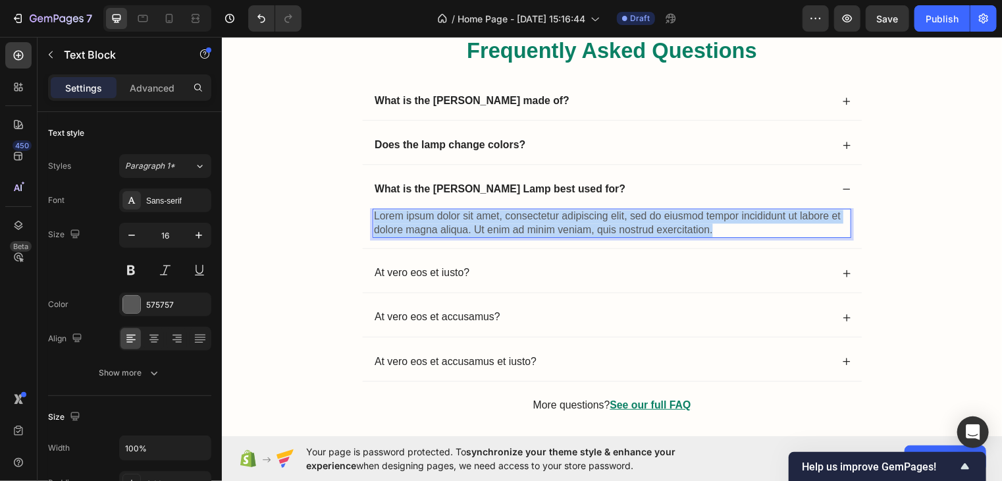
click at [737, 223] on p "Lorem ipsum dolor sit amet, consectetur adipiscing elit, sed do eiusmod tempor …" at bounding box center [616, 225] width 482 height 28
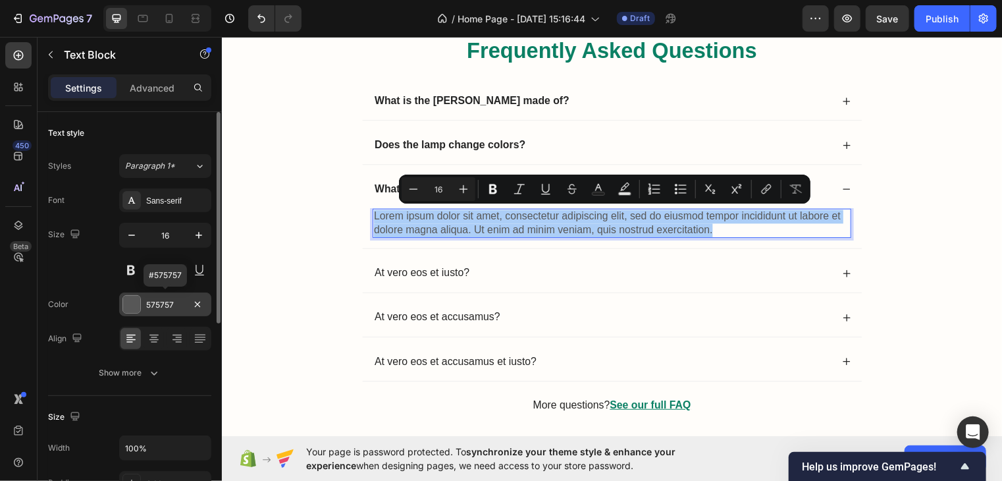
click at [124, 300] on div at bounding box center [131, 304] width 17 height 17
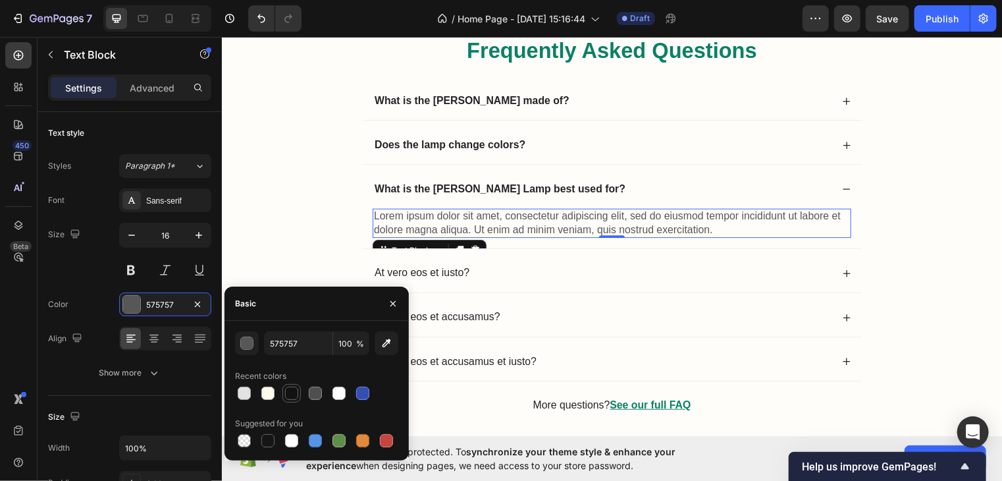
click at [285, 397] on div at bounding box center [291, 392] width 13 height 13
type input "121212"
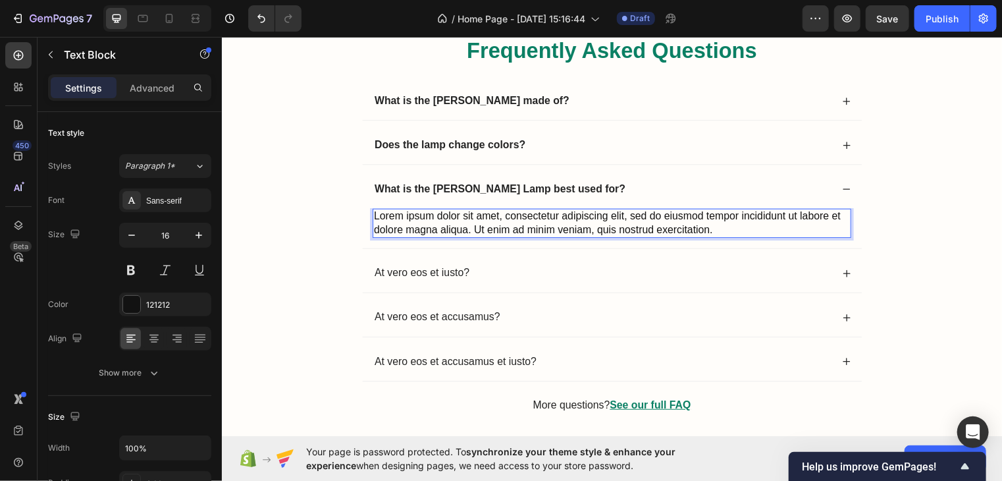
click at [725, 230] on p "Lorem ipsum dolor sit amet, consectetur adipiscing elit, sed do eiusmod tempor …" at bounding box center [616, 225] width 482 height 28
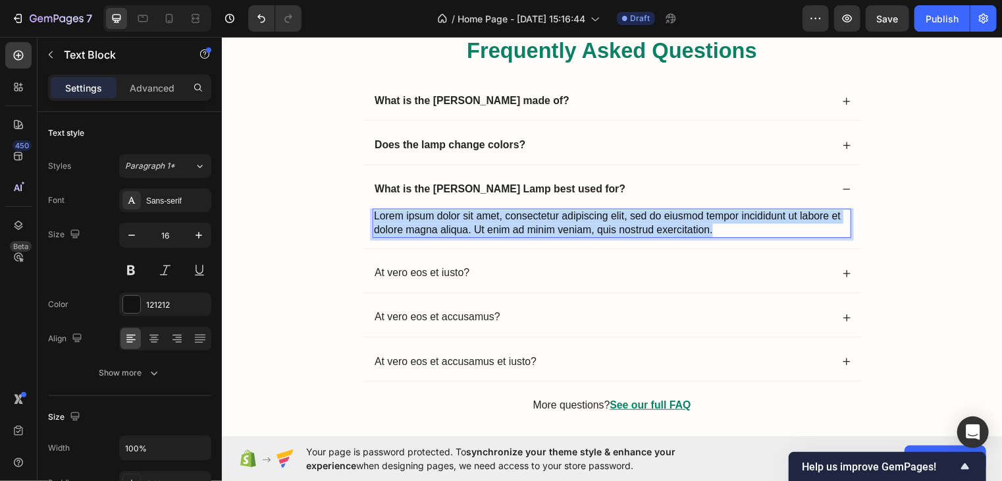
click at [725, 230] on p "Lorem ipsum dolor sit amet, consectetur adipiscing elit, sed do eiusmod tempor …" at bounding box center [616, 225] width 482 height 28
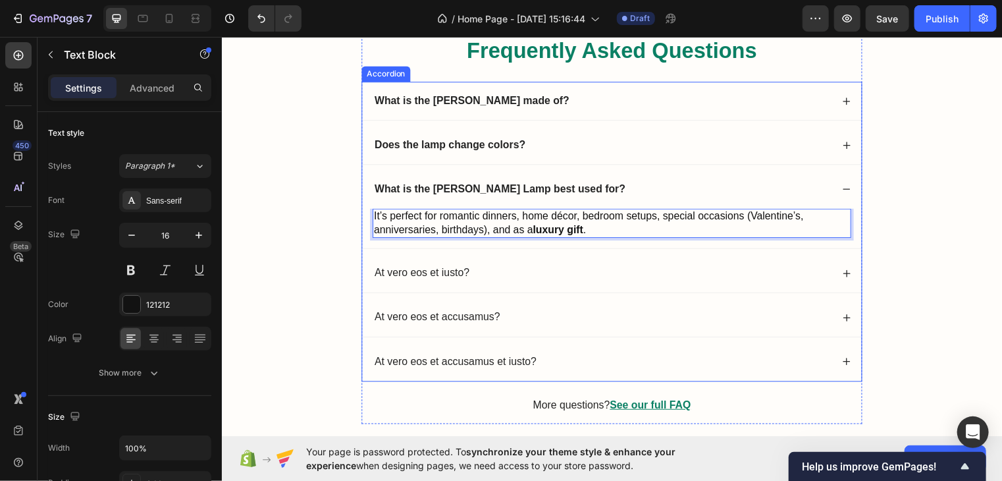
click at [430, 271] on p "At vero eos et iusto?" at bounding box center [424, 276] width 96 height 14
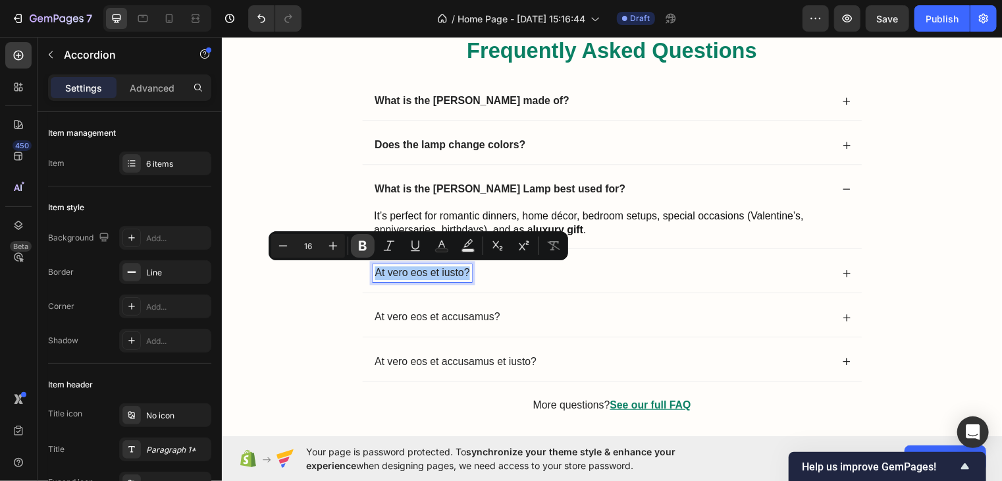
click at [361, 242] on icon "Editor contextual toolbar" at bounding box center [363, 246] width 8 height 10
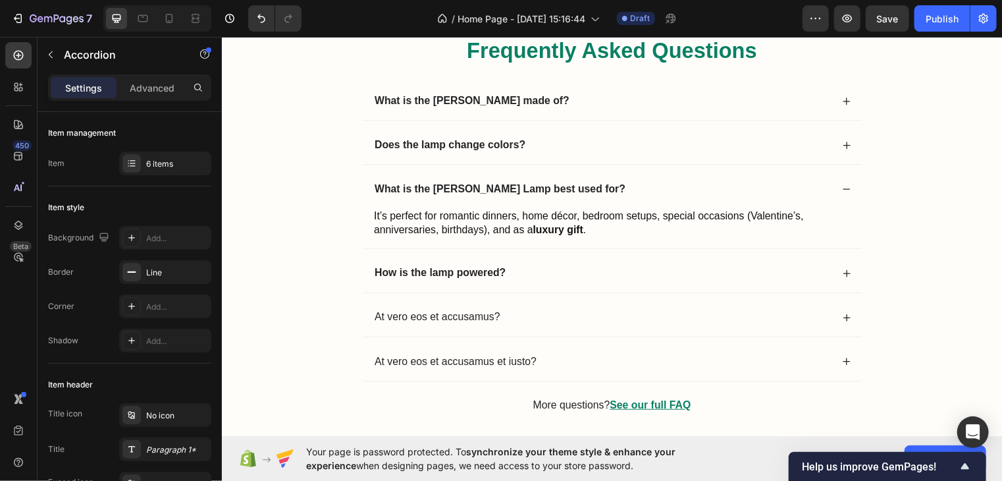
click at [852, 271] on icon at bounding box center [853, 275] width 9 height 9
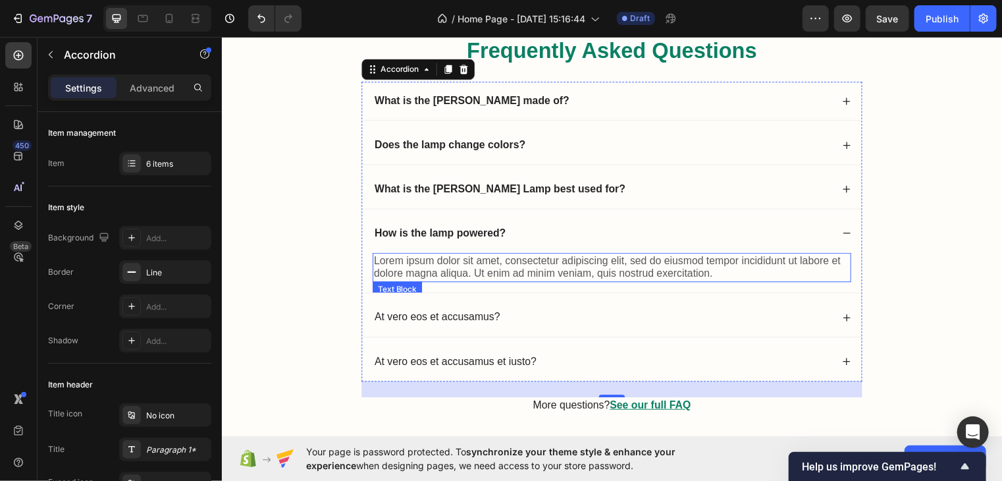
click at [734, 261] on p "Lorem ipsum dolor sit amet, consectetur adipiscing elit, sed do eiusmod tempor …" at bounding box center [616, 270] width 482 height 28
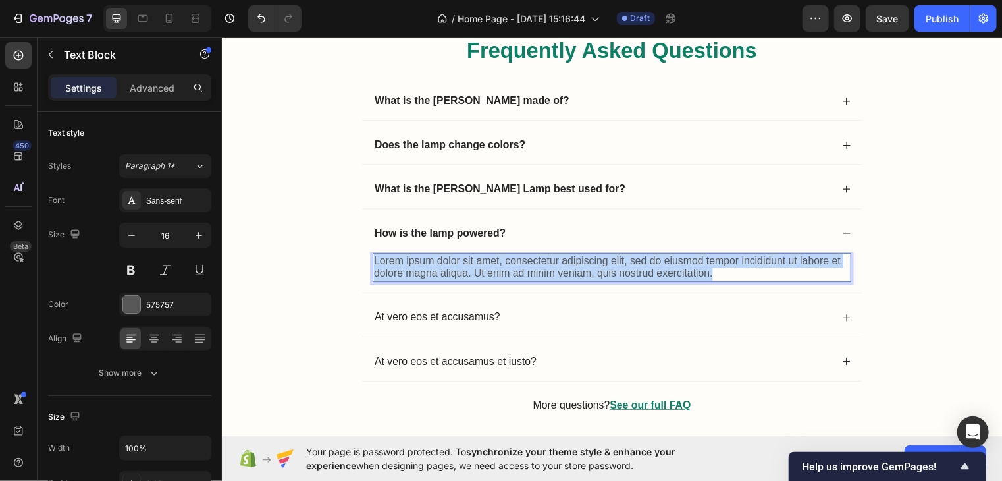
click at [734, 261] on p "Lorem ipsum dolor sit amet, consectetur adipiscing elit, sed do eiusmod tempor …" at bounding box center [616, 270] width 482 height 28
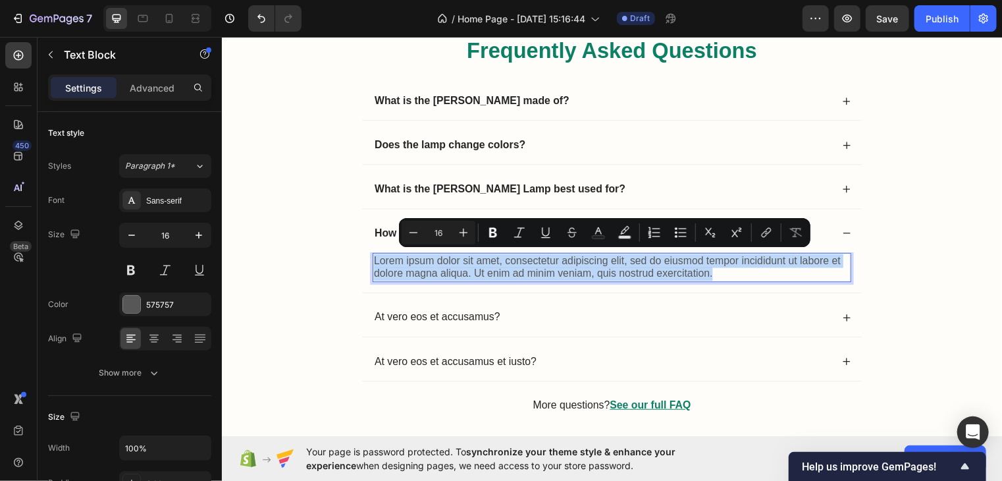
click at [734, 261] on p "Lorem ipsum dolor sit amet, consectetur adipiscing elit, sed do eiusmod tempor …" at bounding box center [616, 270] width 482 height 28
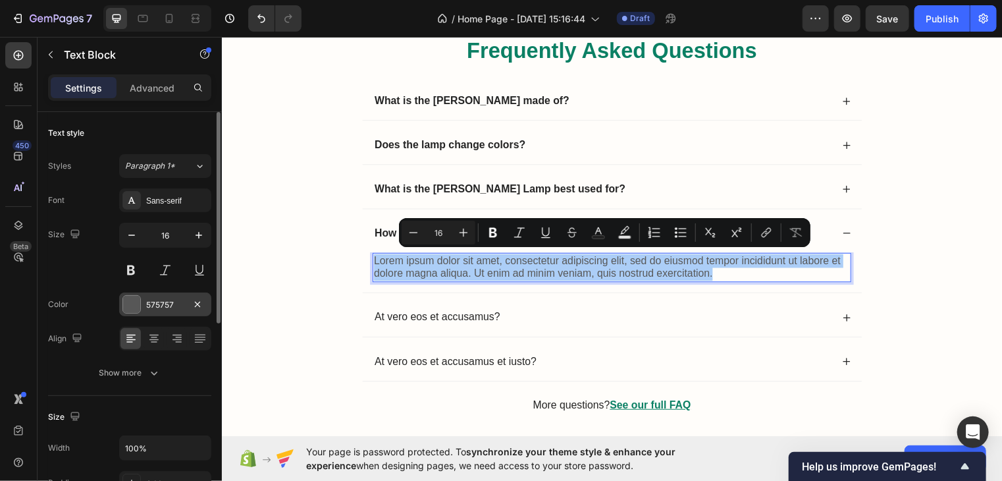
click at [132, 299] on div at bounding box center [131, 304] width 17 height 17
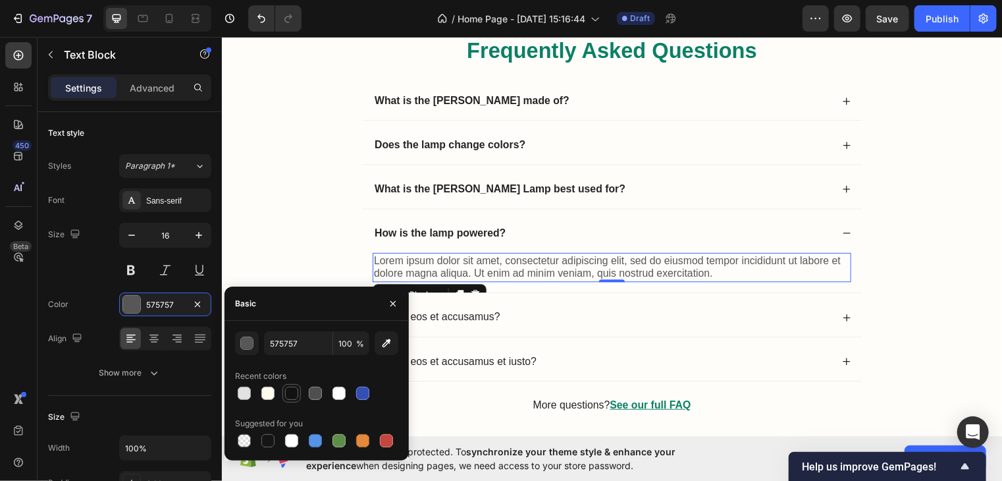
click at [292, 395] on div at bounding box center [291, 392] width 13 height 13
type input "121212"
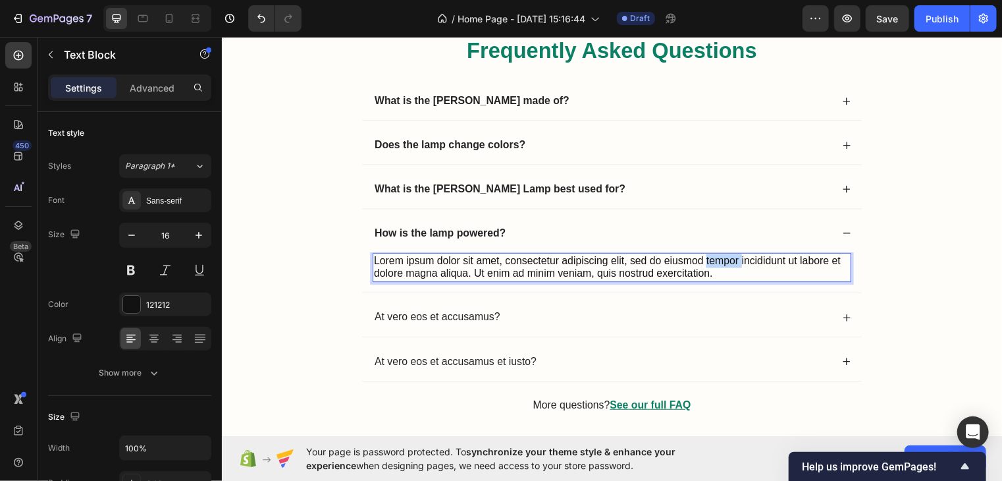
click at [719, 264] on p "Lorem ipsum dolor sit amet, consectetur adipiscing elit, sed do eiusmod tempor …" at bounding box center [616, 270] width 482 height 28
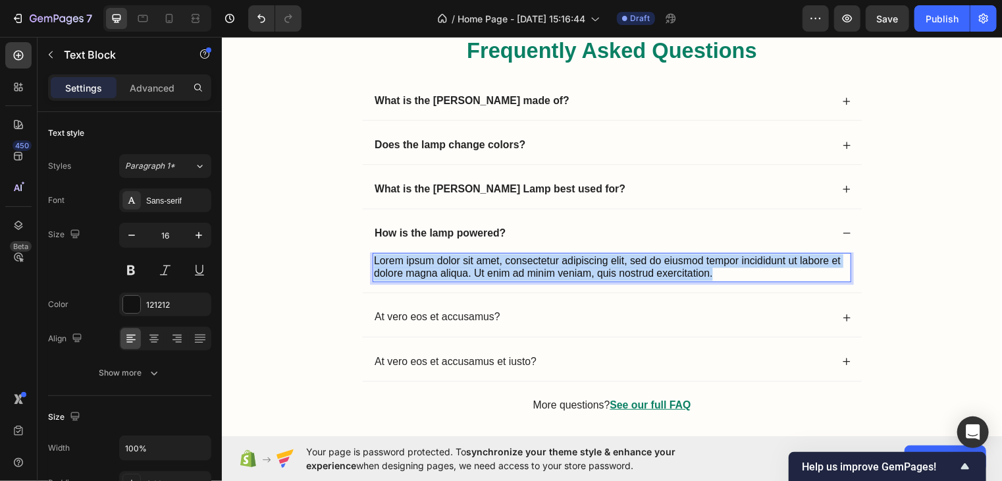
click at [719, 264] on p "Lorem ipsum dolor sit amet, consectetur adipiscing elit, sed do eiusmod tempor …" at bounding box center [616, 270] width 482 height 28
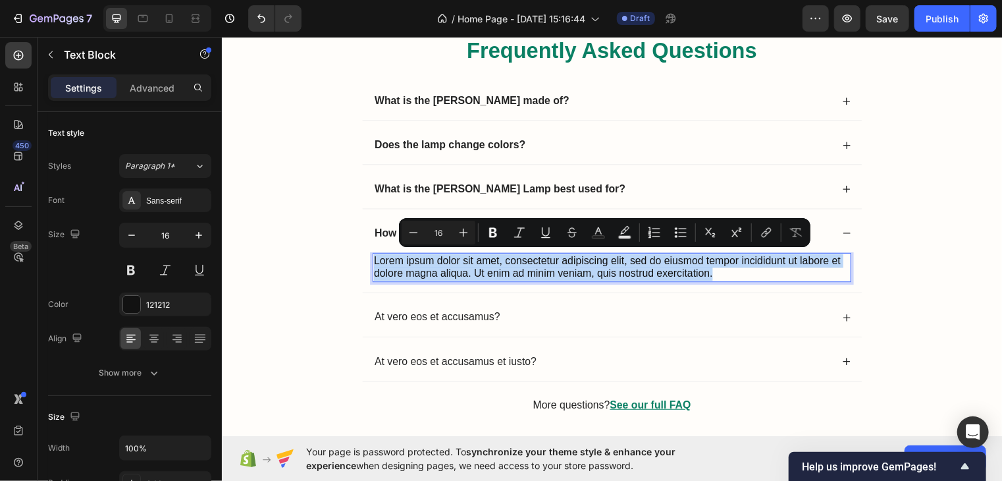
click at [719, 264] on p "Lorem ipsum dolor sit amet, consectetur adipiscing elit, sed do eiusmod tempor …" at bounding box center [616, 270] width 482 height 28
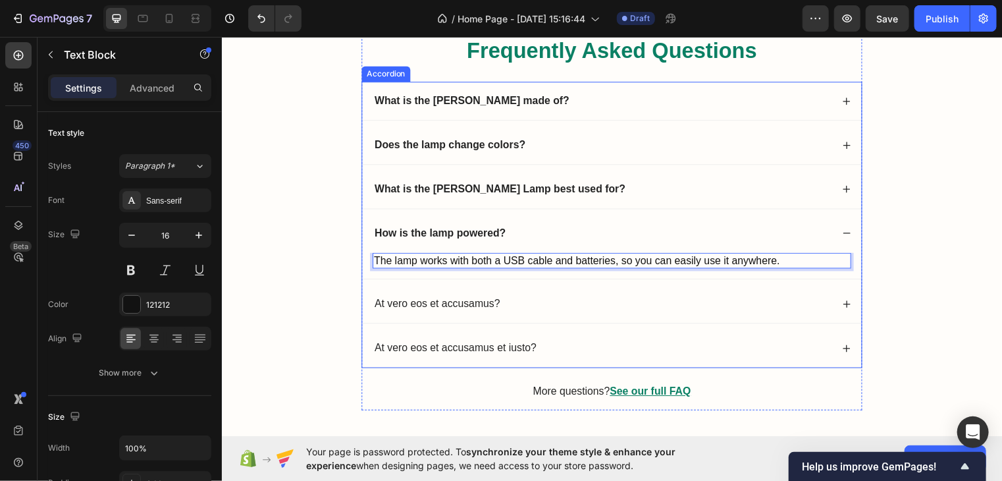
click at [367, 296] on div "At vero eos et accusamus?" at bounding box center [616, 306] width 506 height 39
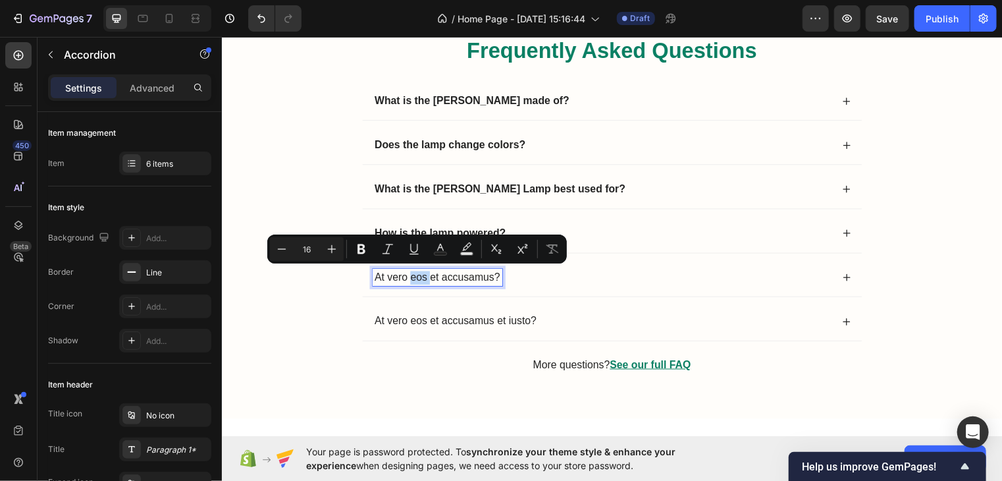
click at [409, 273] on p "At vero eos et accusamus?" at bounding box center [439, 280] width 127 height 14
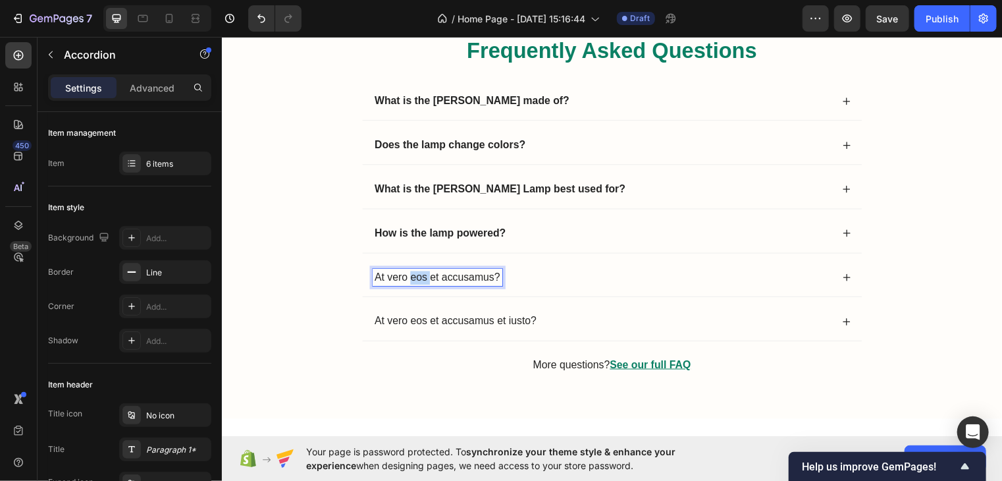
click at [409, 273] on p "At vero eos et accusamus?" at bounding box center [439, 280] width 127 height 14
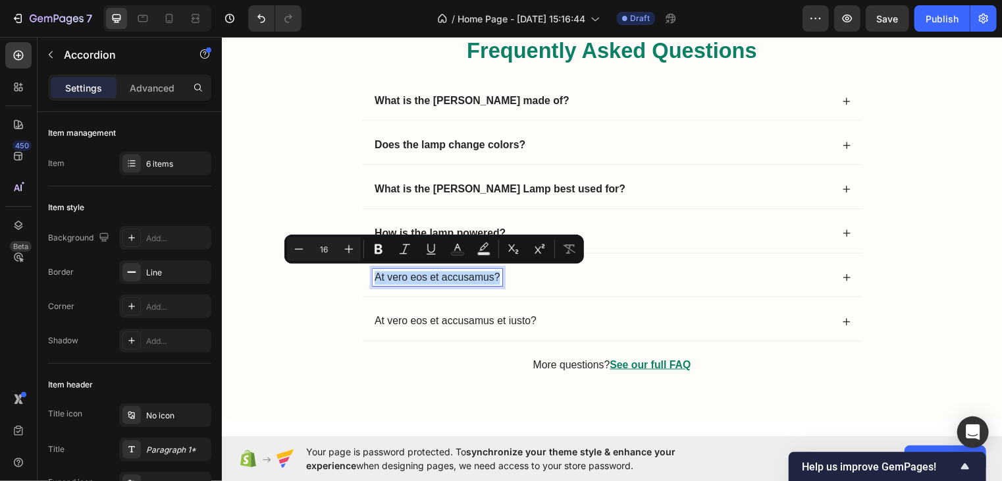
click at [409, 273] on p "At vero eos et accusamus?" at bounding box center [439, 280] width 127 height 14
click at [368, 244] on button "Bold" at bounding box center [379, 249] width 24 height 24
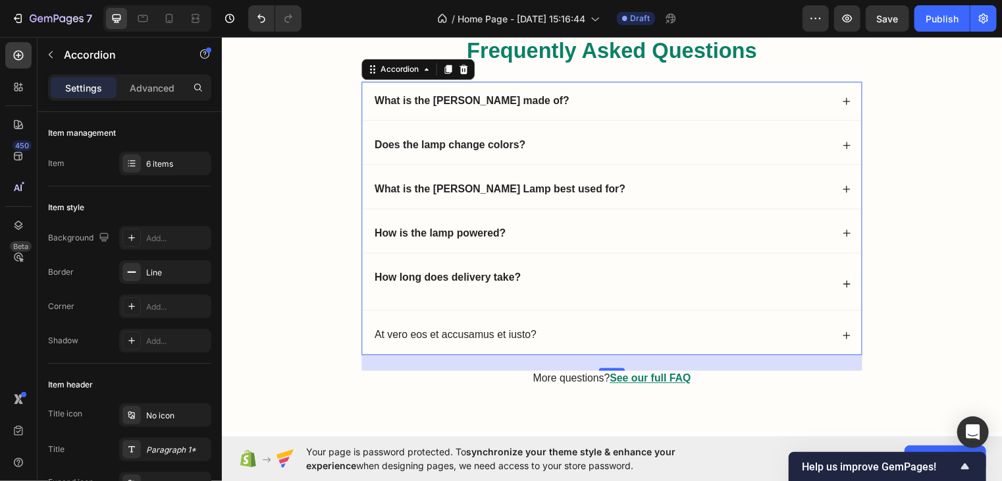
click at [610, 301] on div "How long does delivery take?" at bounding box center [616, 287] width 506 height 53
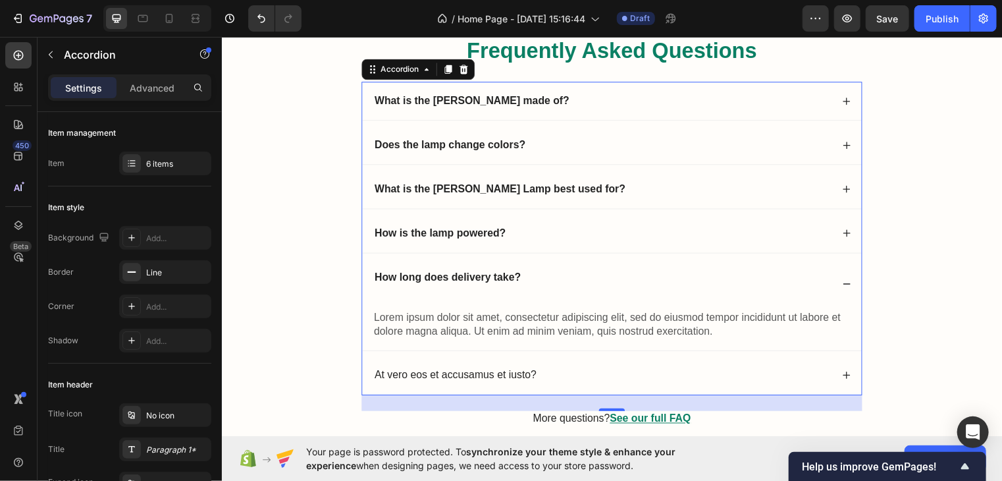
click at [711, 291] on div "How long does delivery take?" at bounding box center [606, 287] width 465 height 32
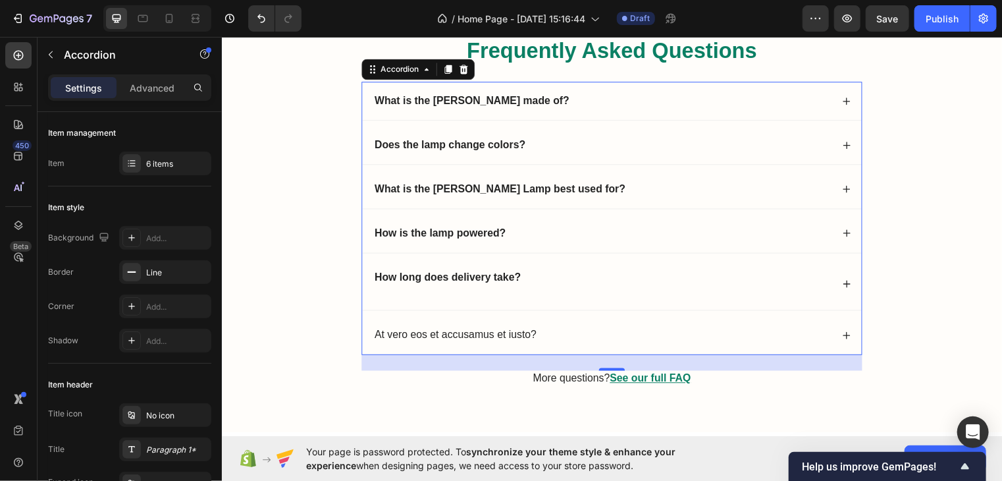
click at [851, 286] on icon at bounding box center [854, 286] width 7 height 7
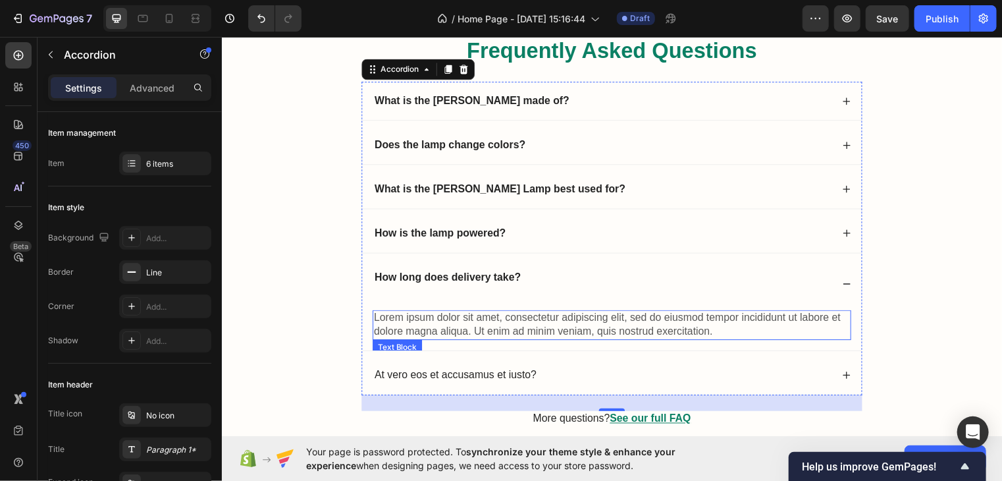
click at [716, 326] on p "Lorem ipsum dolor sit amet, consectetur adipiscing elit, sed do eiusmod tempor …" at bounding box center [616, 328] width 482 height 28
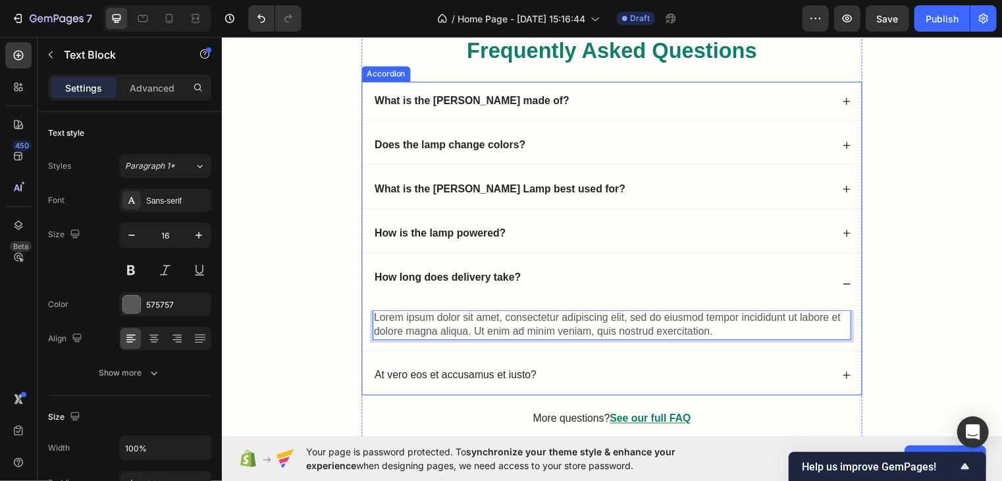
click at [850, 230] on icon at bounding box center [853, 234] width 9 height 9
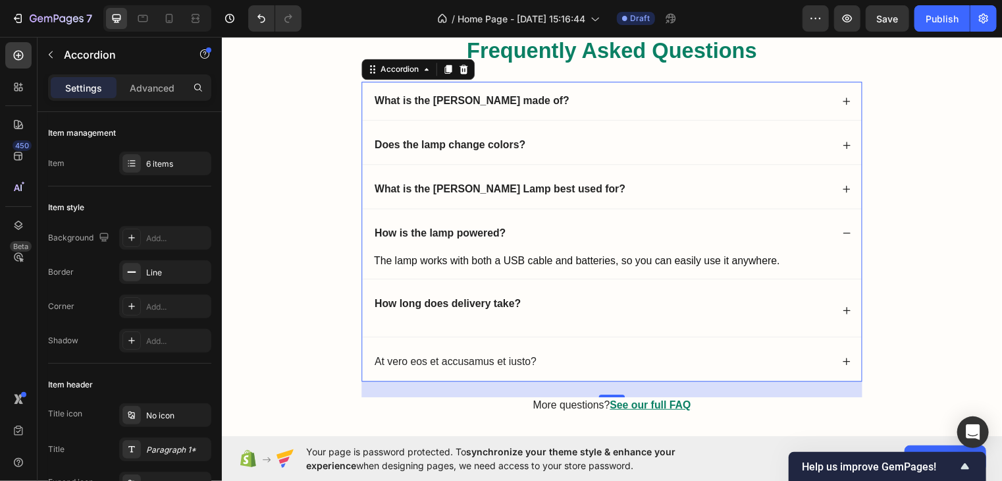
click at [851, 309] on icon at bounding box center [853, 313] width 9 height 9
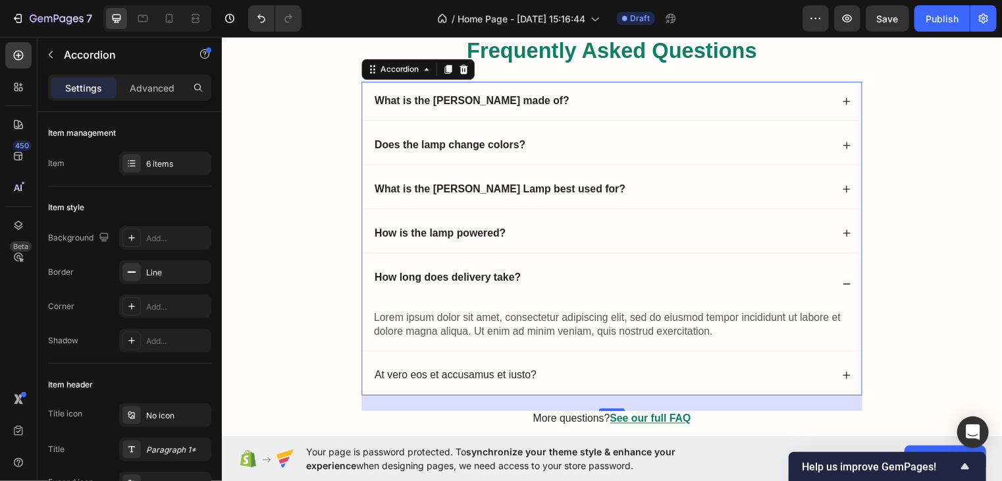
click at [851, 291] on icon at bounding box center [853, 286] width 9 height 9
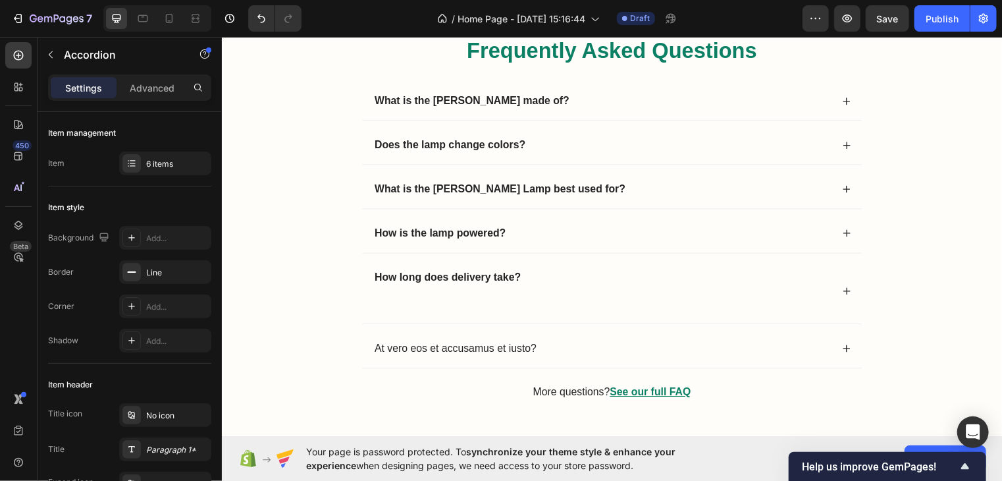
click at [710, 286] on div "How long does delivery take?" at bounding box center [606, 293] width 465 height 45
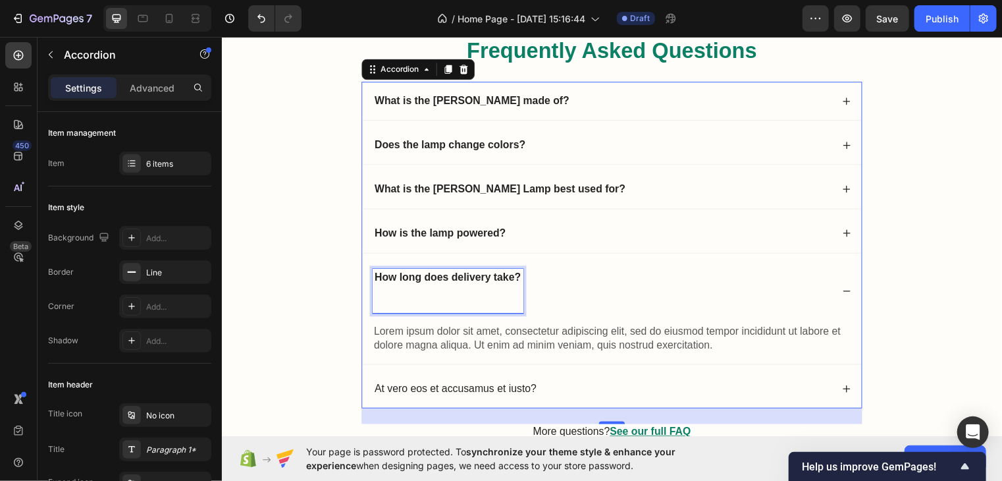
click at [515, 290] on p "How long does delivery take?" at bounding box center [450, 293] width 148 height 41
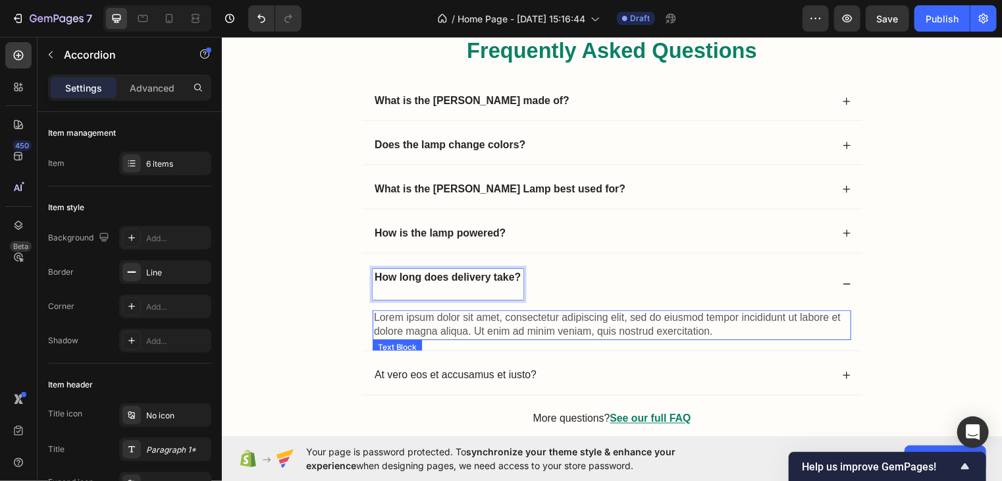
click at [706, 328] on p "Lorem ipsum dolor sit amet, consectetur adipiscing elit, sed do eiusmod tempor …" at bounding box center [616, 328] width 482 height 28
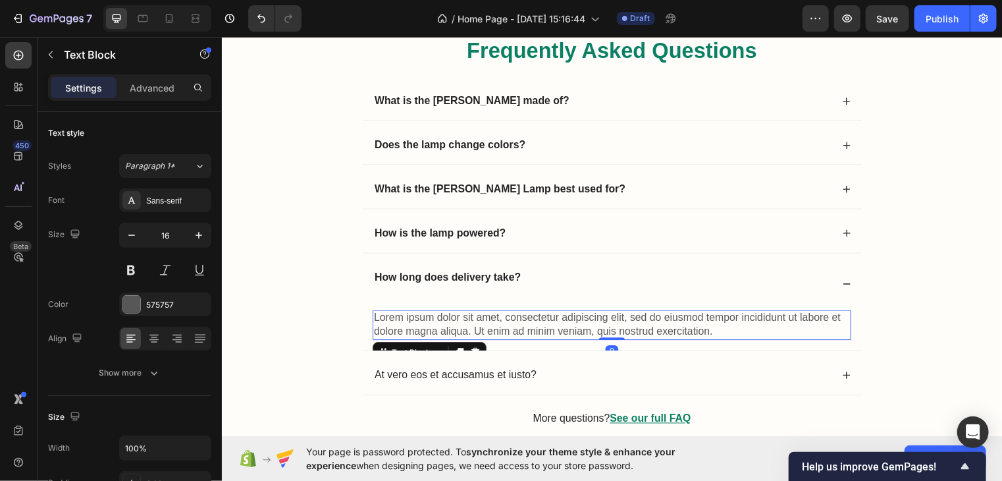
click at [706, 328] on p "Lorem ipsum dolor sit amet, consectetur adipiscing elit, sed do eiusmod tempor …" at bounding box center [616, 328] width 482 height 28
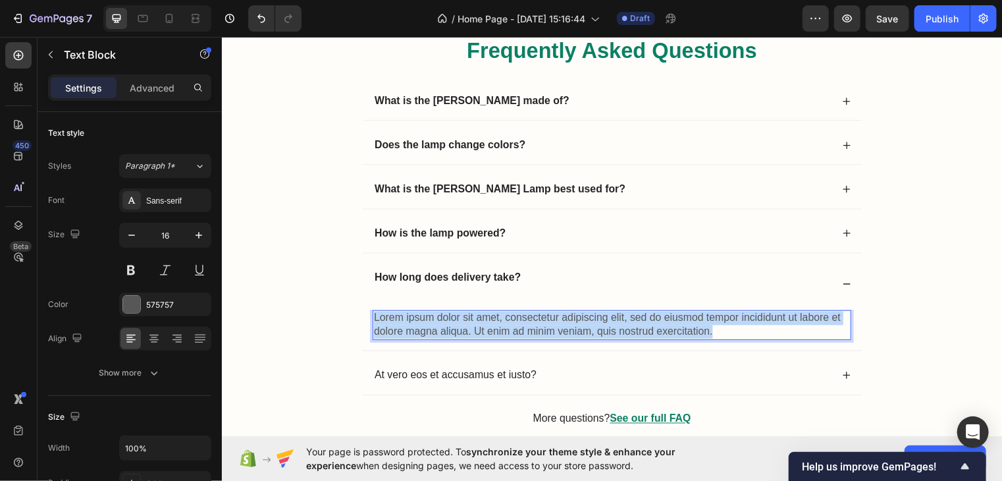
click at [706, 328] on p "Lorem ipsum dolor sit amet, consectetur adipiscing elit, sed do eiusmod tempor …" at bounding box center [616, 328] width 482 height 28
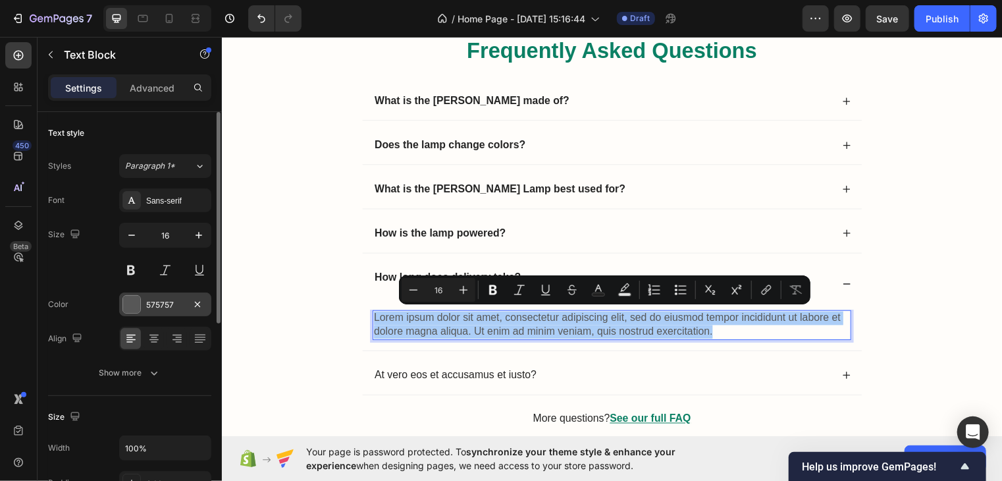
click at [128, 301] on div at bounding box center [131, 304] width 17 height 17
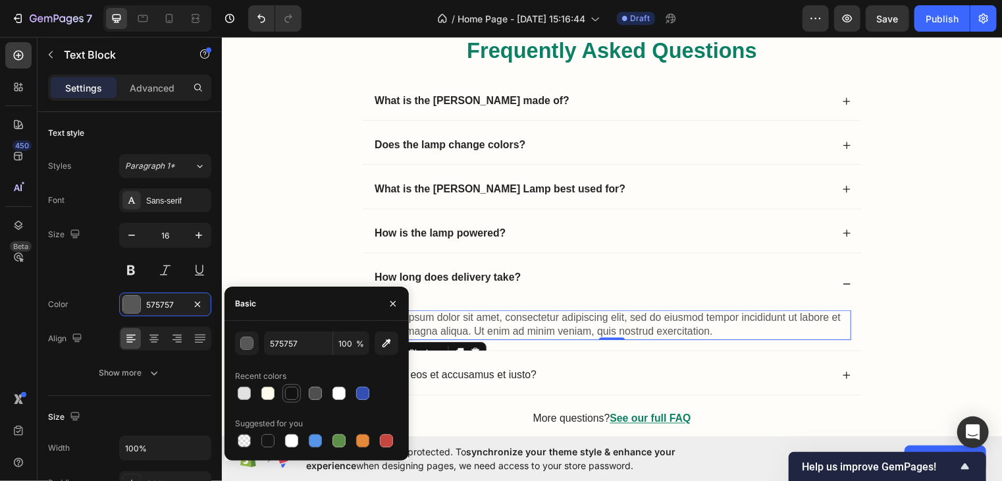
click at [289, 398] on div at bounding box center [291, 392] width 13 height 13
type input "121212"
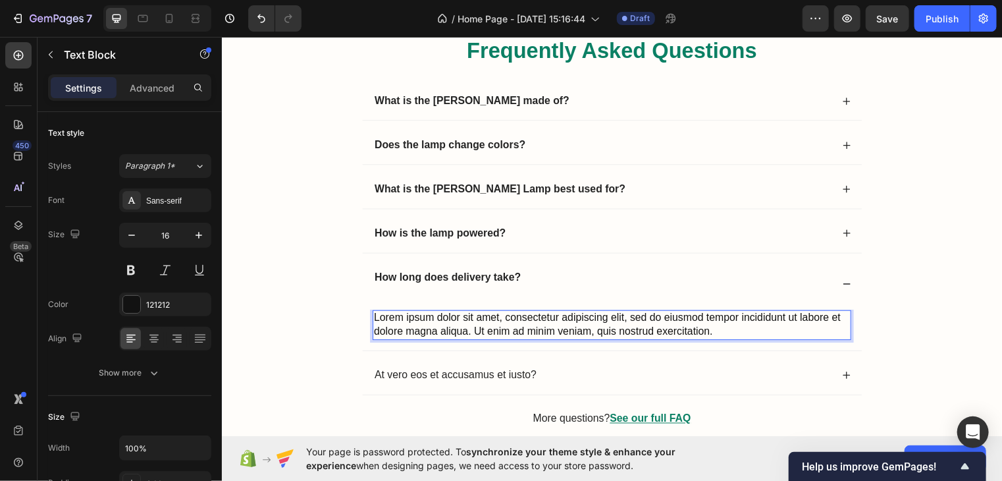
click at [728, 327] on p "Lorem ipsum dolor sit amet, consectetur adipiscing elit, sed do eiusmod tempor …" at bounding box center [616, 328] width 482 height 28
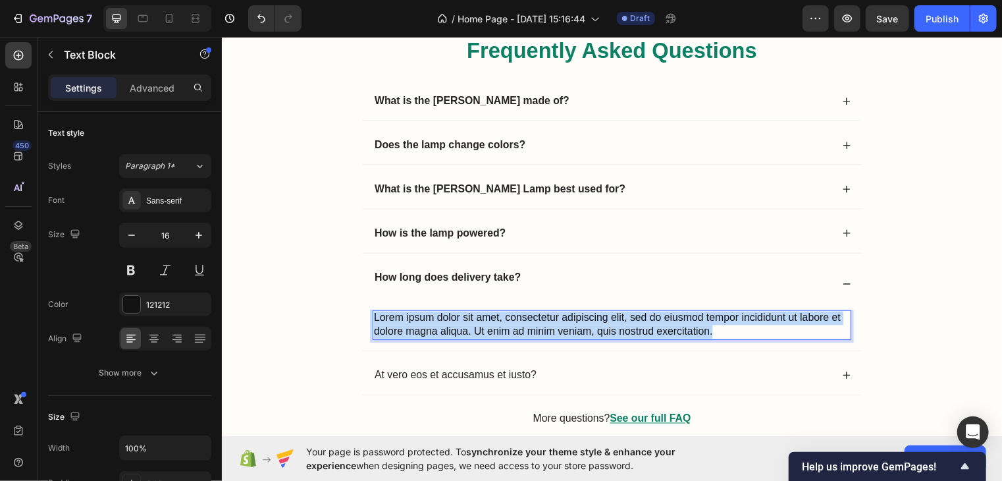
click at [728, 327] on p "Lorem ipsum dolor sit amet, consectetur adipiscing elit, sed do eiusmod tempor …" at bounding box center [616, 328] width 482 height 28
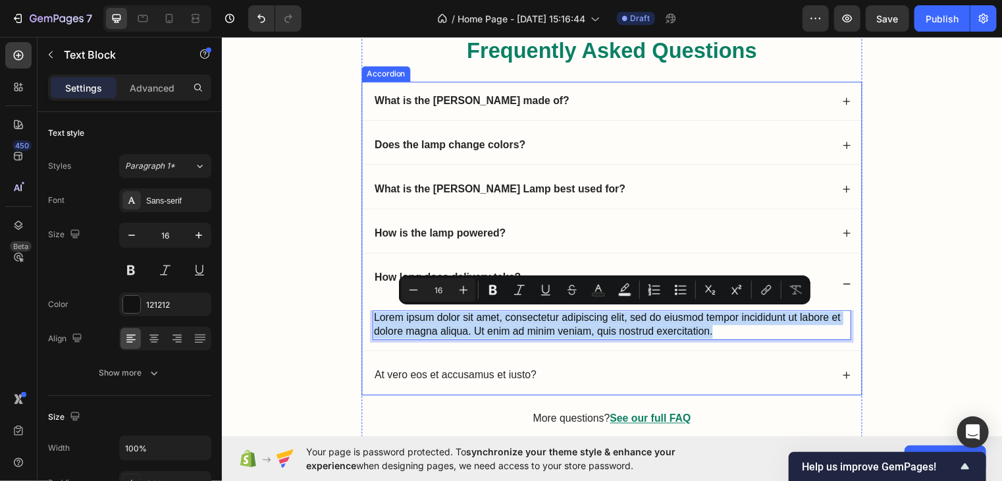
click at [385, 190] on strong "What is the Crystal Rose Lamp best used for?" at bounding box center [503, 189] width 254 height 11
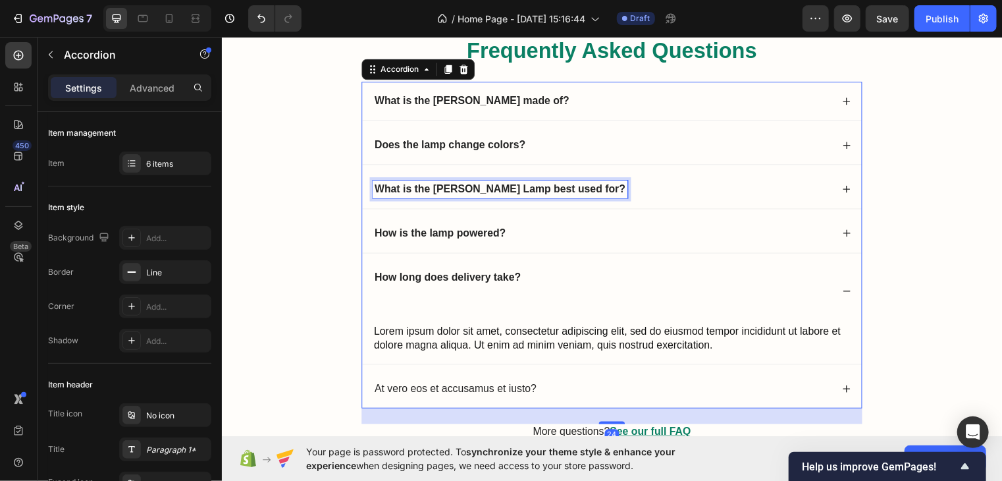
click at [385, 190] on strong "What is the Crystal Rose Lamp best used for?" at bounding box center [503, 189] width 254 height 11
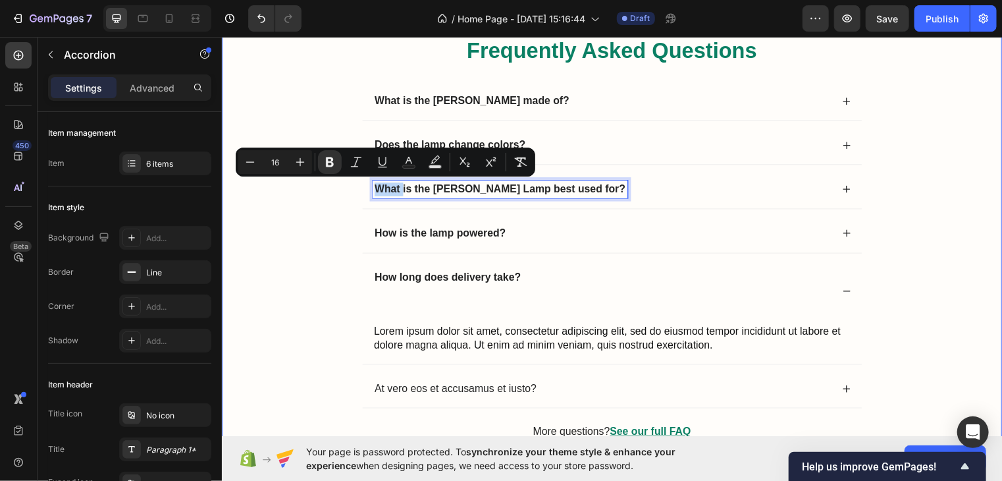
click at [348, 199] on div "Frequently Asked Questions Heading What is the Crystal Rose Lamp made of? Does …" at bounding box center [616, 250] width 764 height 431
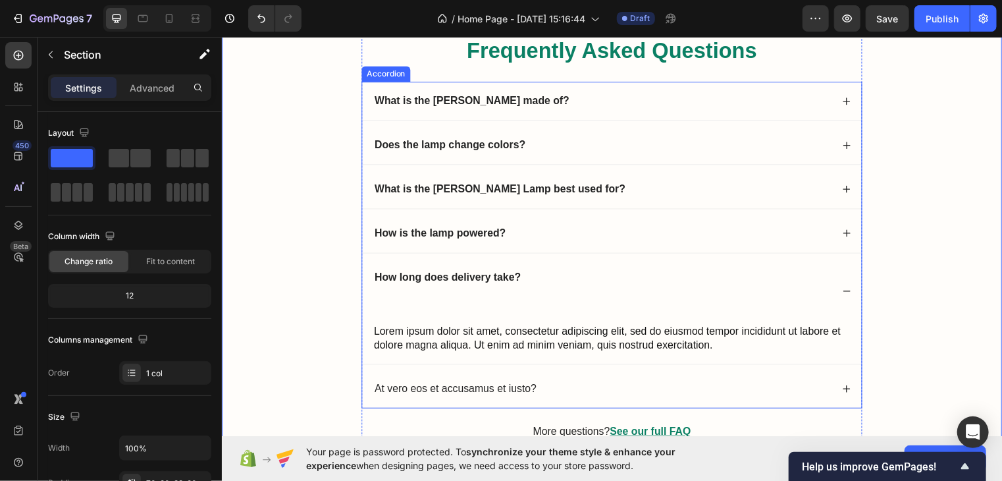
click at [812, 199] on div "What is the Crystal Rose Lamp best used for?" at bounding box center [616, 190] width 506 height 39
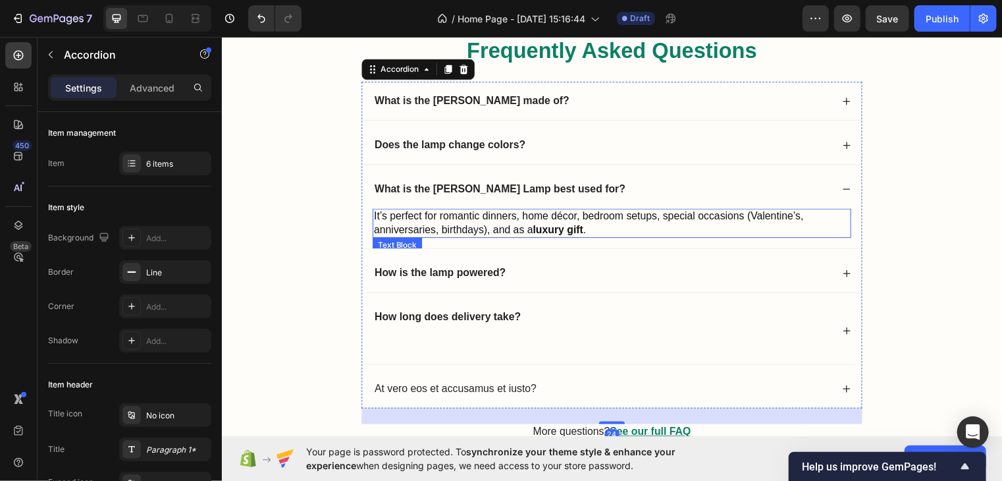
click at [767, 220] on p "It’s perfect for romantic dinners, home décor, bedroom setups, special occasion…" at bounding box center [616, 225] width 482 height 28
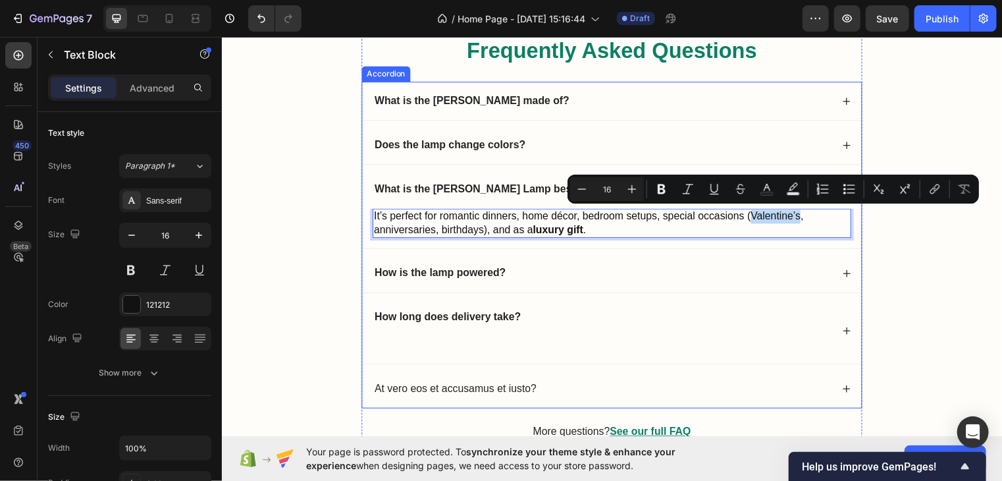
click at [714, 260] on div "How is the lamp powered?" at bounding box center [616, 275] width 506 height 39
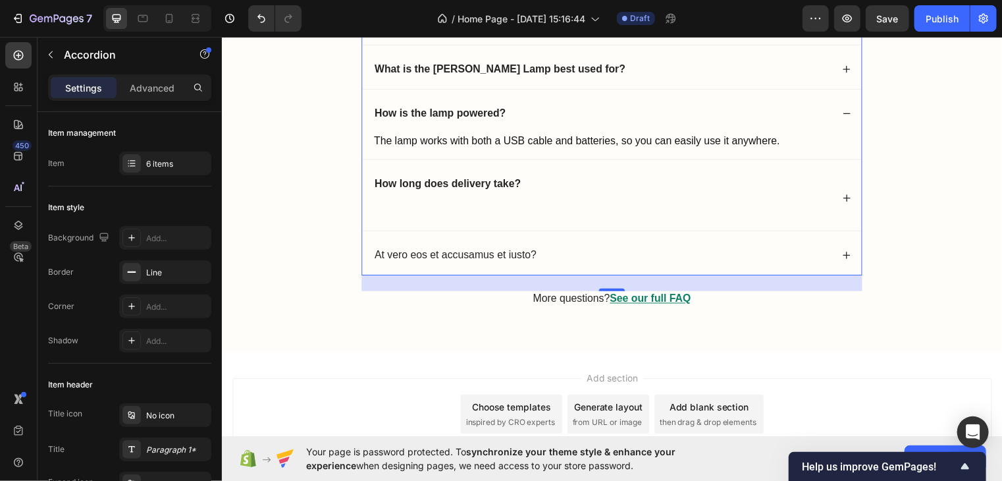
scroll to position [1949, 0]
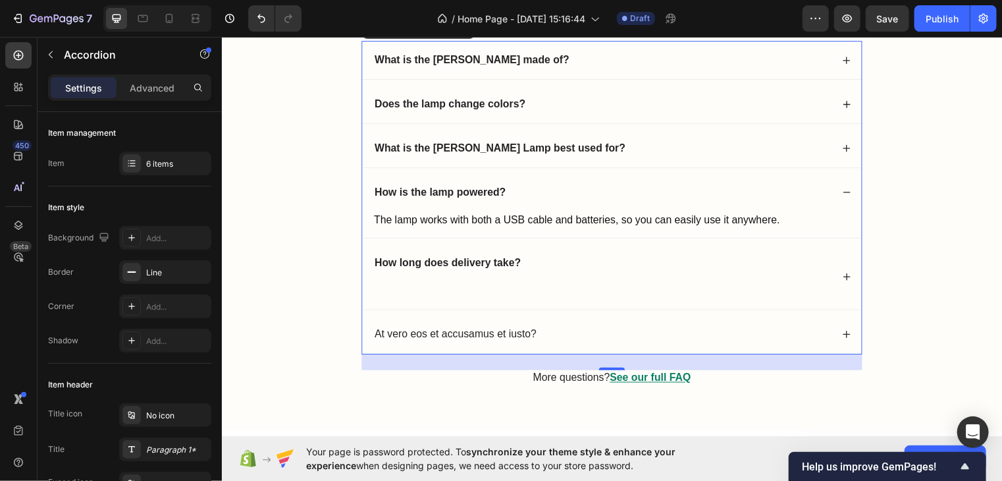
click at [556, 260] on div "How long does delivery take?" at bounding box center [606, 278] width 465 height 45
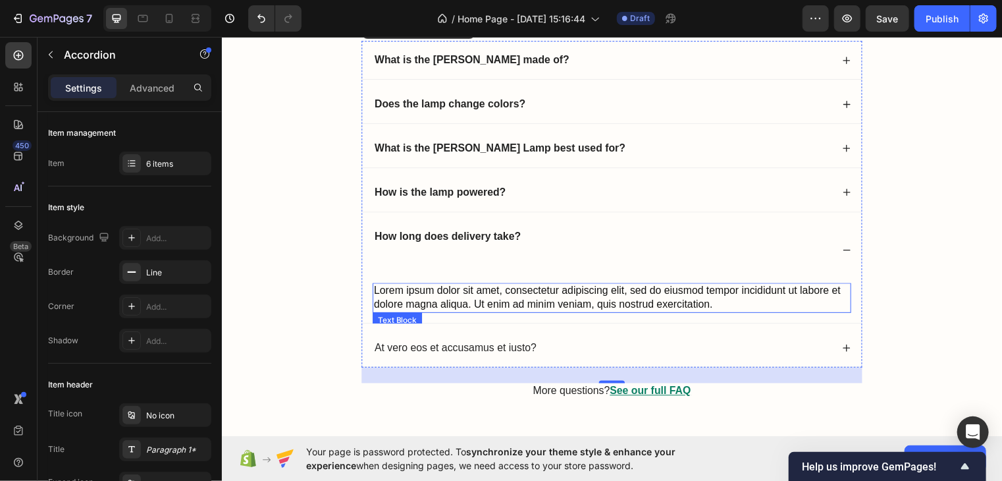
click at [704, 302] on p "Lorem ipsum dolor sit amet, consectetur adipiscing elit, sed do eiusmod tempor …" at bounding box center [616, 300] width 482 height 28
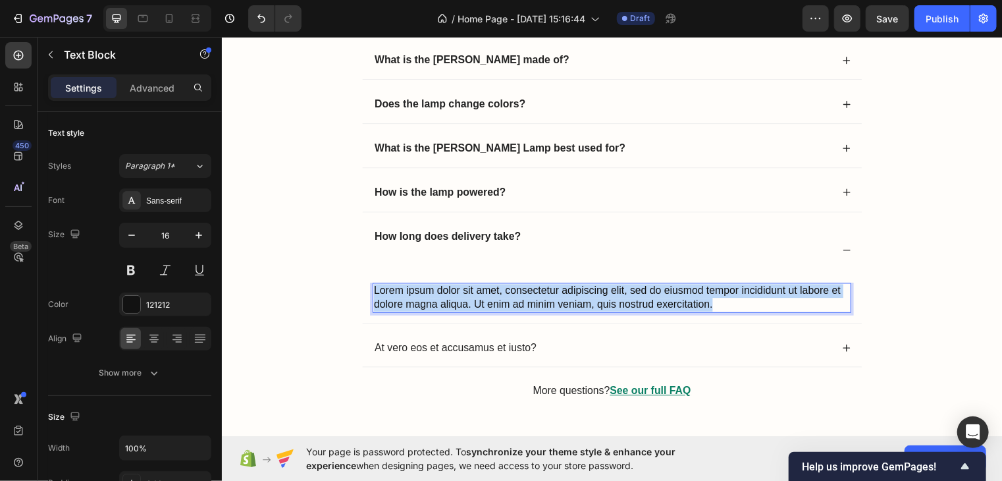
click at [704, 302] on p "Lorem ipsum dolor sit amet, consectetur adipiscing elit, sed do eiusmod tempor …" at bounding box center [616, 300] width 482 height 28
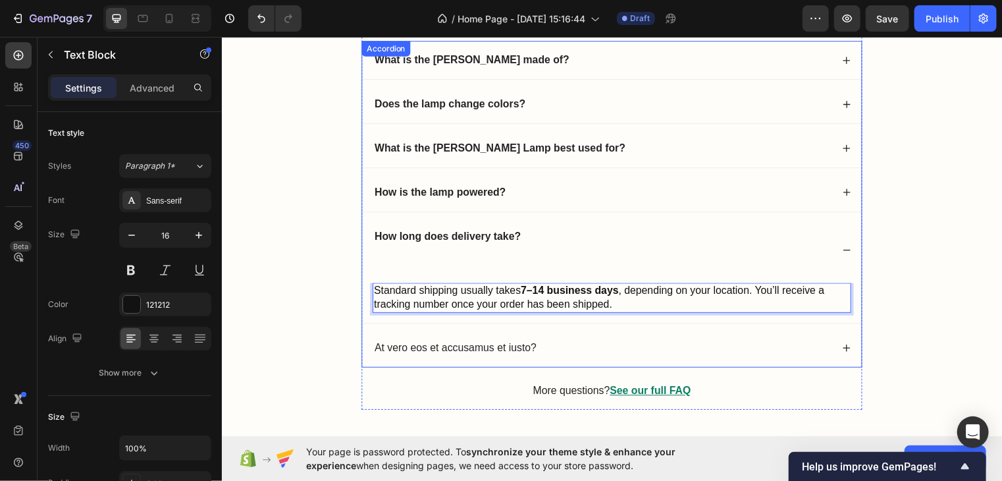
click at [489, 254] on p "How long does delivery take?" at bounding box center [450, 252] width 148 height 41
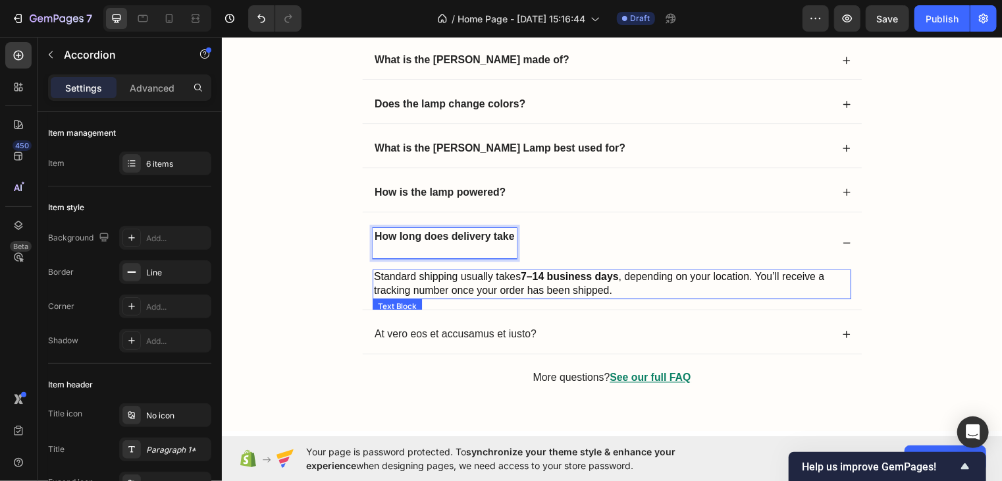
click at [660, 281] on p "Standard shipping usually takes 7–14 business days , depending on your location…" at bounding box center [616, 287] width 482 height 28
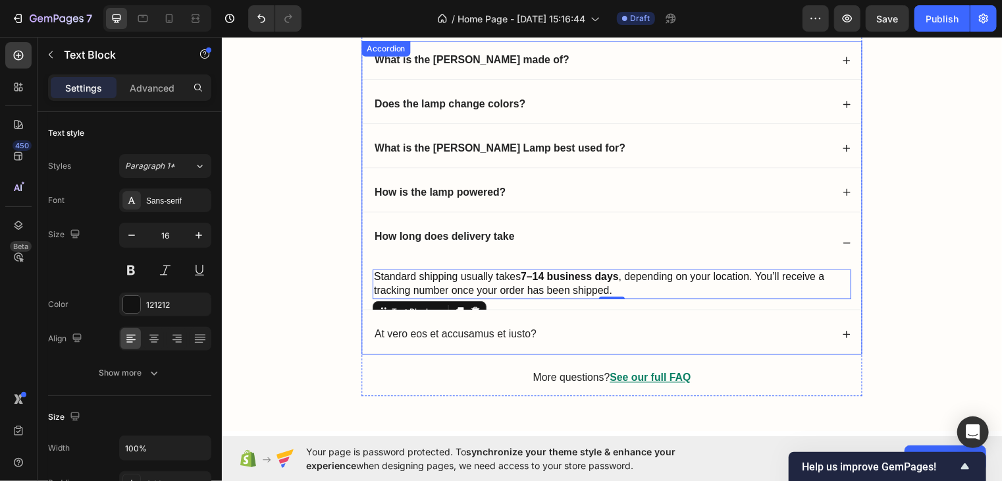
click at [529, 179] on div "How is the lamp powered?" at bounding box center [616, 193] width 506 height 39
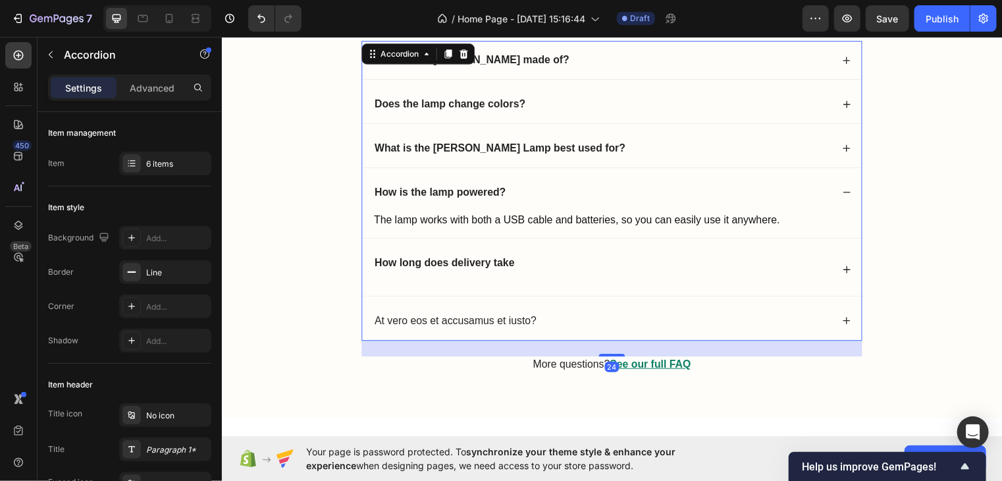
click at [534, 258] on div "How long does delivery take" at bounding box center [606, 272] width 465 height 32
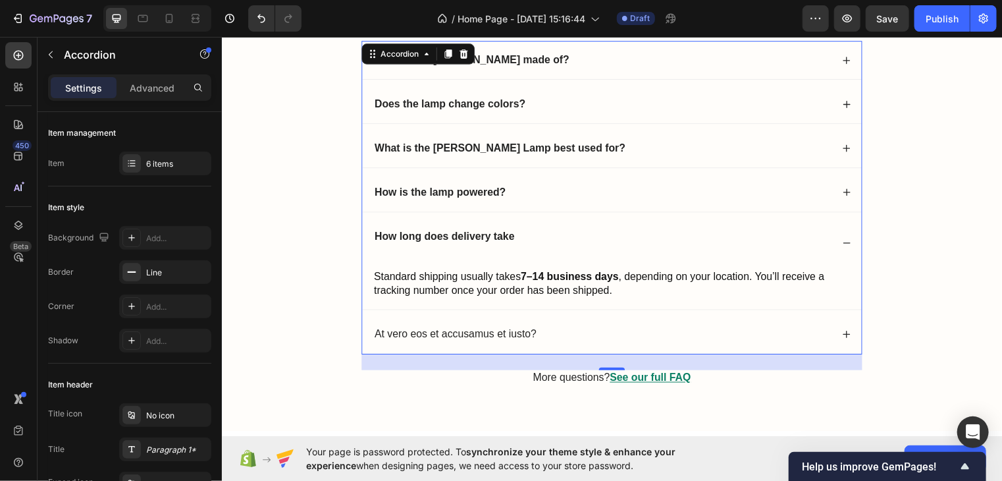
click at [519, 236] on div "How long does delivery take" at bounding box center [606, 246] width 465 height 32
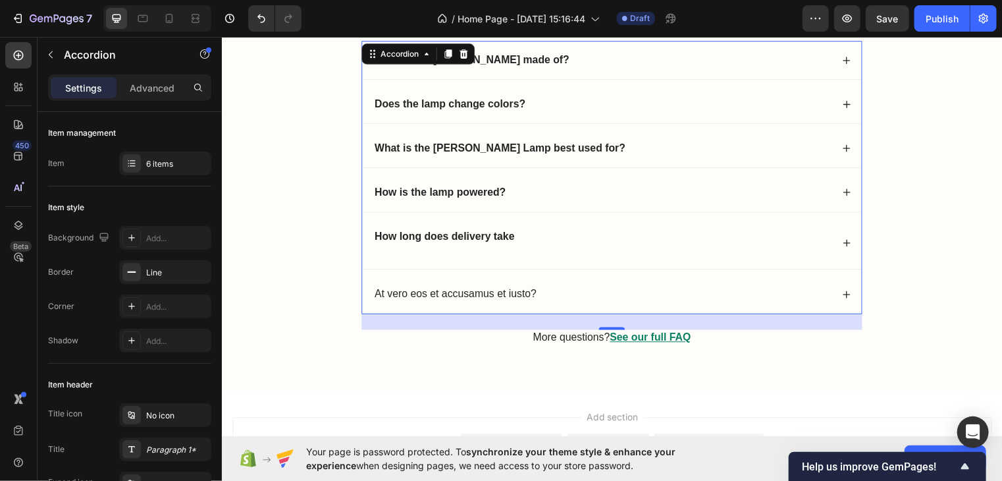
click at [547, 290] on div "At vero eos et accusamus et iusto?" at bounding box center [606, 297] width 465 height 18
click at [521, 292] on div "At vero eos et accusamus et iusto?" at bounding box center [616, 296] width 506 height 39
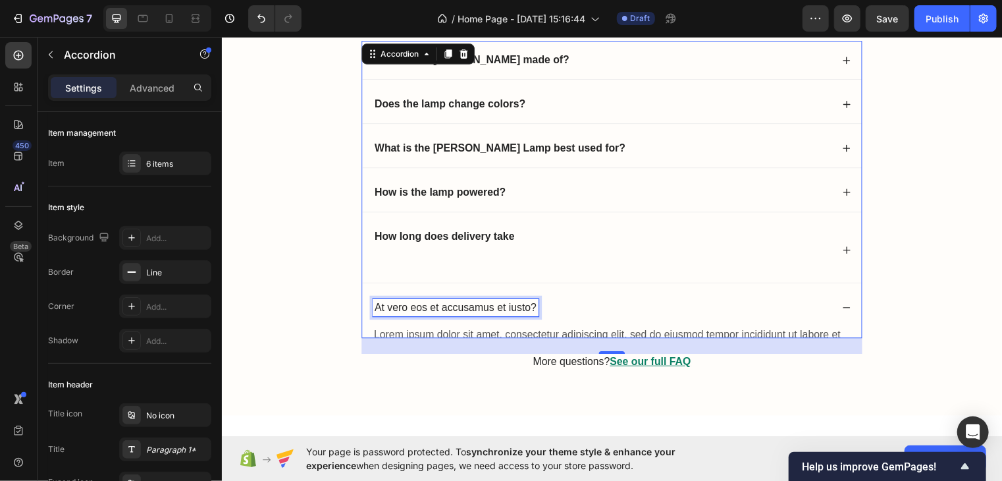
click at [521, 292] on div "At vero eos et accusamus et iusto?" at bounding box center [616, 310] width 506 height 39
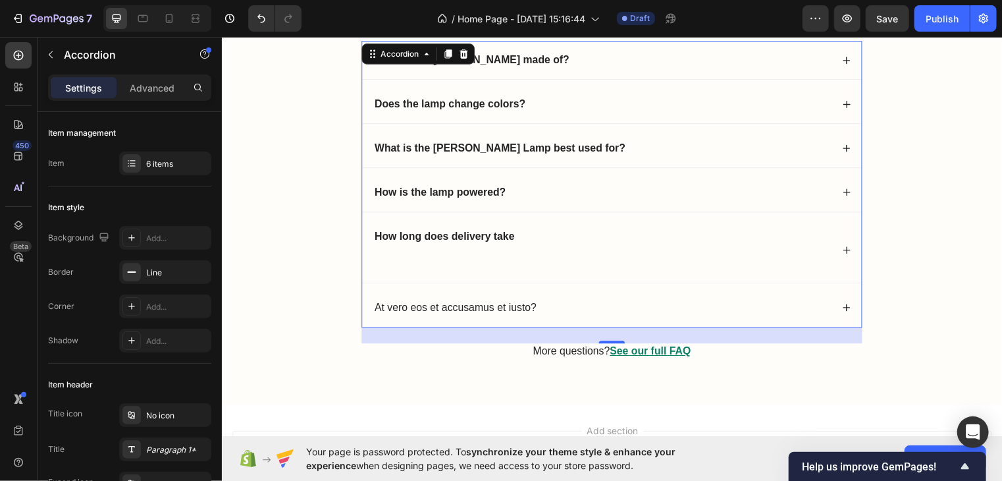
click at [521, 292] on div "At vero eos et accusamus et iusto?" at bounding box center [616, 310] width 506 height 39
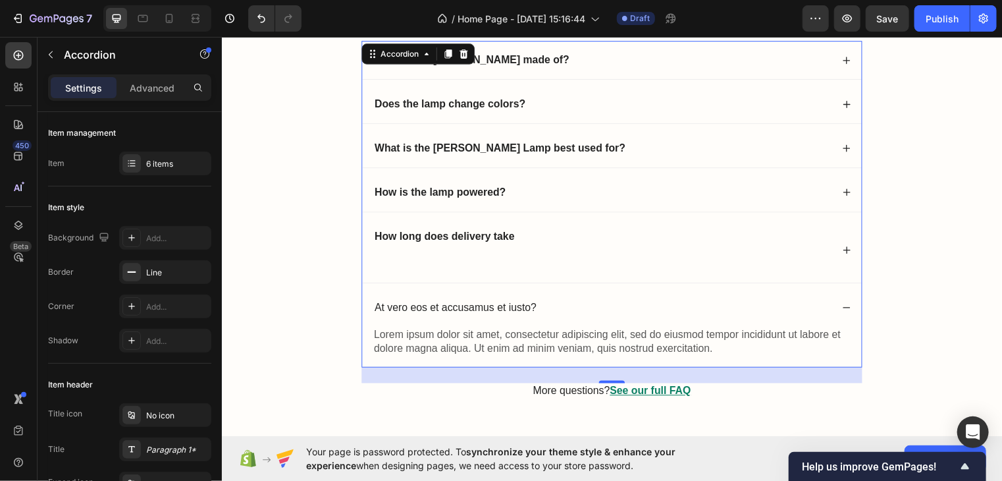
click at [521, 292] on div "At vero eos et accusamus et iusto?" at bounding box center [616, 310] width 506 height 39
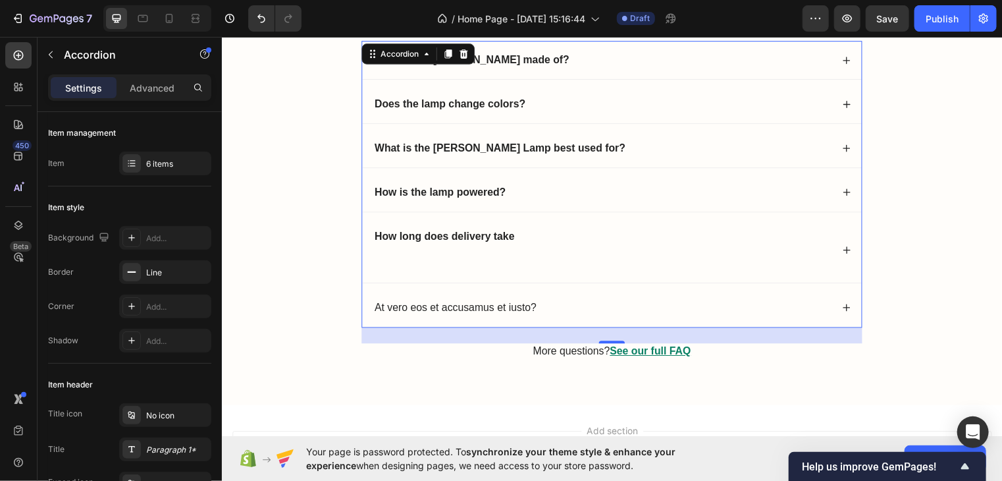
click at [506, 307] on p "At vero eos et accusamus et iusto?" at bounding box center [458, 310] width 164 height 14
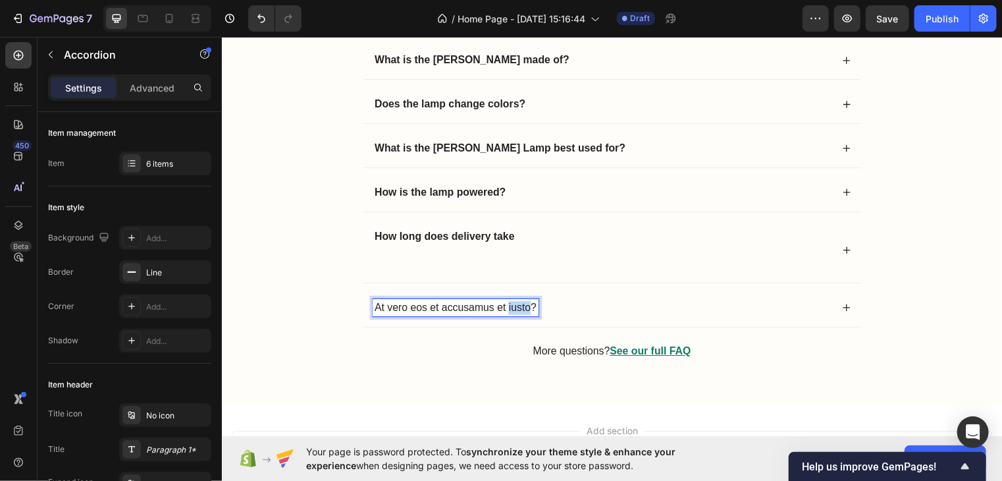
click at [506, 307] on p "At vero eos et accusamus et iusto?" at bounding box center [458, 310] width 164 height 14
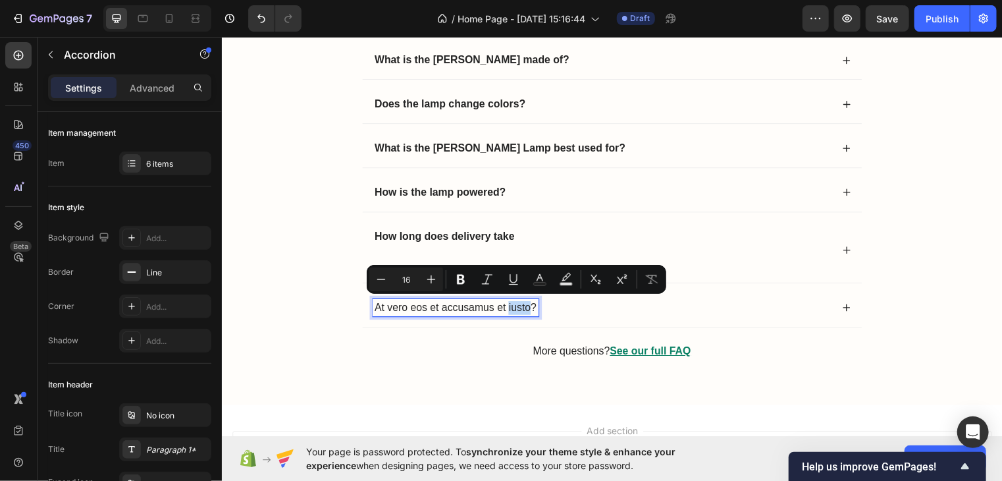
click at [506, 307] on p "At vero eos et accusamus et iusto?" at bounding box center [458, 310] width 164 height 14
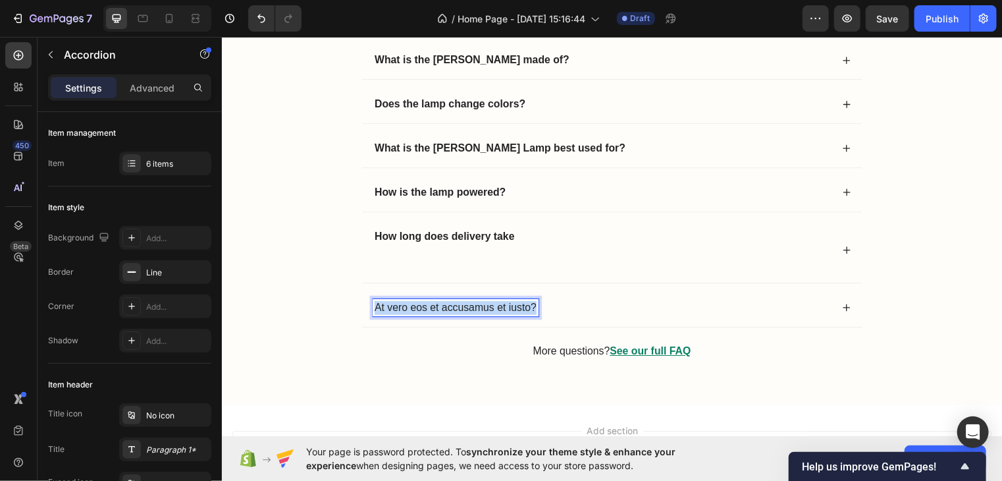
click at [506, 307] on p "At vero eos et accusamus et iusto?" at bounding box center [458, 310] width 164 height 14
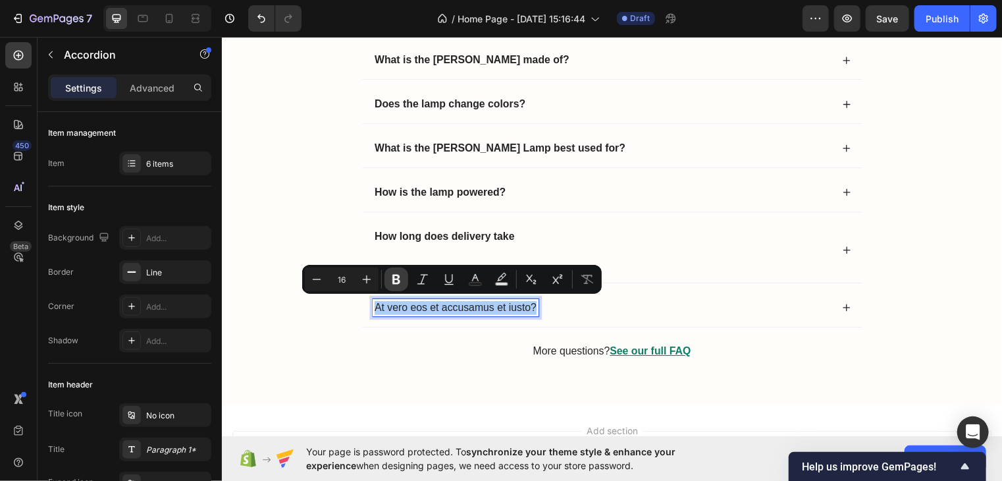
click at [397, 275] on icon "Editor contextual toolbar" at bounding box center [396, 280] width 8 height 10
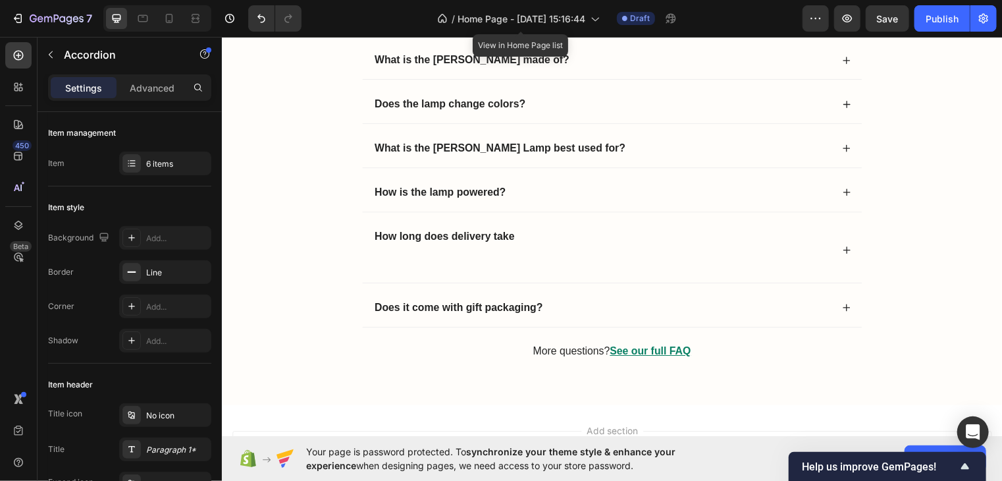
click at [551, 254] on div "How long does delivery take" at bounding box center [606, 252] width 465 height 45
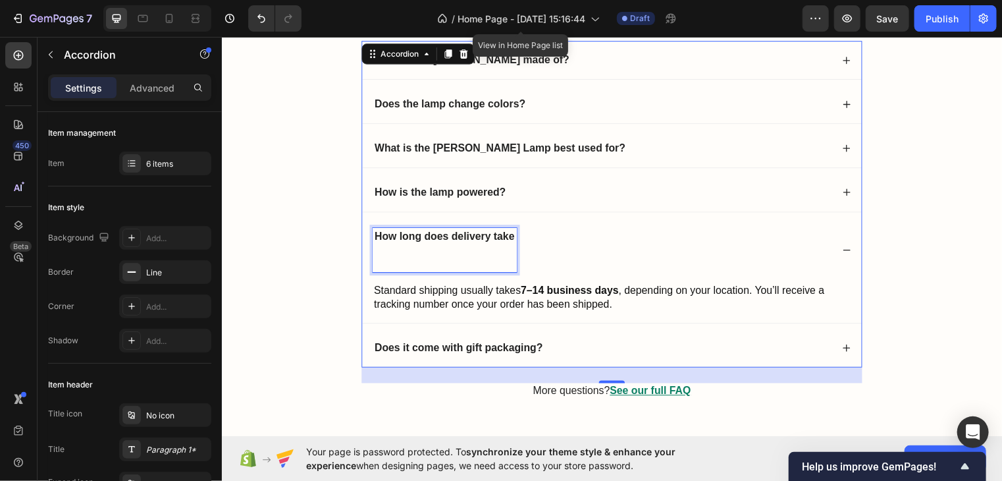
click at [507, 259] on p "How long does delivery take" at bounding box center [447, 252] width 142 height 41
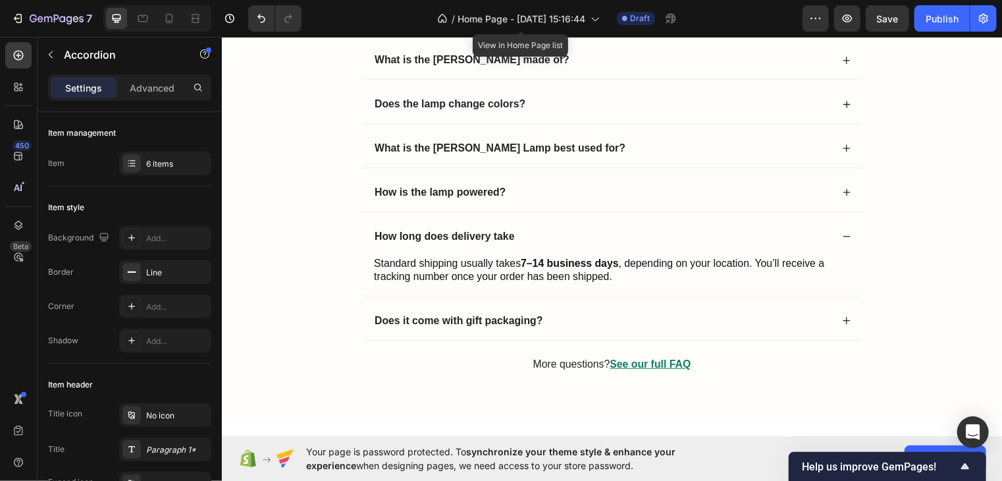
click at [610, 319] on div "Does it come with gift packaging?" at bounding box center [606, 324] width 465 height 18
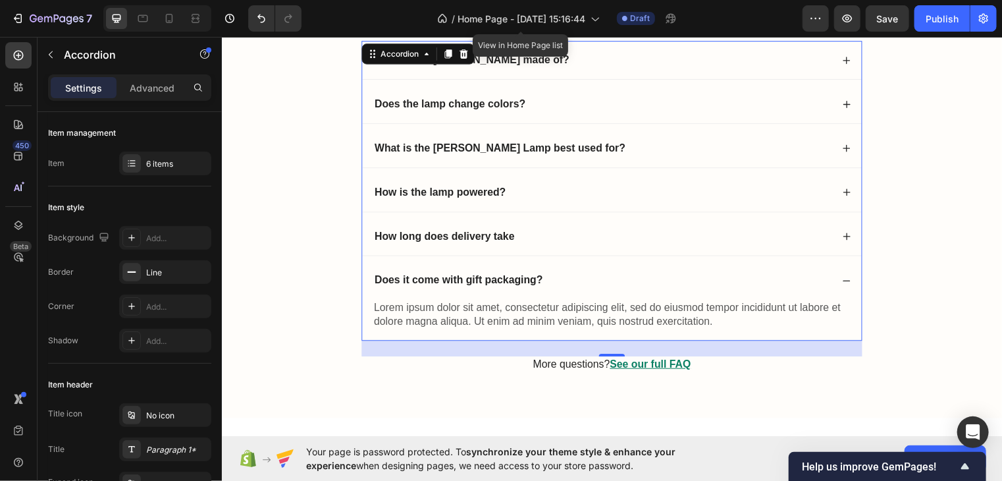
click at [610, 319] on p "Lorem ipsum dolor sit amet, consectetur adipiscing elit, sed do eiusmod tempor …" at bounding box center [616, 317] width 482 height 28
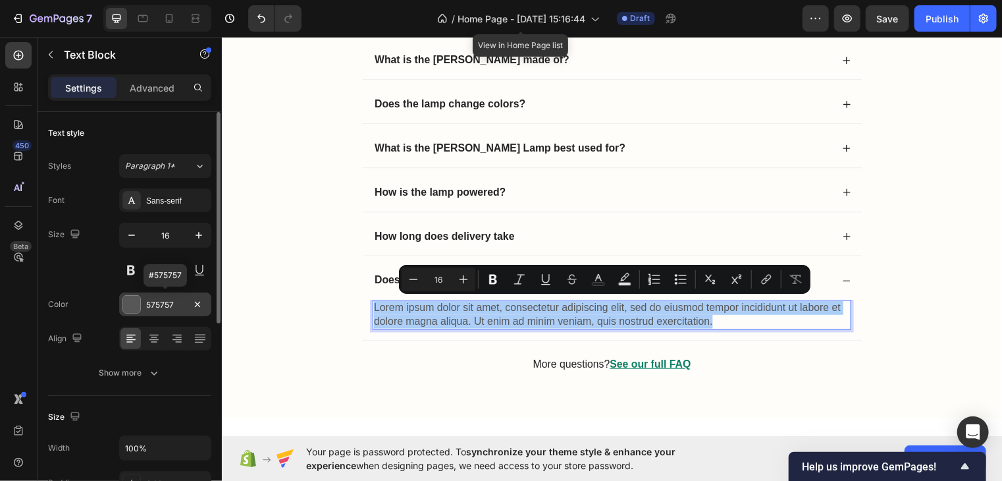
click at [124, 314] on div "575757" at bounding box center [165, 304] width 92 height 24
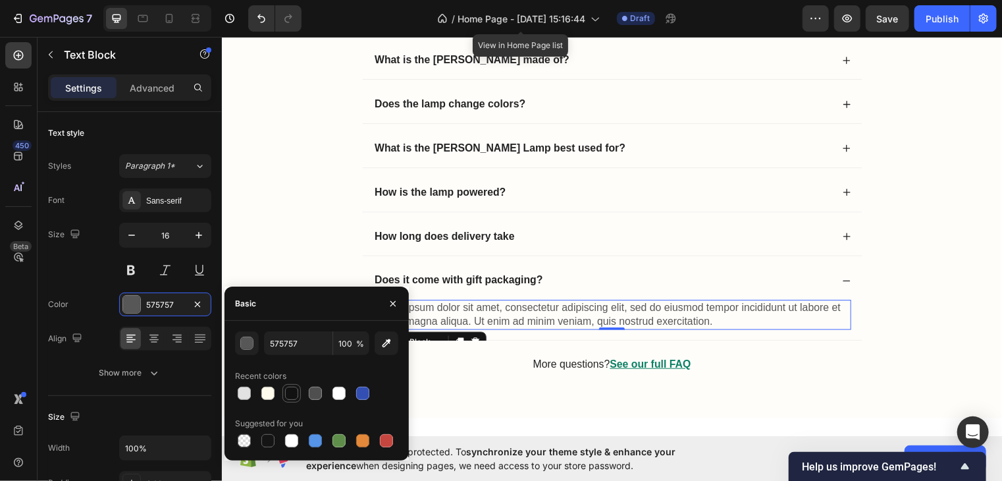
click at [286, 389] on div at bounding box center [291, 392] width 13 height 13
type input "121212"
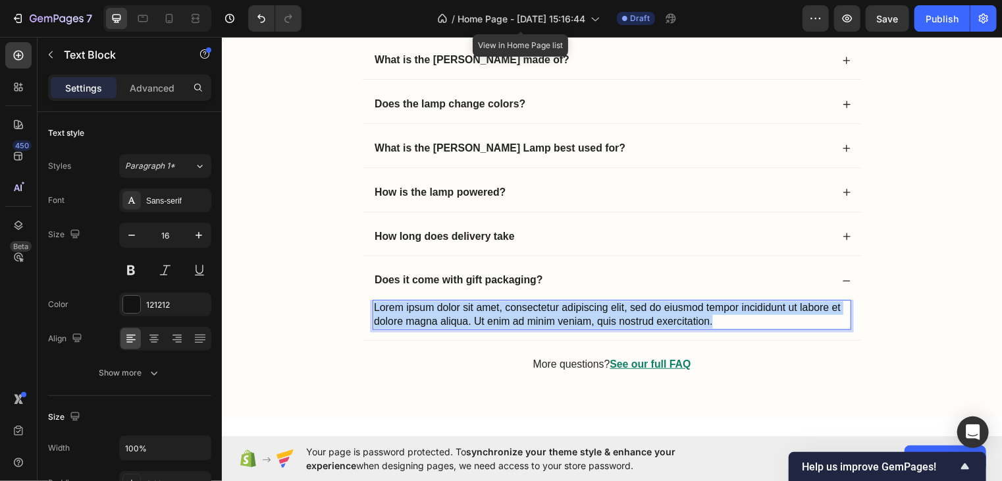
click at [576, 320] on p "Lorem ipsum dolor sit amet, consectetur adipiscing elit, sed do eiusmod tempor …" at bounding box center [616, 317] width 482 height 28
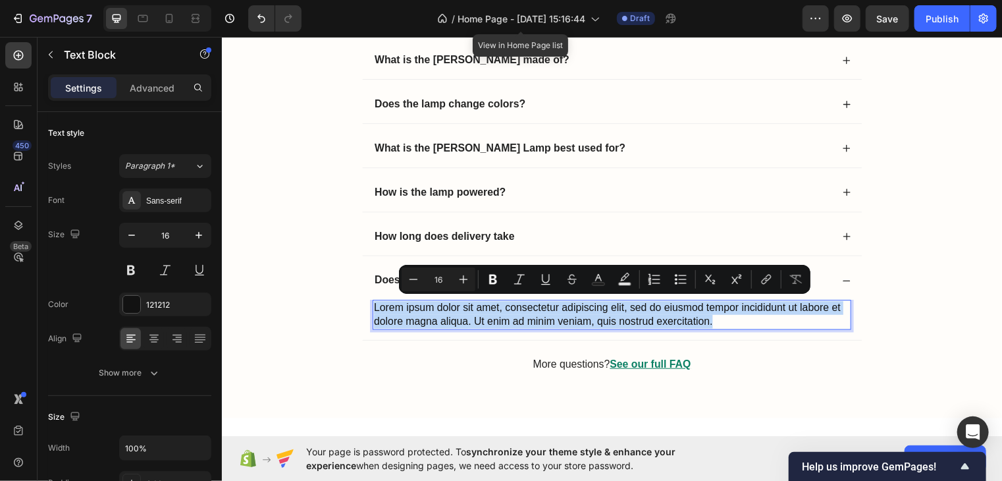
click at [576, 320] on p "Lorem ipsum dolor sit amet, consectetur adipiscing elit, sed do eiusmod tempor …" at bounding box center [616, 317] width 482 height 28
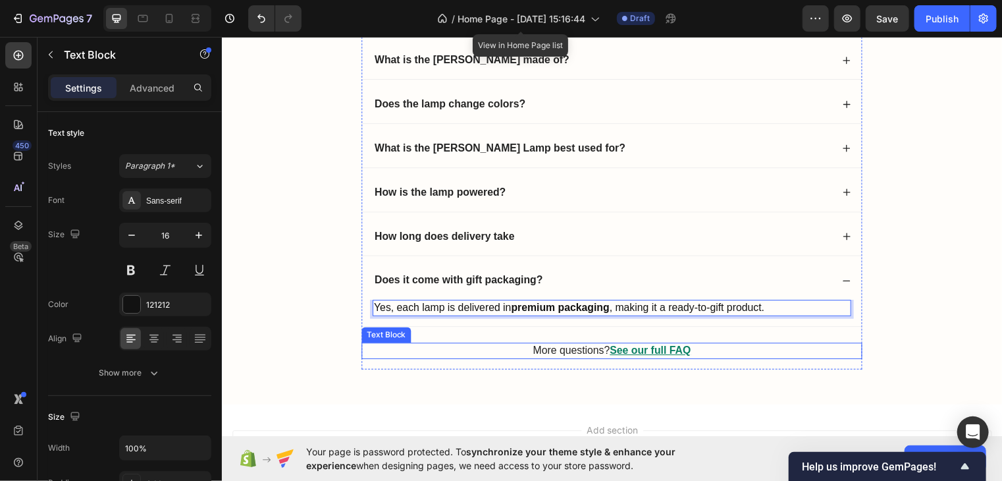
click at [579, 352] on p "More questions? See our full FAQ" at bounding box center [616, 354] width 504 height 14
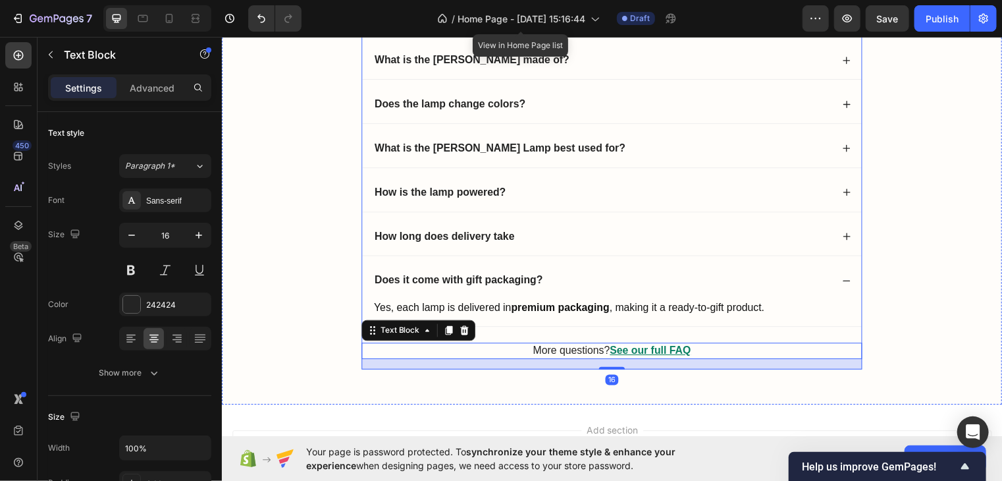
click at [558, 332] on div "Frequently Asked Questions Heading What is the Crystal Rose Lamp made of? Does …" at bounding box center [616, 182] width 507 height 379
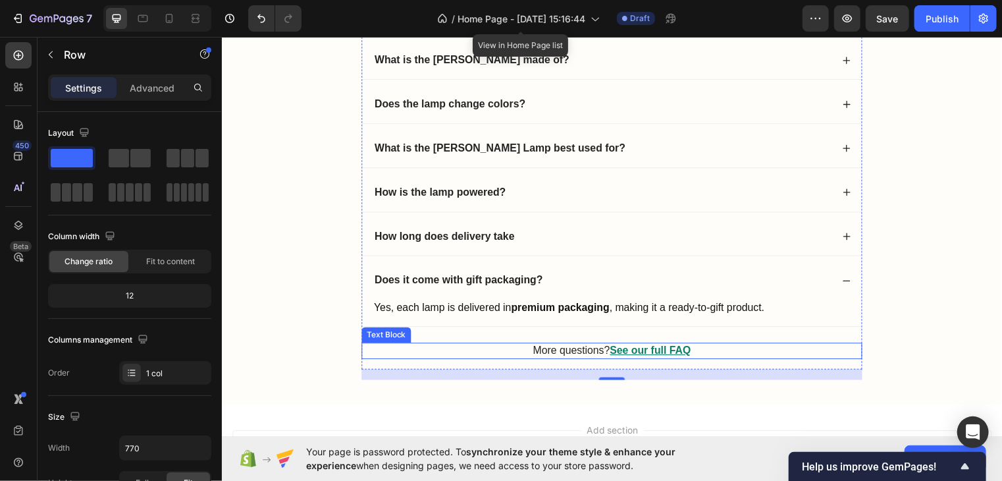
click at [651, 355] on u "See our full FAQ" at bounding box center [655, 353] width 82 height 11
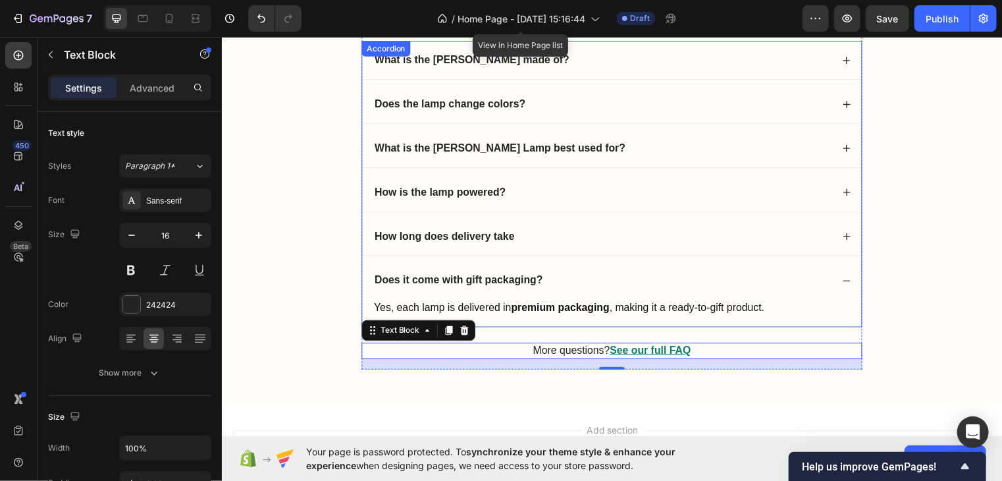
click at [540, 324] on div "Yes, each lamp is delivered in premium packaging , making it a ready-to-gift pr…" at bounding box center [616, 315] width 506 height 27
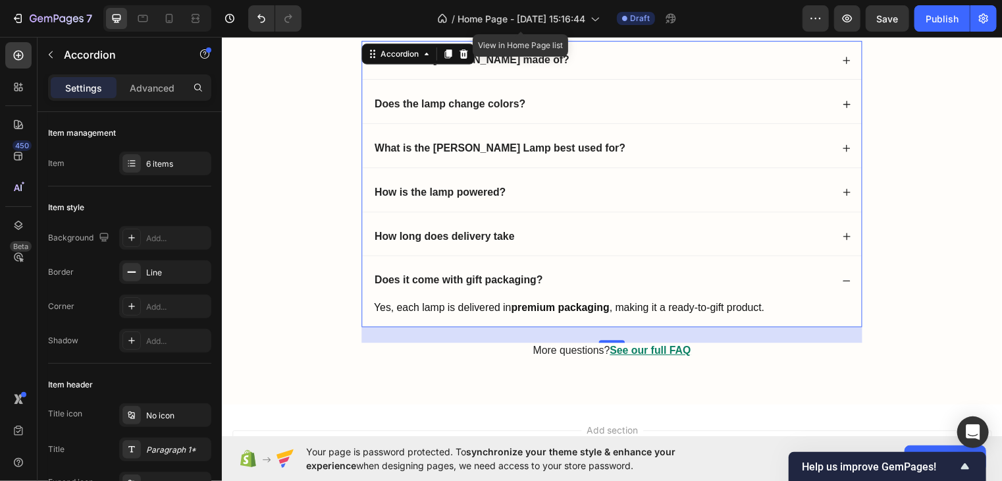
click at [590, 269] on div "Does it come with gift packaging?" at bounding box center [616, 282] width 506 height 39
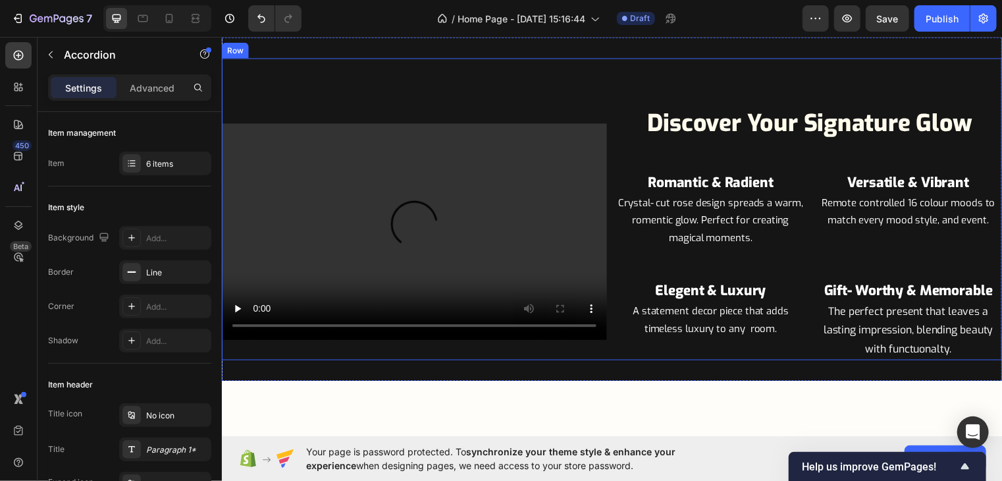
scroll to position [1451, 0]
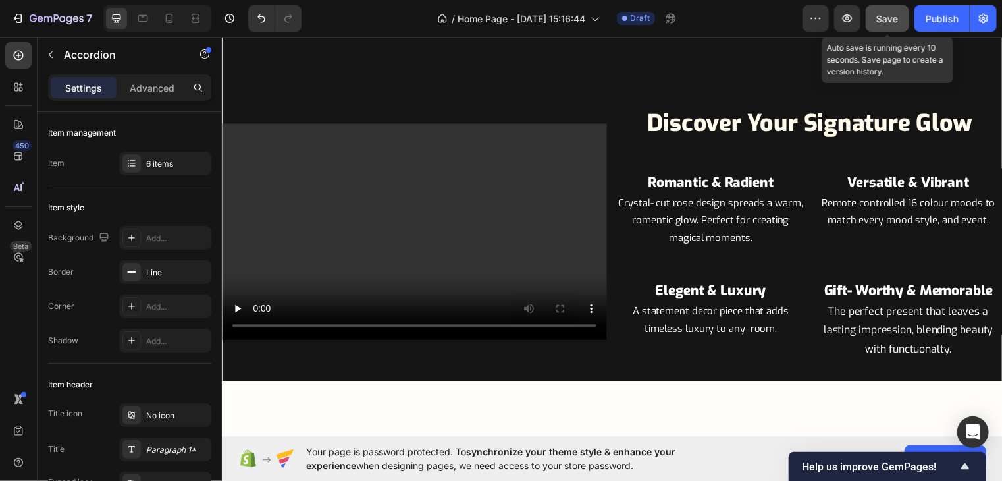
click at [879, 18] on span "Save" at bounding box center [888, 18] width 22 height 11
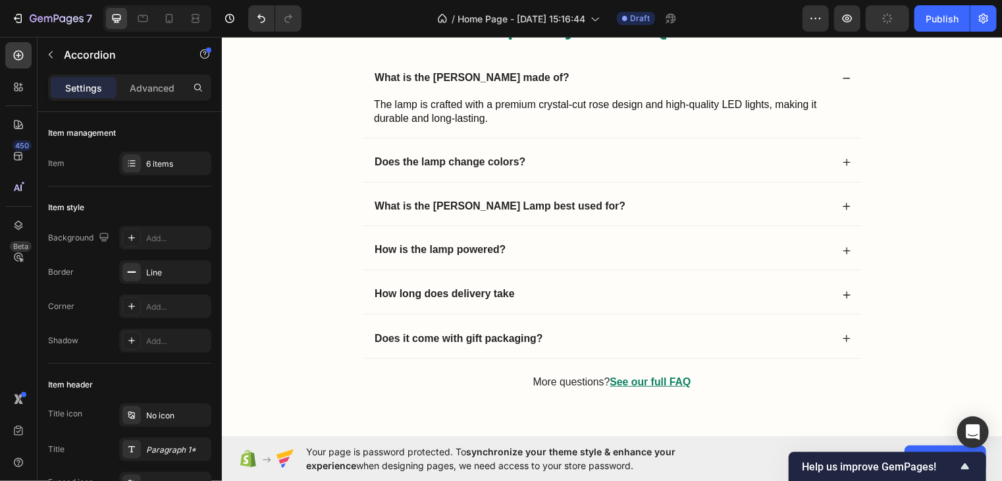
scroll to position [1930, 0]
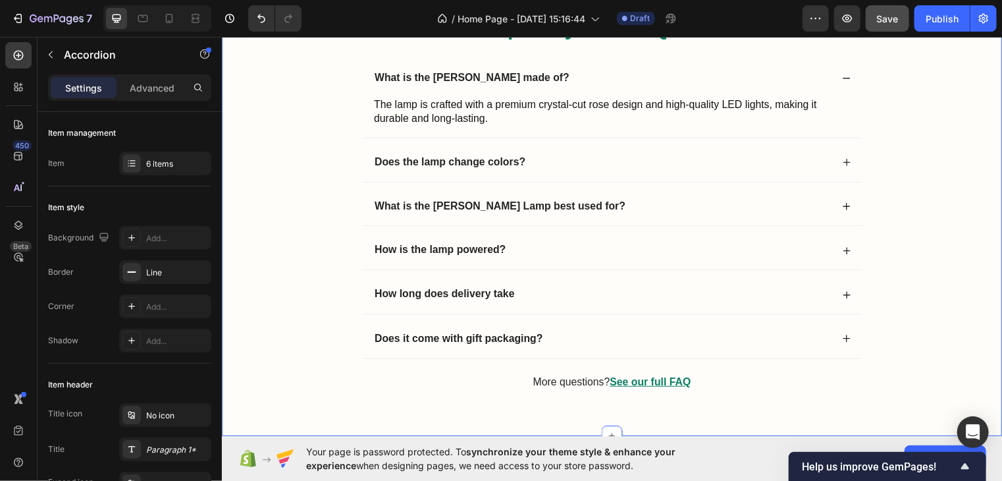
click at [321, 180] on div "Frequently Asked Questions Heading What is the Crystal Rose Lamp made of? The l…" at bounding box center [616, 213] width 764 height 403
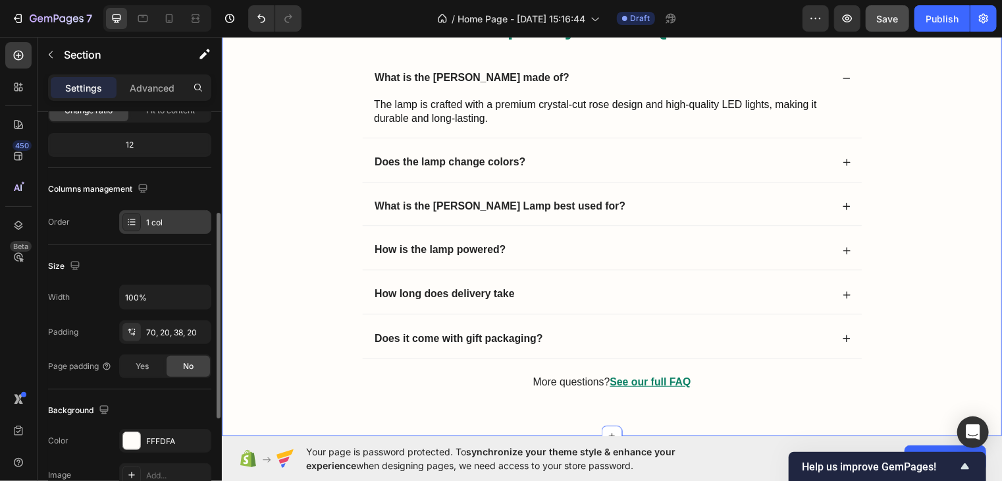
scroll to position [185, 0]
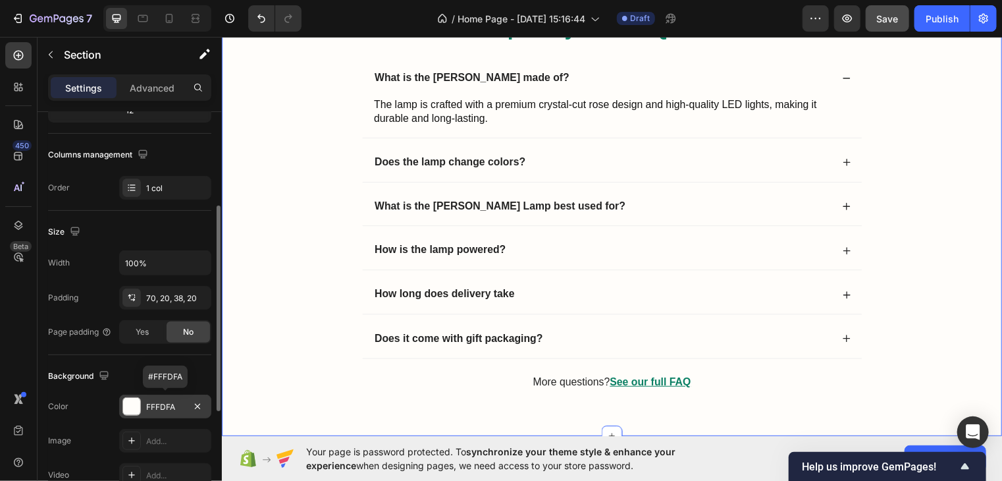
click at [129, 401] on div at bounding box center [131, 406] width 17 height 17
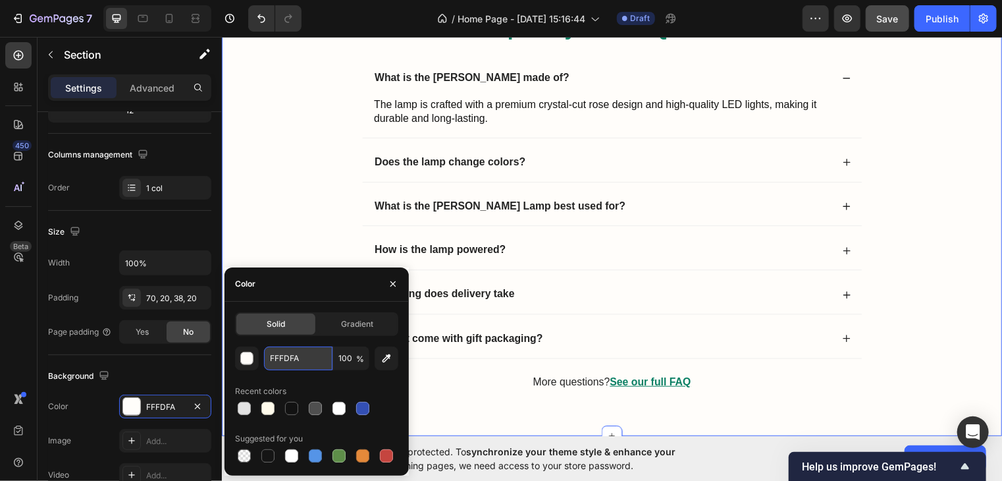
click at [299, 361] on input "FFFDFA" at bounding box center [298, 358] width 68 height 24
paste input "#ffffff"
type input "#ffffff"
click at [300, 348] on input "#ffffff" at bounding box center [298, 358] width 68 height 24
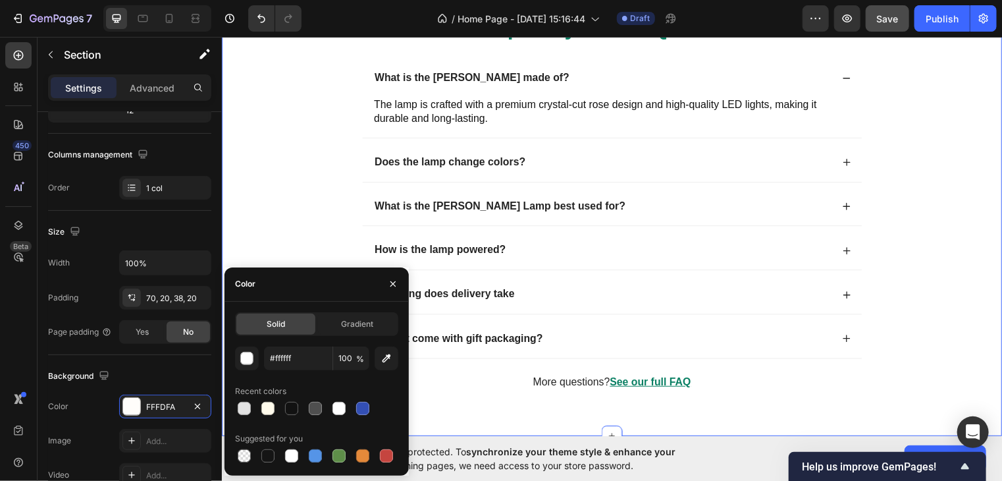
click at [294, 217] on div "Frequently Asked Questions Heading What is the Crystal Rose Lamp made of? The l…" at bounding box center [616, 213] width 764 height 403
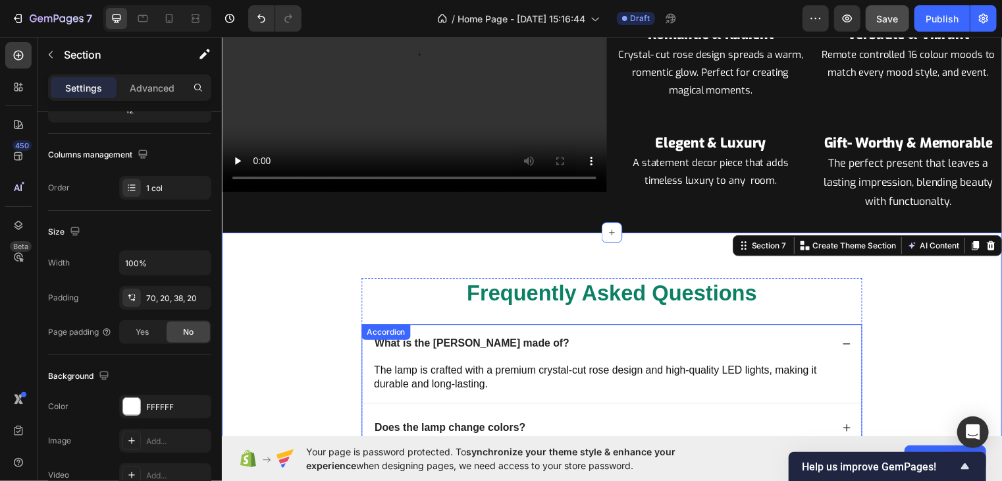
scroll to position [1656, 0]
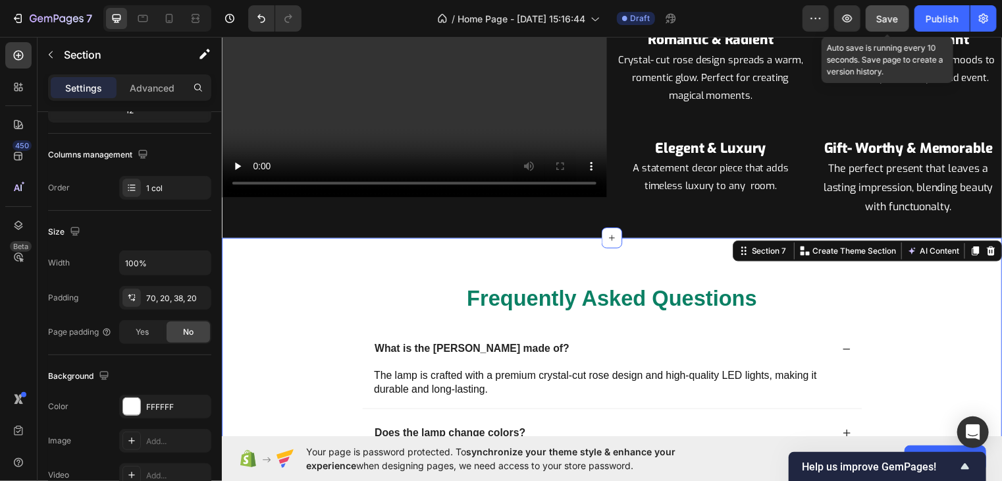
click at [893, 19] on span "Save" at bounding box center [888, 18] width 22 height 11
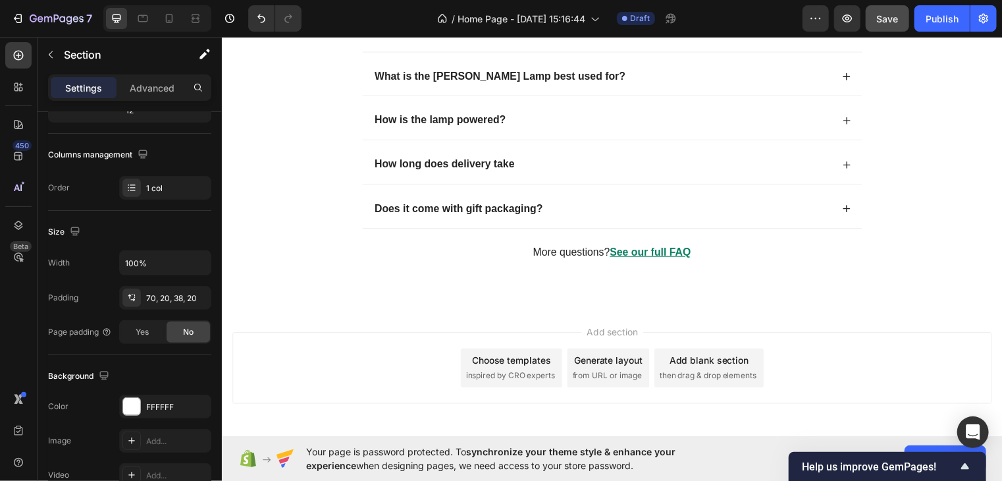
scroll to position [2116, 0]
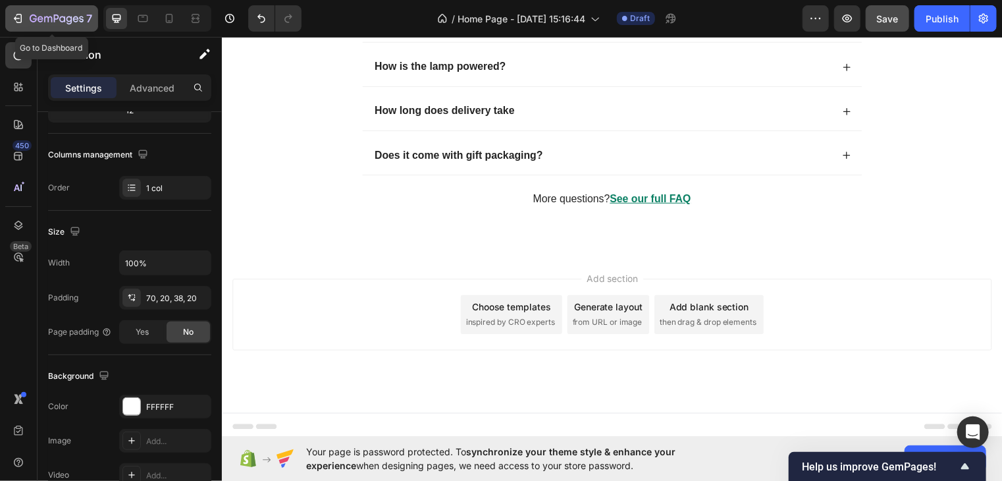
click at [15, 14] on icon "button" at bounding box center [17, 18] width 13 height 13
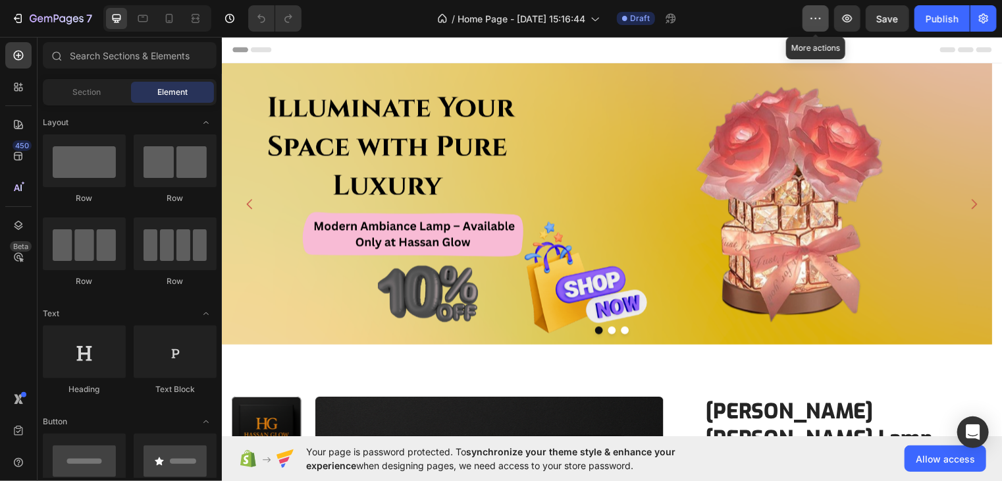
click at [816, 13] on icon "button" at bounding box center [815, 18] width 13 height 13
click at [851, 19] on icon "button" at bounding box center [847, 18] width 13 height 13
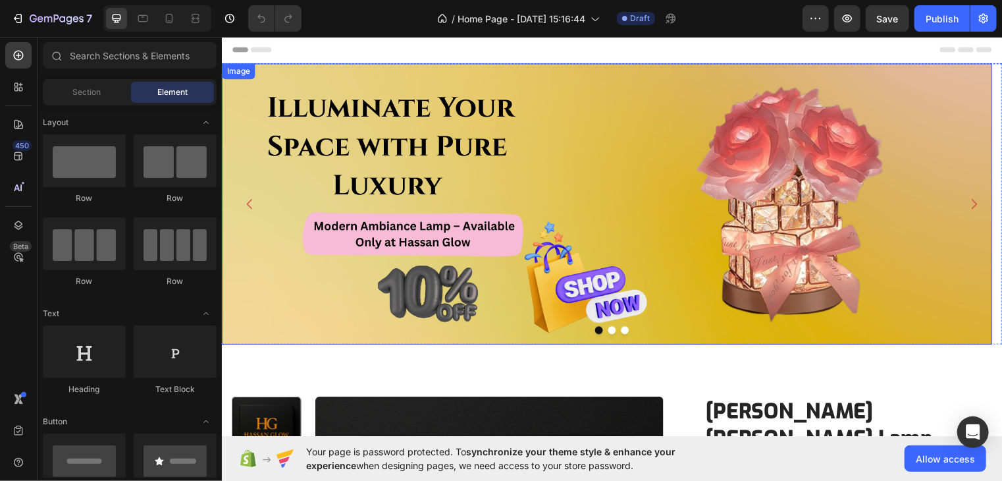
click at [461, 125] on img at bounding box center [611, 205] width 780 height 284
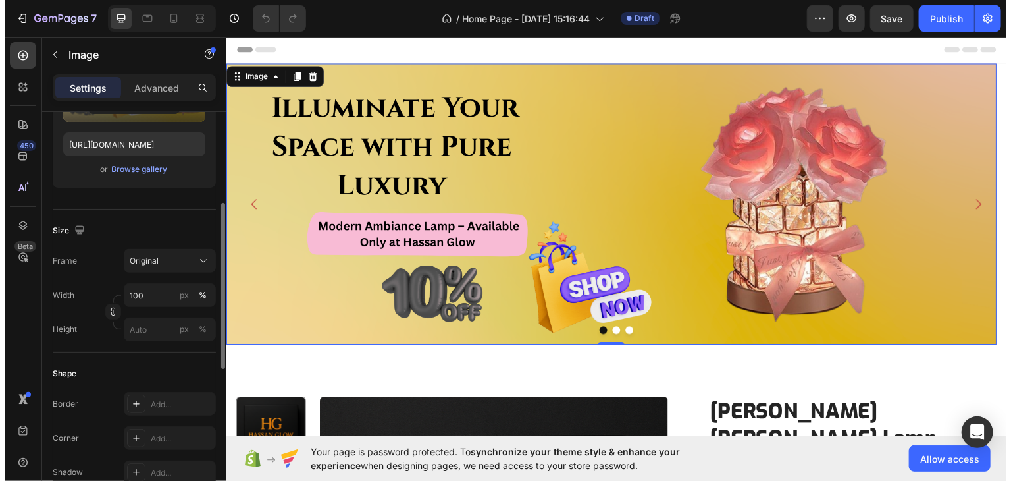
scroll to position [220, 0]
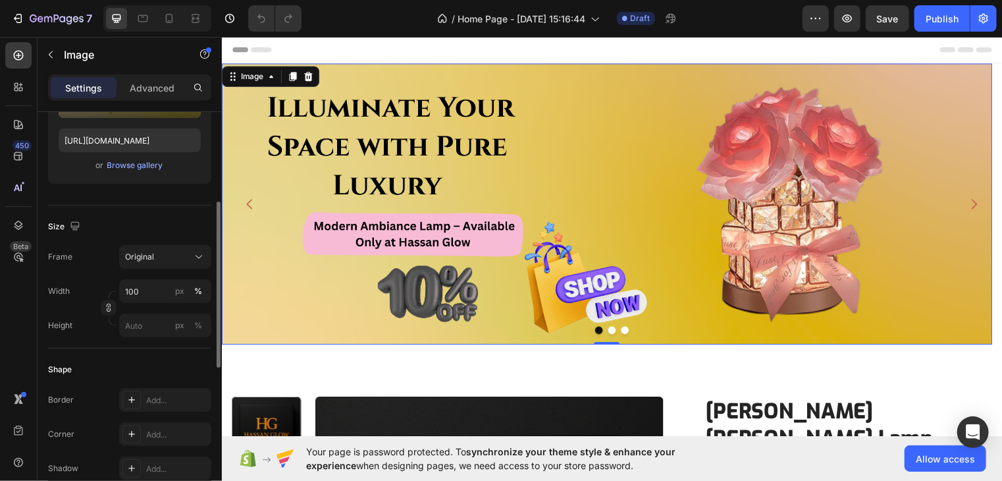
click at [148, 259] on span "Original" at bounding box center [139, 257] width 29 height 12
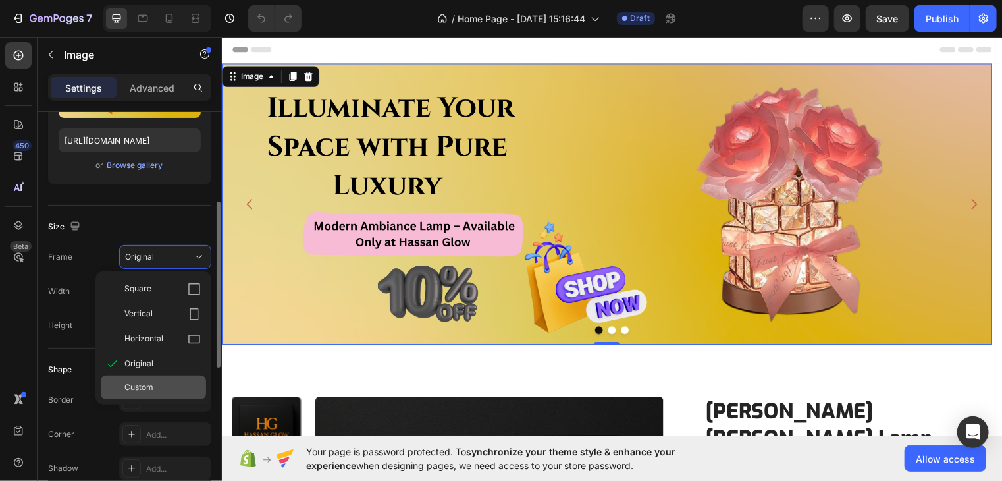
click at [140, 379] on div "Custom" at bounding box center [153, 387] width 105 height 24
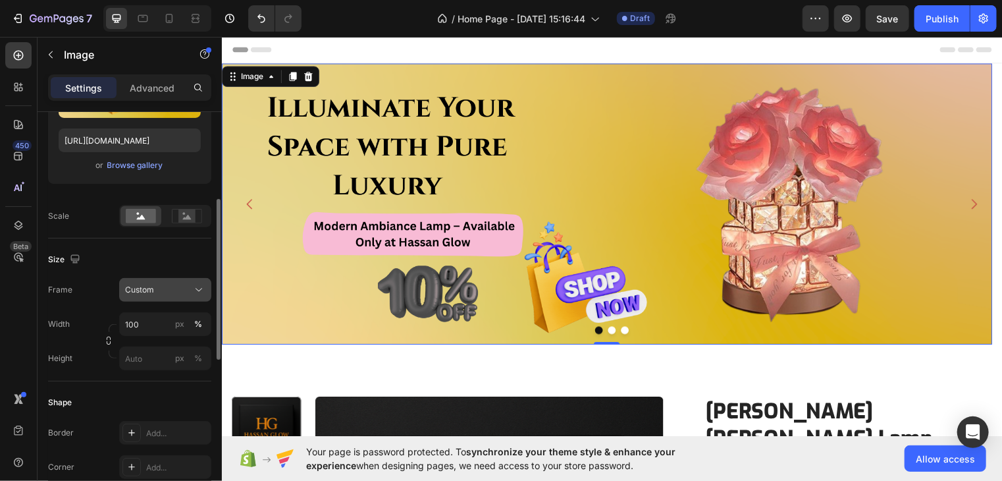
click at [157, 287] on div "Custom" at bounding box center [157, 290] width 65 height 12
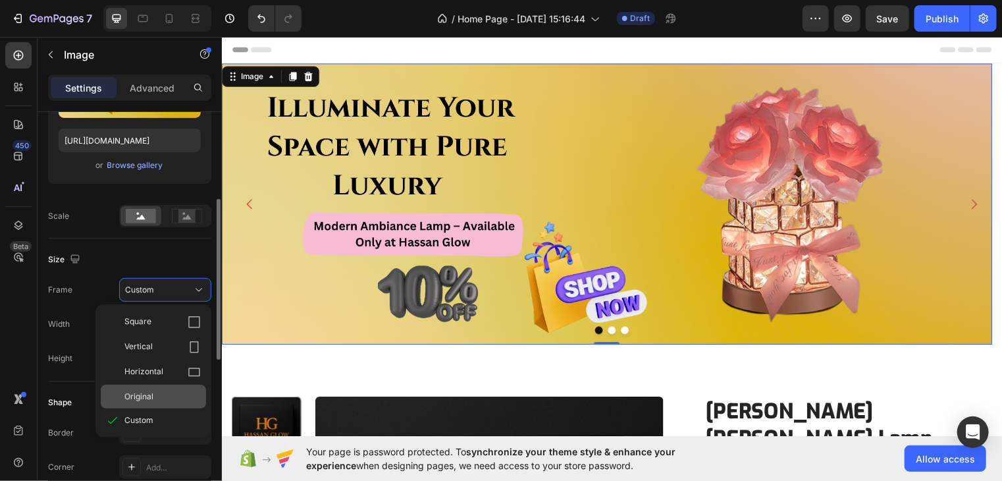
click at [151, 392] on span "Original" at bounding box center [138, 396] width 29 height 12
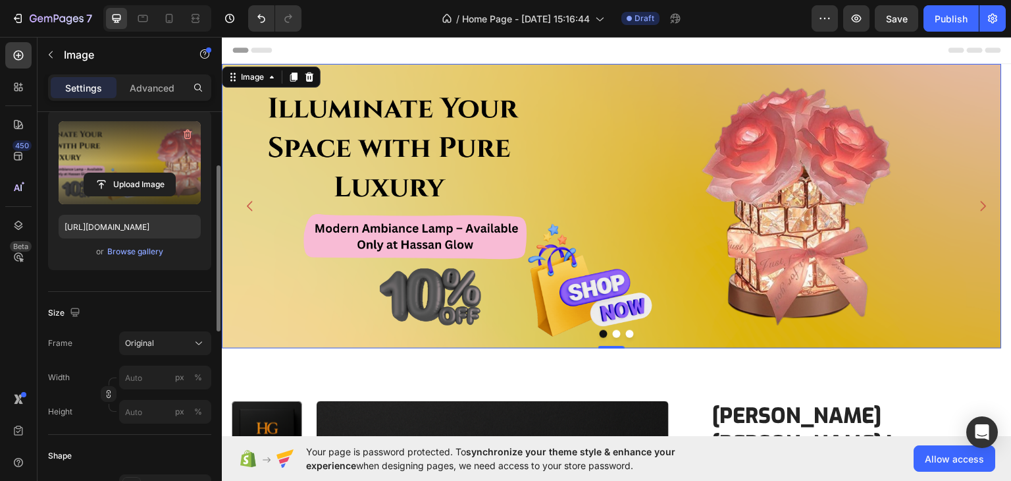
scroll to position [133, 0]
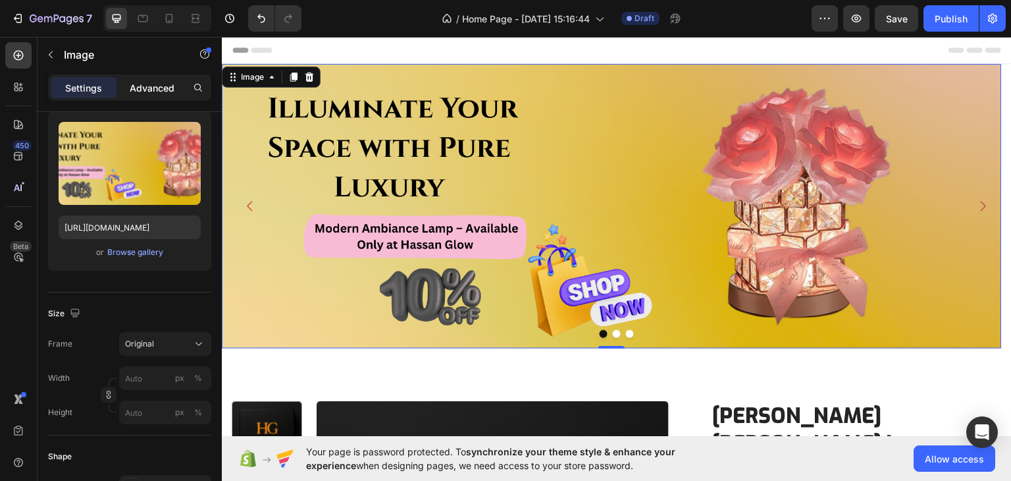
click at [149, 93] on p "Advanced" at bounding box center [152, 88] width 45 height 14
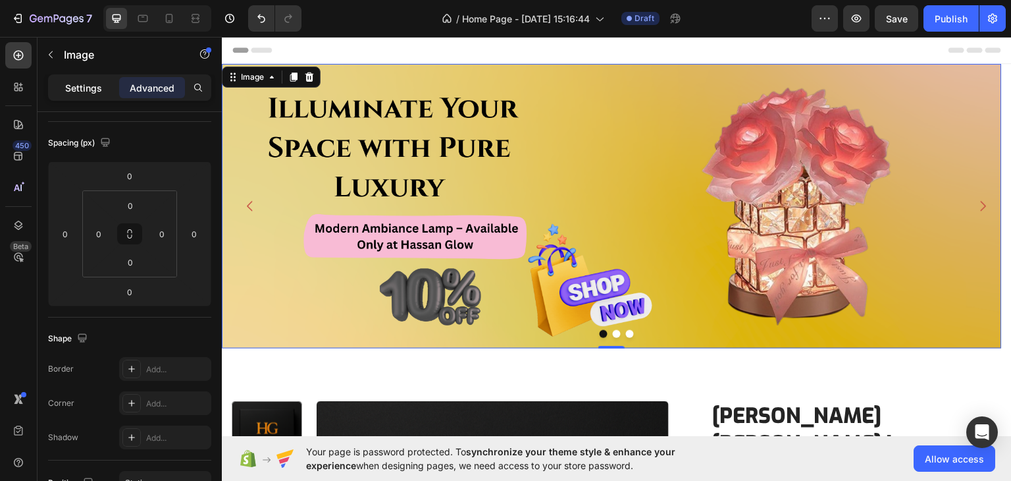
click at [81, 81] on p "Settings" at bounding box center [83, 88] width 37 height 14
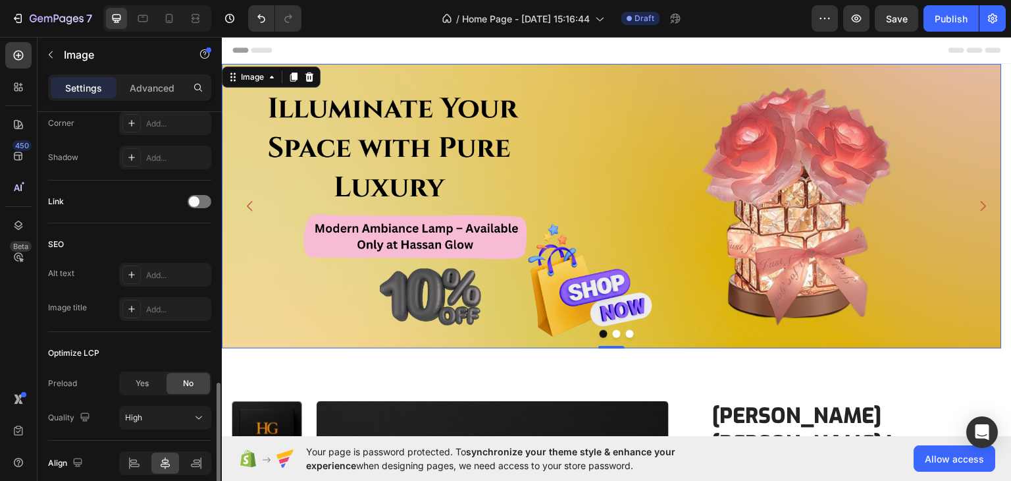
scroll to position [587, 0]
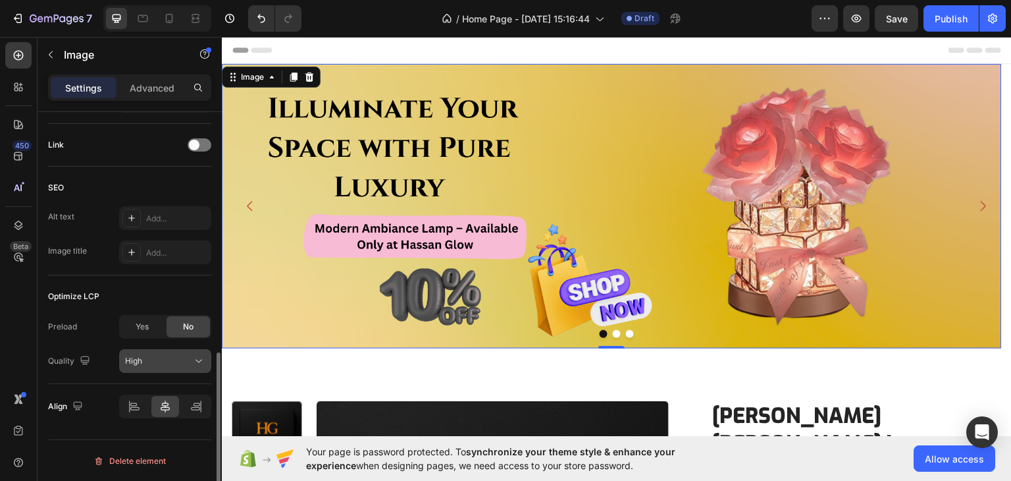
click at [177, 352] on button "High" at bounding box center [165, 361] width 92 height 24
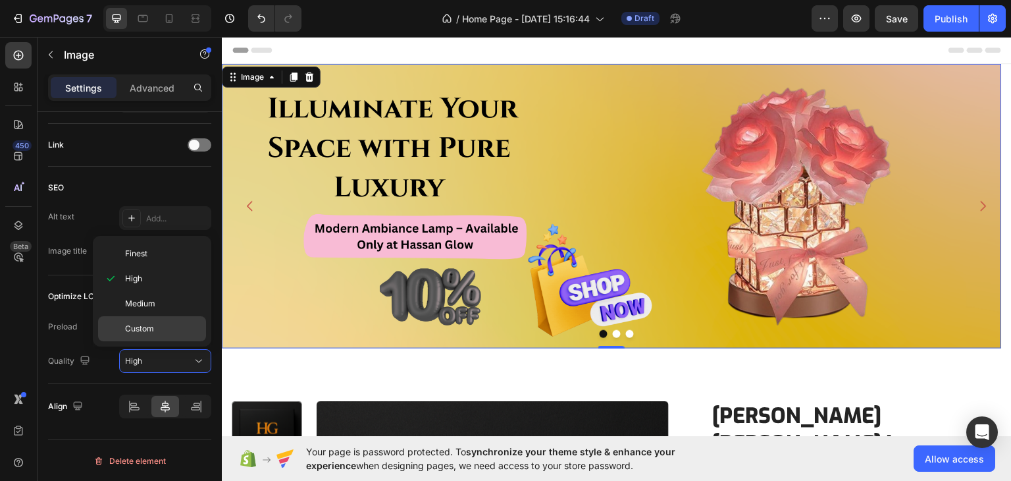
click at [159, 330] on p "Custom" at bounding box center [162, 329] width 75 height 12
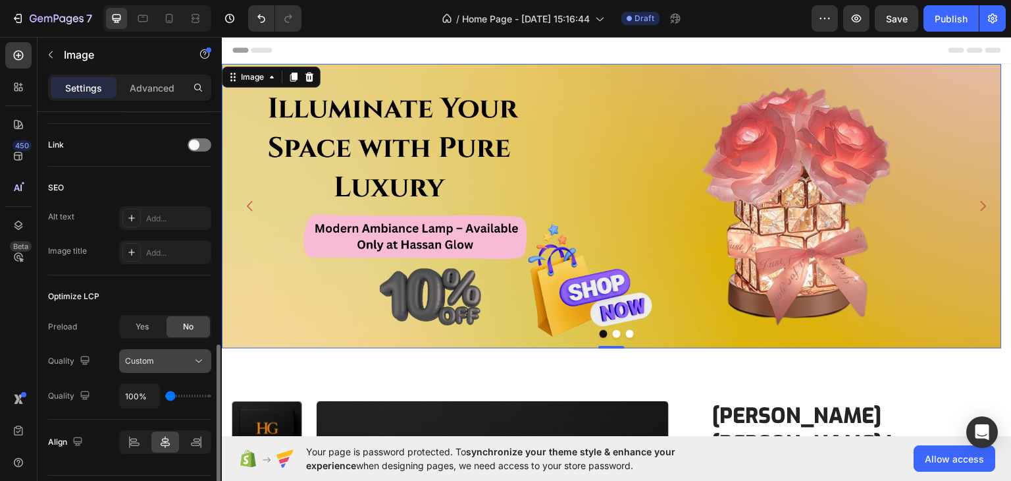
click at [172, 357] on div "Custom" at bounding box center [158, 361] width 67 height 12
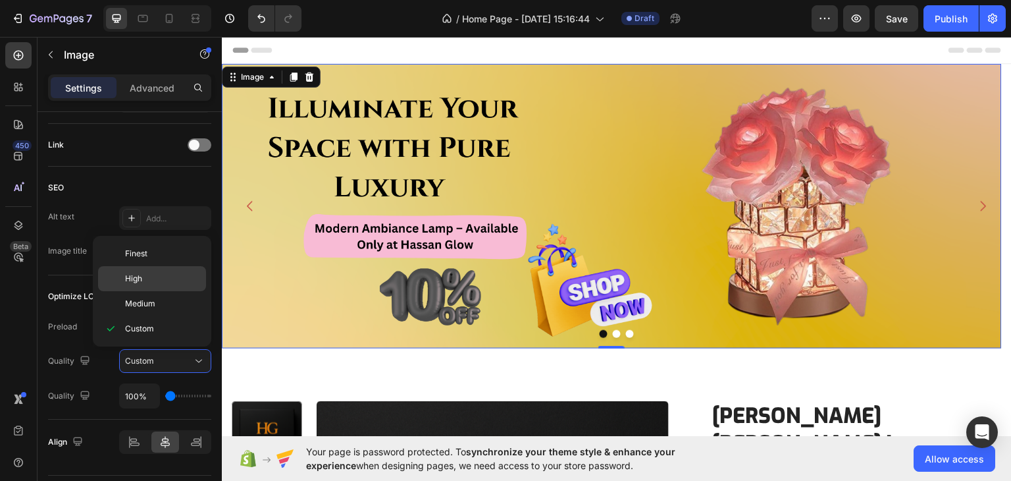
click at [147, 282] on p "High" at bounding box center [162, 279] width 75 height 12
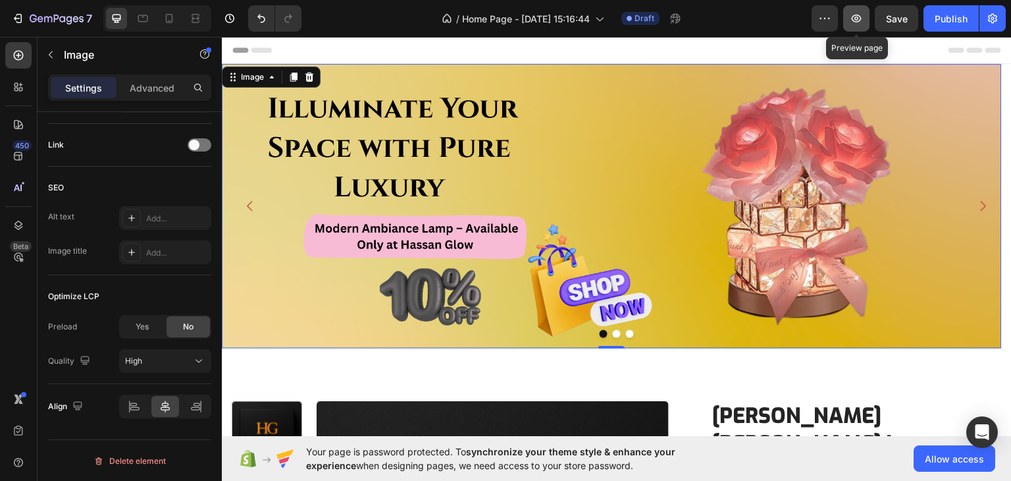
click at [851, 21] on icon "button" at bounding box center [856, 18] width 13 height 13
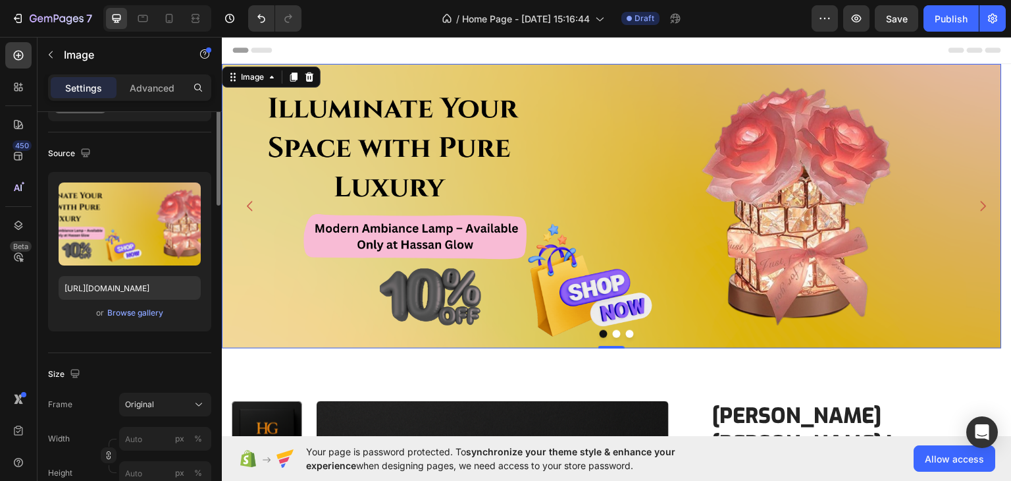
scroll to position [0, 0]
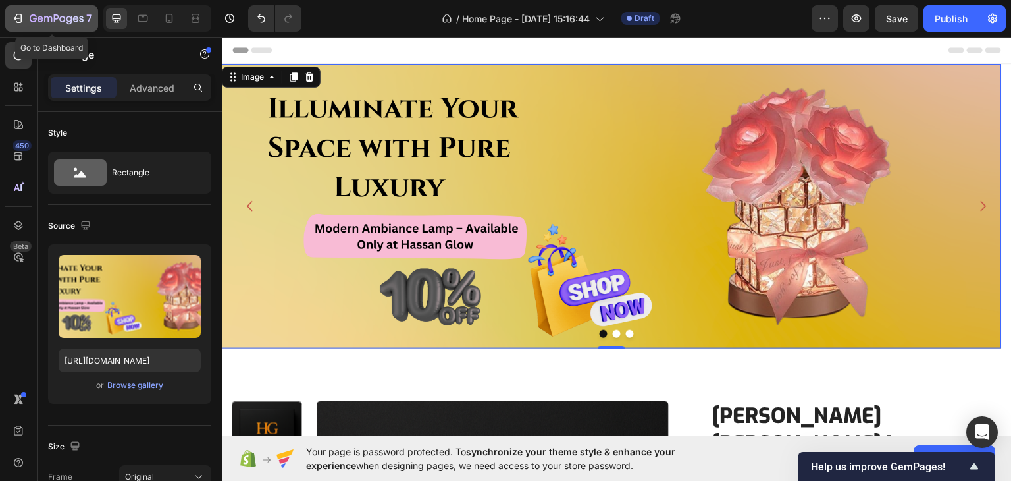
click at [26, 19] on div "7" at bounding box center [51, 19] width 81 height 16
